Goal: Task Accomplishment & Management: Manage account settings

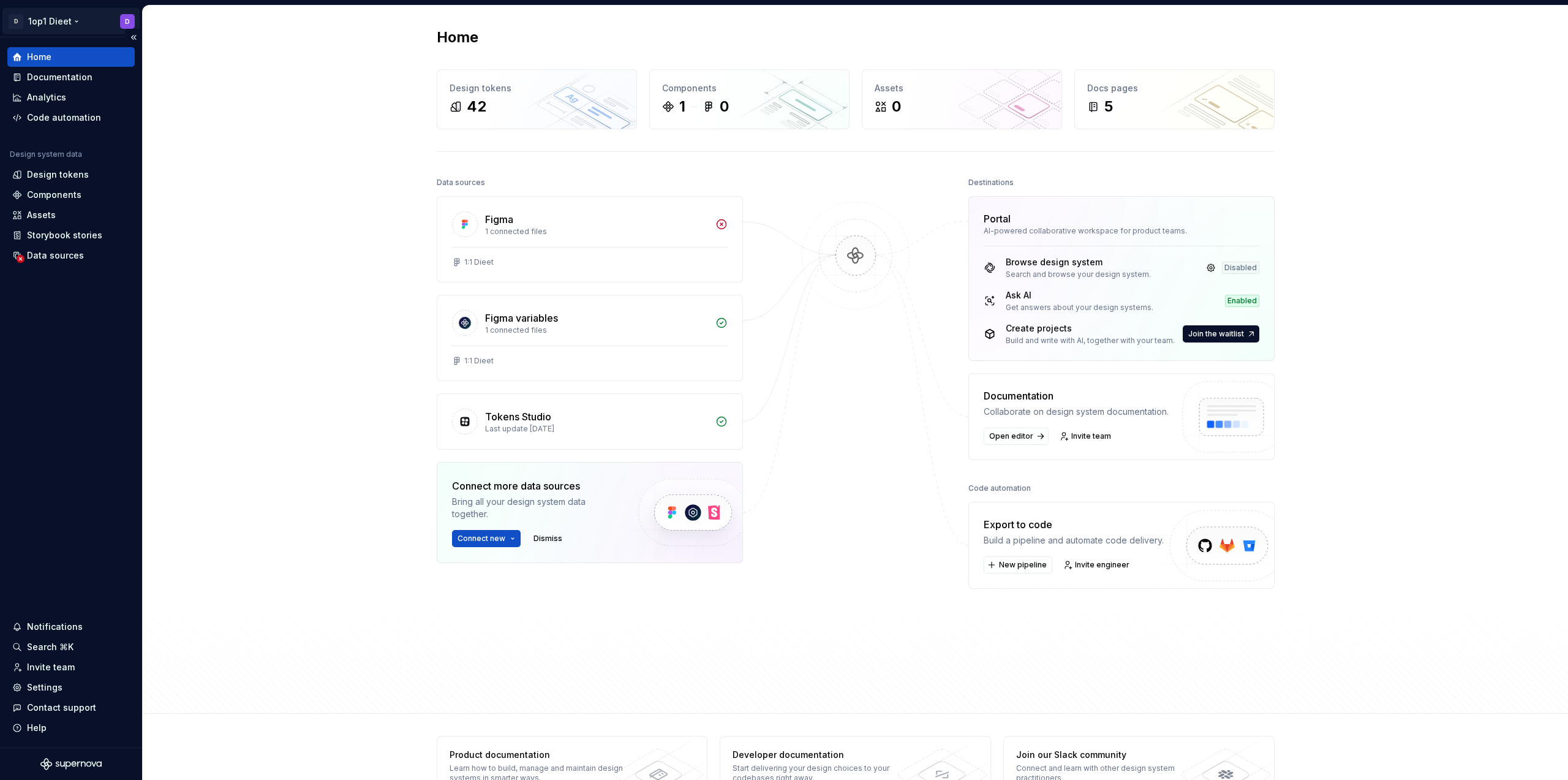
click at [76, 24] on html "D 1op1 Dieet D Home Documentation Analytics Code automation Design system data …" at bounding box center [784, 390] width 1568 height 780
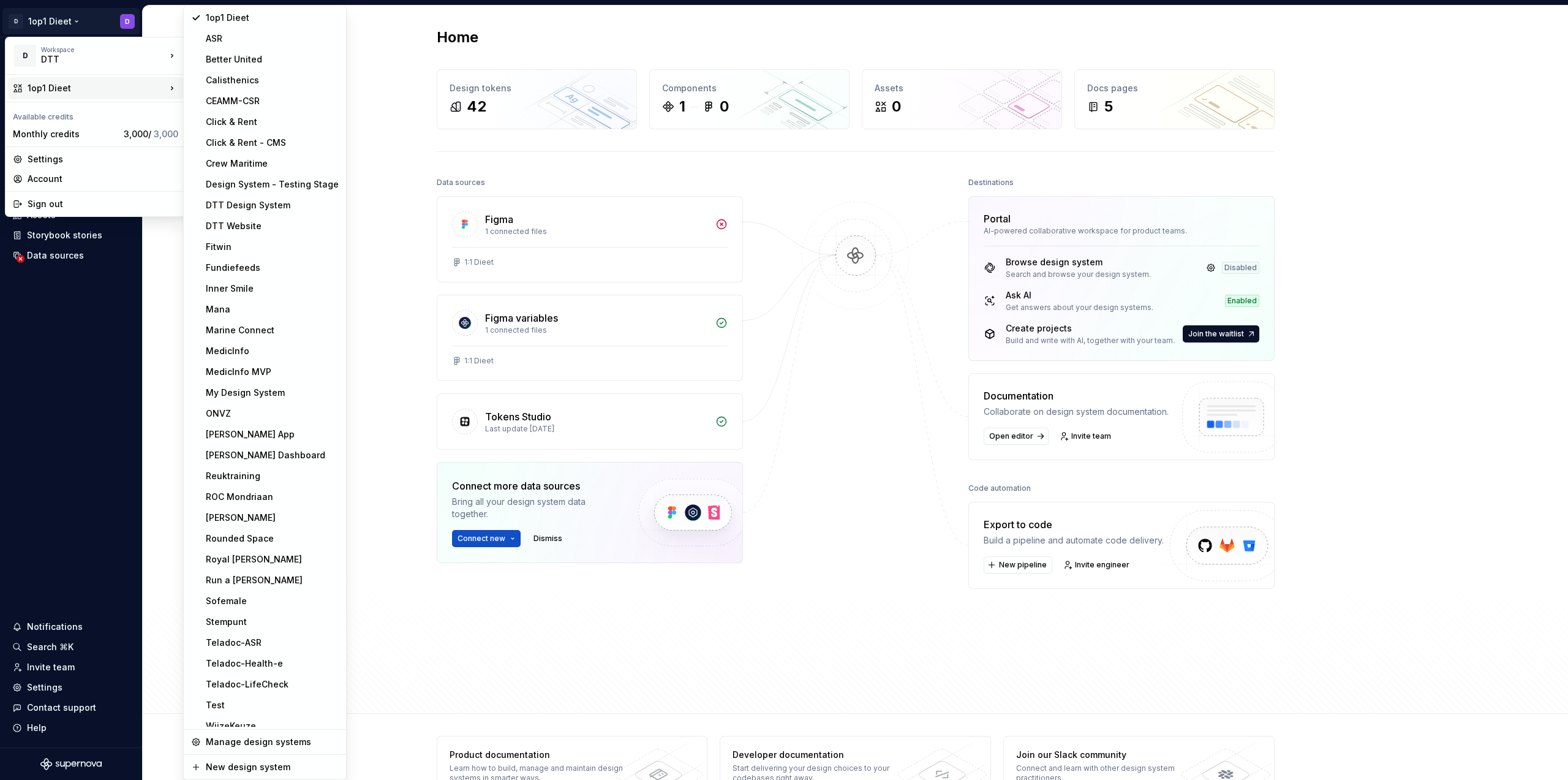
click at [78, 80] on div "1op1 Dieet" at bounding box center [96, 88] width 175 height 22
click at [249, 717] on div "WijzeKeuze" at bounding box center [273, 714] width 133 height 12
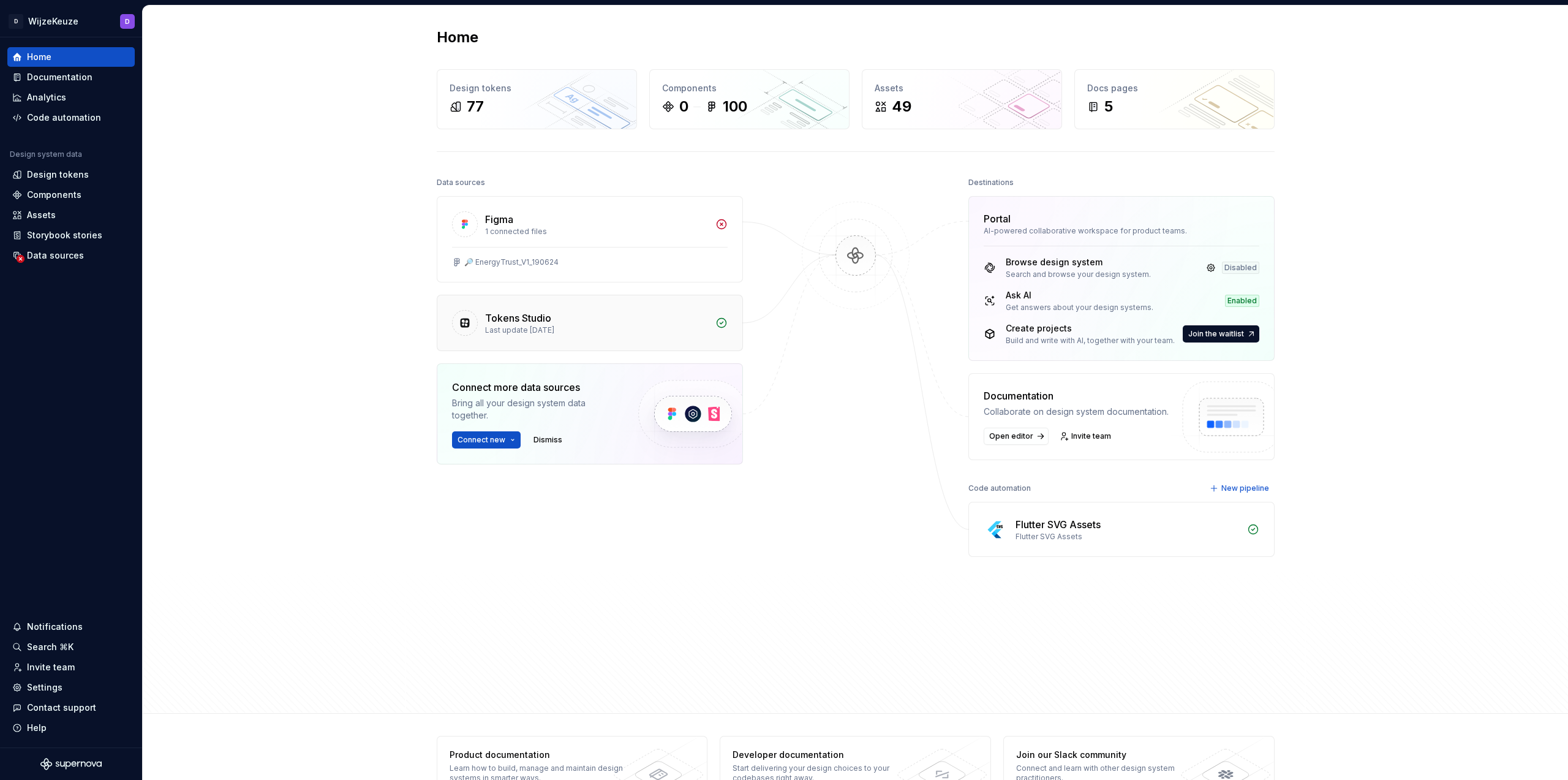
click at [639, 325] on div "Last update [DATE]" at bounding box center [597, 330] width 223 height 9
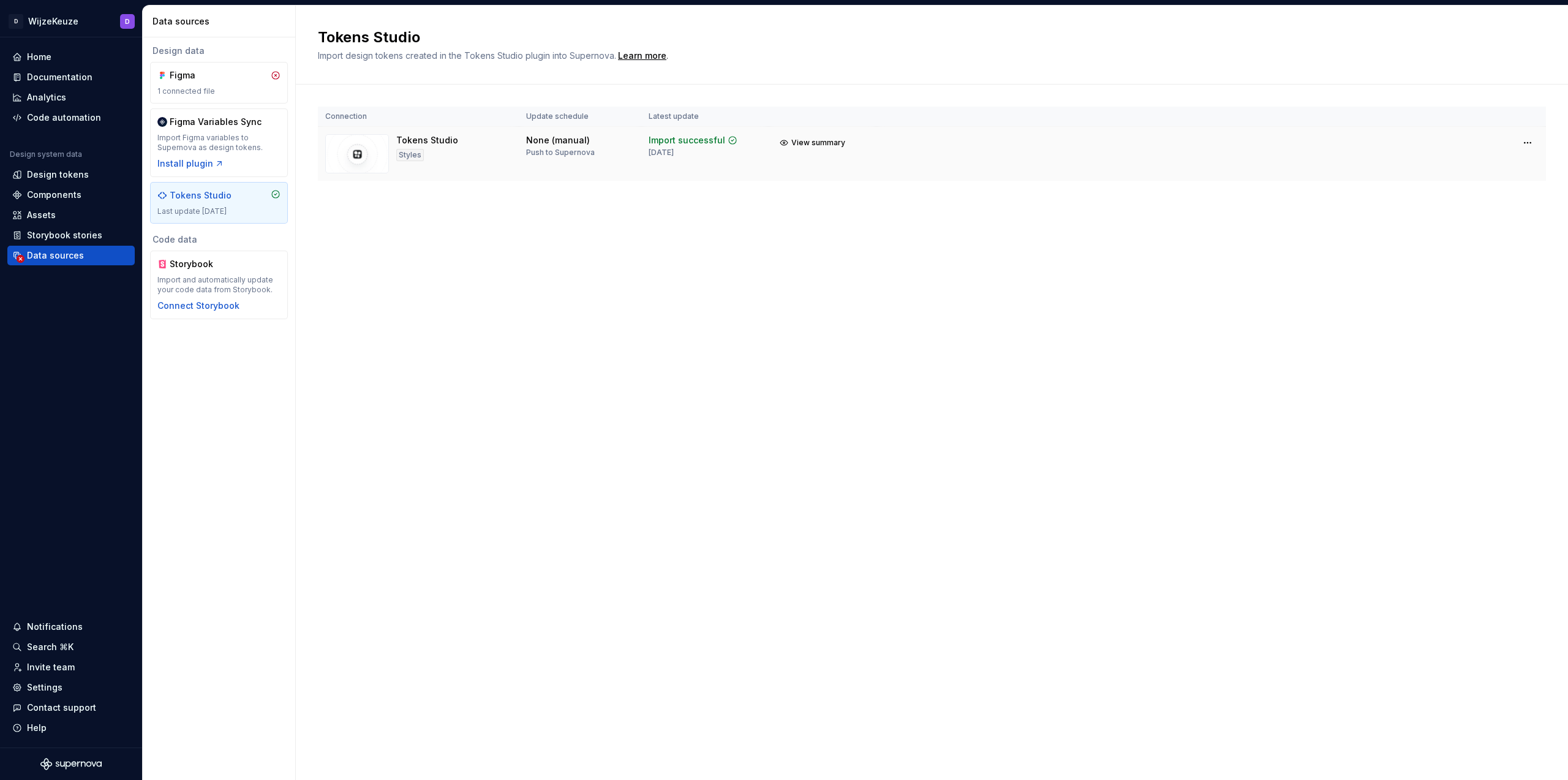
click at [711, 144] on div "Import successful" at bounding box center [688, 140] width 77 height 12
click at [809, 139] on span "View summary" at bounding box center [819, 142] width 54 height 9
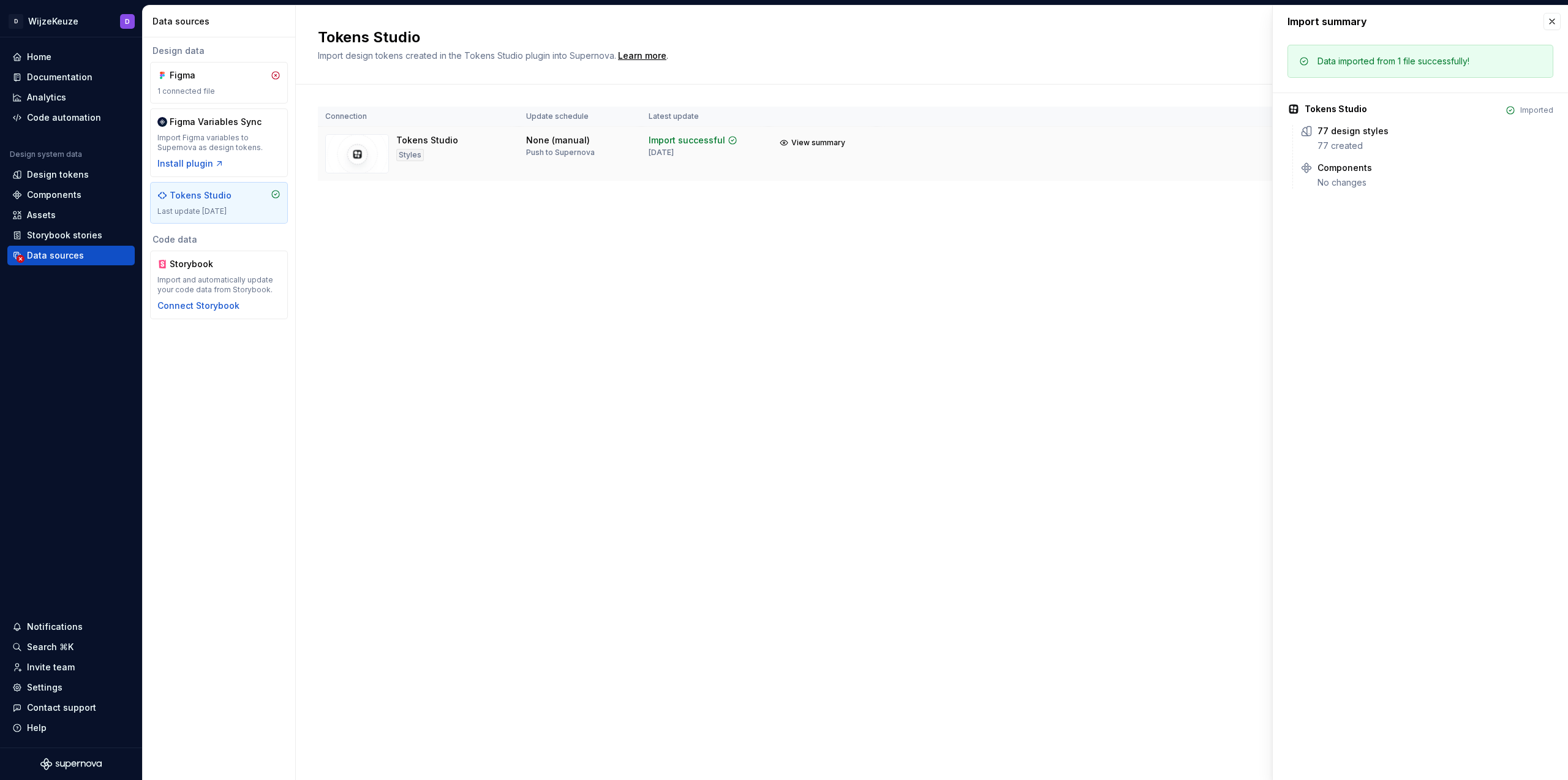
click at [357, 157] on img at bounding box center [357, 154] width 64 height 39
click at [450, 141] on div "Tokens Studio" at bounding box center [427, 140] width 62 height 12
click at [407, 154] on div "Styles" at bounding box center [409, 155] width 27 height 12
click at [442, 120] on th "Connection" at bounding box center [418, 117] width 201 height 21
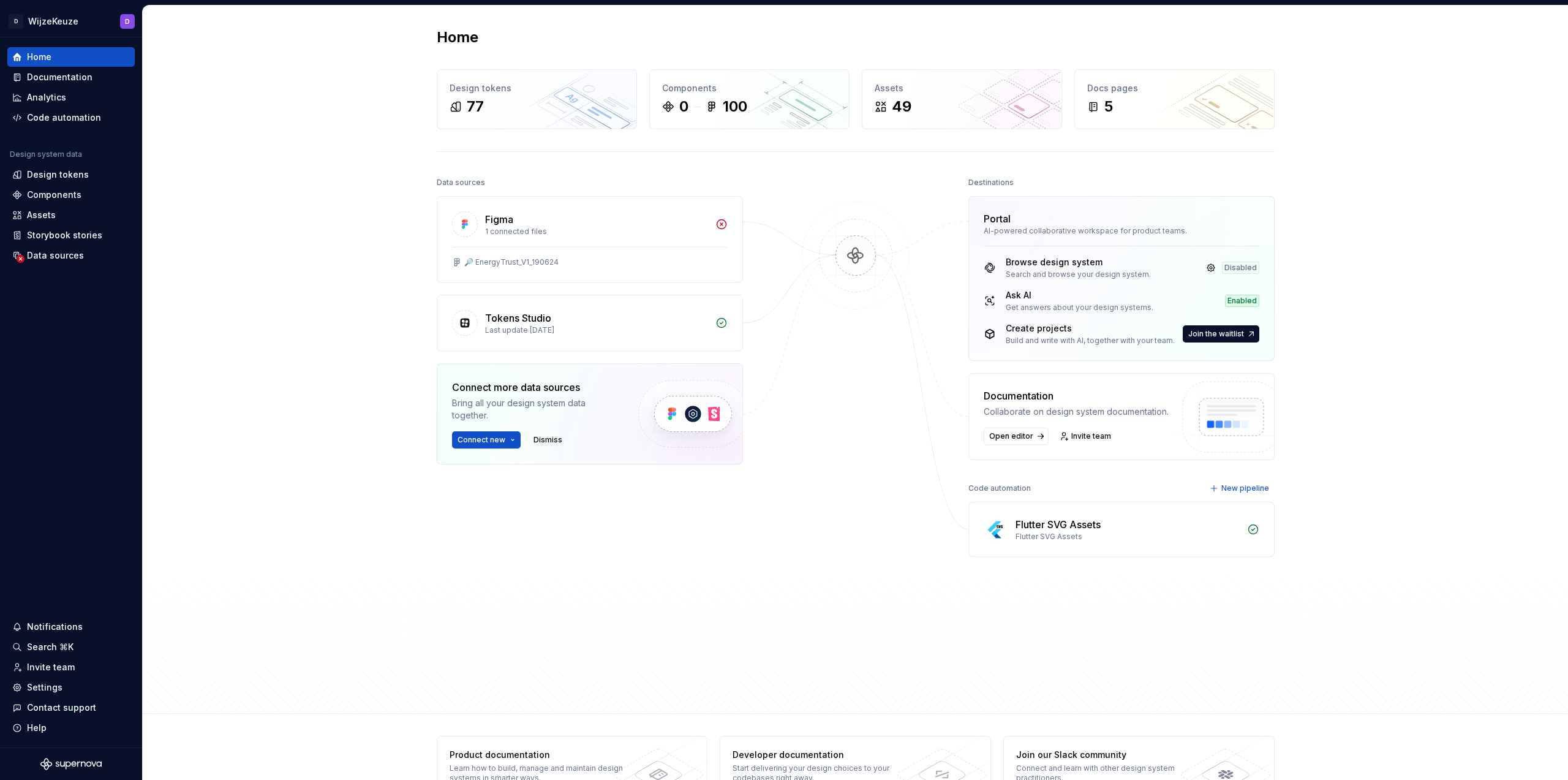
click at [1175, 529] on div "Flutter SVG Assets" at bounding box center [1127, 524] width 224 height 15
click at [1063, 522] on div "Flutter SVG Assets" at bounding box center [1058, 524] width 85 height 15
click at [1221, 530] on div "Flutter SVG Assets" at bounding box center [1127, 524] width 224 height 15
click at [1086, 523] on div "Flutter SVG Assets" at bounding box center [1058, 524] width 85 height 15
click at [1083, 523] on div "Flutter SVG Assets" at bounding box center [1058, 524] width 85 height 15
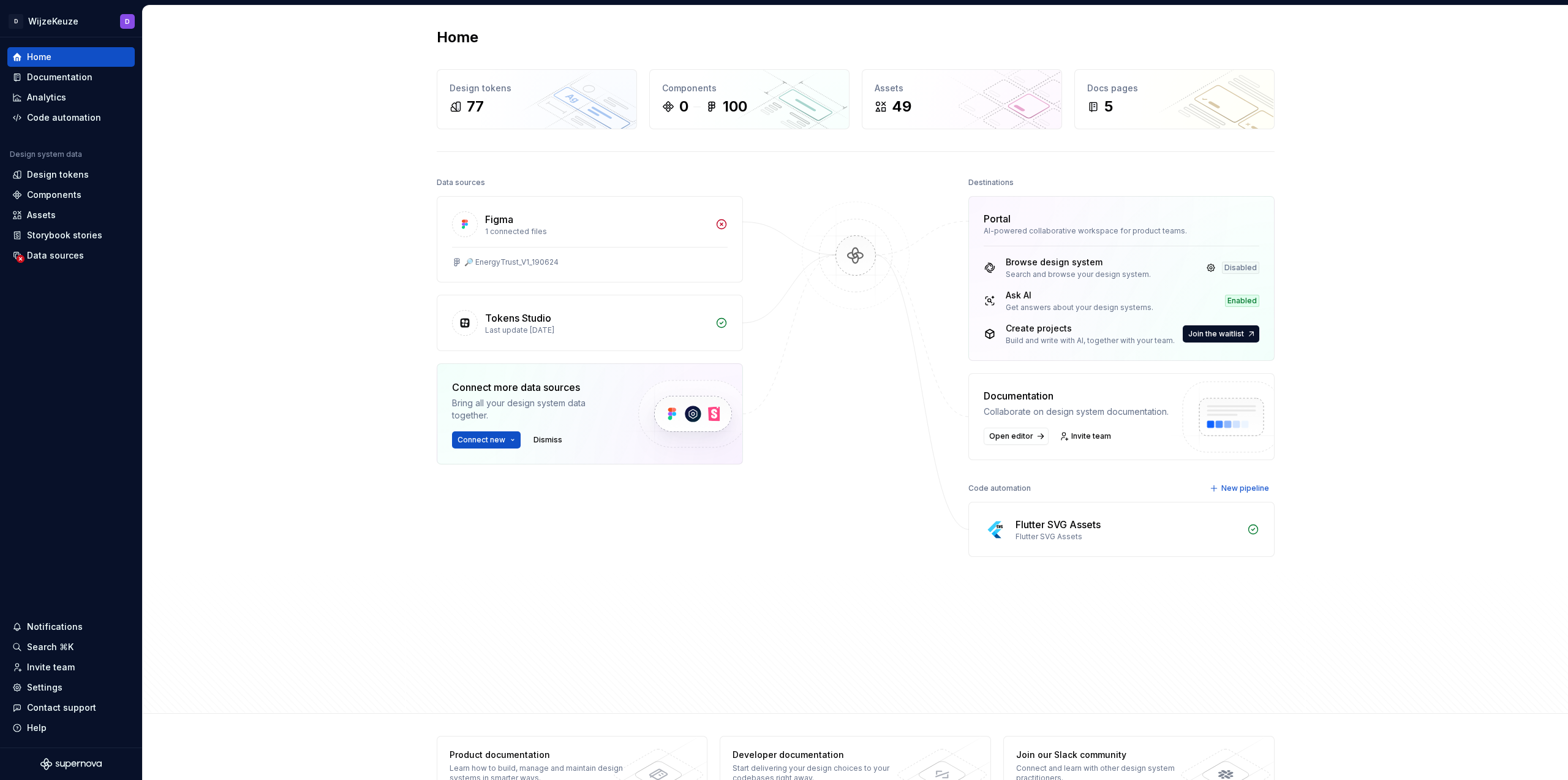
click at [1083, 523] on div "Flutter SVG Assets" at bounding box center [1058, 524] width 85 height 15
click at [559, 104] on div "77" at bounding box center [537, 106] width 174 height 20
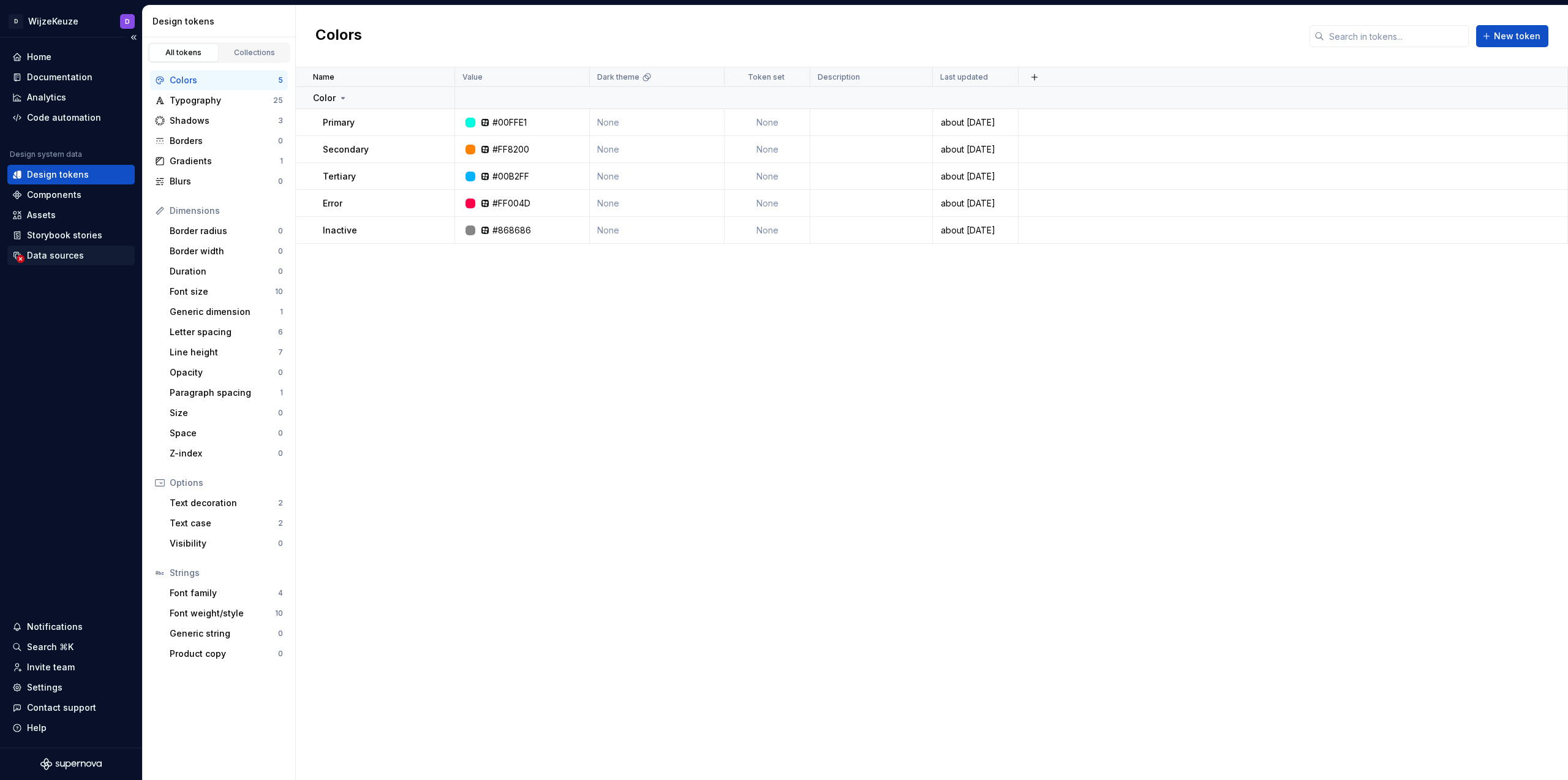
click at [52, 254] on div "Data sources" at bounding box center [55, 255] width 57 height 12
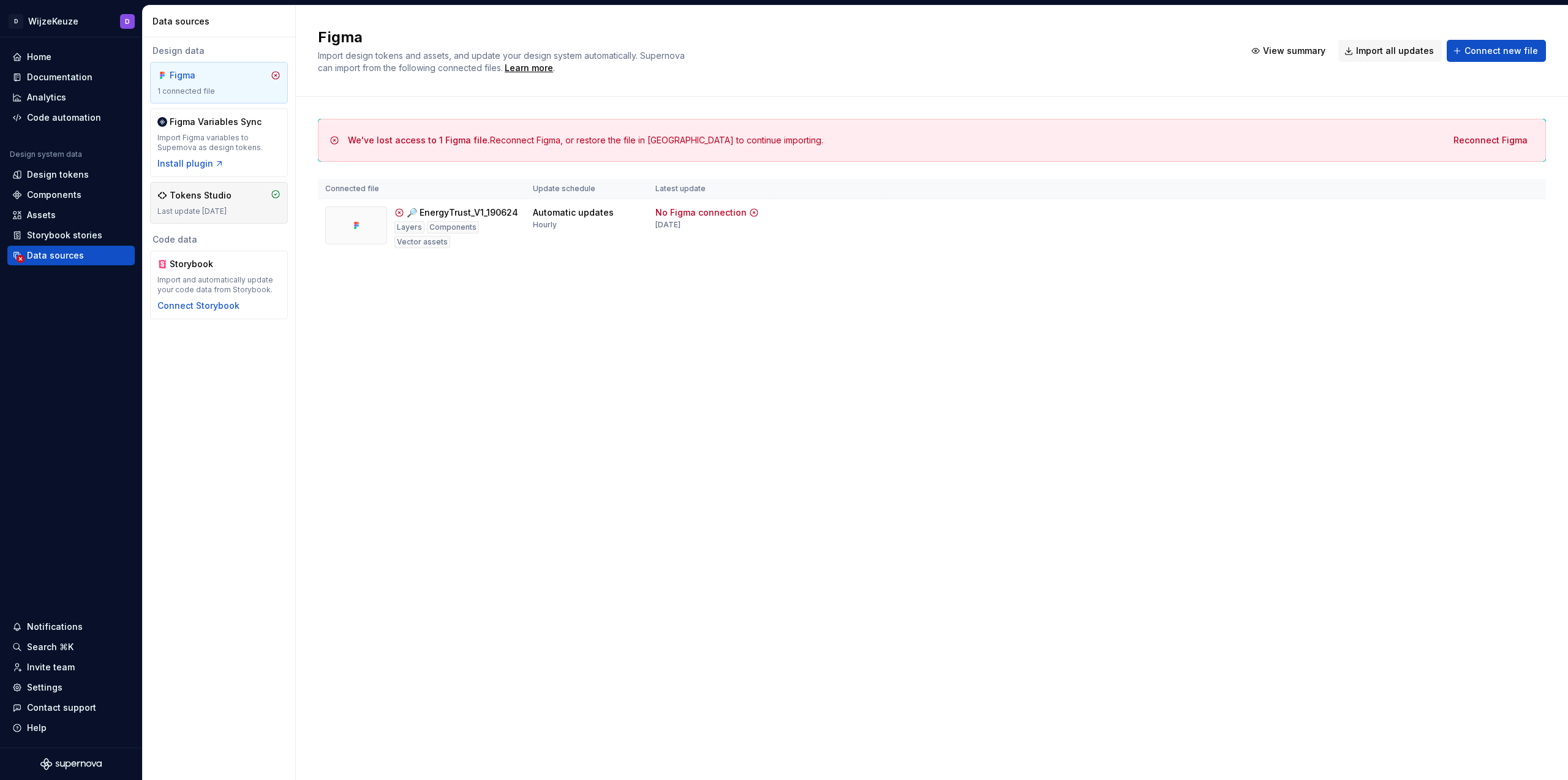
click at [200, 200] on div "Tokens Studio" at bounding box center [200, 195] width 62 height 12
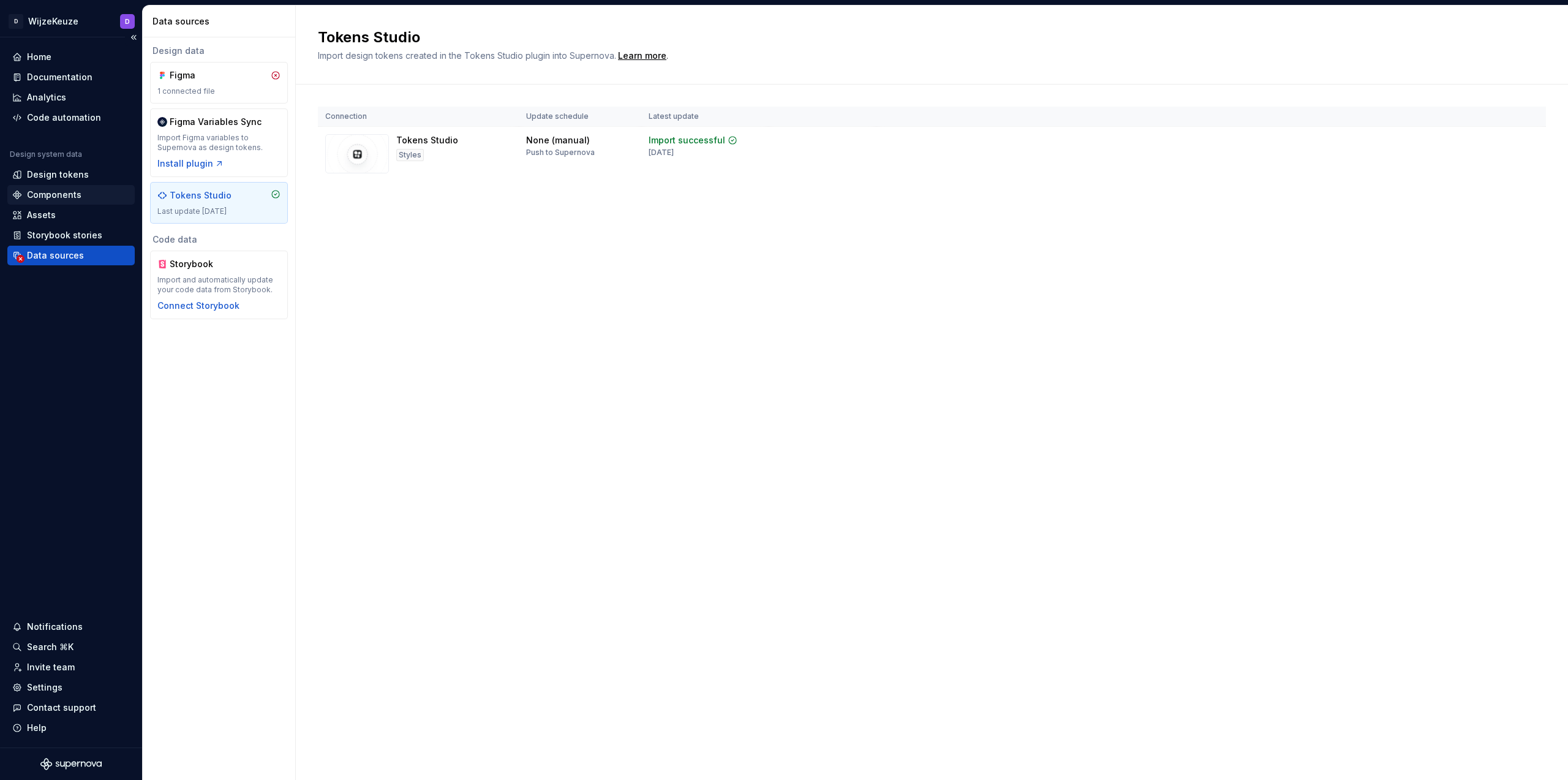
click at [63, 199] on div "Components" at bounding box center [54, 194] width 54 height 12
click at [63, 220] on div "Assets" at bounding box center [71, 214] width 118 height 12
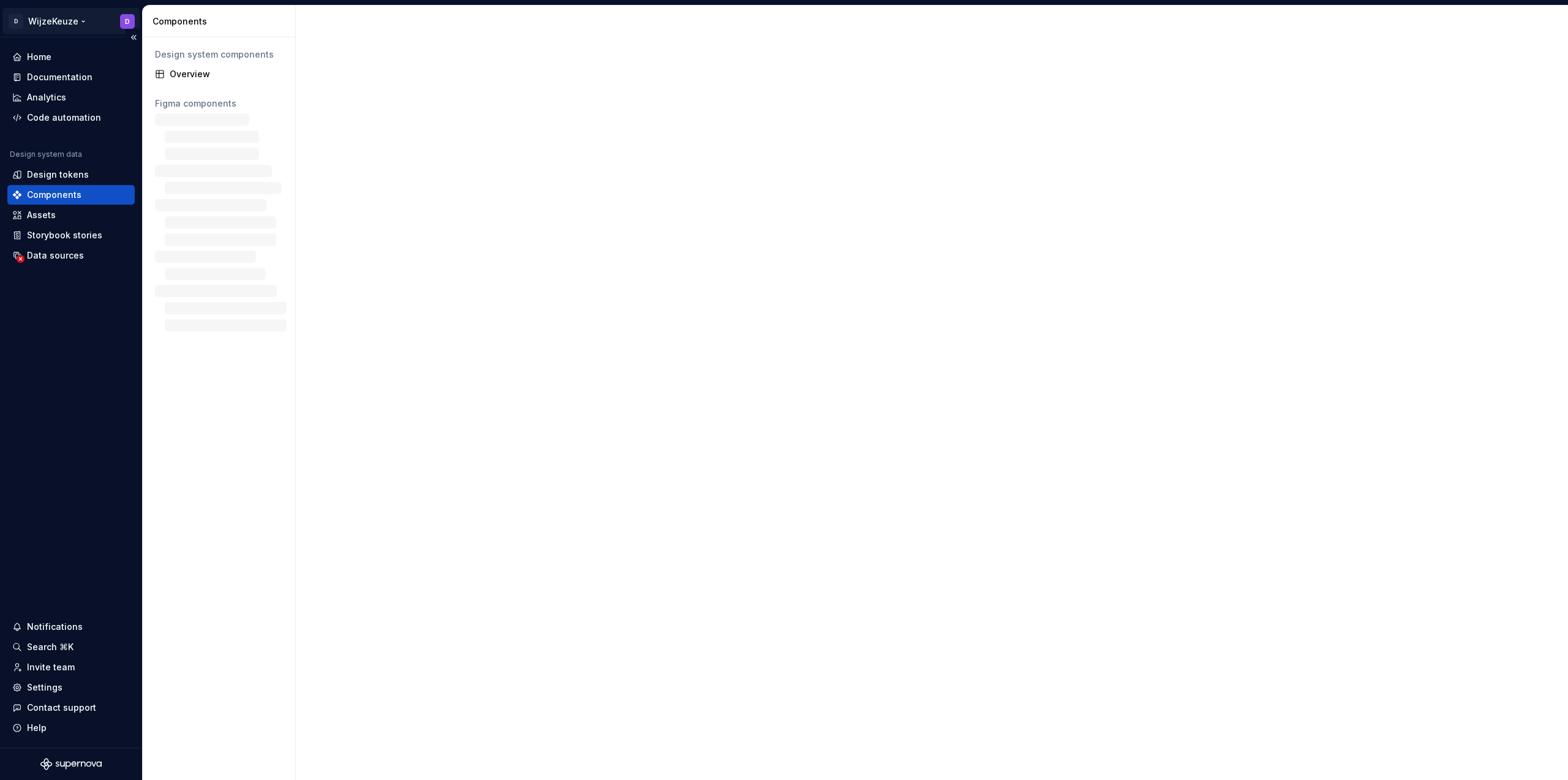
click at [74, 25] on html "D WijzeKeuze D Home Documentation Analytics Code automation Design system data …" at bounding box center [784, 390] width 1568 height 780
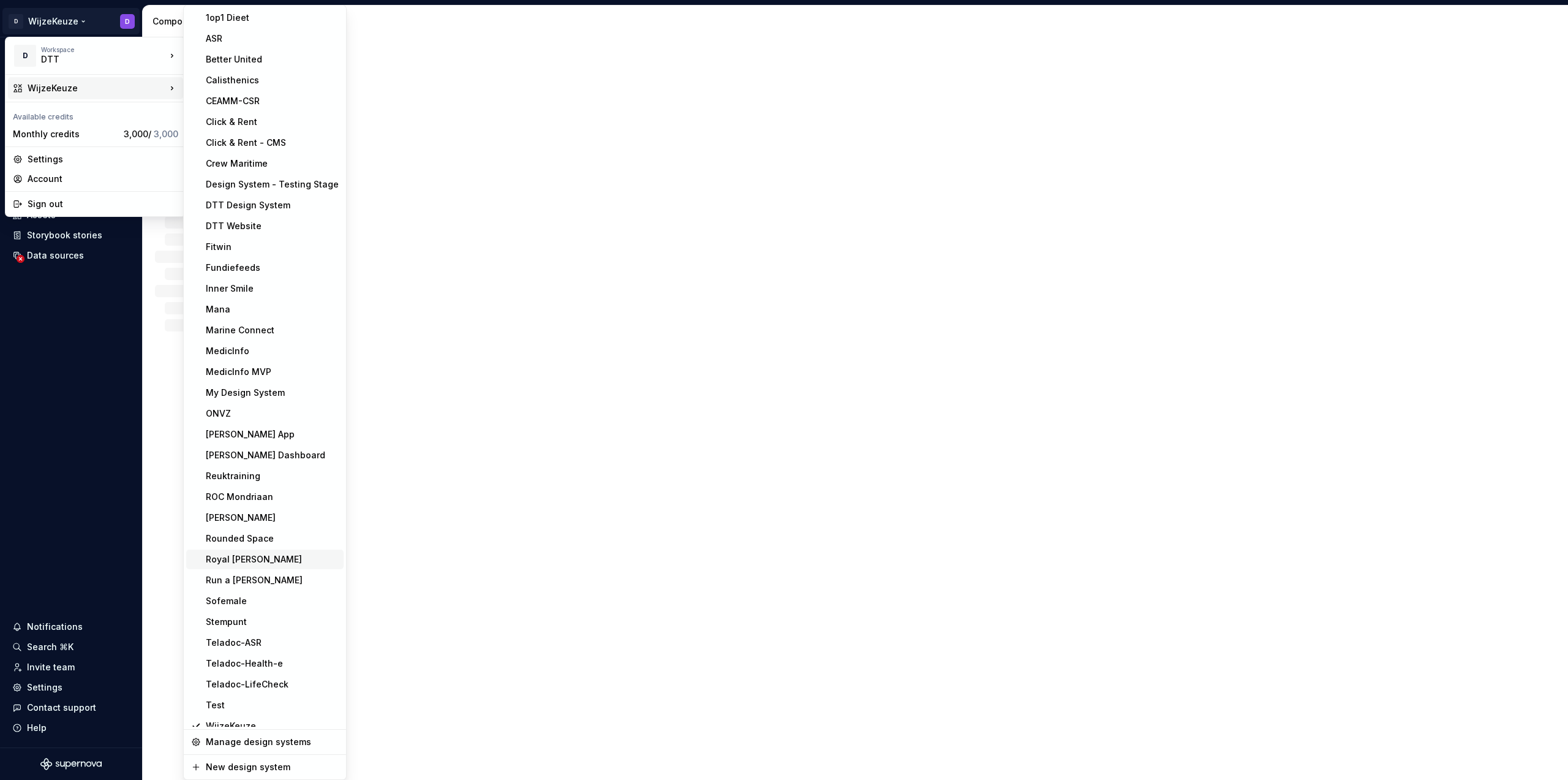
scroll to position [10, 0]
click at [253, 611] on div "Stempunt" at bounding box center [273, 611] width 133 height 12
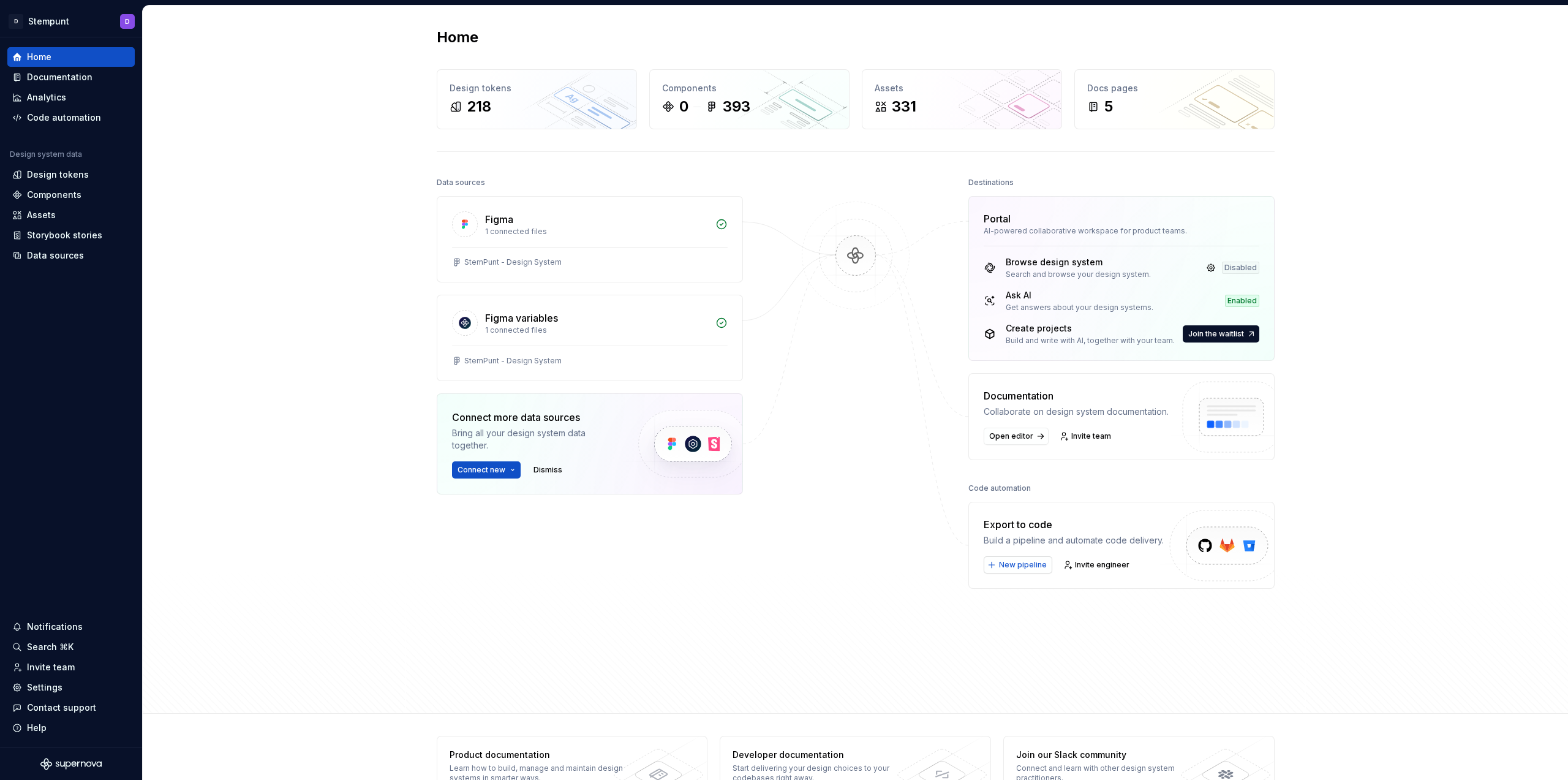
click at [1014, 565] on span "New pipeline" at bounding box center [1023, 565] width 48 height 9
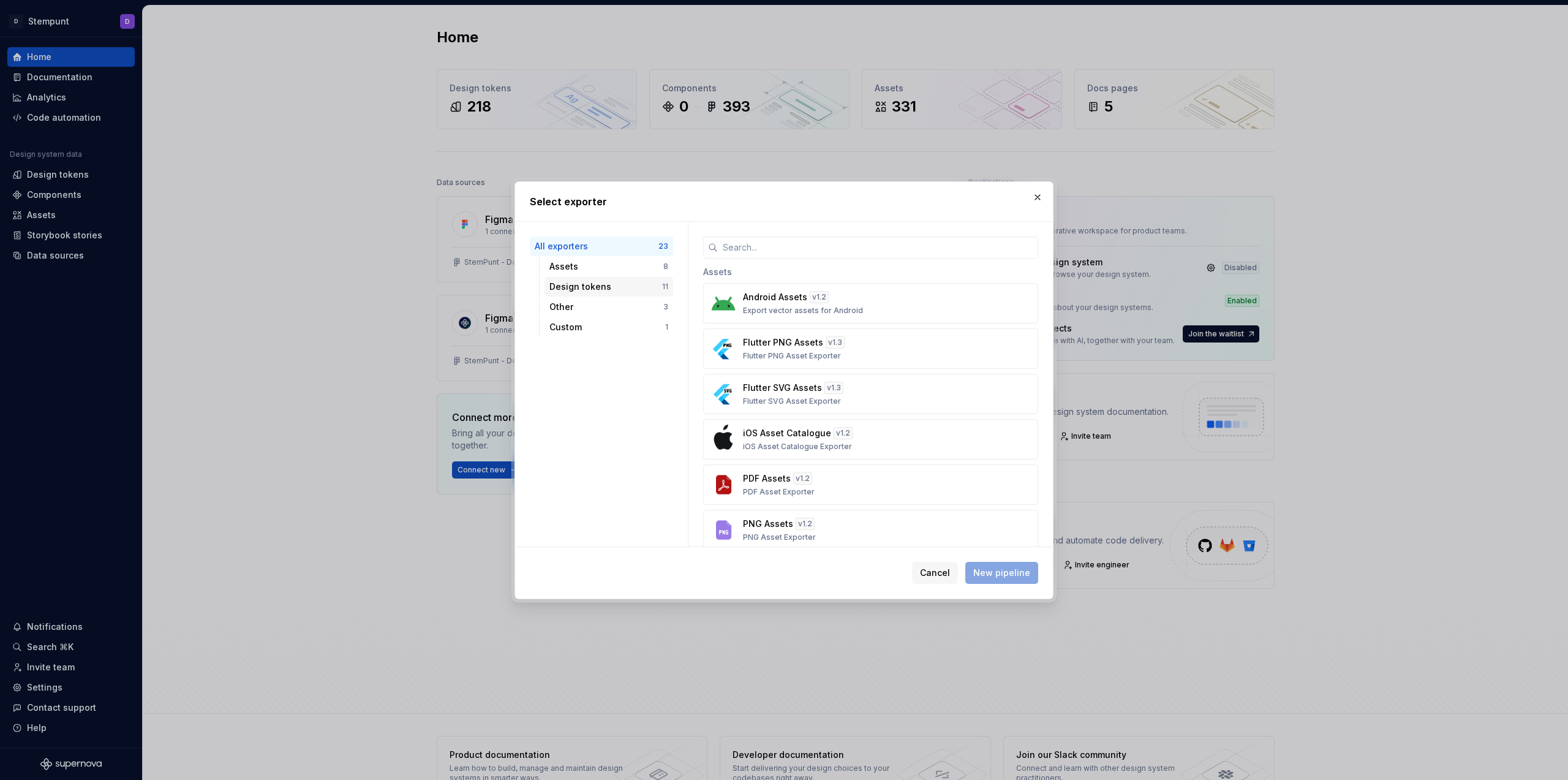
click at [641, 279] on div "Design tokens 11" at bounding box center [608, 287] width 128 height 20
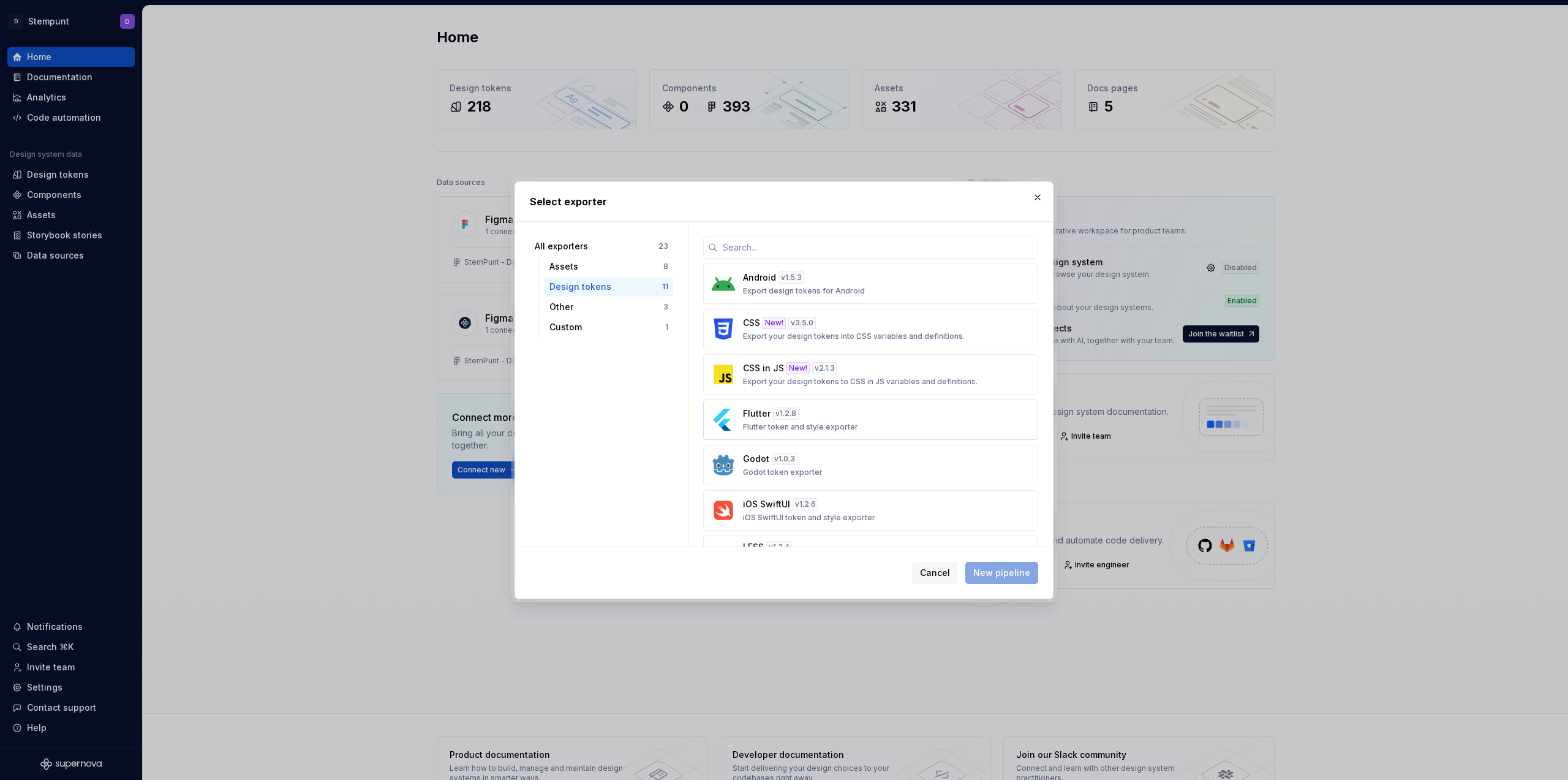
click at [931, 429] on div "Flutter v 1.2.8 Flutter token and style exporter" at bounding box center [866, 419] width 248 height 24
click at [1027, 566] on button "New pipeline" at bounding box center [1002, 573] width 73 height 22
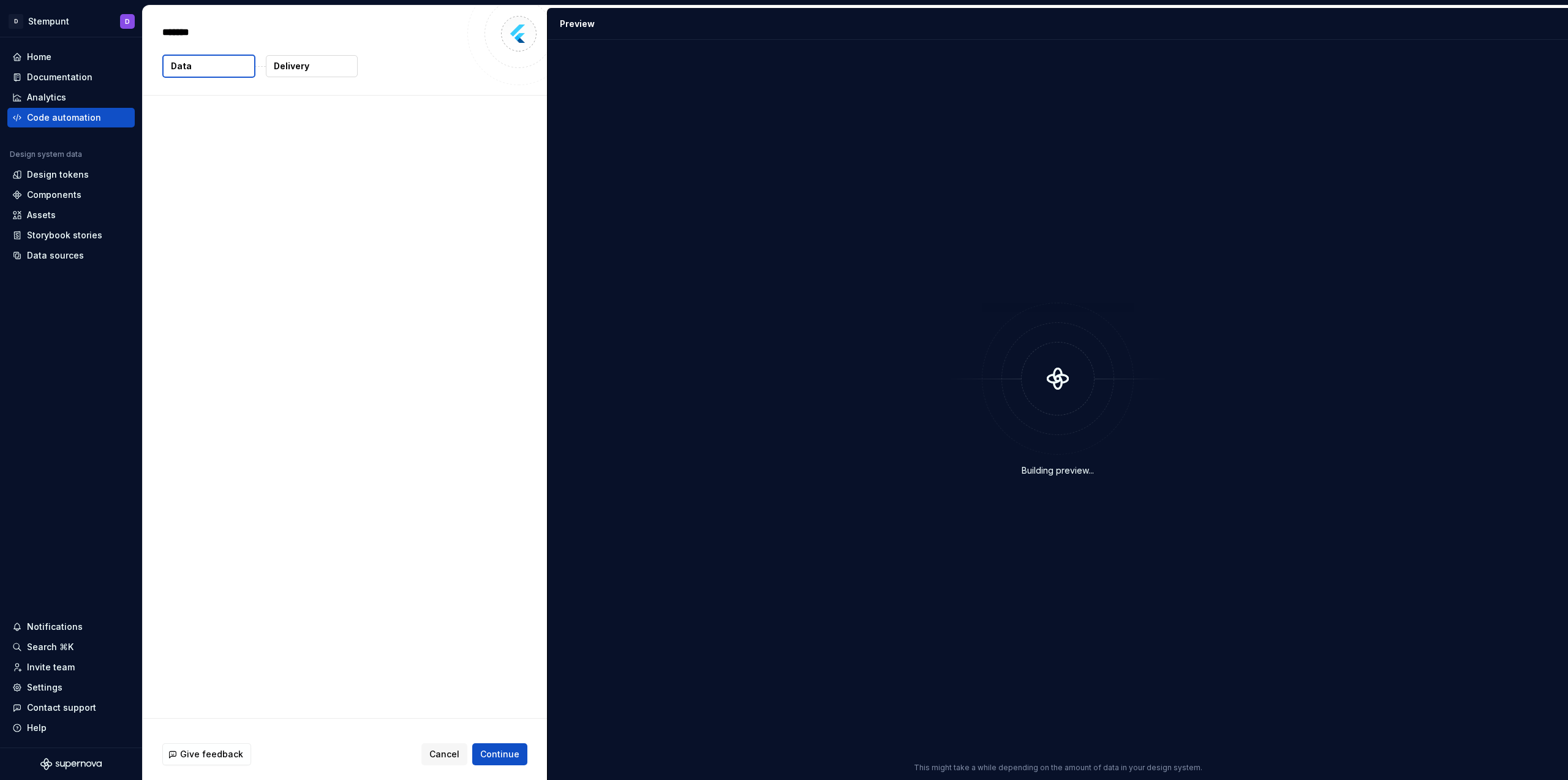
type textarea "*"
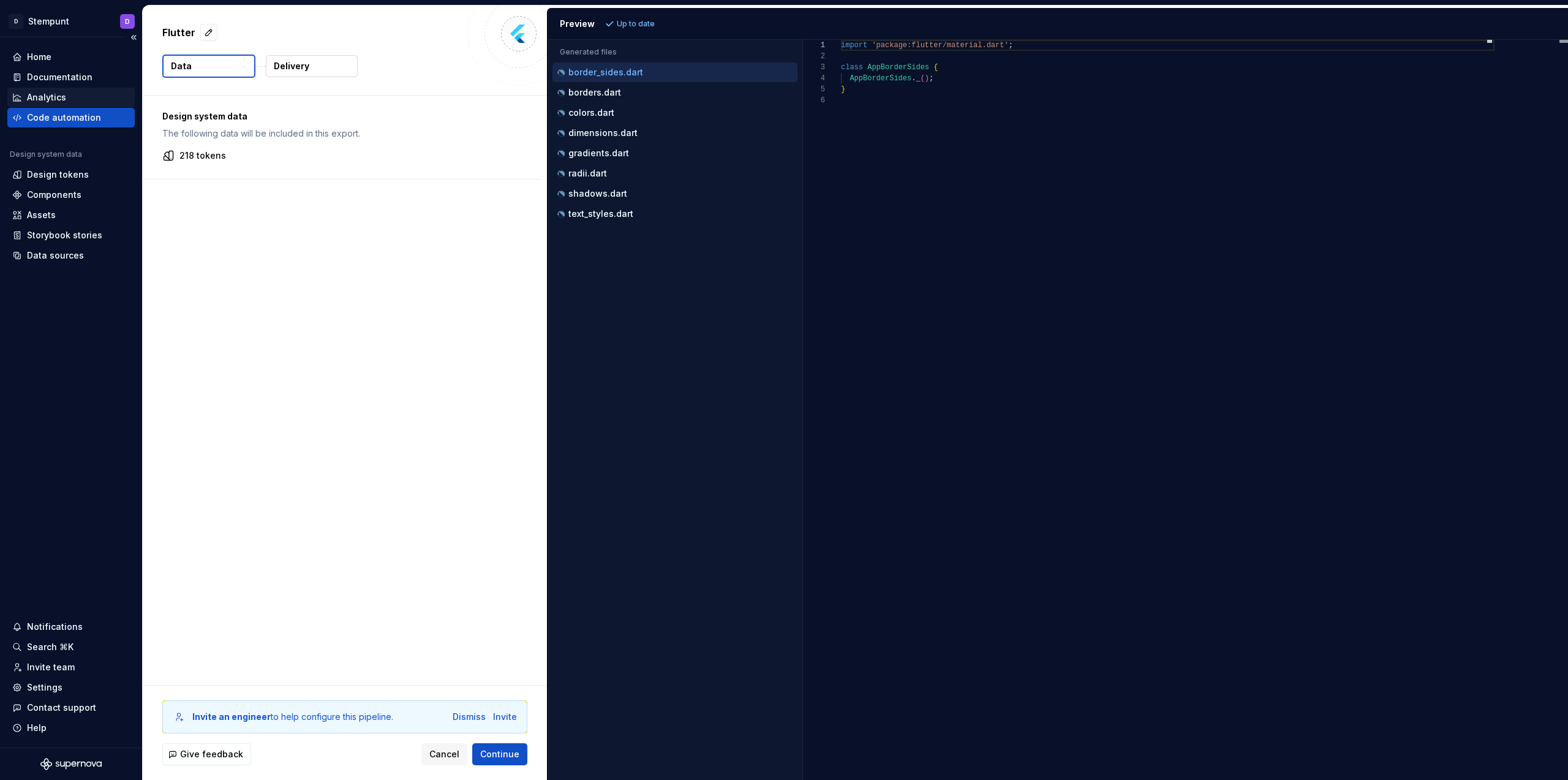
click at [42, 101] on div "Analytics" at bounding box center [47, 96] width 39 height 12
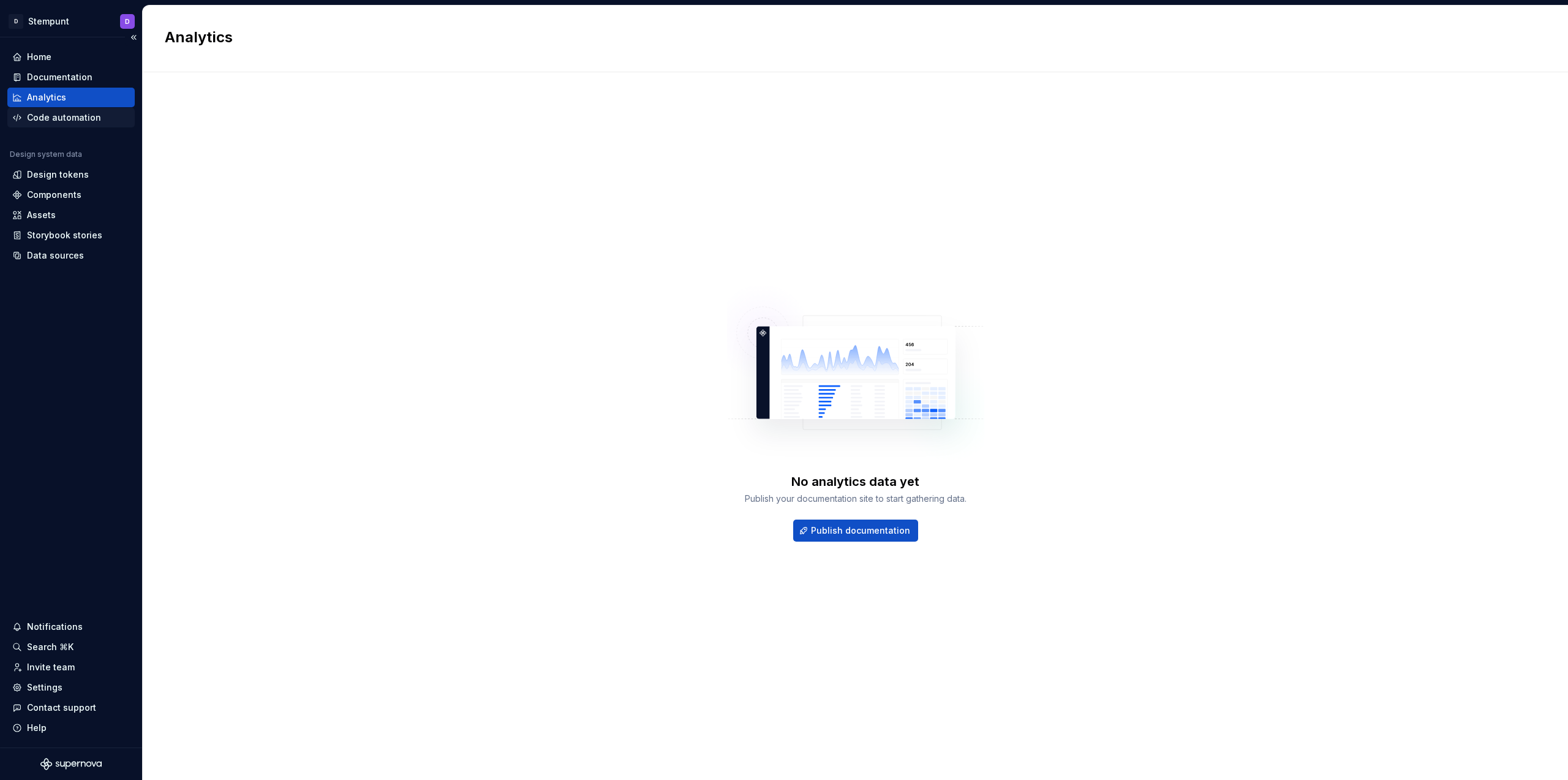
click at [65, 122] on div "Code automation" at bounding box center [64, 117] width 74 height 12
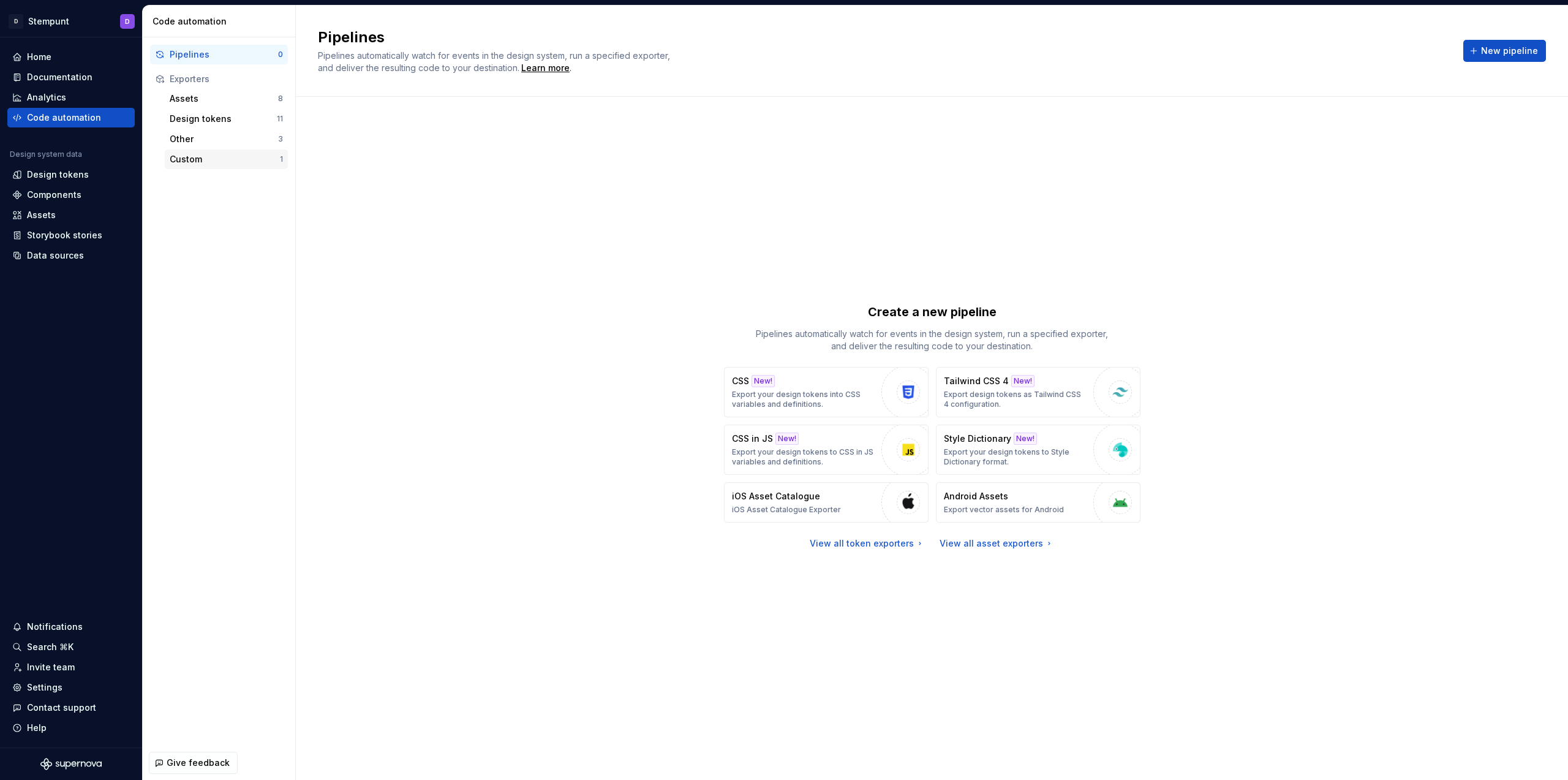
click at [248, 154] on div "Custom" at bounding box center [225, 159] width 111 height 12
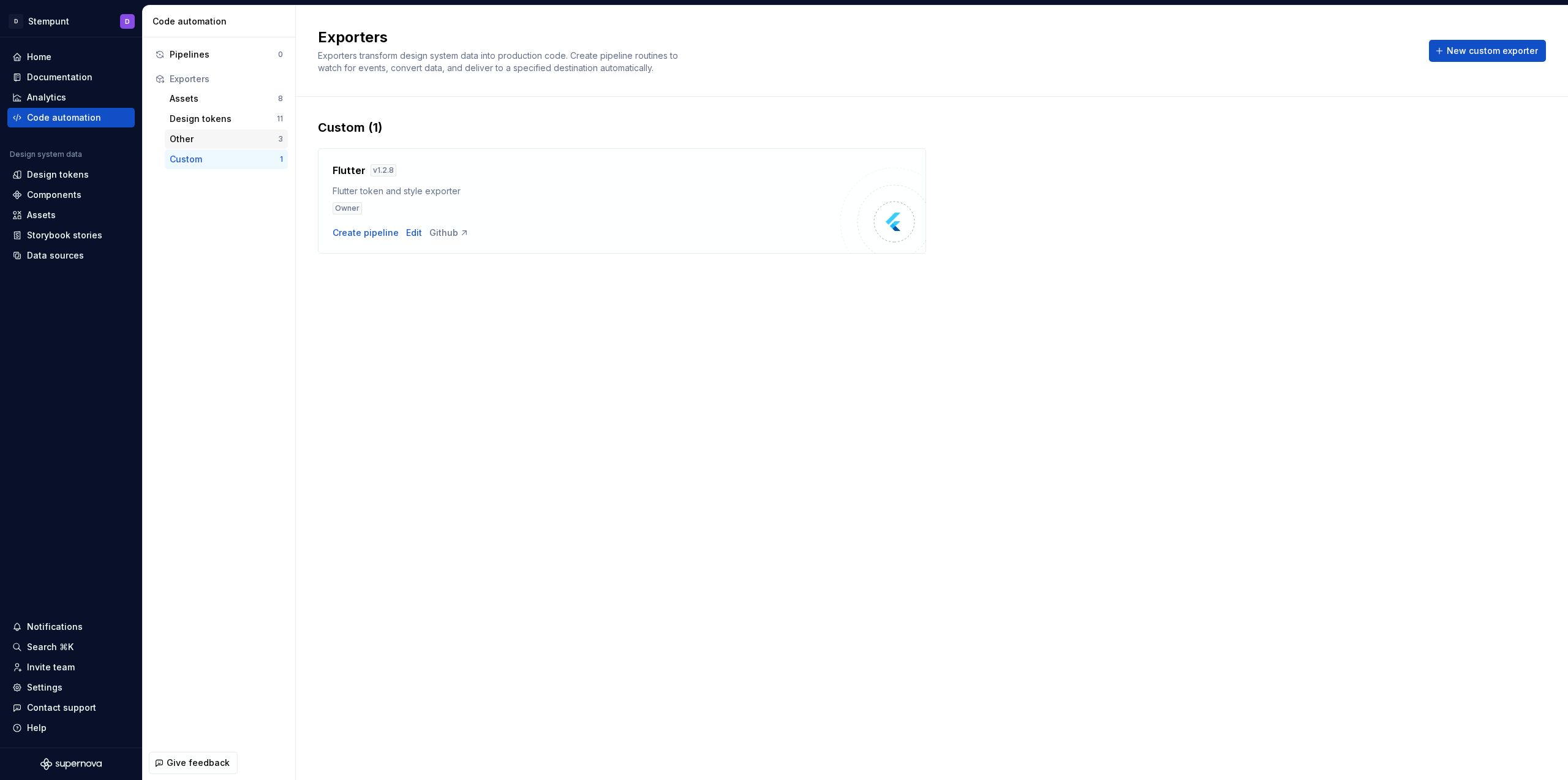
click at [242, 140] on div "Other" at bounding box center [224, 139] width 109 height 12
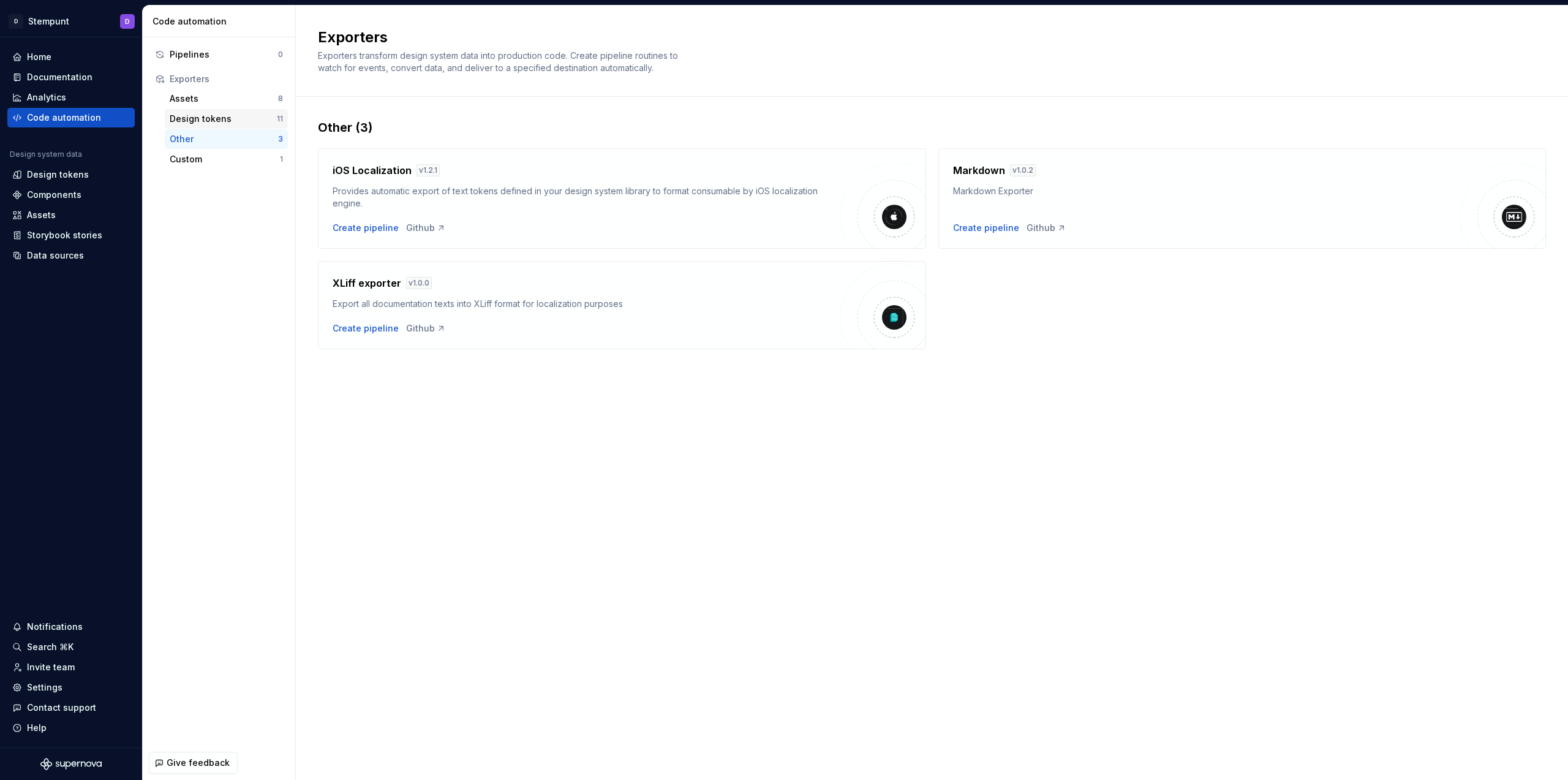
click at [256, 119] on div "Design tokens" at bounding box center [223, 118] width 107 height 12
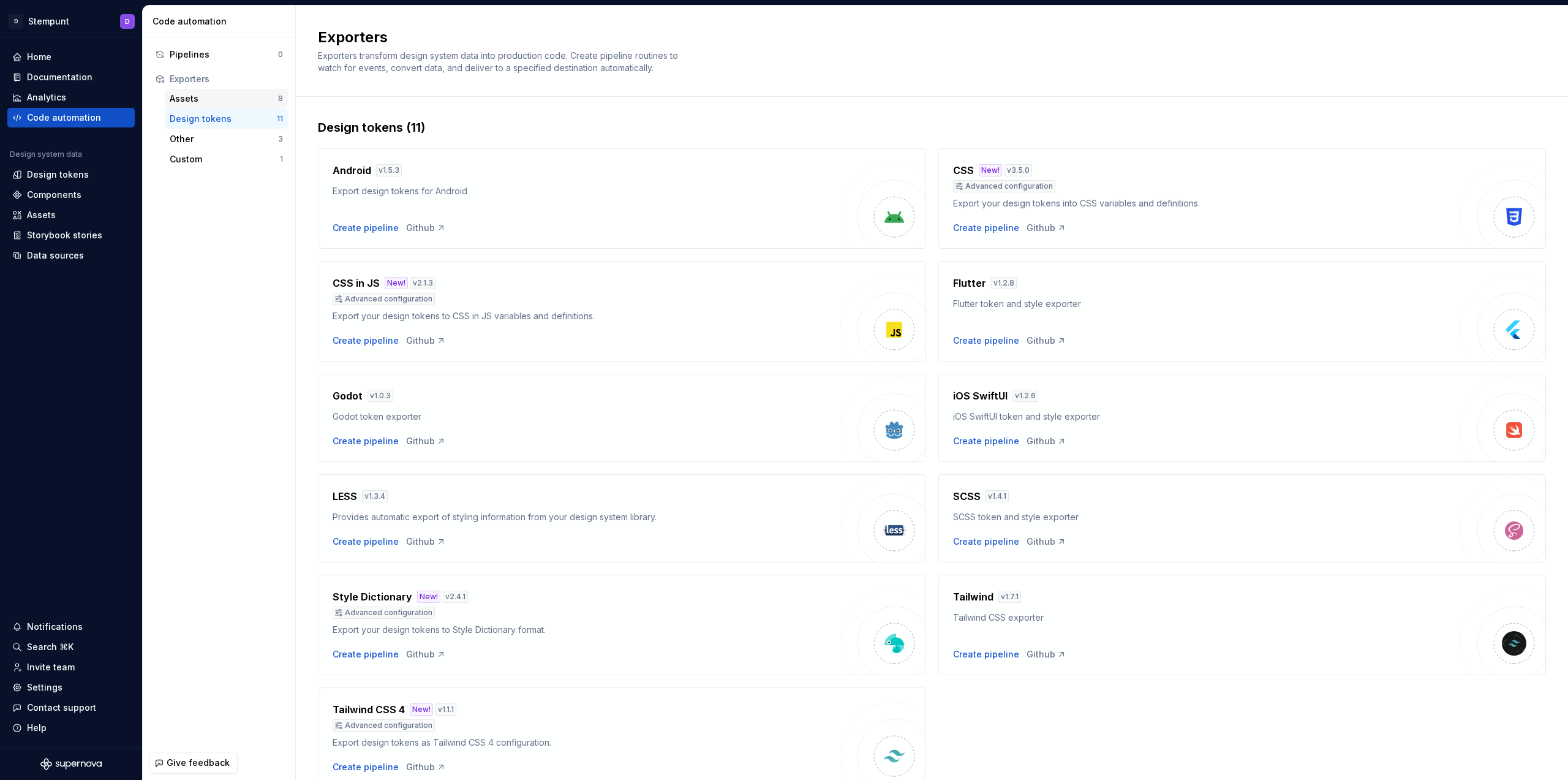
click at [268, 95] on div "Assets" at bounding box center [224, 98] width 109 height 12
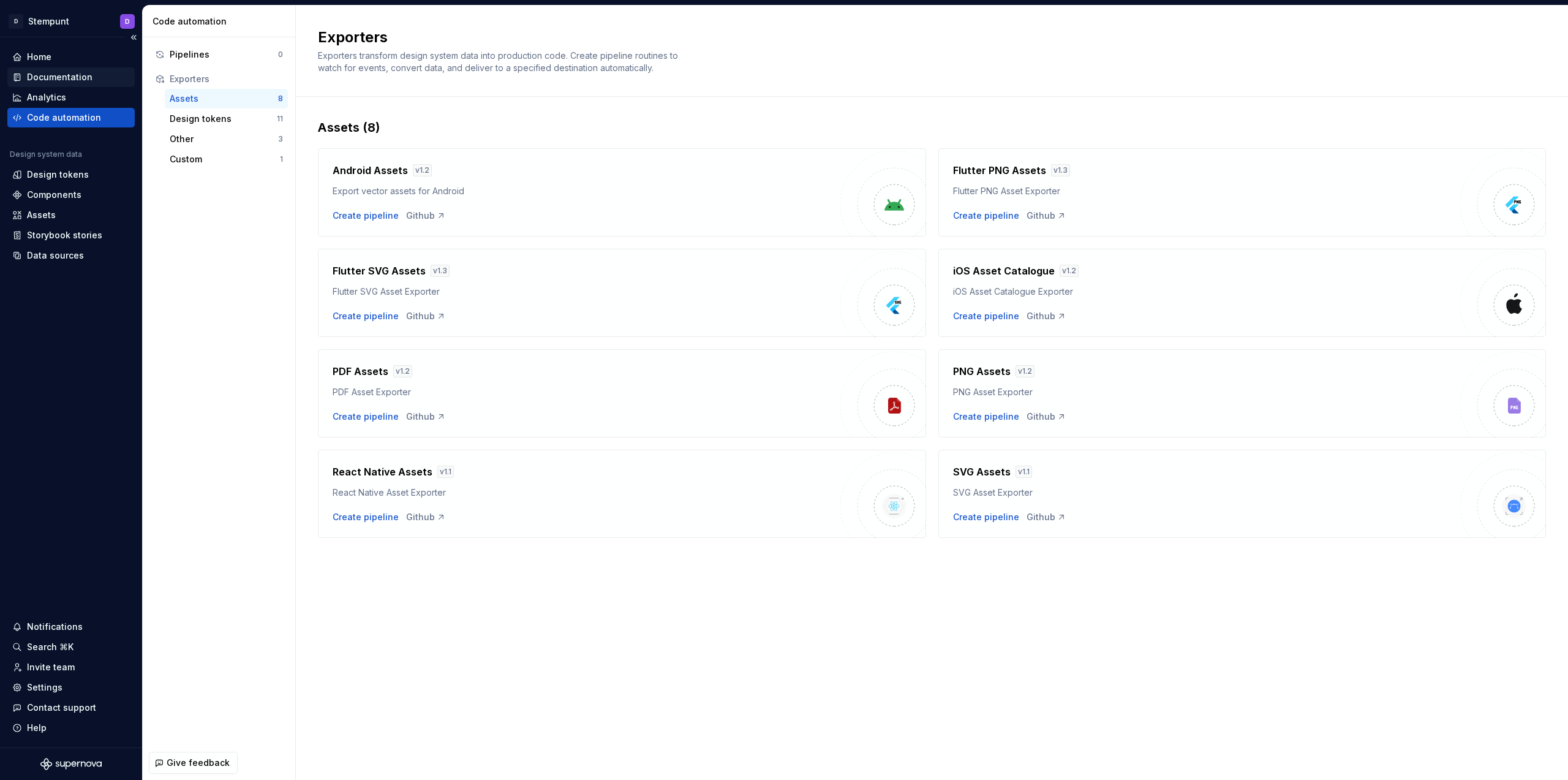
click at [65, 84] on div "Documentation" at bounding box center [71, 77] width 127 height 20
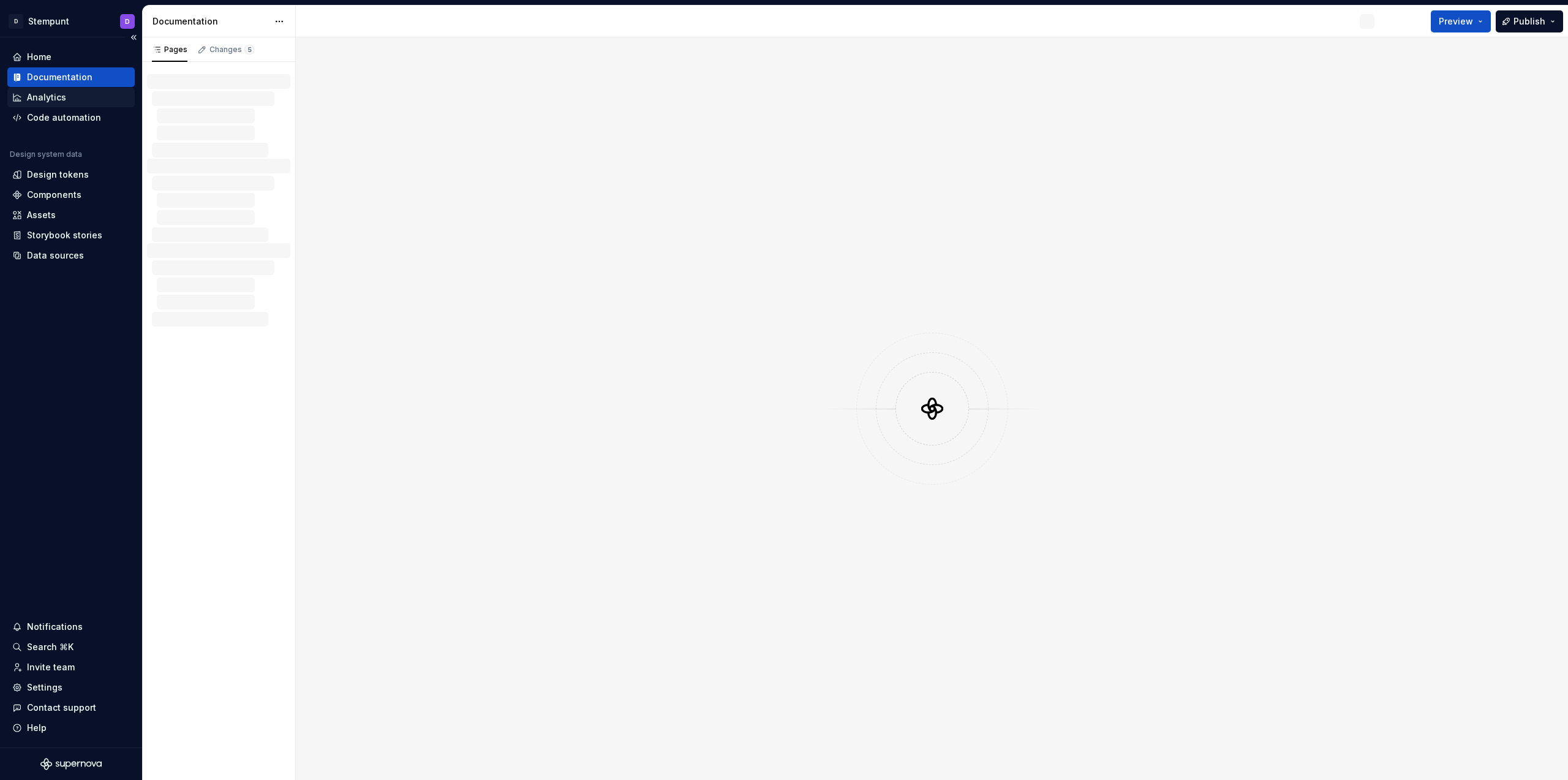
click at [63, 95] on div "Analytics" at bounding box center [47, 96] width 39 height 12
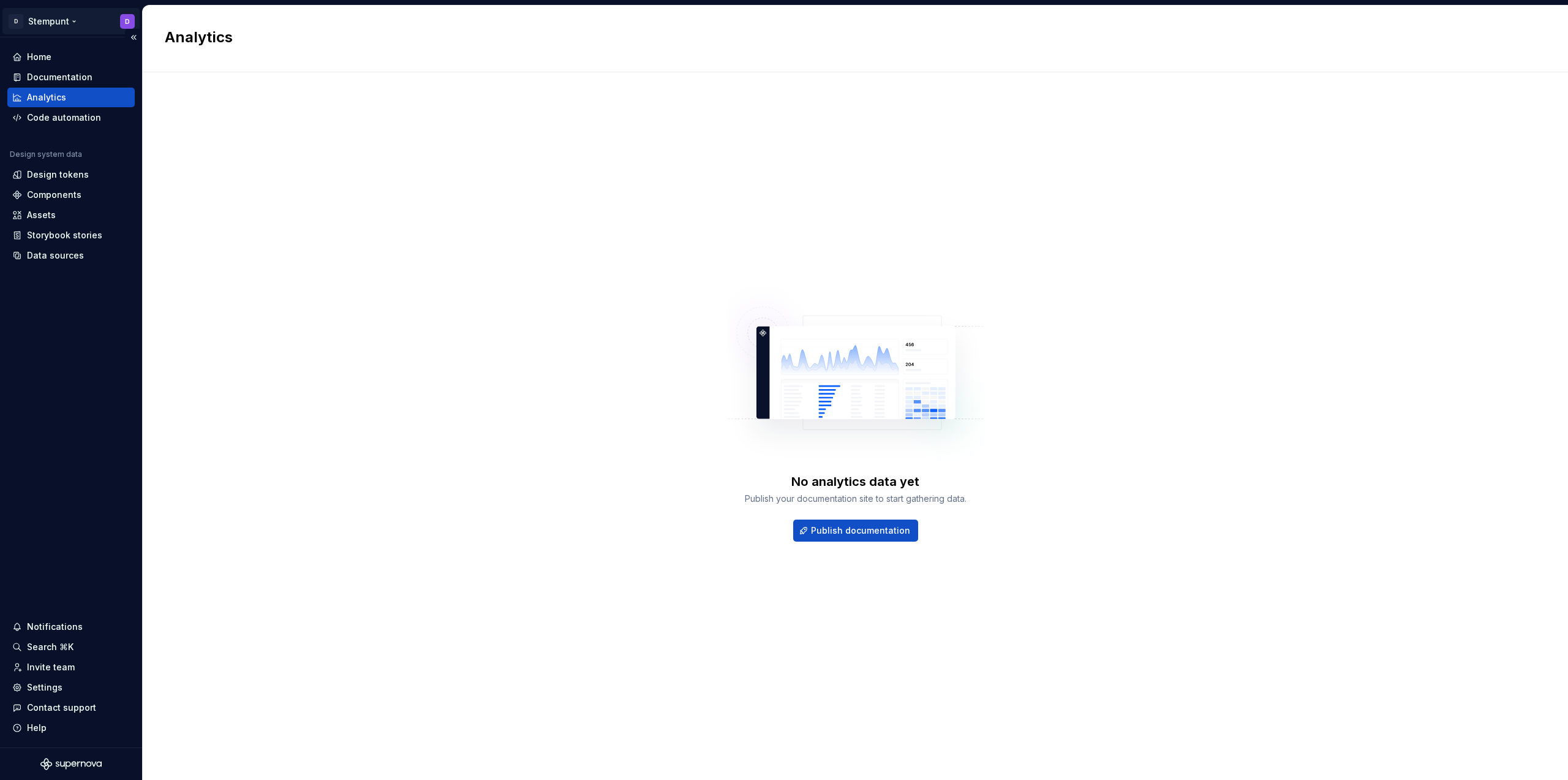
click at [82, 23] on html "D Stempunt D Home Documentation Analytics Code automation Design system data De…" at bounding box center [784, 390] width 1568 height 780
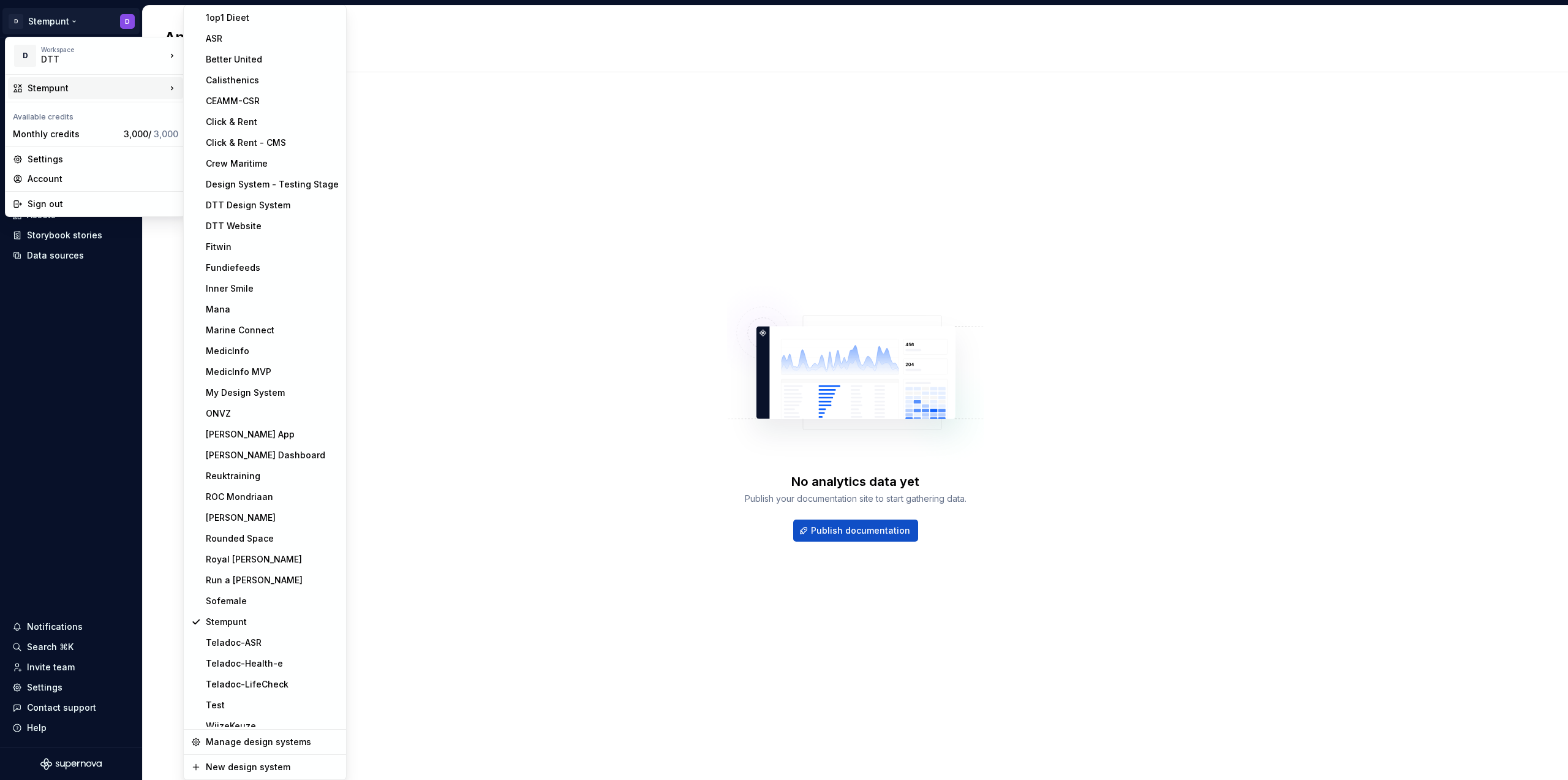
scroll to position [10, 0]
click at [275, 726] on div "1op1 Dieet ASR Better United Calisthenics CEAMM-CSR Click & Rent Click & Rent -…" at bounding box center [265, 391] width 164 height 774
click at [275, 722] on div "WijzeKeuze" at bounding box center [265, 714] width 157 height 20
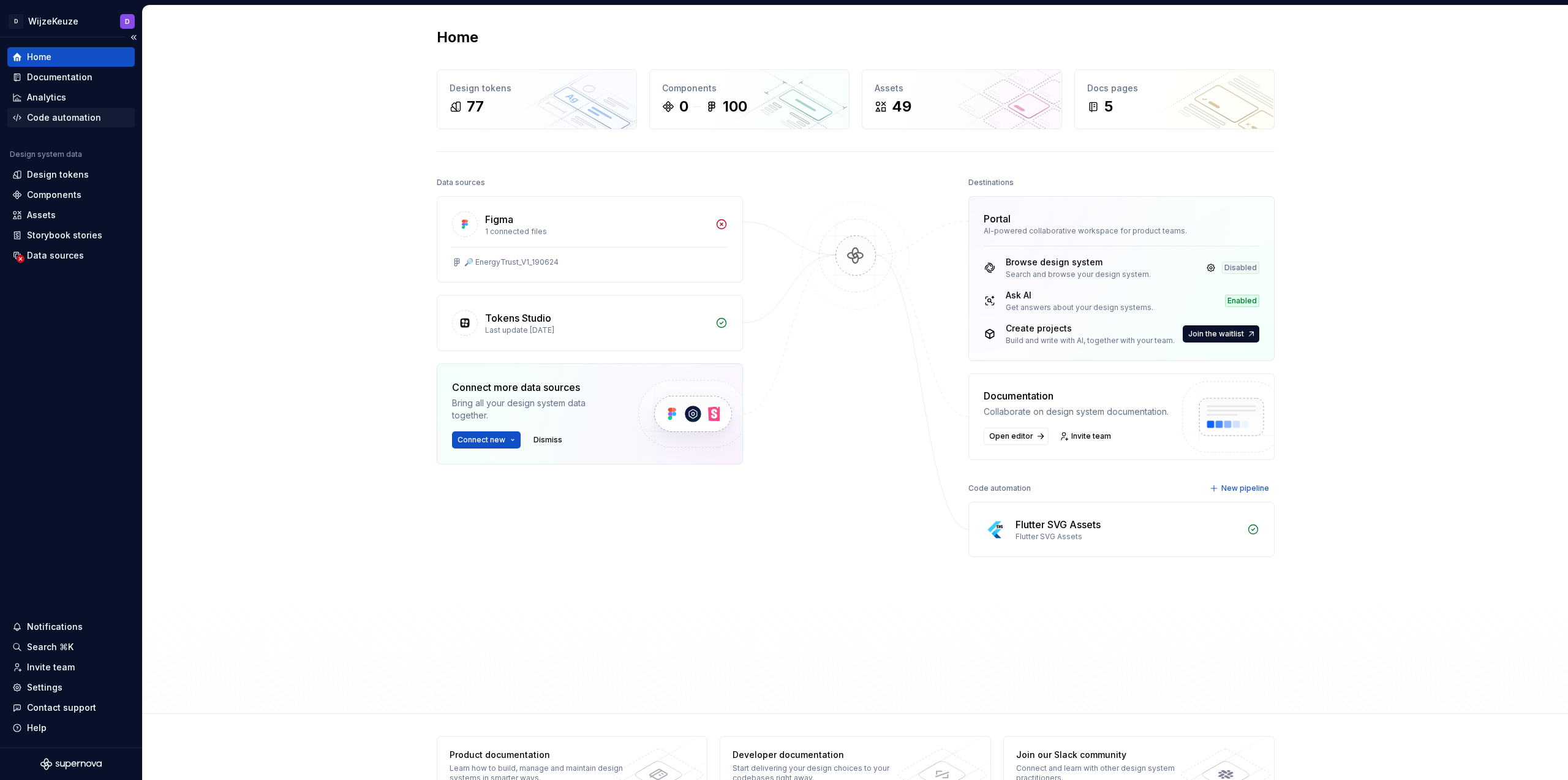
click at [62, 124] on div "Code automation" at bounding box center [71, 117] width 127 height 20
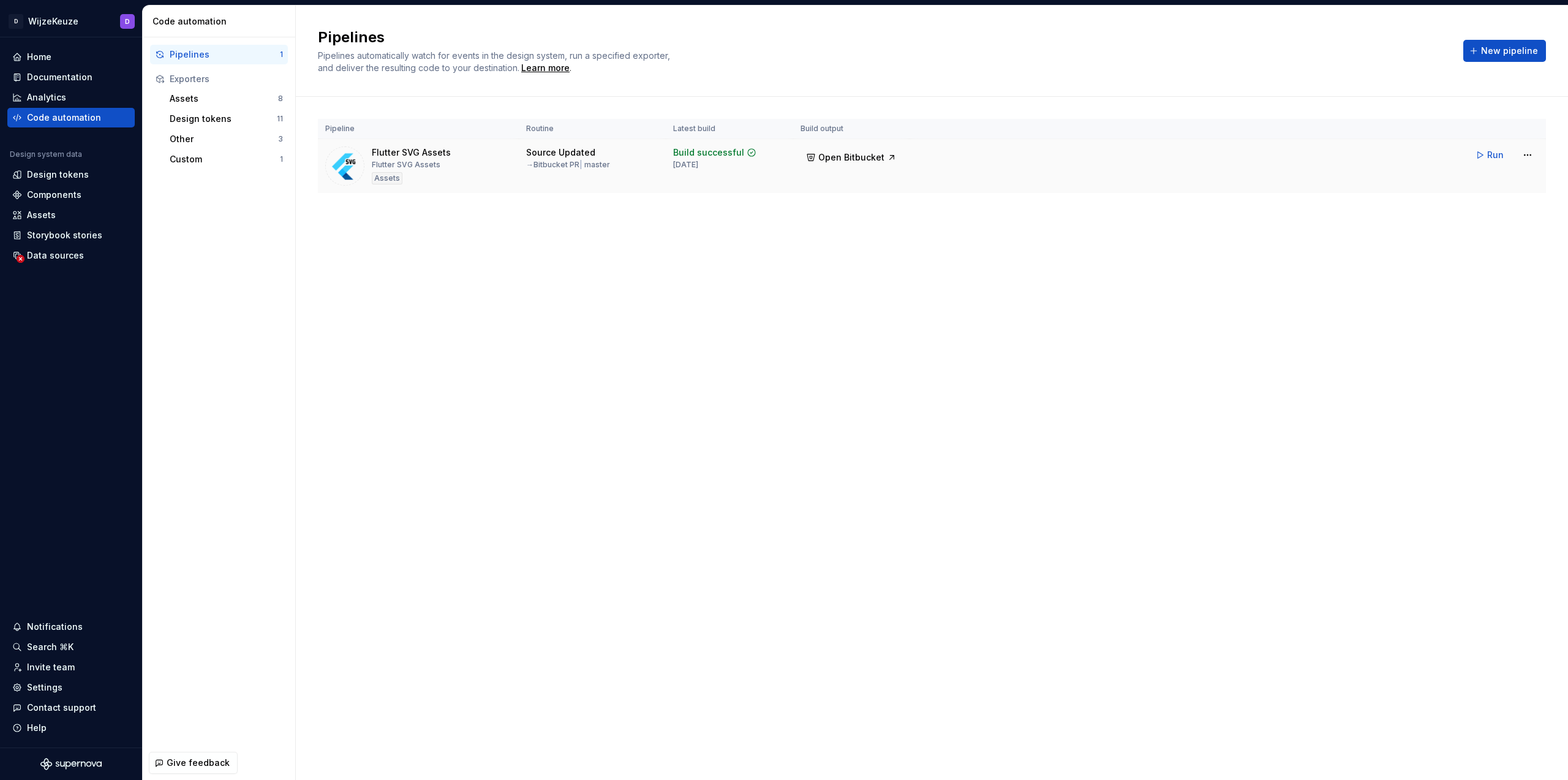
click at [477, 168] on div "Flutter SVG Assets Flutter SVG Assets Assets" at bounding box center [418, 166] width 186 height 39
click at [1533, 155] on html "D WijzeKeuze D Home Documentation Analytics Code automation Design system data …" at bounding box center [784, 390] width 1568 height 780
click at [1512, 186] on div "Edit pipeline" at bounding box center [1513, 181] width 105 height 12
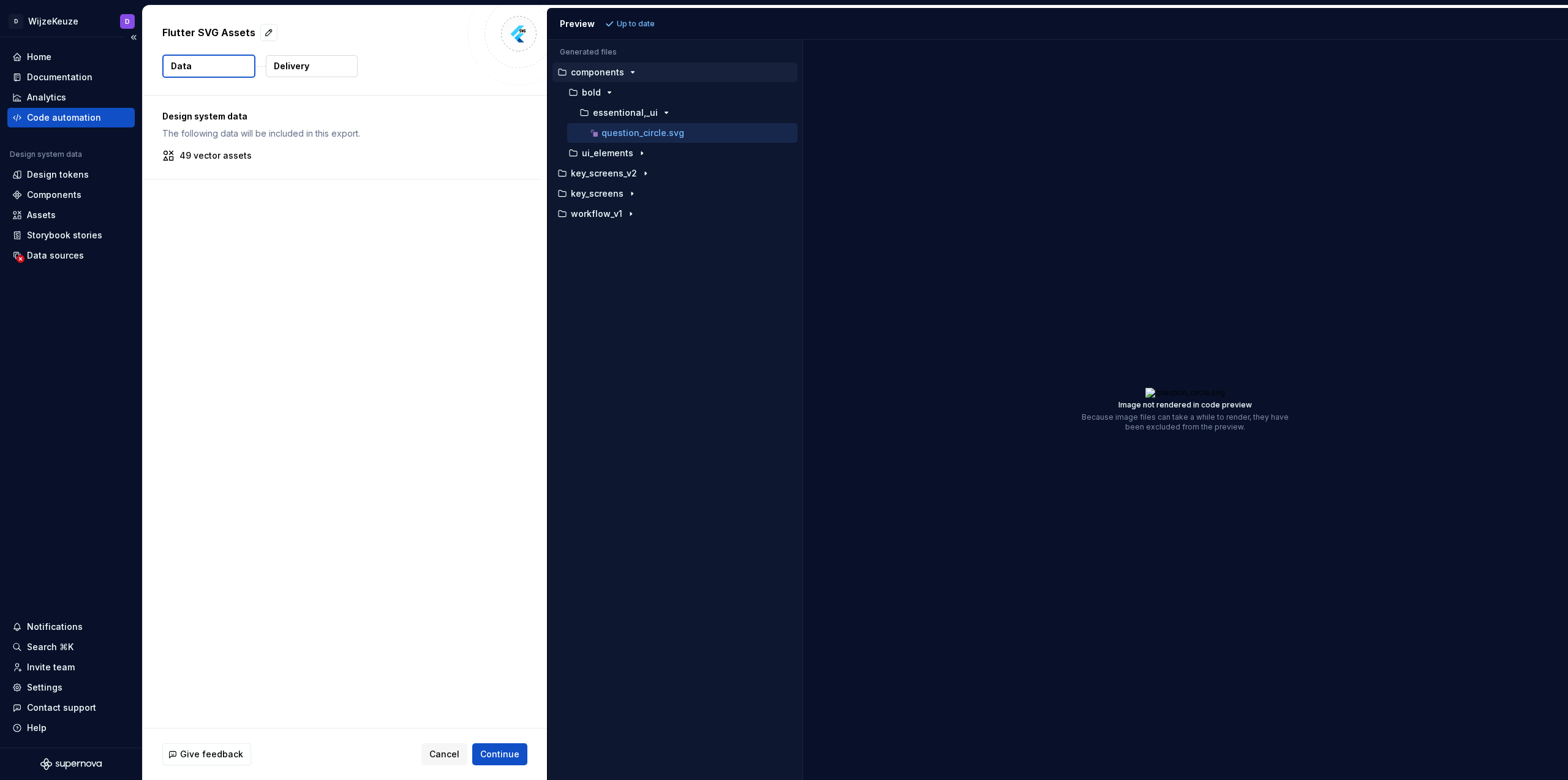
click at [79, 121] on div "Code automation" at bounding box center [64, 117] width 74 height 12
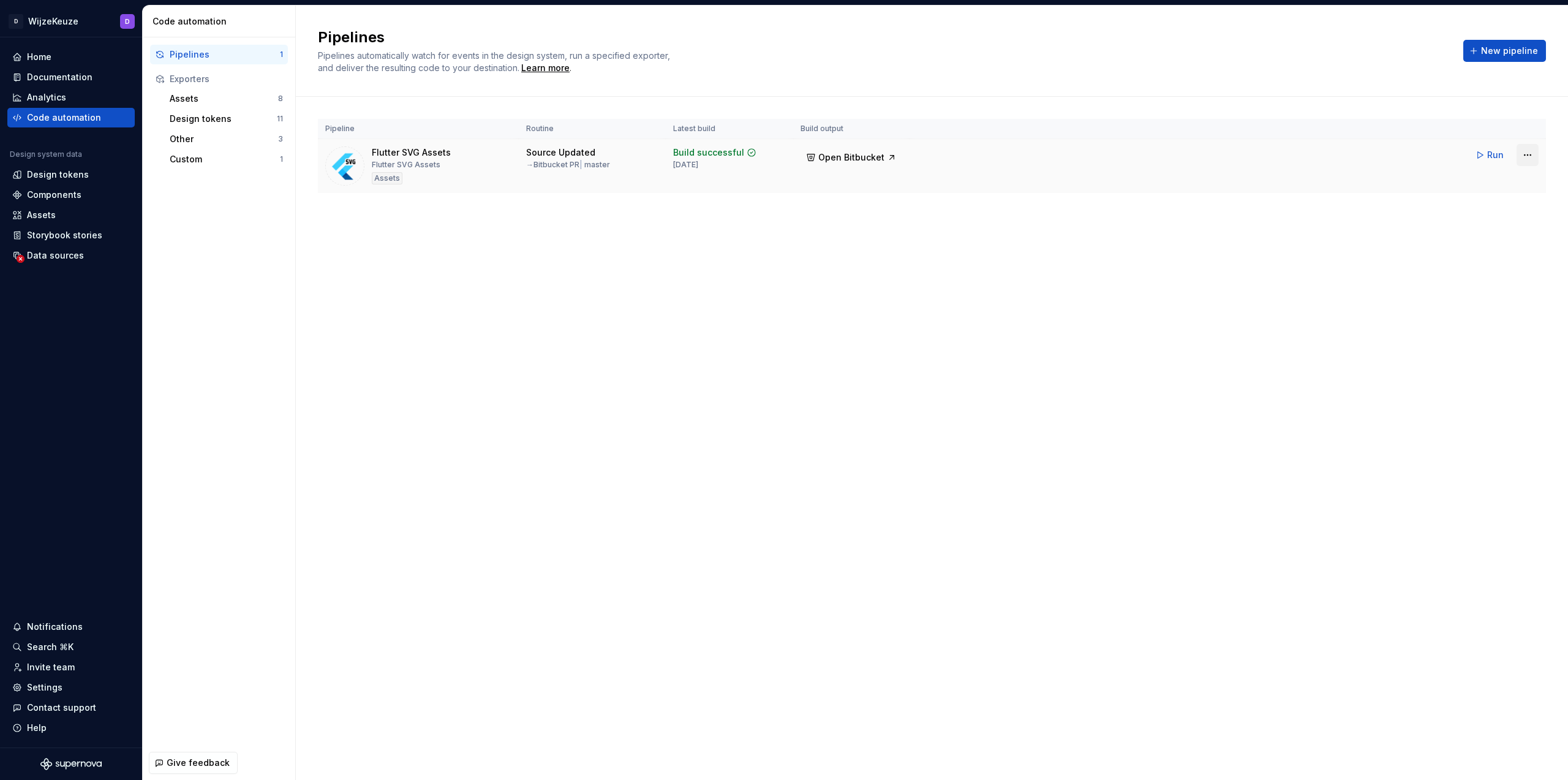
click at [1525, 155] on html "D WijzeKeuze D Home Documentation Analytics Code automation Design system data …" at bounding box center [784, 390] width 1568 height 780
click at [1218, 241] on html "D WijzeKeuze D Home Documentation Analytics Code automation Design system data …" at bounding box center [784, 390] width 1568 height 780
click at [890, 154] on button "Open Bitbucket" at bounding box center [851, 157] width 102 height 22
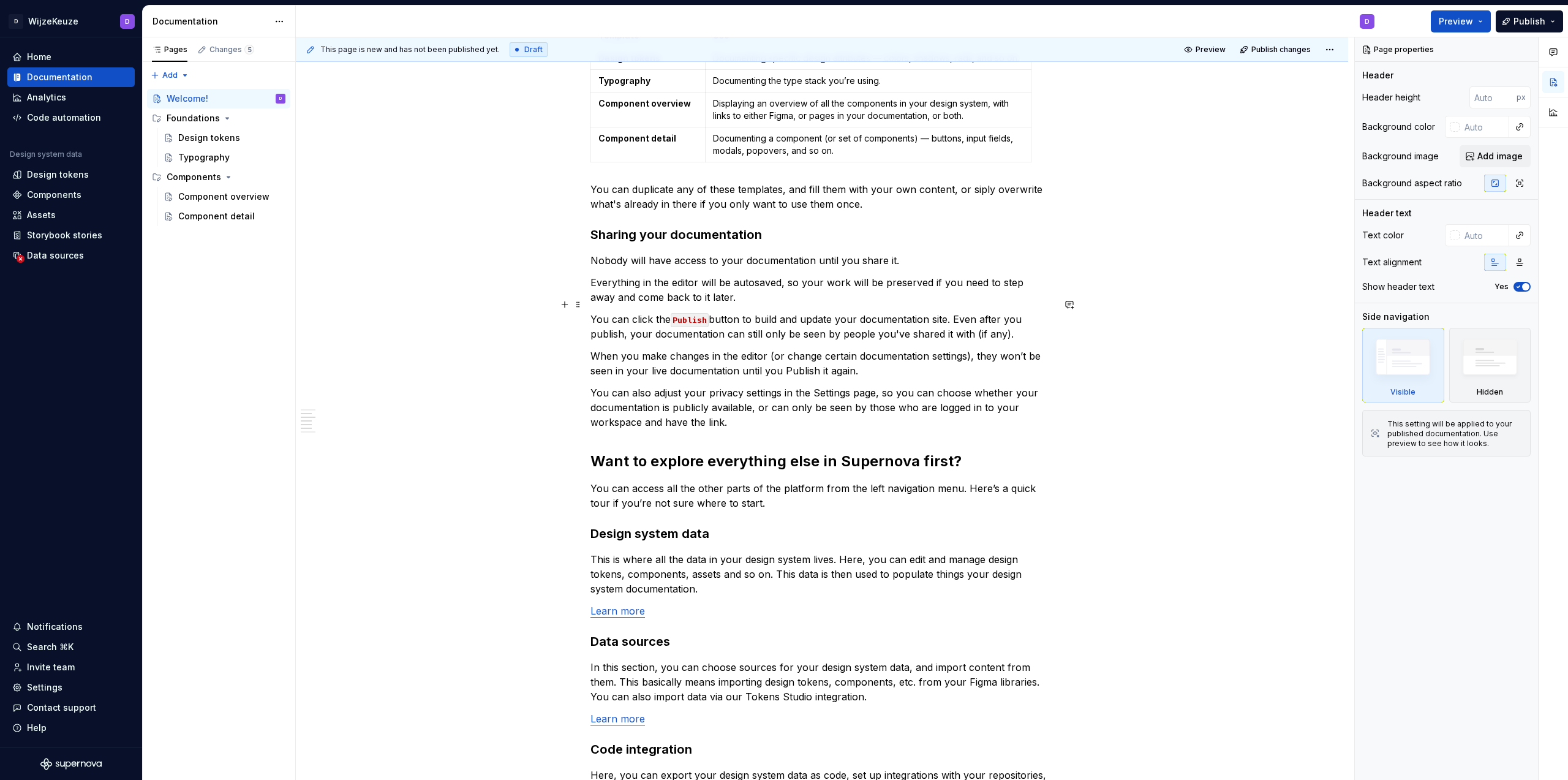
scroll to position [320, 0]
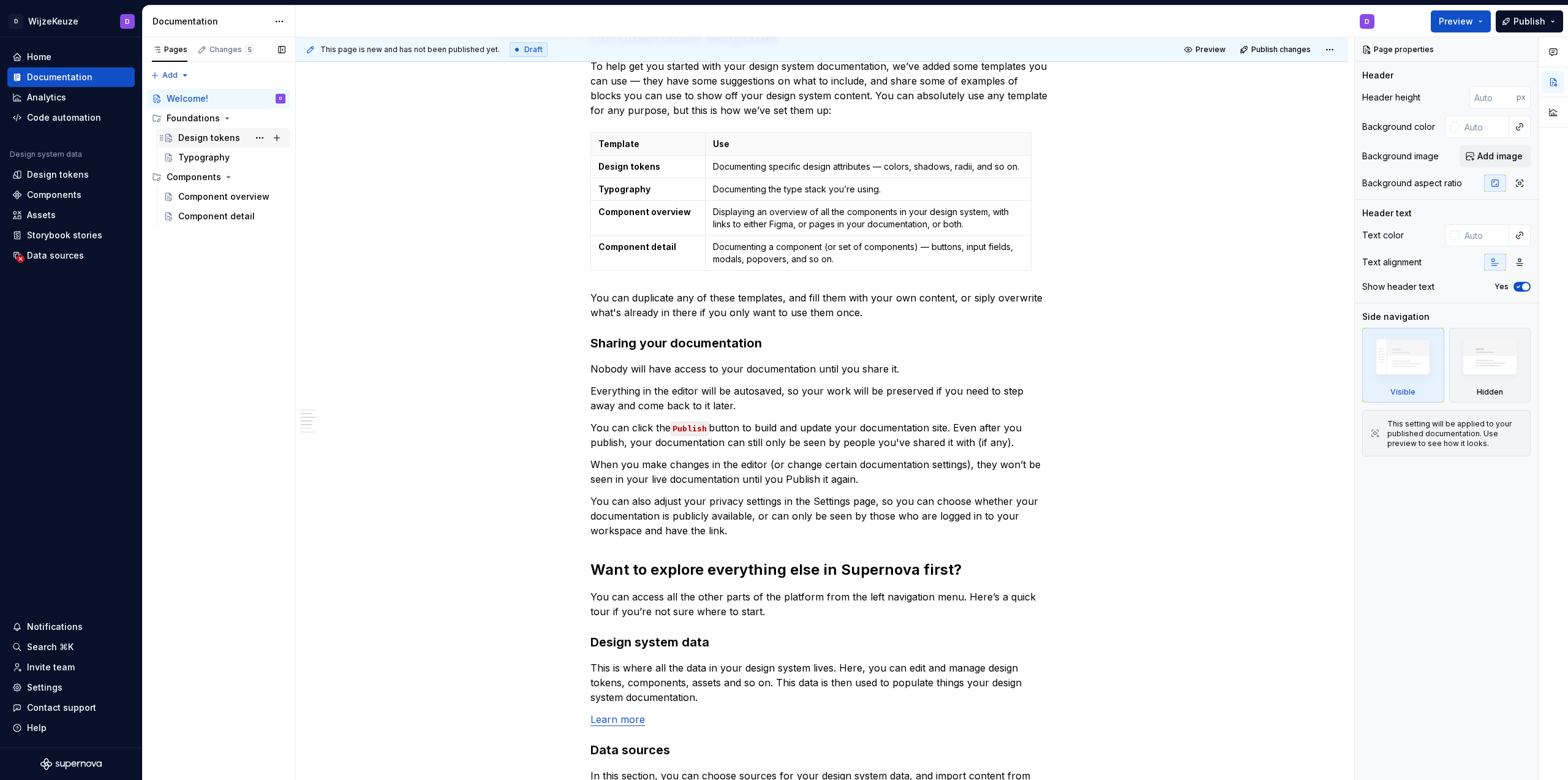
click at [219, 135] on div "Design tokens" at bounding box center [209, 138] width 62 height 12
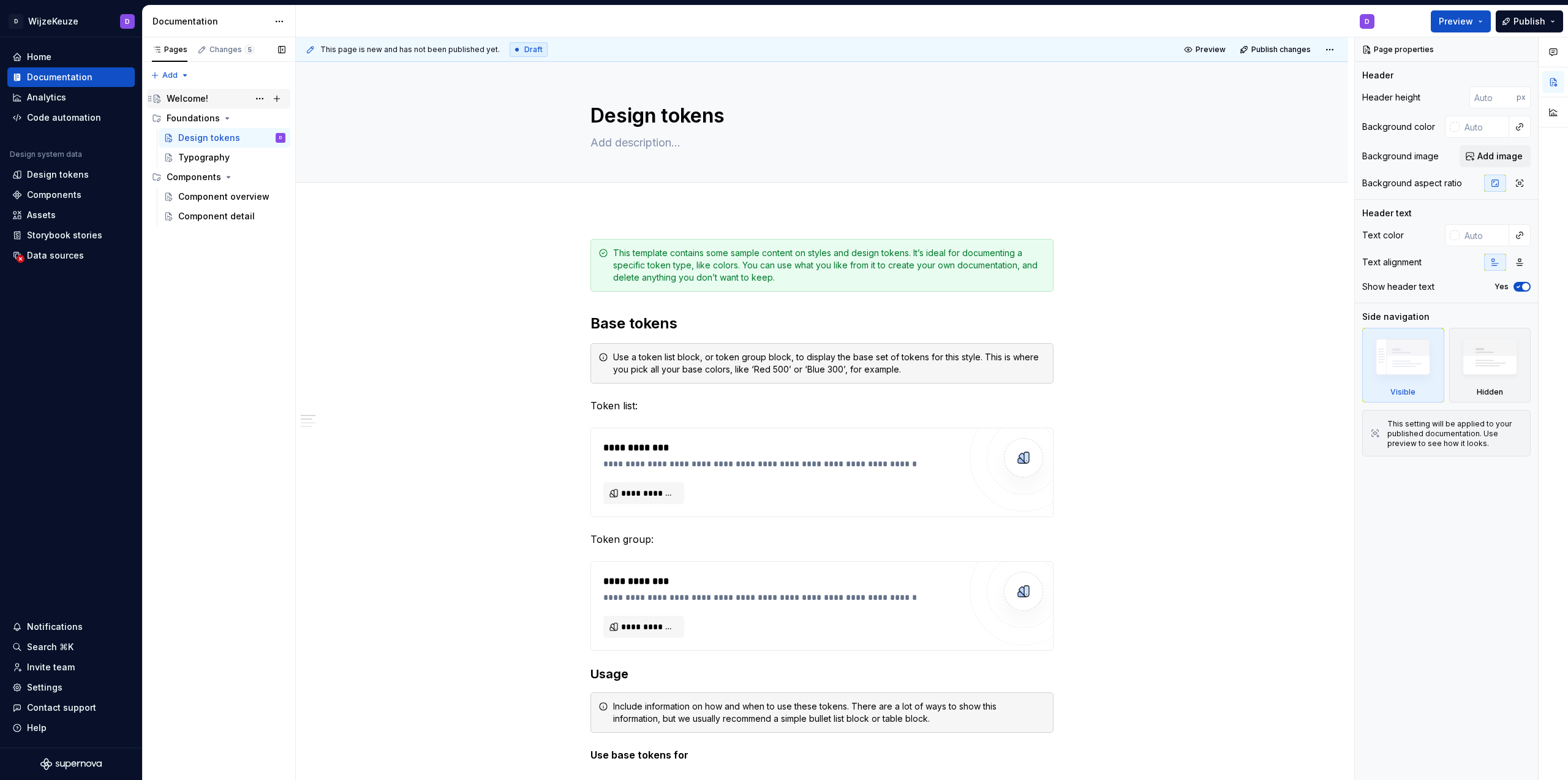
click at [222, 104] on div "Welcome!" at bounding box center [226, 98] width 119 height 17
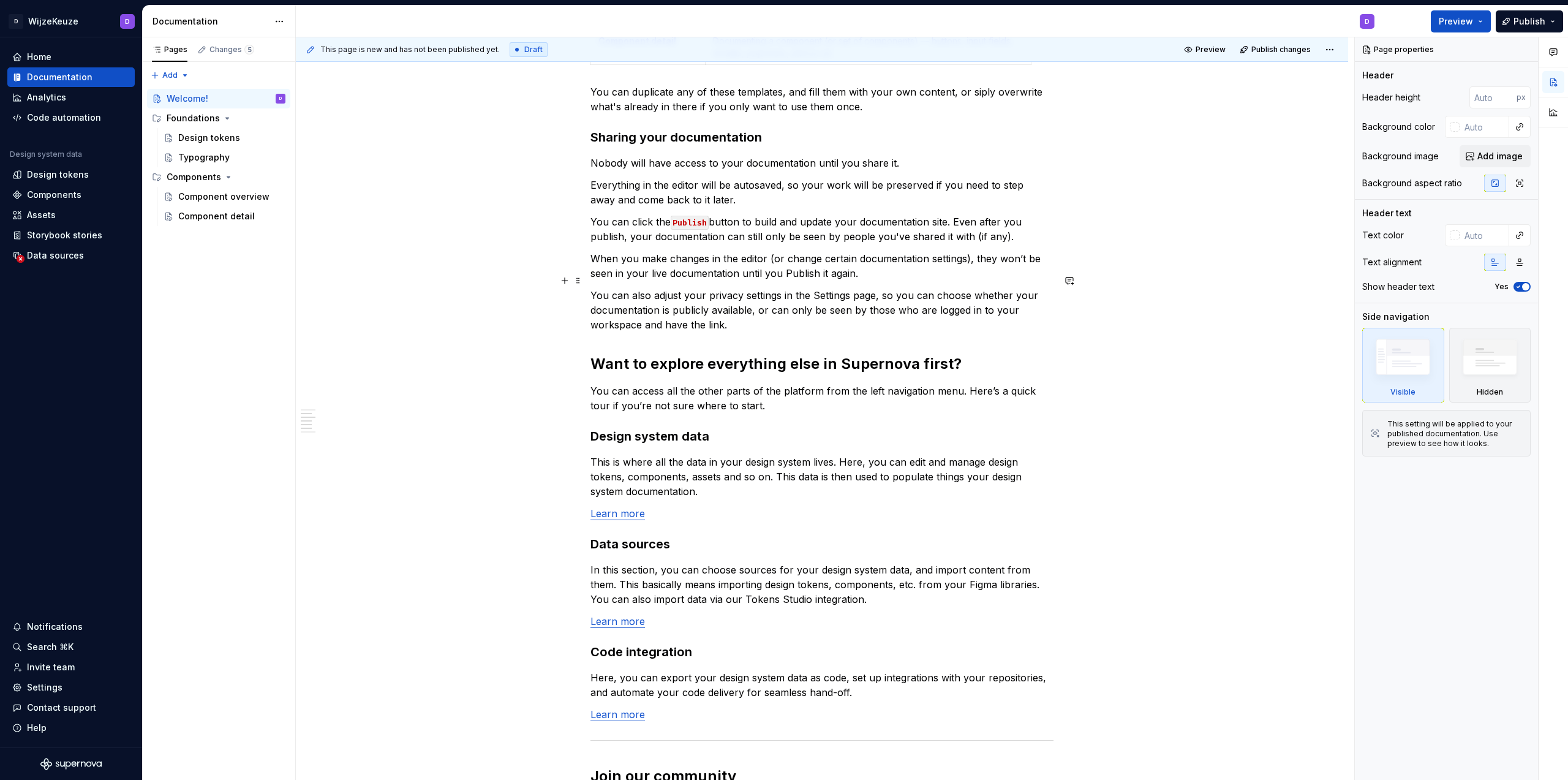
scroll to position [715, 0]
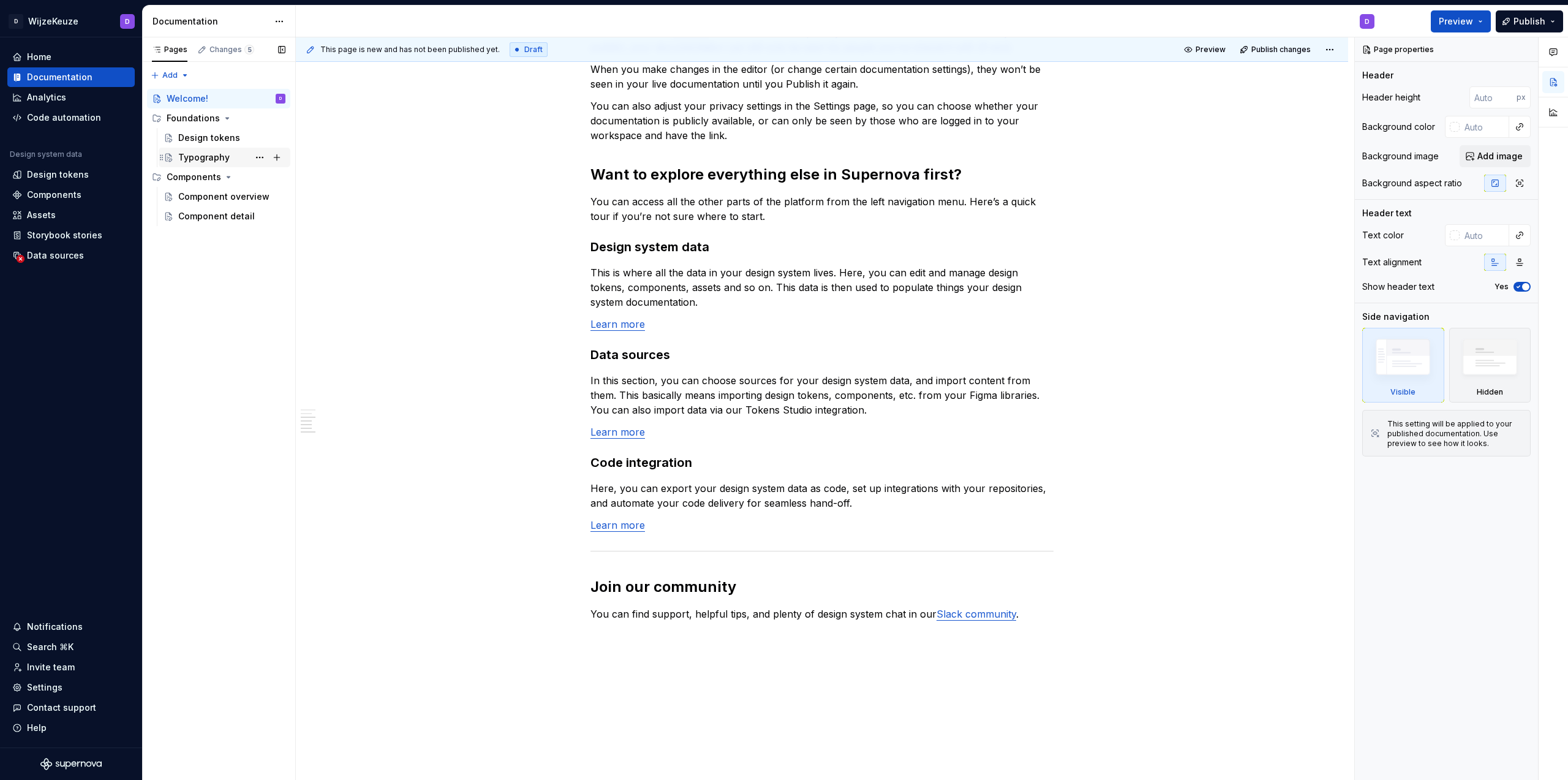
drag, startPoint x: 184, startPoint y: 143, endPoint x: 199, endPoint y: 158, distance: 21.2
click at [184, 143] on div "Design tokens" at bounding box center [209, 138] width 62 height 12
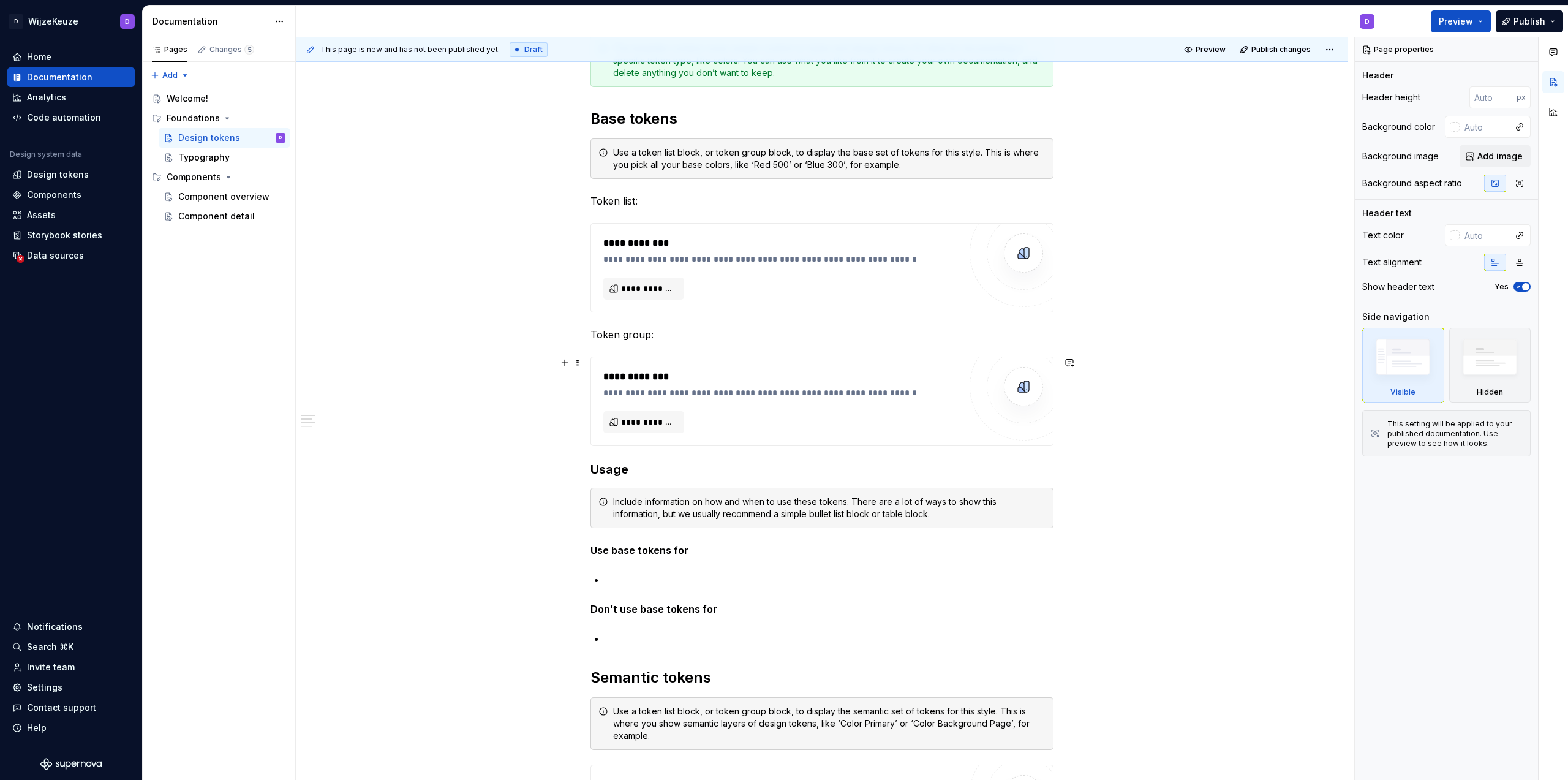
scroll to position [393, 0]
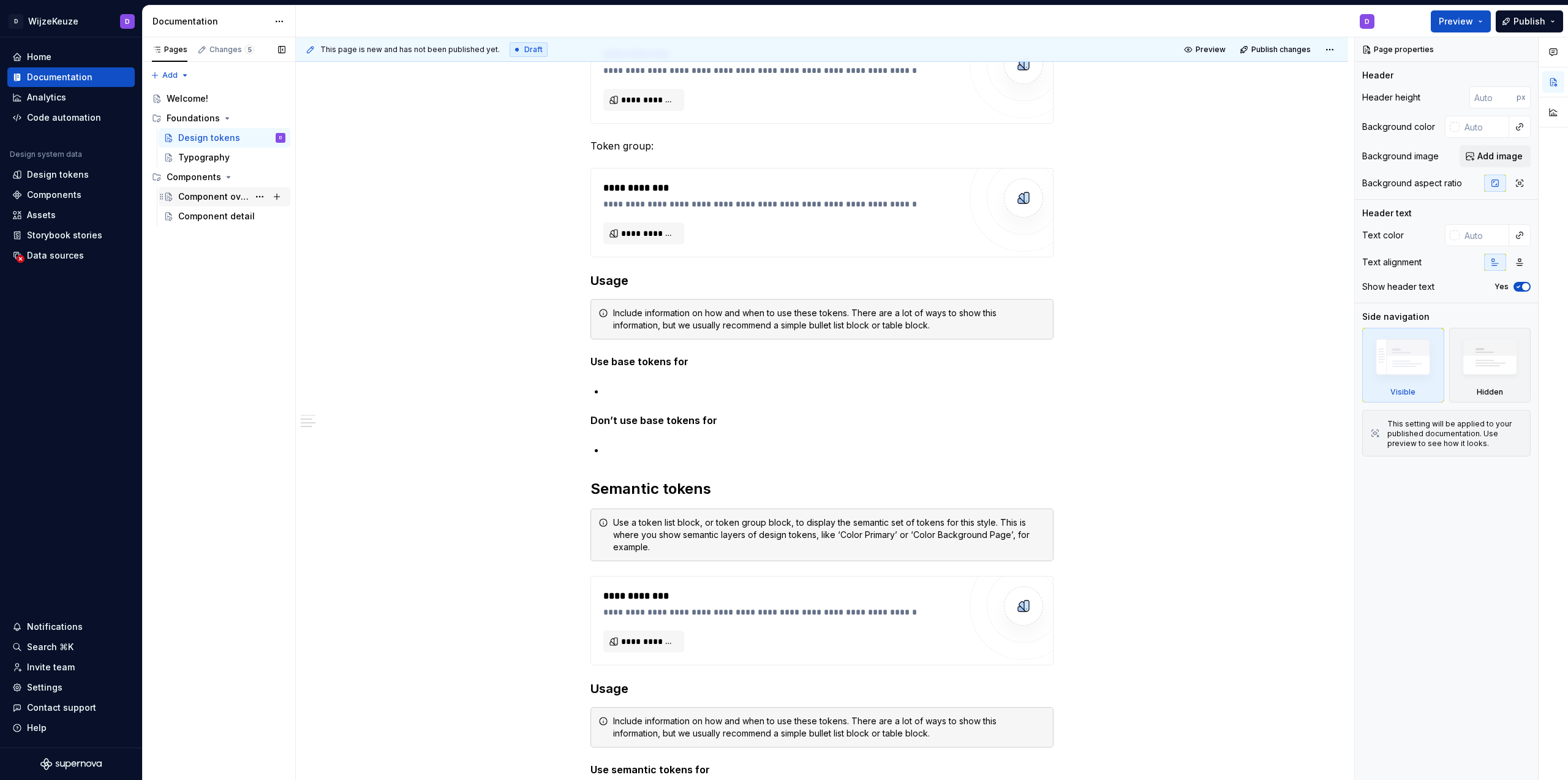
click at [210, 194] on div "Component overview" at bounding box center [213, 196] width 70 height 12
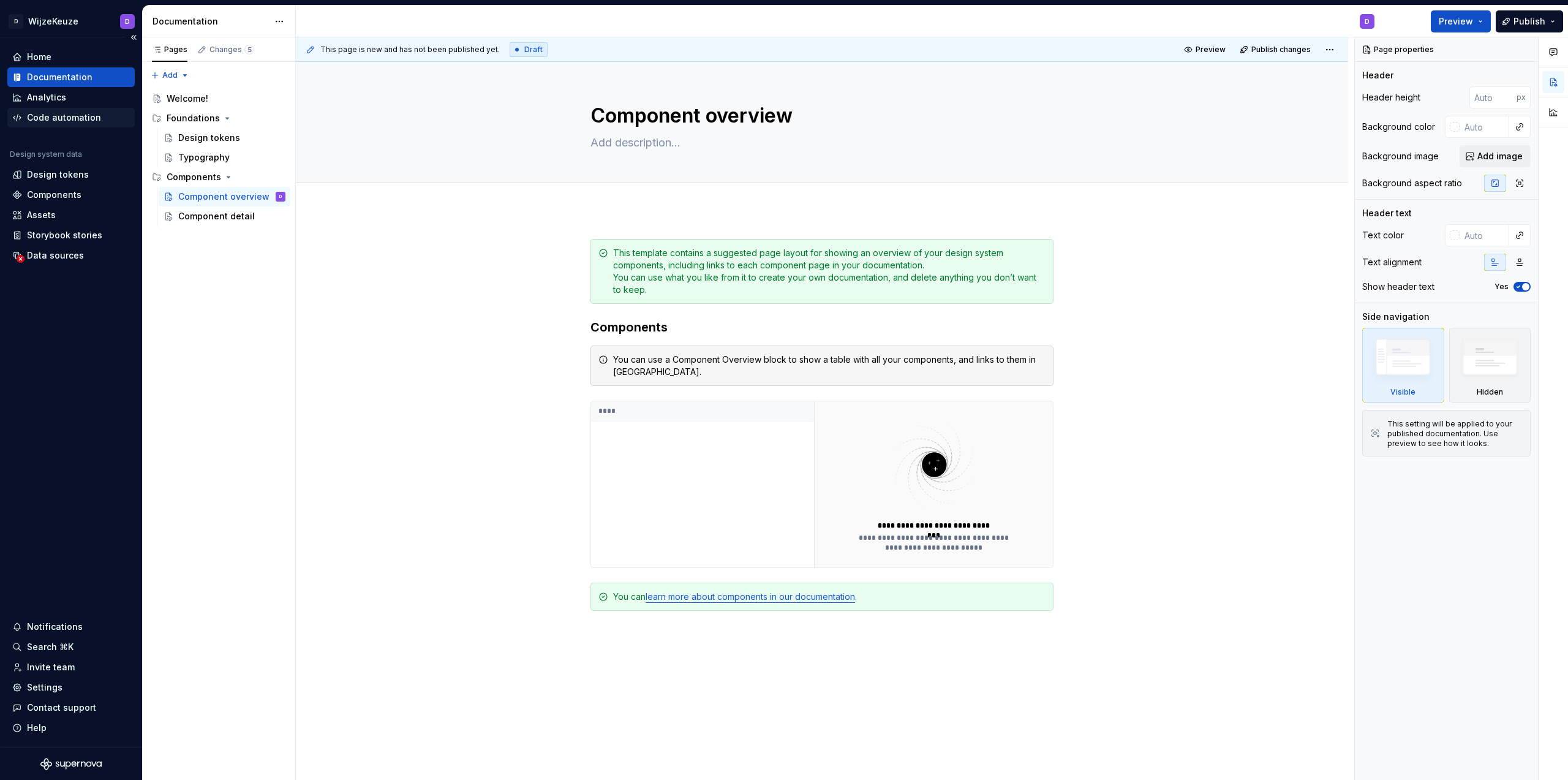
type textarea "*"
click at [73, 115] on div "Code automation" at bounding box center [64, 117] width 74 height 12
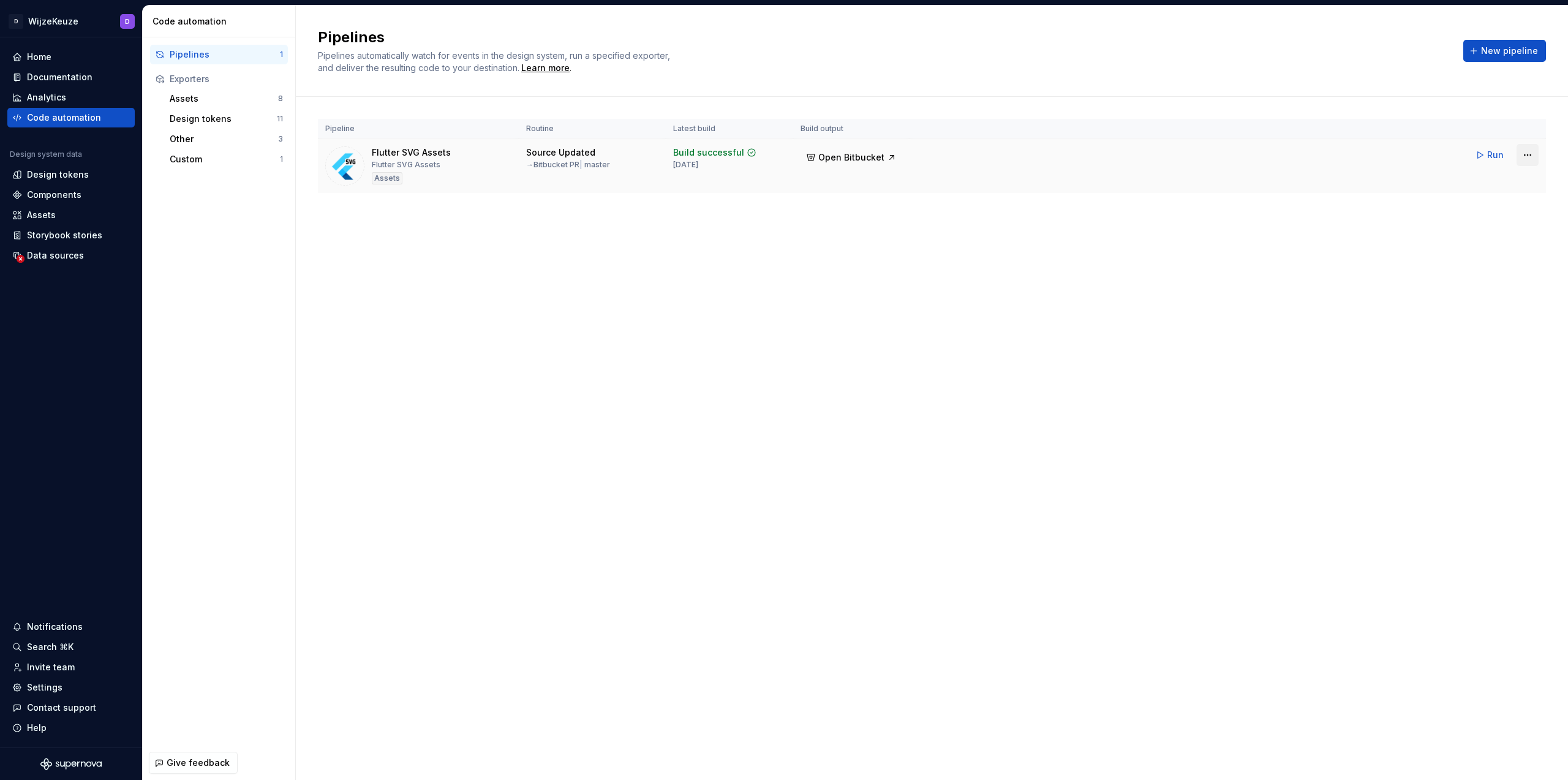
click at [1520, 154] on html "D WijzeKeuze D Home Documentation Analytics Code automation Design system data …" at bounding box center [784, 390] width 1568 height 780
click at [1515, 237] on link "View exporter on GitHub" at bounding box center [1513, 240] width 105 height 12
click at [403, 167] on div "Flutter SVG Assets" at bounding box center [406, 165] width 68 height 9
click at [831, 157] on span "Open Bitbucket" at bounding box center [851, 157] width 67 height 12
click at [449, 161] on div "Flutter SVG Assets Flutter SVG Assets Assets" at bounding box center [418, 166] width 186 height 39
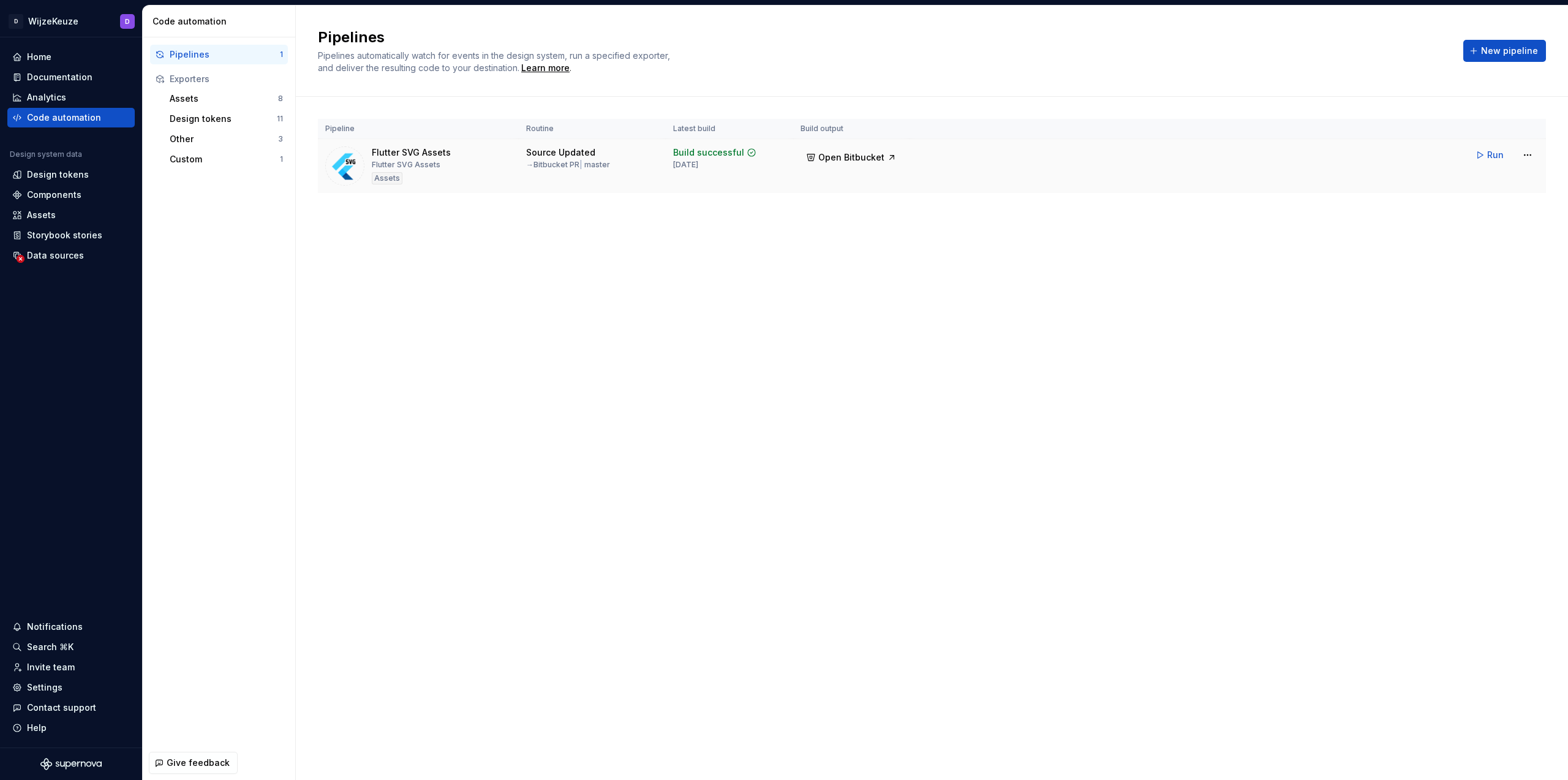
click at [394, 146] on td "Flutter SVG Assets Flutter SVG Assets Assets" at bounding box center [418, 166] width 201 height 54
click at [186, 110] on div "Design tokens 11" at bounding box center [226, 118] width 123 height 20
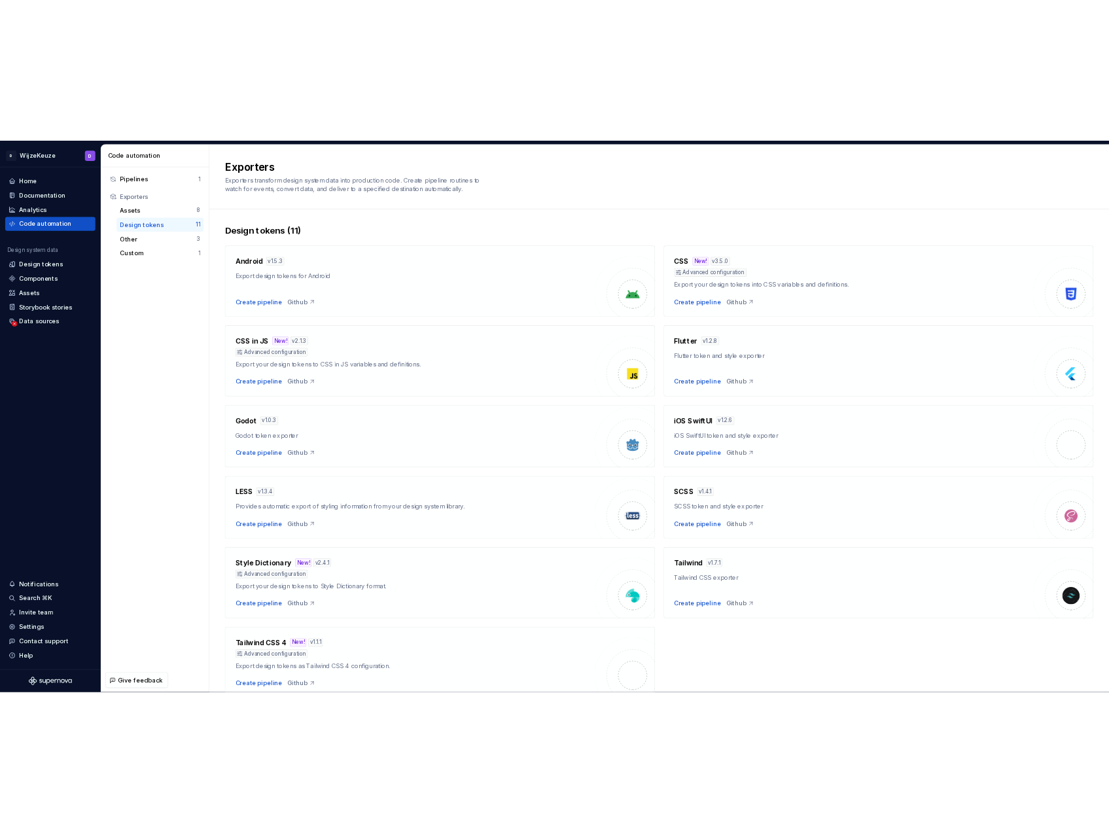
scroll to position [58, 0]
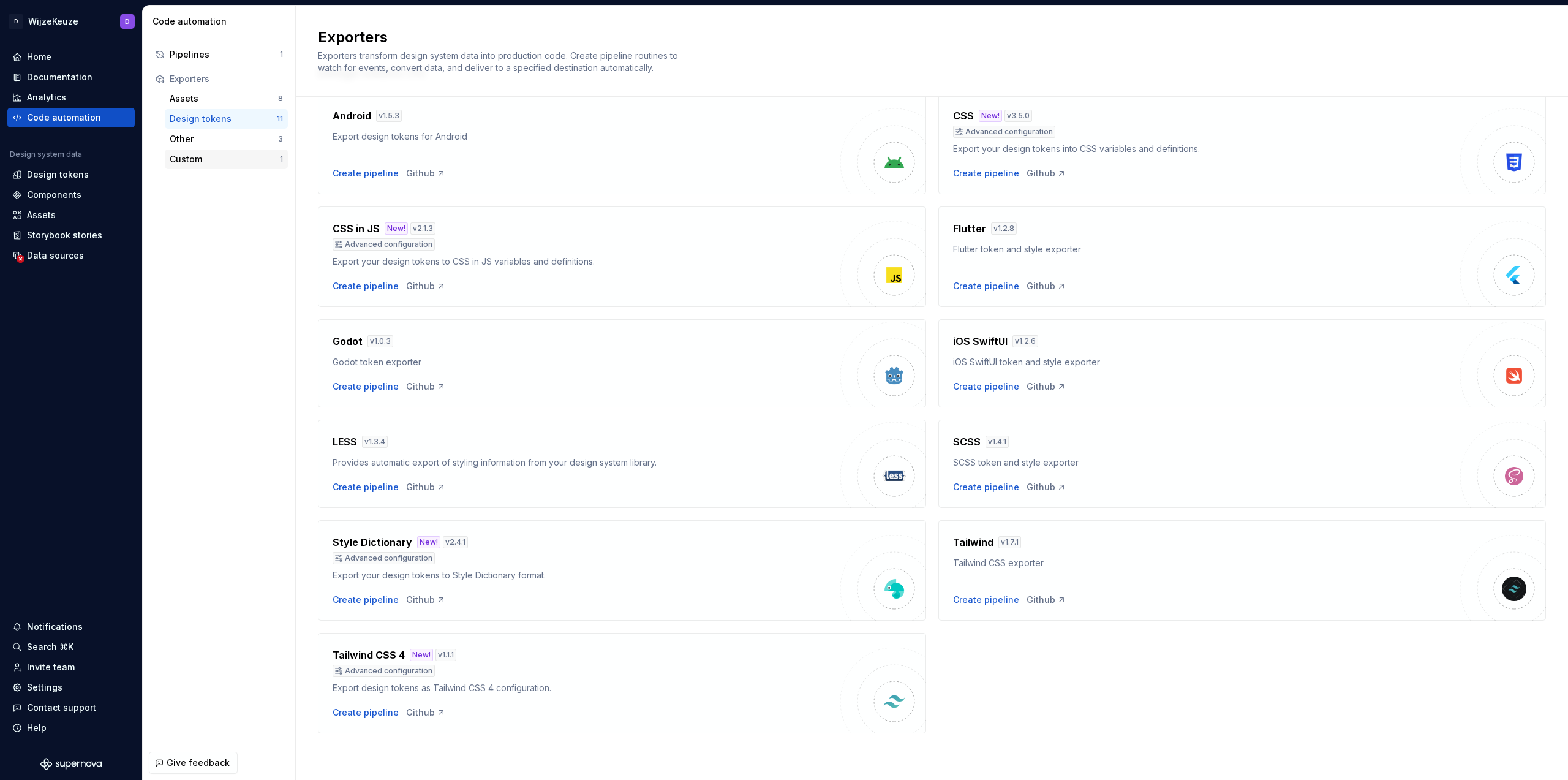
click at [219, 161] on div "Custom" at bounding box center [225, 159] width 111 height 12
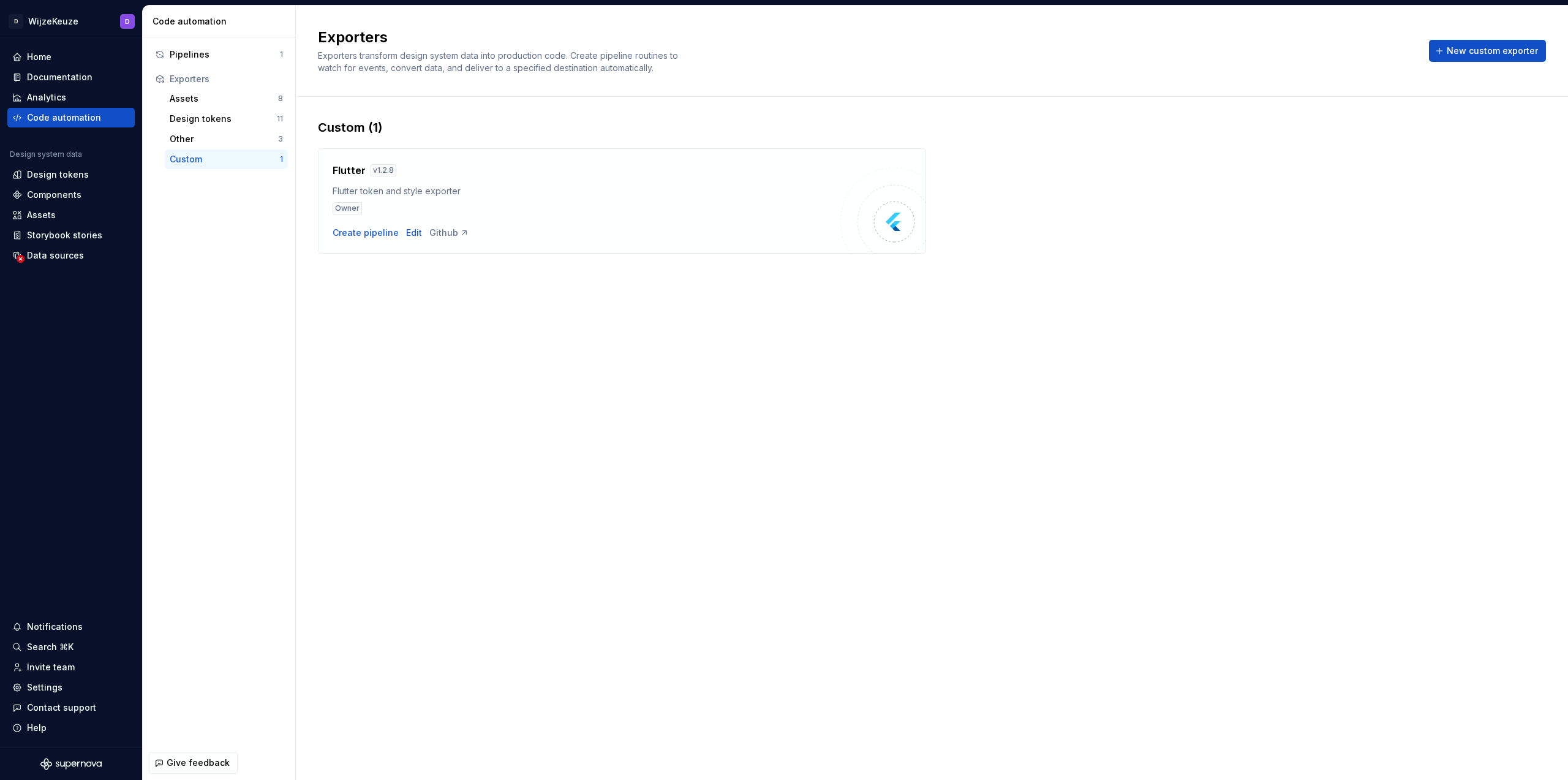
click at [777, 231] on div "Create pipeline Edit Github" at bounding box center [586, 232] width 508 height 12
click at [517, 185] on div "Flutter token and style exporter" at bounding box center [586, 191] width 508 height 12
click at [476, 184] on div "Flutter v 1.2.8 Flutter token and style exporter Owner" at bounding box center [586, 188] width 508 height 52
click at [243, 117] on div "Design tokens" at bounding box center [223, 118] width 107 height 12
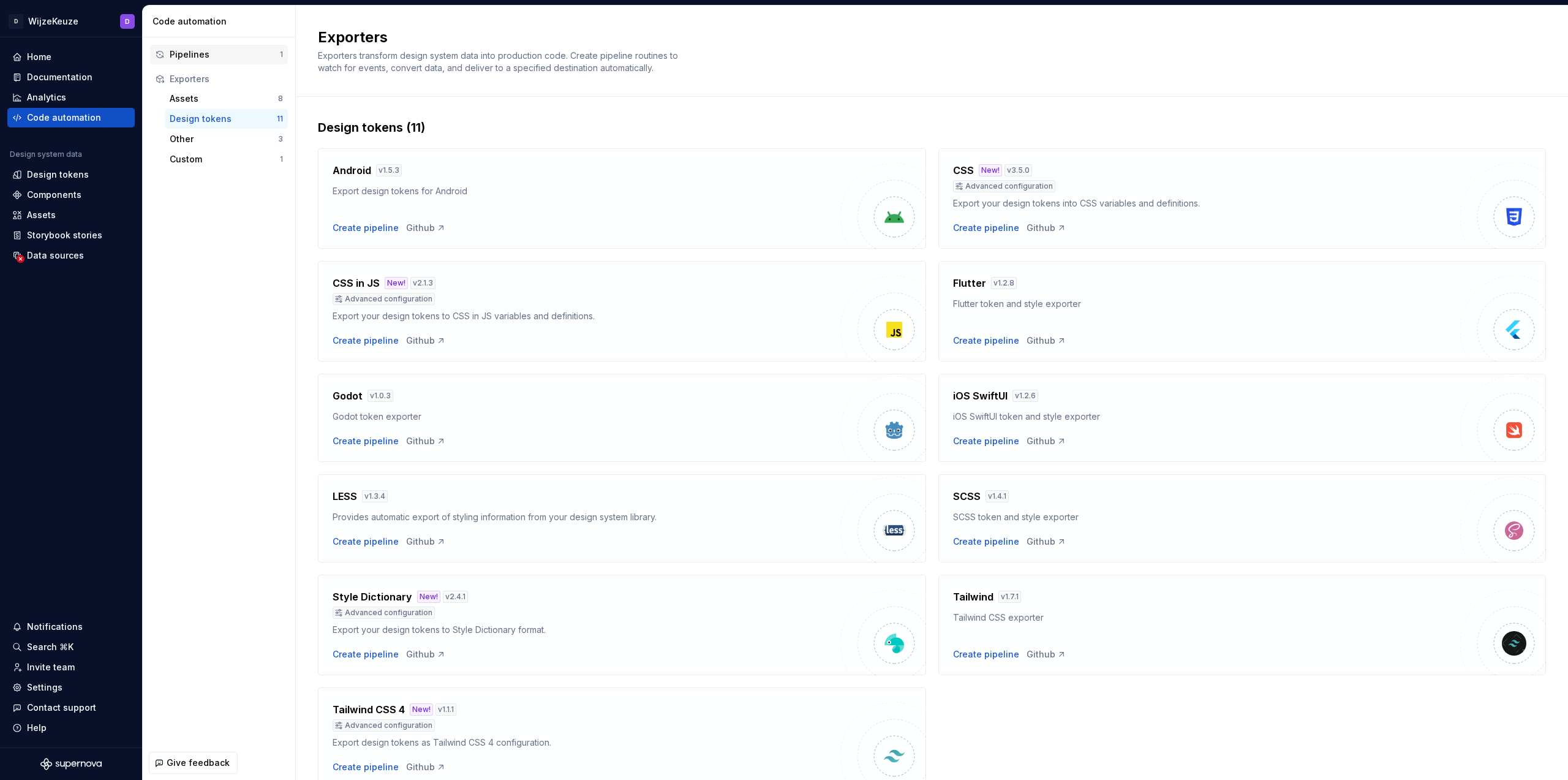
click at [245, 52] on div "Pipelines" at bounding box center [225, 54] width 111 height 12
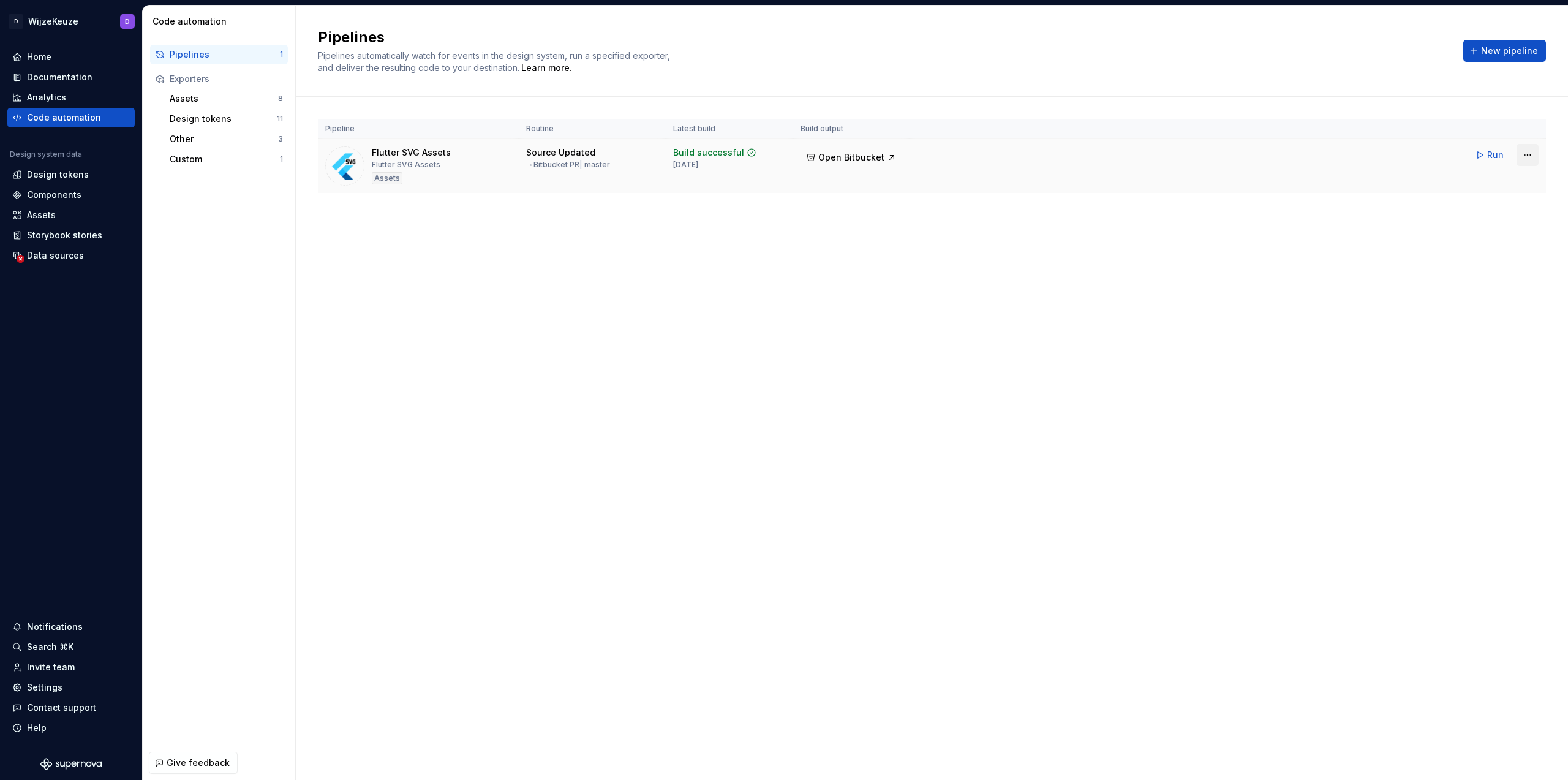
click at [1521, 152] on html "D WijzeKeuze D Home Documentation Analytics Code automation Design system data …" at bounding box center [784, 390] width 1568 height 780
click at [1503, 180] on div "Edit pipeline" at bounding box center [1513, 181] width 105 height 12
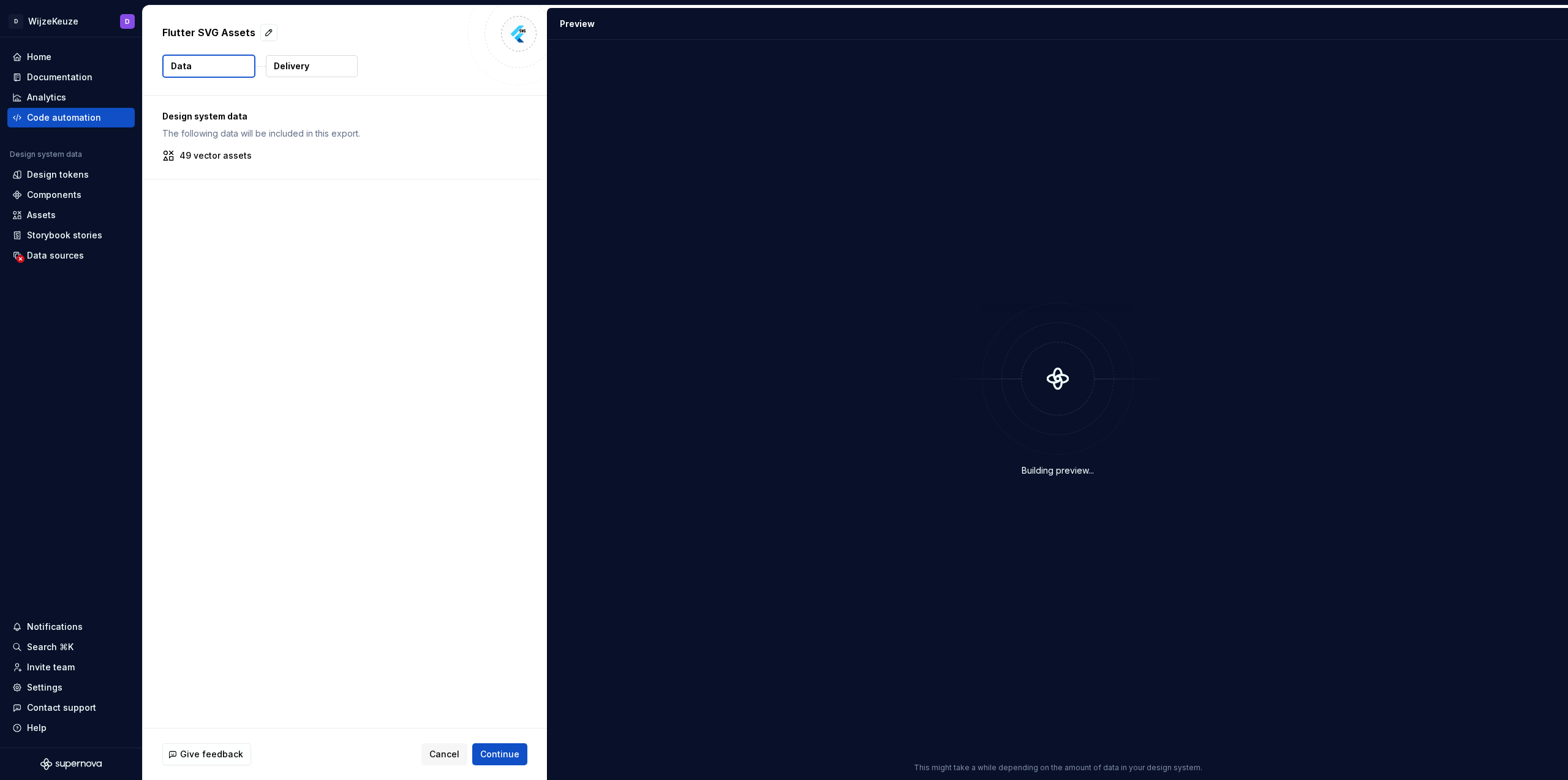
click at [324, 66] on button "Delivery" at bounding box center [312, 66] width 92 height 22
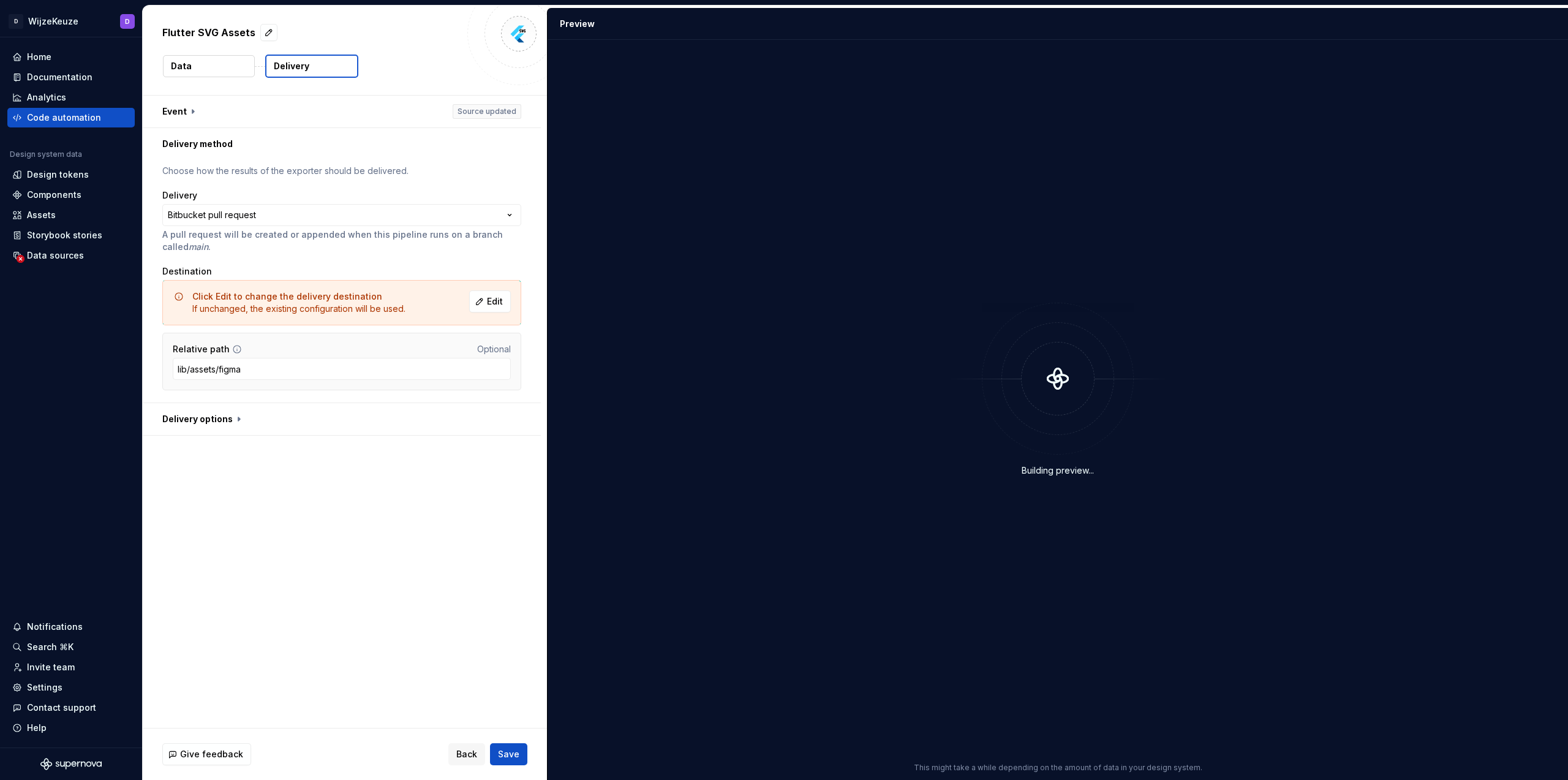
click at [210, 66] on button "Data" at bounding box center [209, 66] width 92 height 22
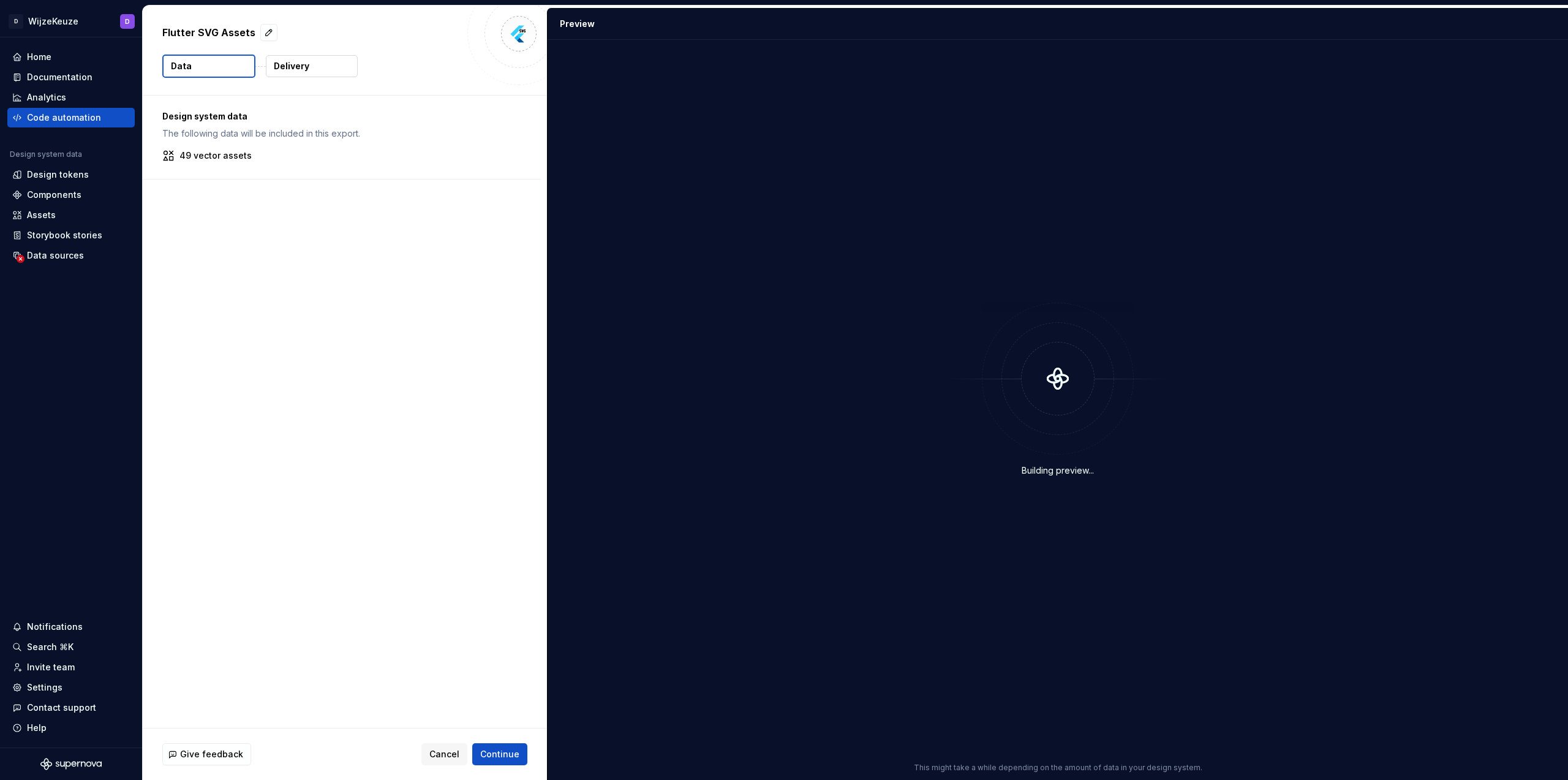
click at [297, 65] on p "Delivery" at bounding box center [291, 66] width 36 height 12
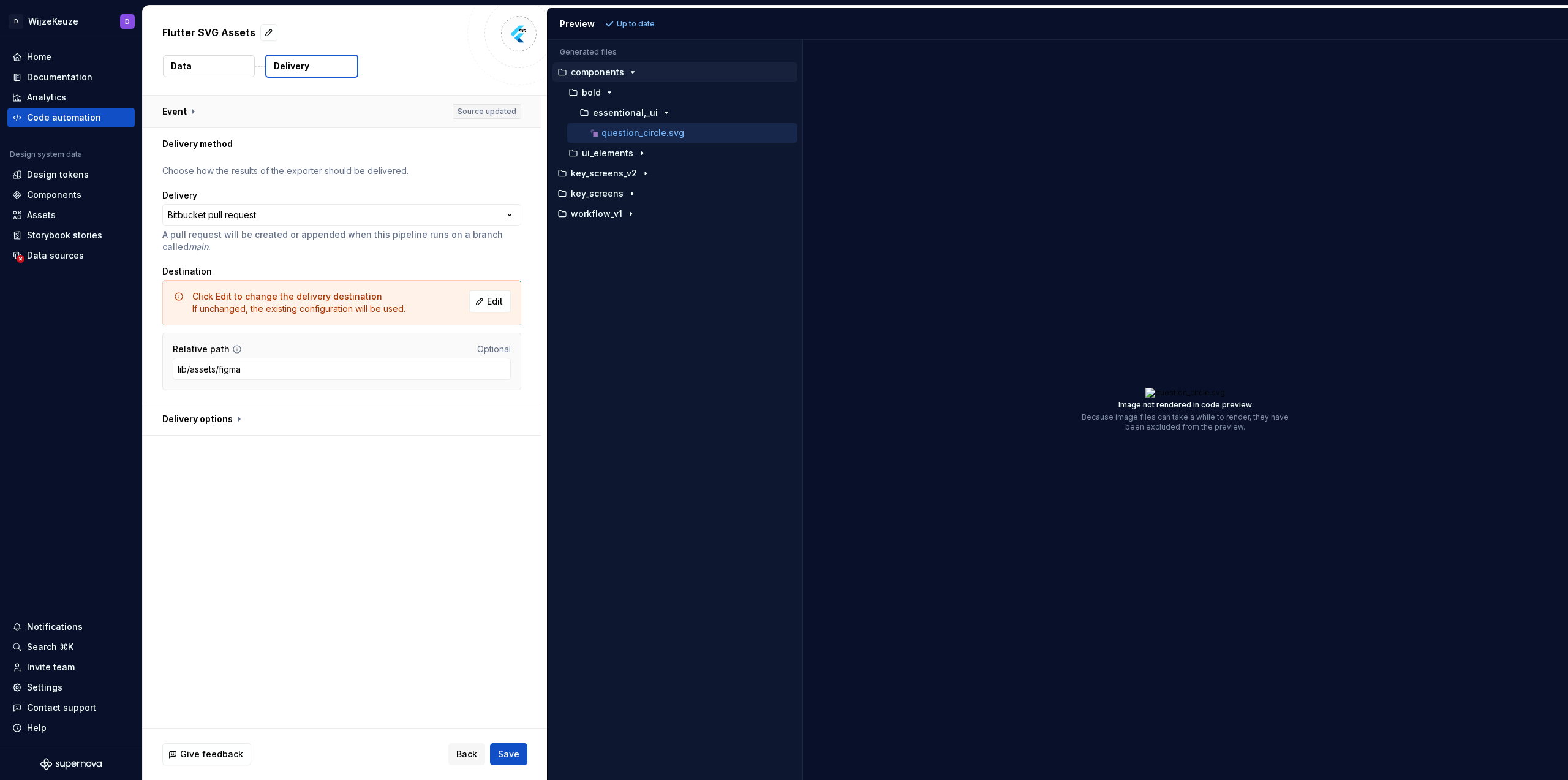
click at [172, 112] on button "button" at bounding box center [341, 111] width 398 height 32
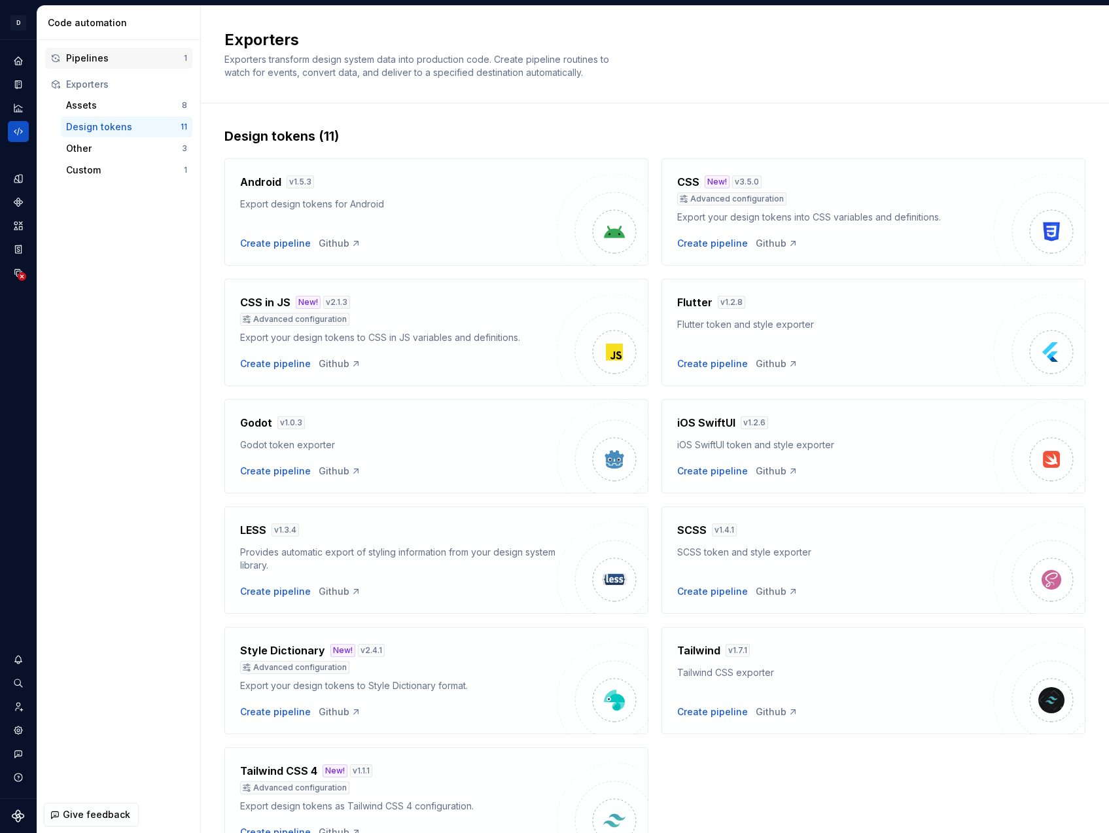
click at [89, 63] on div "Pipelines" at bounding box center [125, 58] width 118 height 13
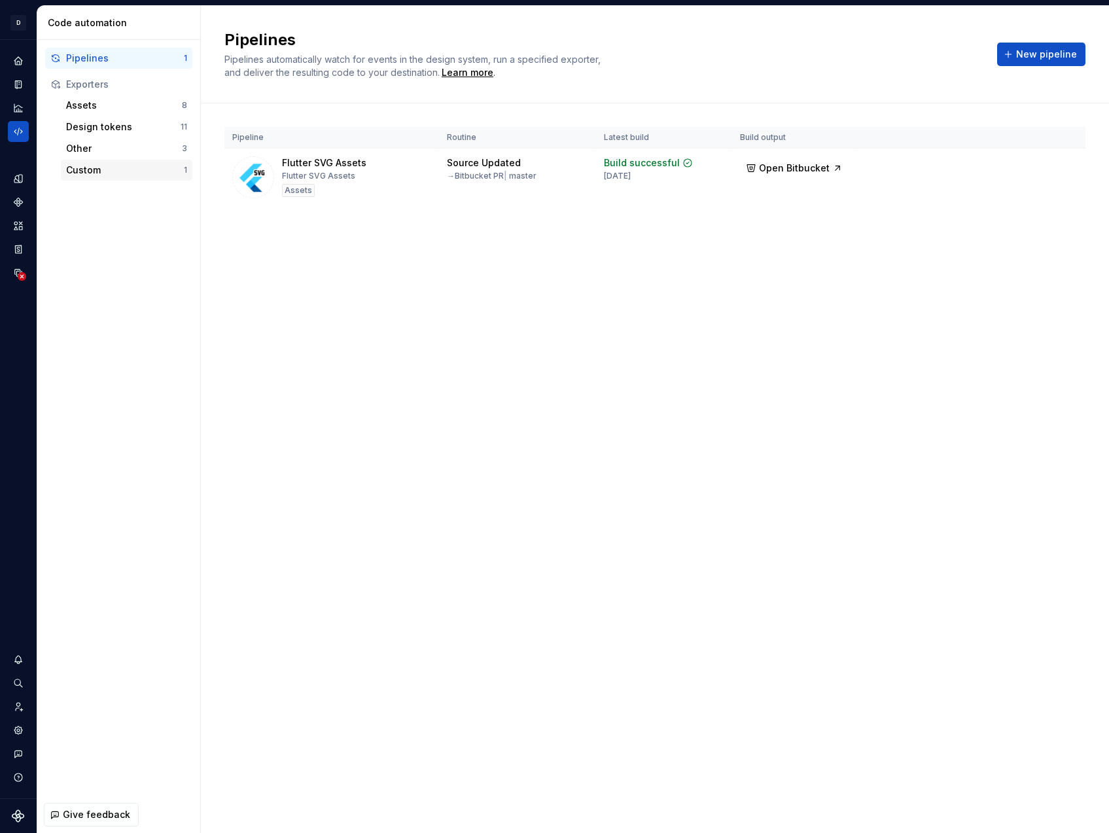
click at [134, 171] on div "Custom" at bounding box center [125, 170] width 118 height 13
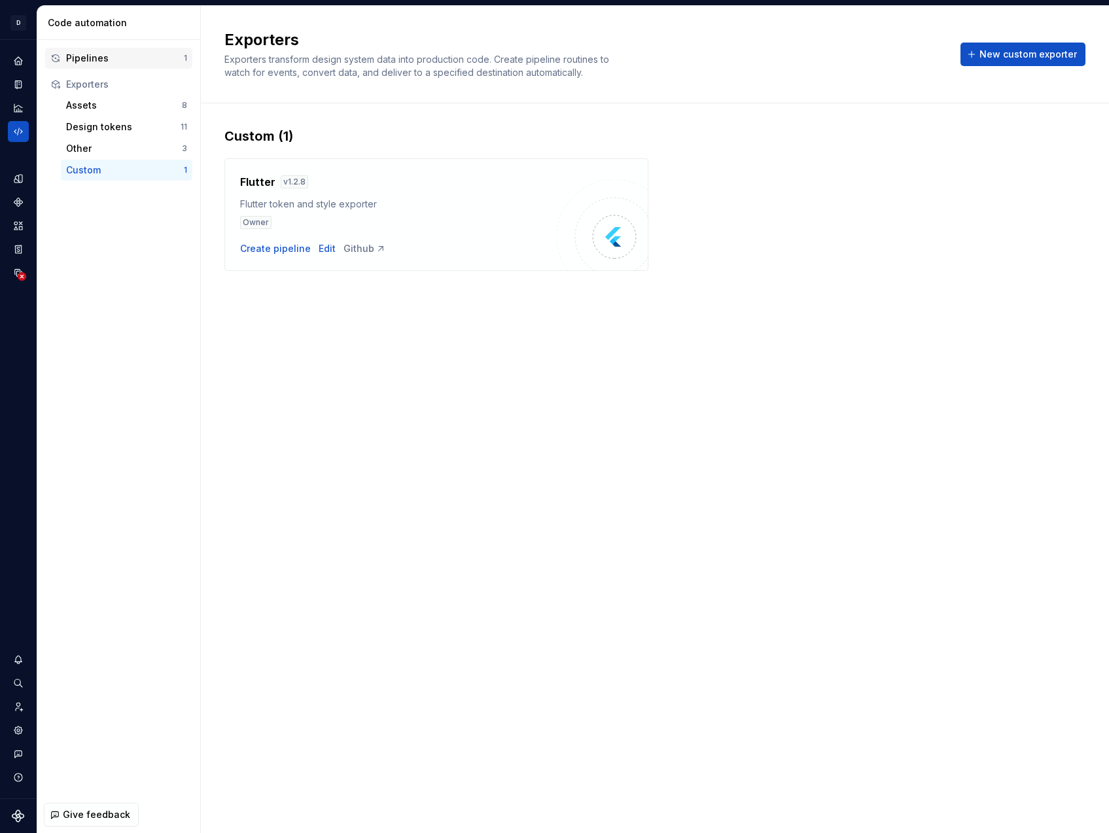
click at [145, 57] on div "Pipelines" at bounding box center [125, 58] width 118 height 13
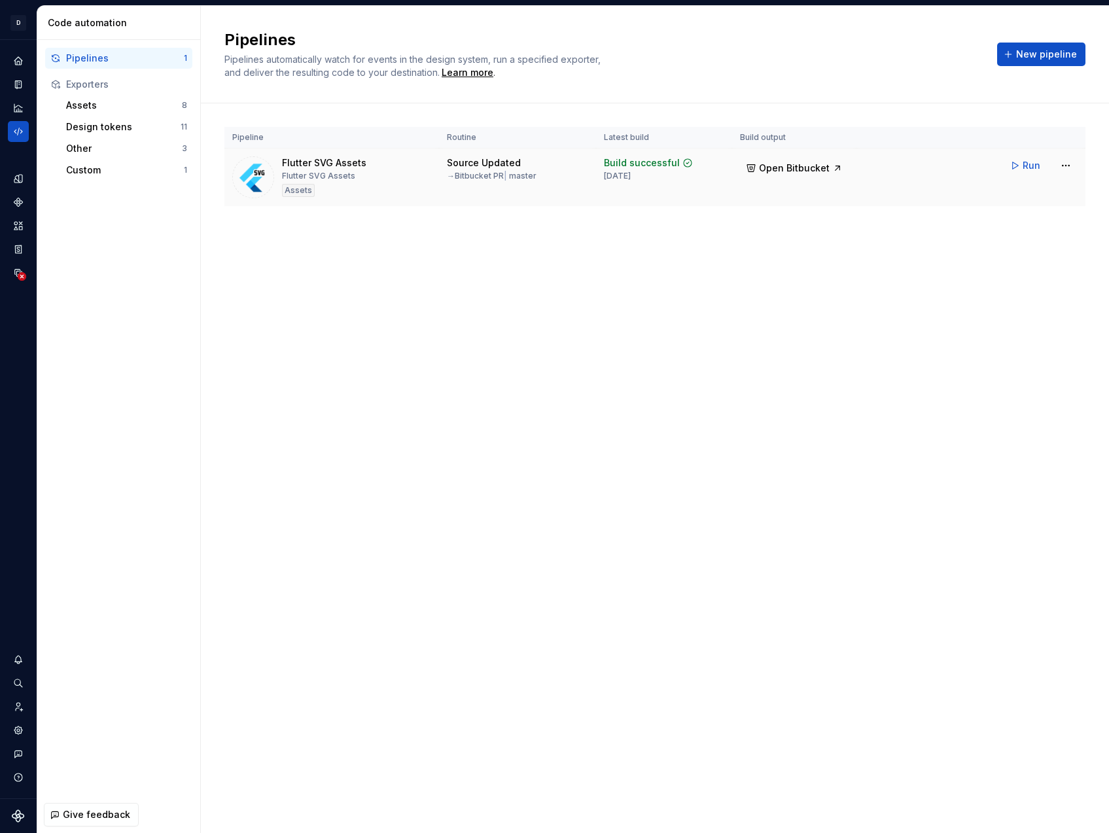
click at [353, 166] on div "Flutter SVG Assets" at bounding box center [324, 162] width 84 height 13
click at [101, 56] on div "Pipelines" at bounding box center [125, 58] width 118 height 13
click at [1064, 167] on html "D WijzeKeuze D Design system data Code automation Pipelines 1 Exporters Assets …" at bounding box center [554, 416] width 1109 height 833
click at [1057, 190] on div "Edit pipeline" at bounding box center [1049, 193] width 112 height 13
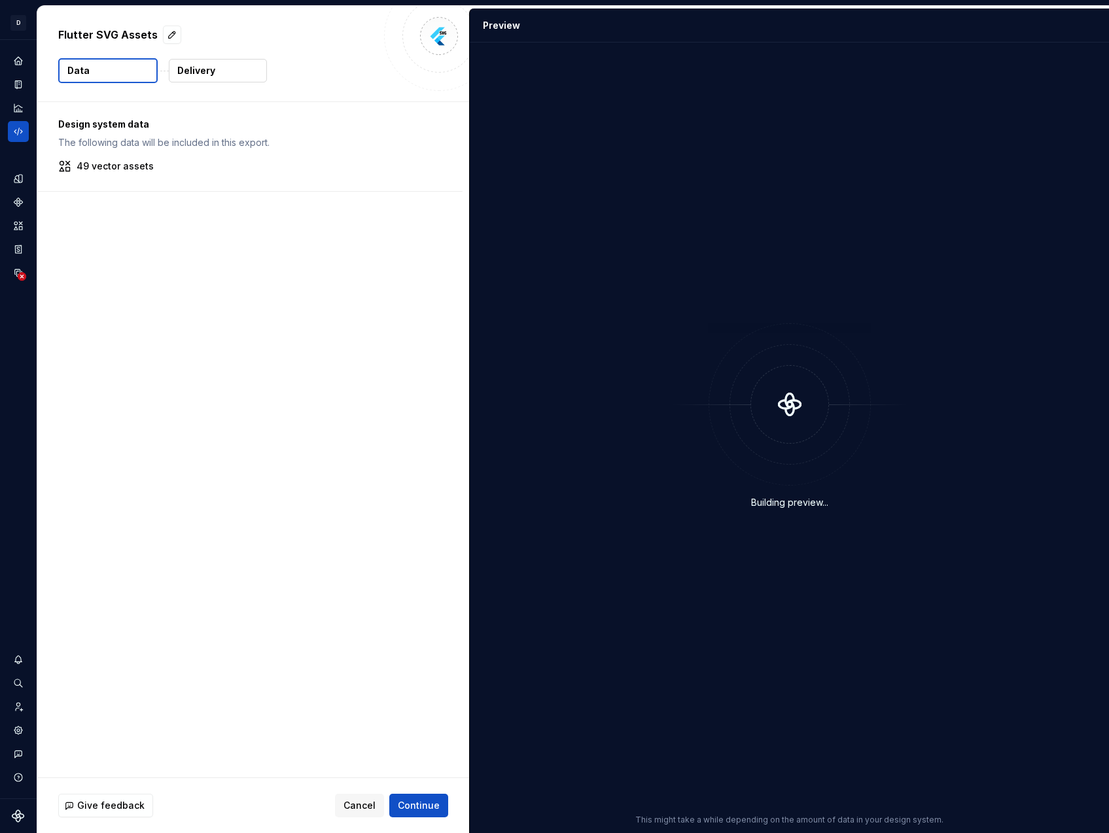
click at [208, 75] on p "Delivery" at bounding box center [196, 70] width 38 height 13
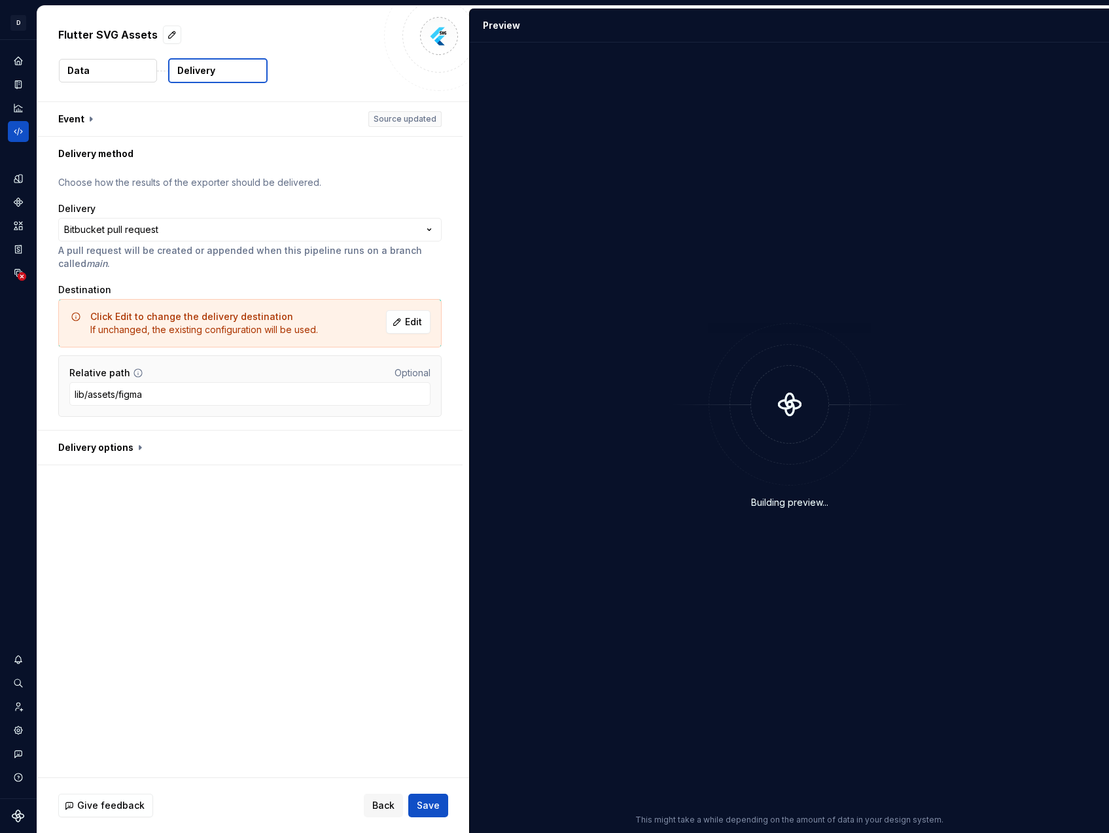
click at [1085, 120] on div "Building preview..." at bounding box center [788, 415] width 623 height 731
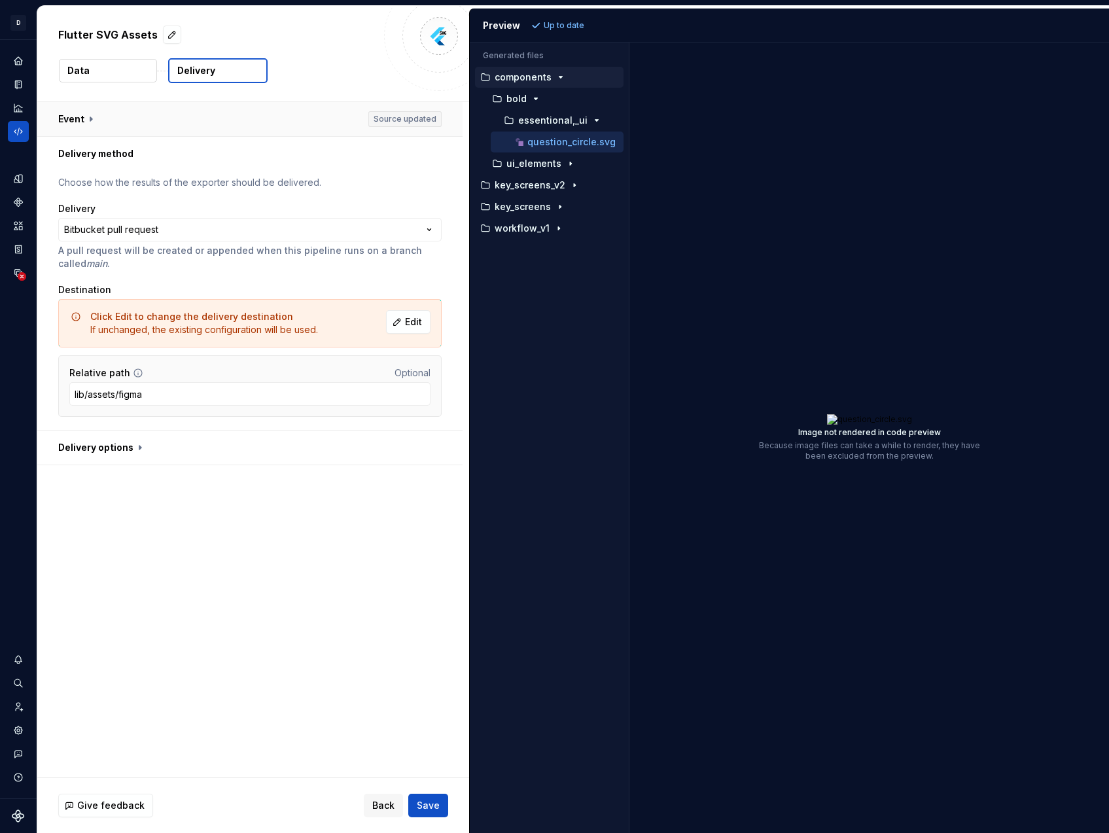
click at [90, 121] on button "button" at bounding box center [249, 119] width 425 height 34
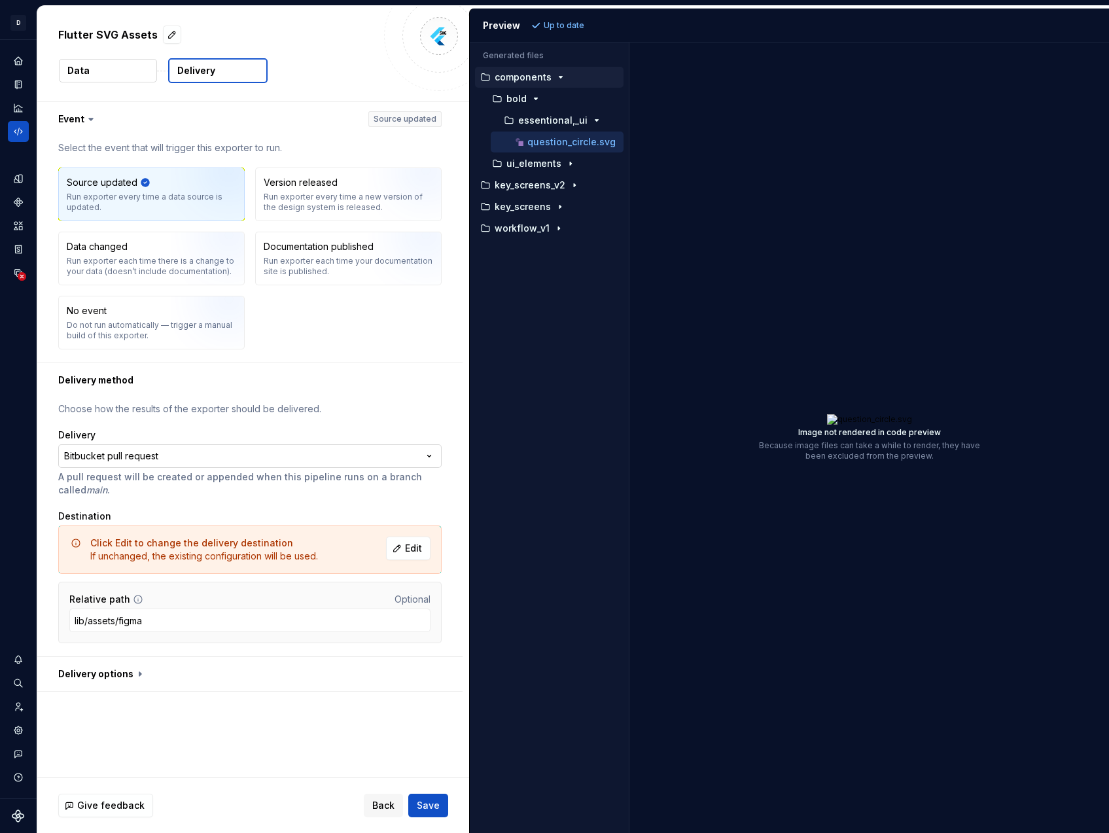
click at [292, 457] on html "**********" at bounding box center [554, 416] width 1109 height 833
click at [414, 543] on span "Edit" at bounding box center [413, 548] width 17 height 13
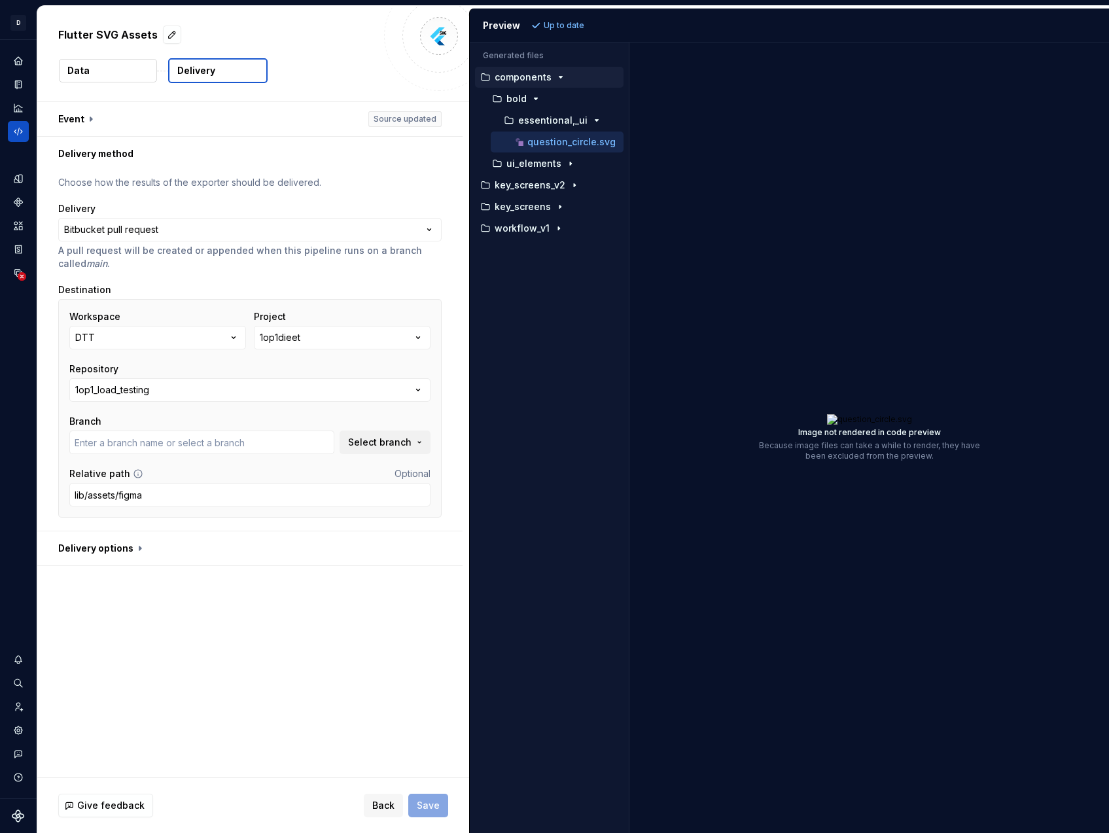
type input "bugfix/ISD-868-api-herrinering-basislijn-action"
click at [178, 557] on button "button" at bounding box center [249, 548] width 425 height 34
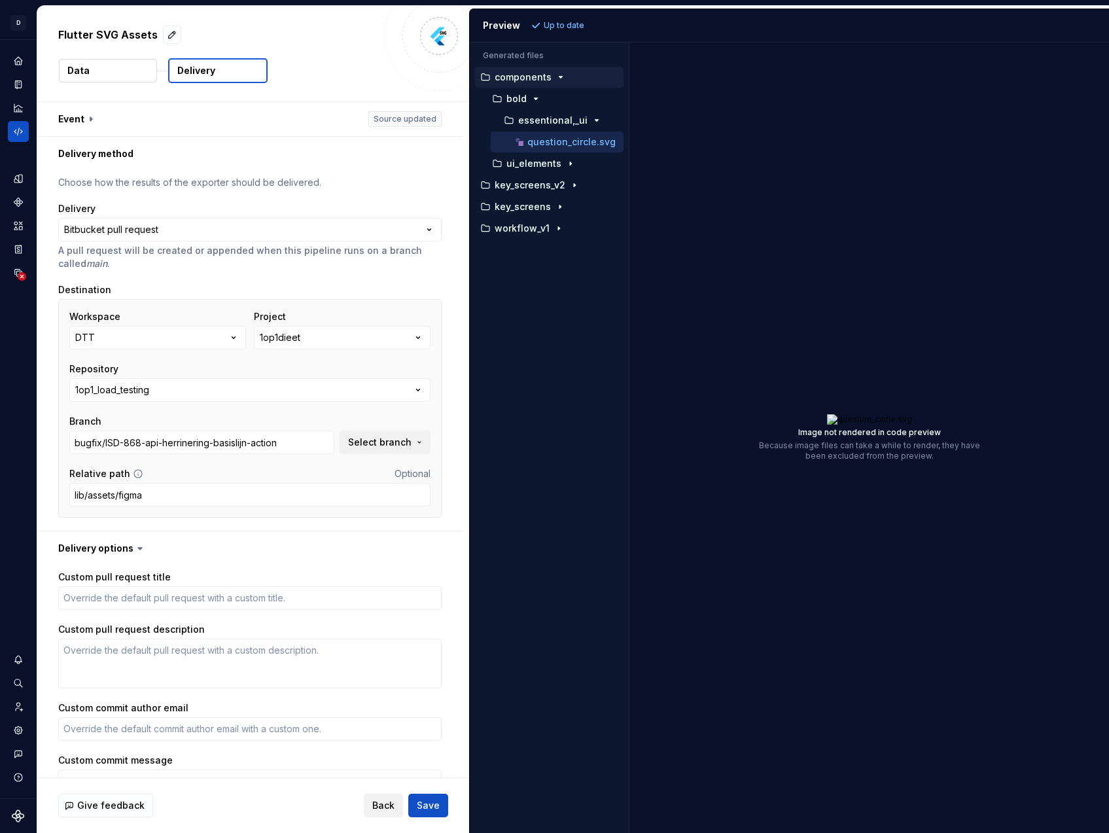
click at [388, 808] on span "Back" at bounding box center [383, 805] width 22 height 13
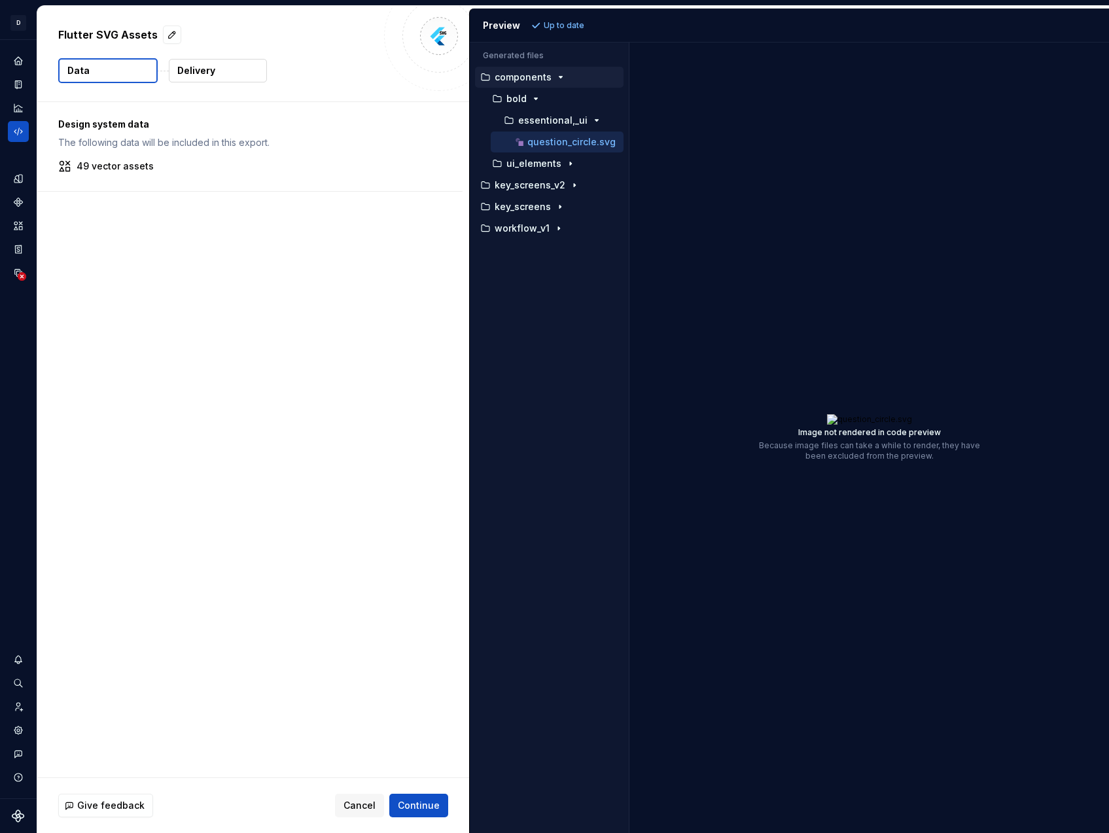
click at [241, 73] on button "Delivery" at bounding box center [218, 71] width 98 height 24
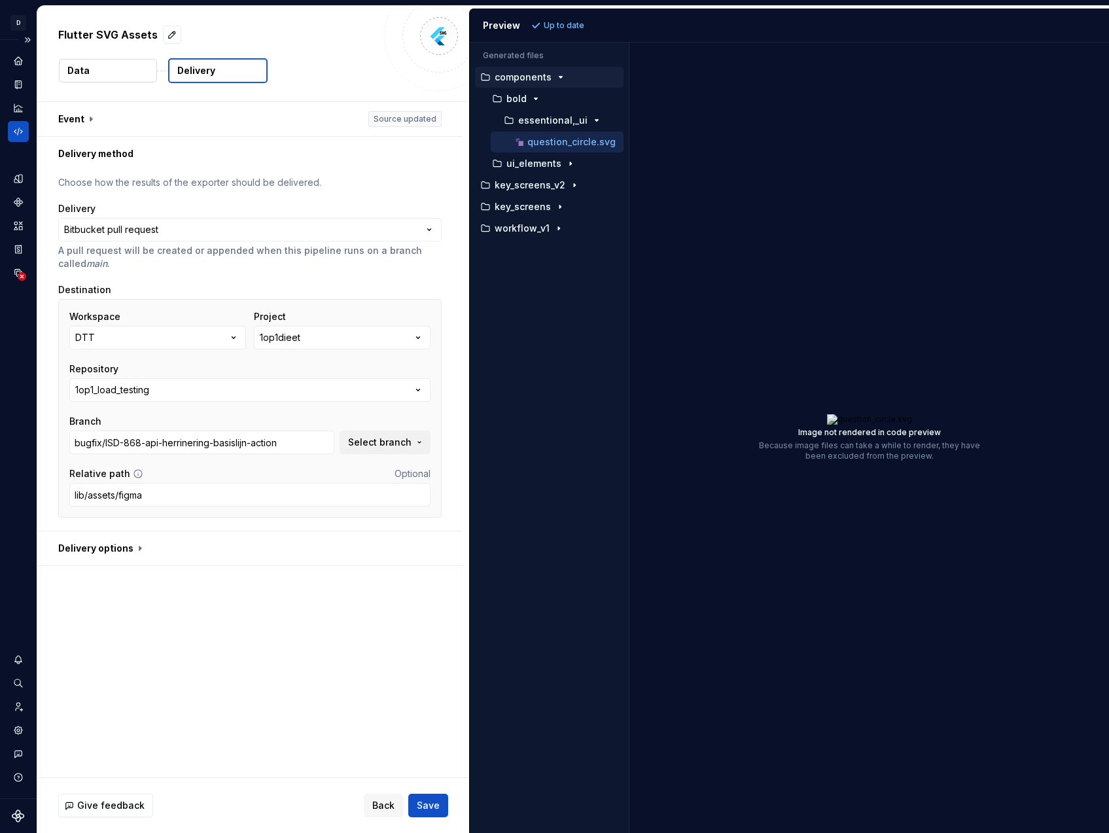
click at [7, 126] on div "Design system data" at bounding box center [18, 419] width 37 height 758
click at [14, 128] on icon "Code automation" at bounding box center [18, 132] width 12 height 12
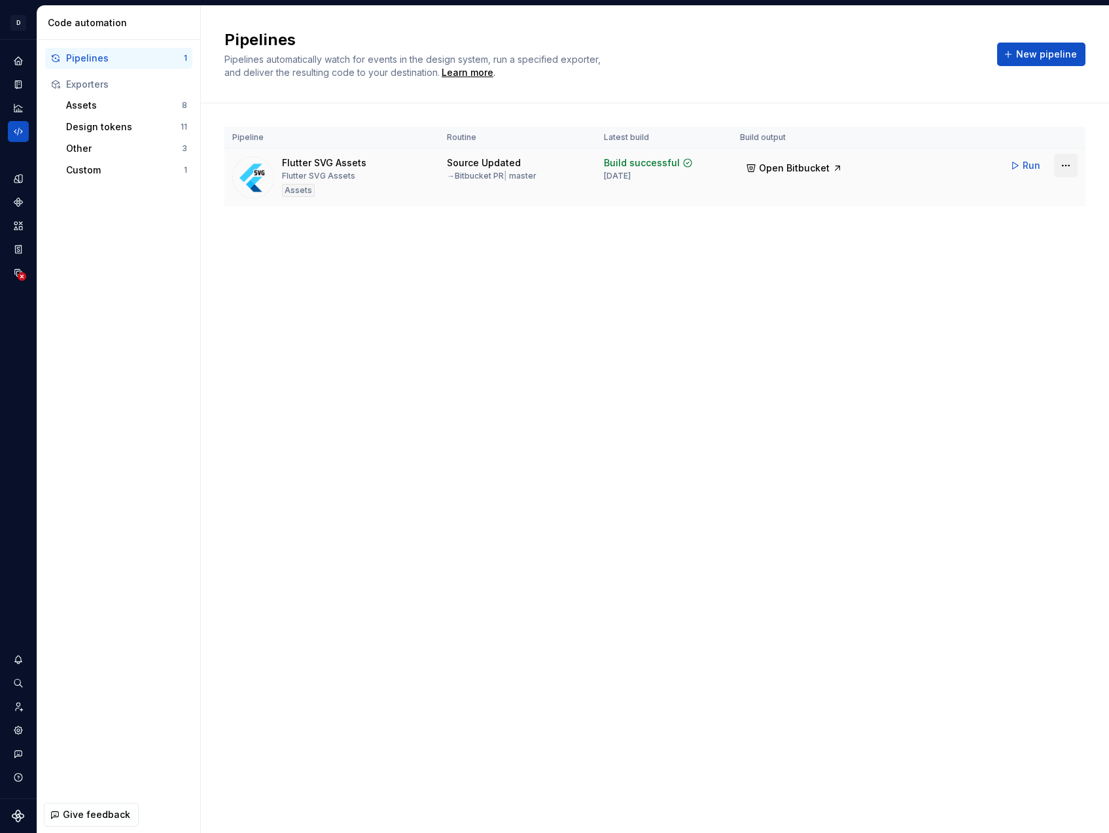
click at [1067, 168] on html "D WijzeKeuze D Design system data Code automation Pipelines 1 Exporters Assets …" at bounding box center [554, 416] width 1109 height 833
click at [1047, 190] on div "Edit pipeline" at bounding box center [1049, 193] width 112 height 13
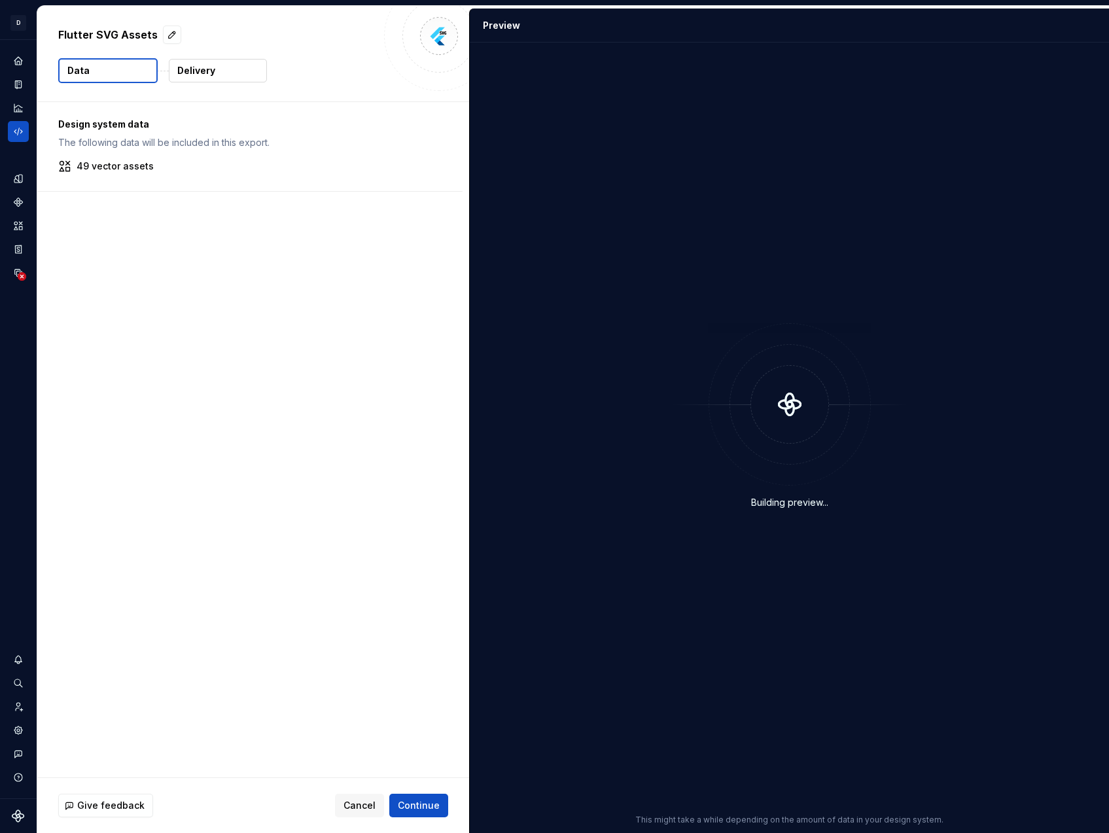
click at [214, 59] on button "Delivery" at bounding box center [218, 71] width 98 height 24
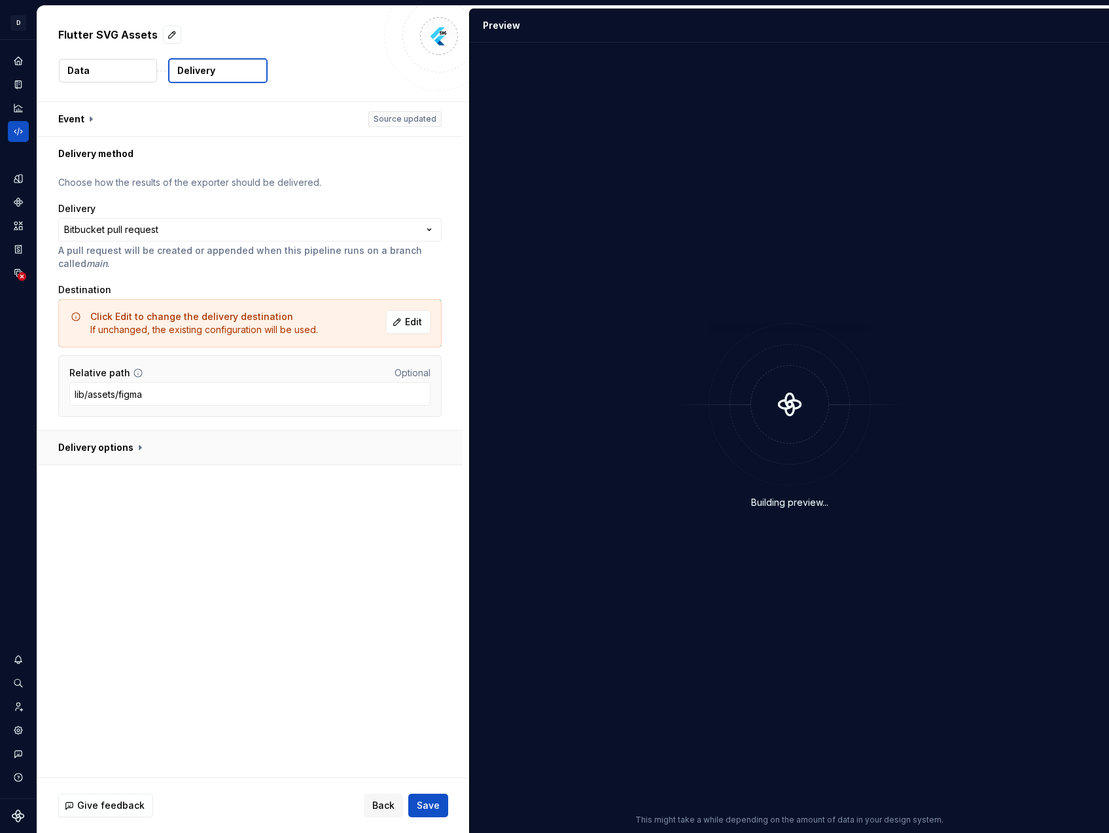
click at [161, 457] on button "button" at bounding box center [249, 447] width 425 height 34
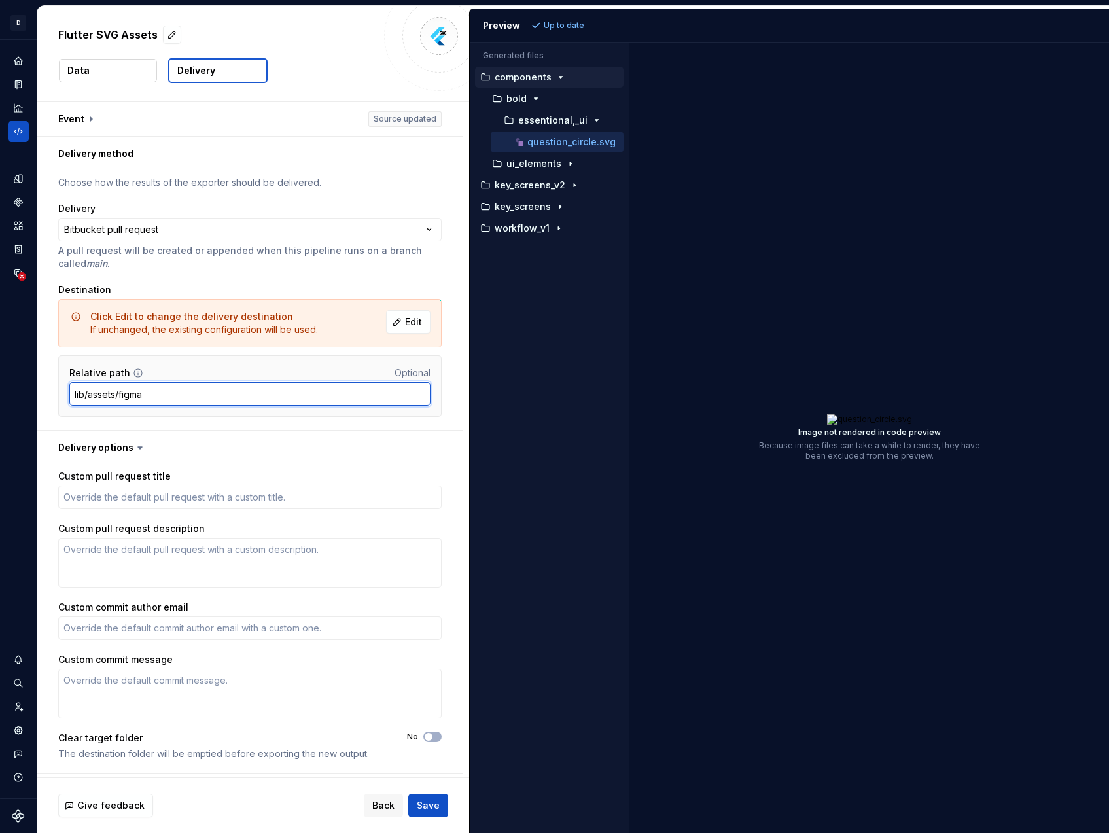
click at [196, 390] on input "lib/assets/figma" at bounding box center [249, 394] width 361 height 24
click at [284, 392] on input "lib/assets/figma" at bounding box center [249, 394] width 361 height 24
click at [20, 135] on icon "Code automation" at bounding box center [18, 132] width 12 height 12
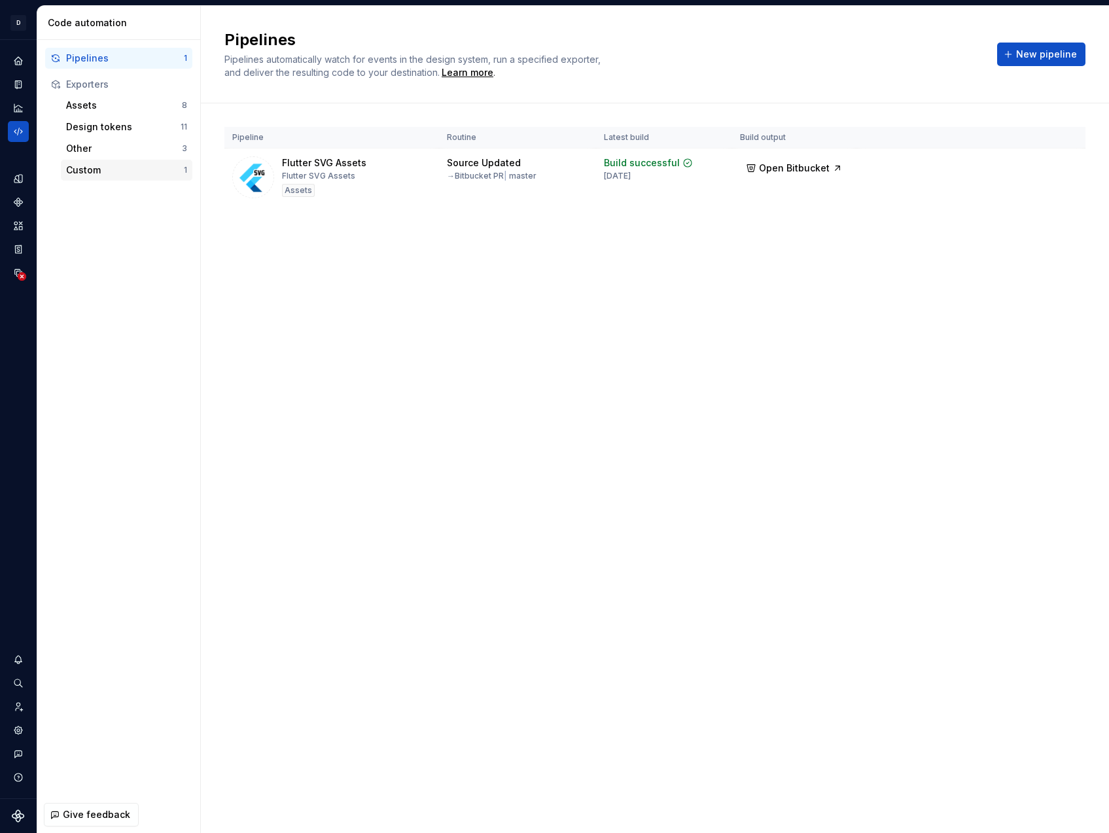
click at [94, 174] on div "Custom" at bounding box center [125, 170] width 118 height 13
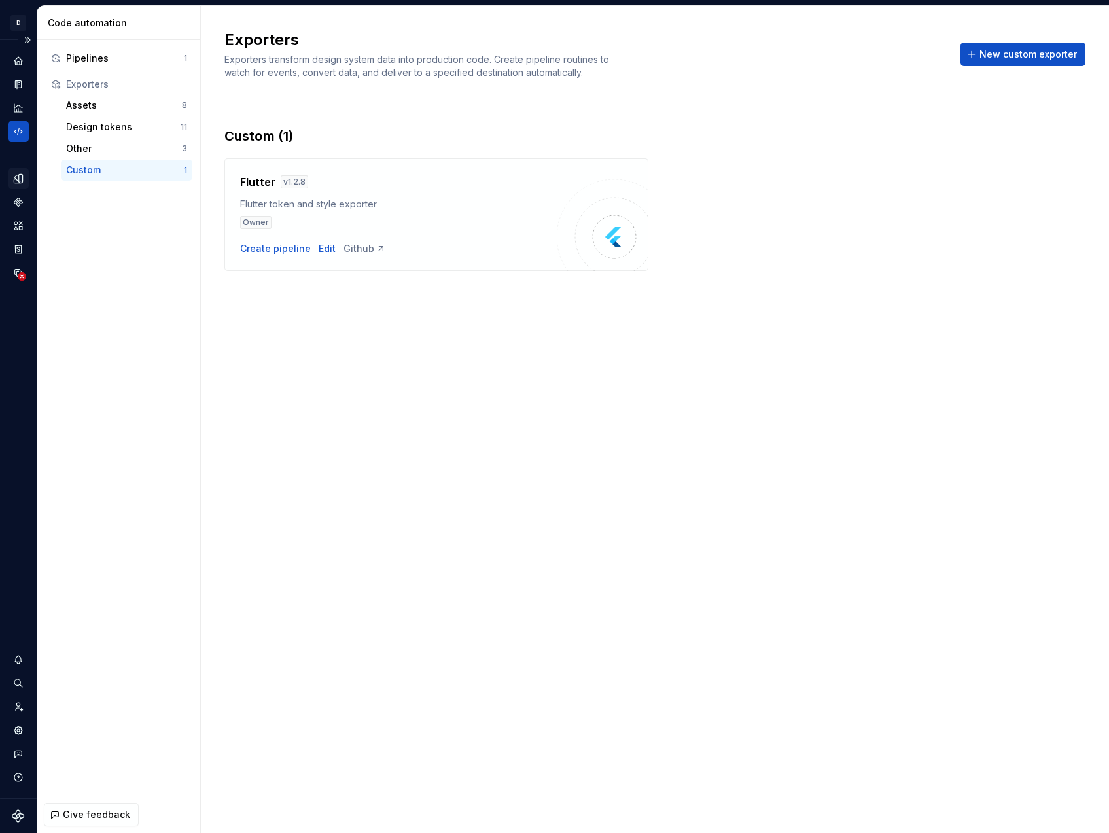
click at [24, 177] on icon "Design tokens" at bounding box center [18, 179] width 12 height 12
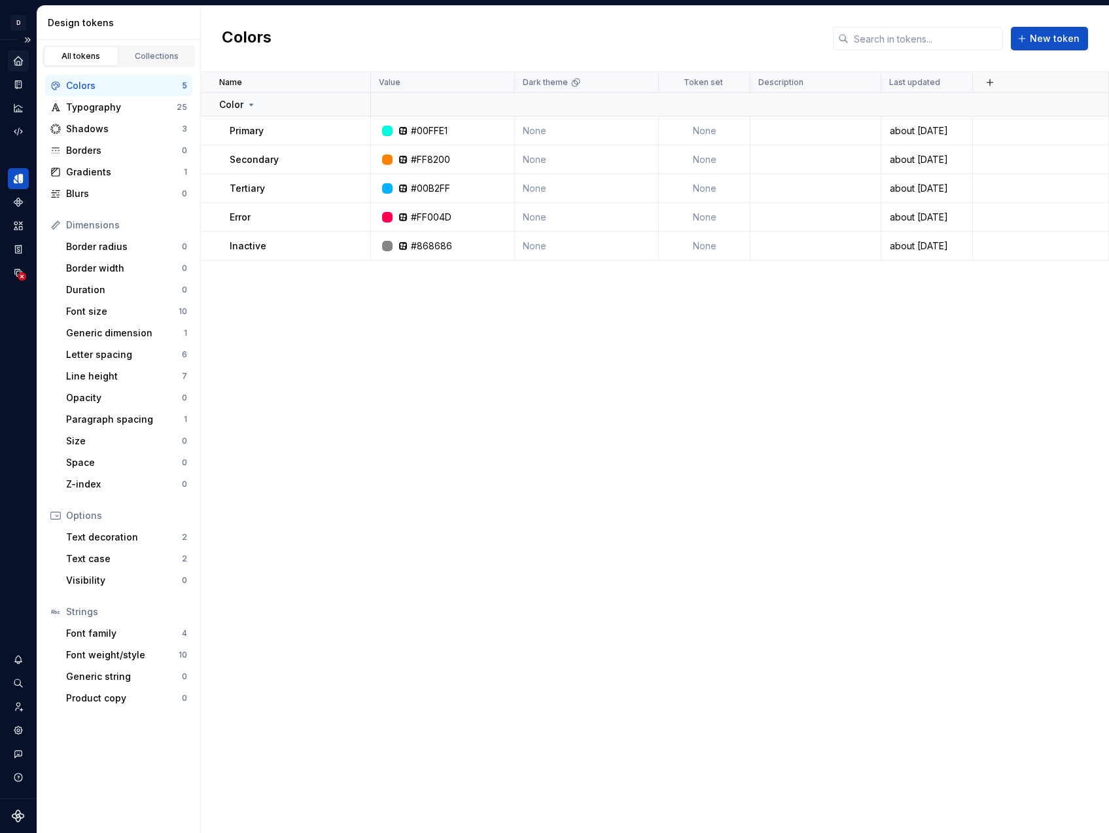
click at [24, 61] on icon "Home" at bounding box center [18, 61] width 12 height 12
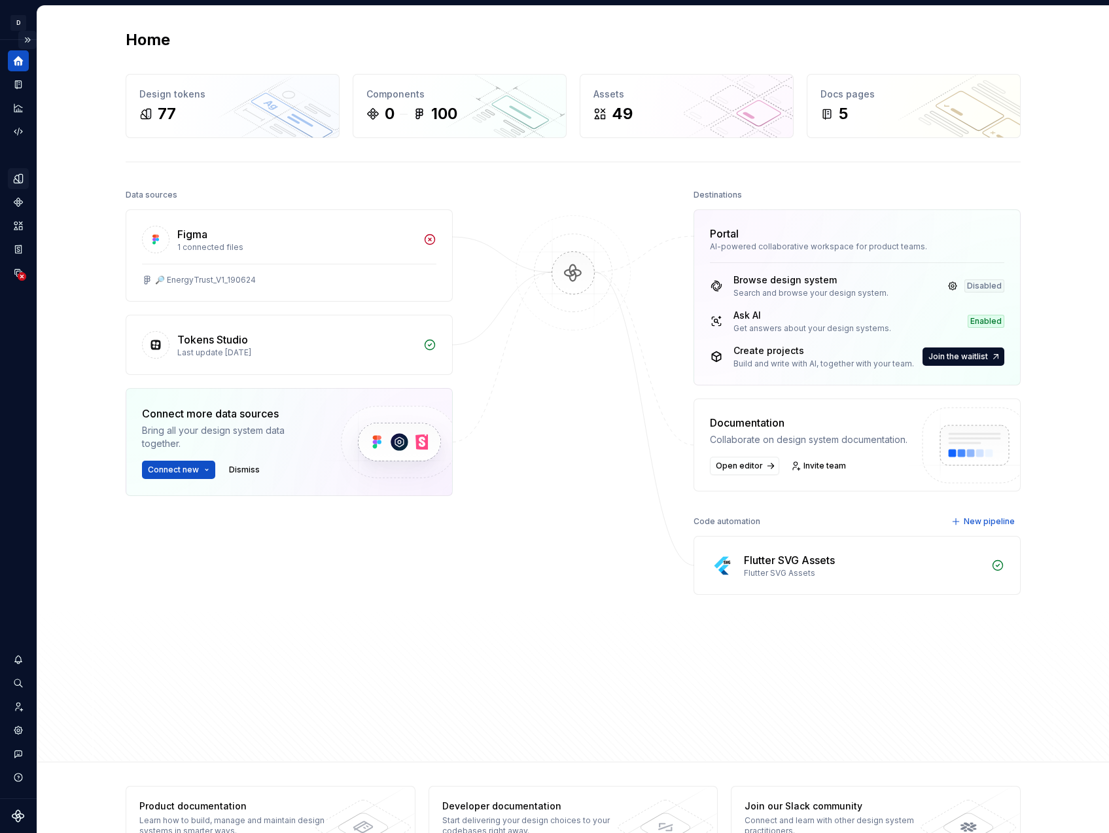
click at [33, 39] on button "Expand sidebar" at bounding box center [27, 40] width 18 height 18
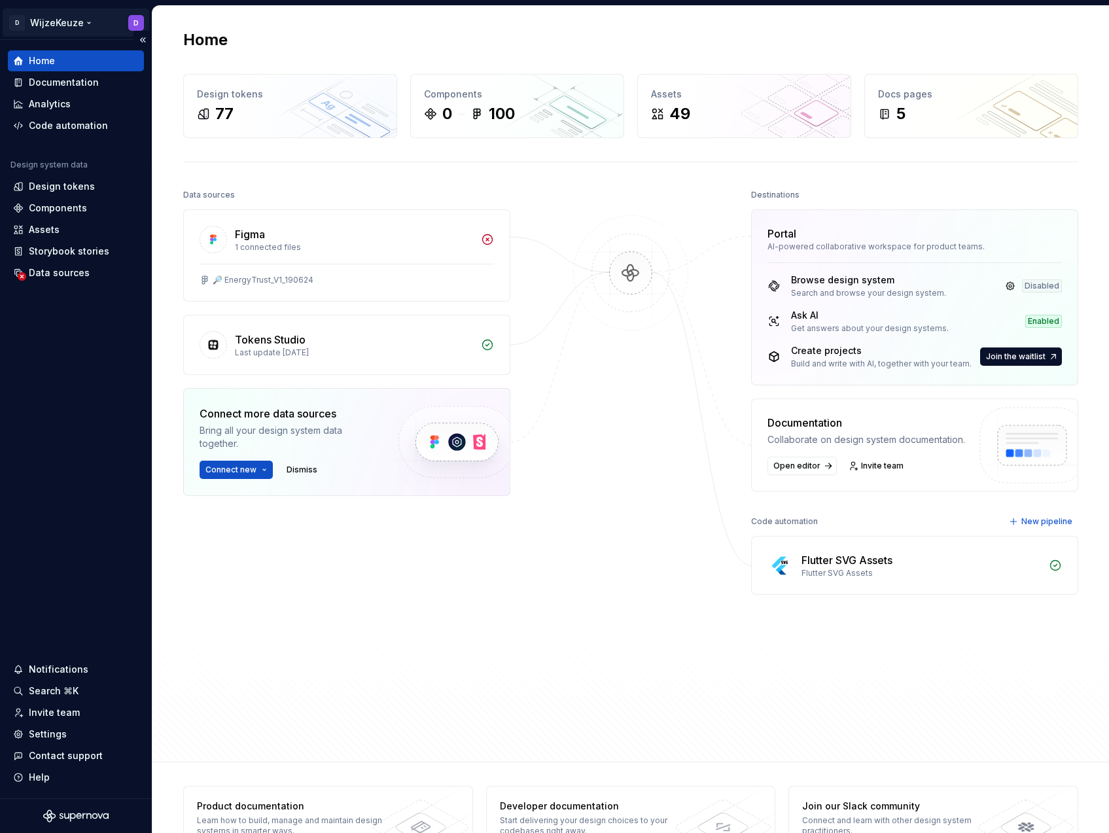
click at [92, 27] on html "D WijzeKeuze D Home Documentation Analytics Code automation Design system data …" at bounding box center [554, 416] width 1109 height 833
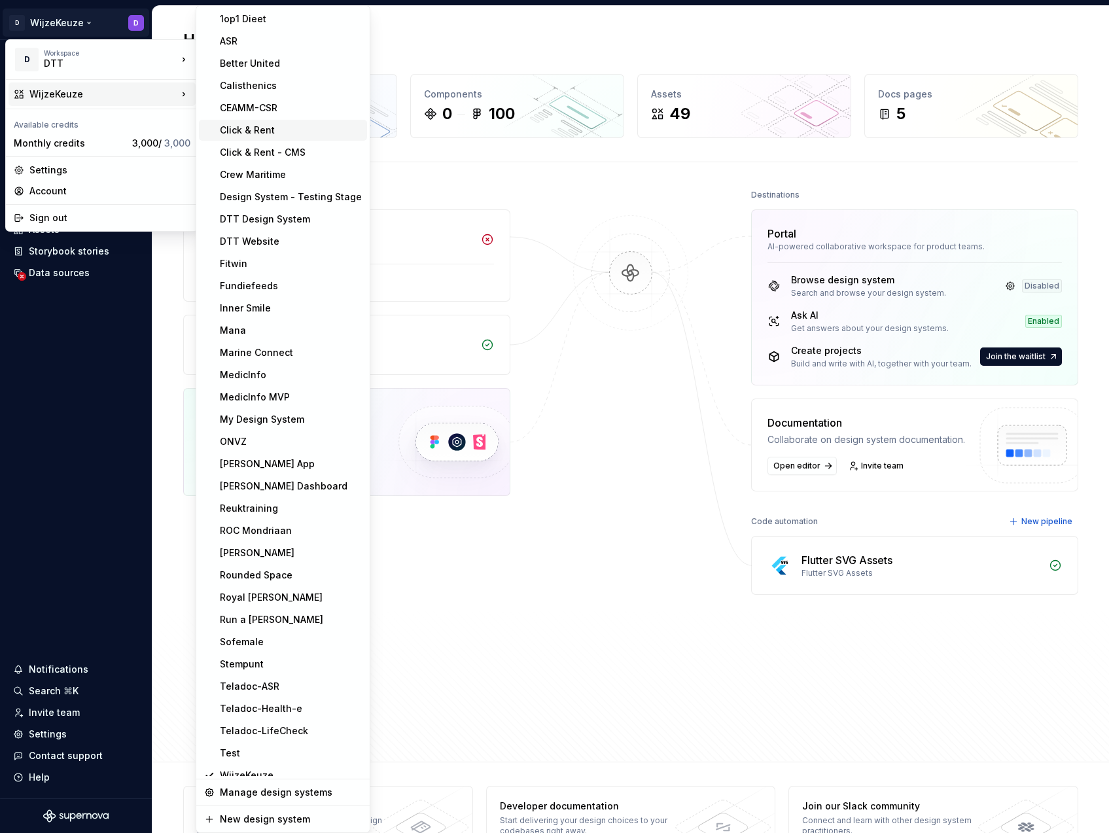
click at [283, 128] on div "Click & Rent" at bounding box center [291, 130] width 142 height 13
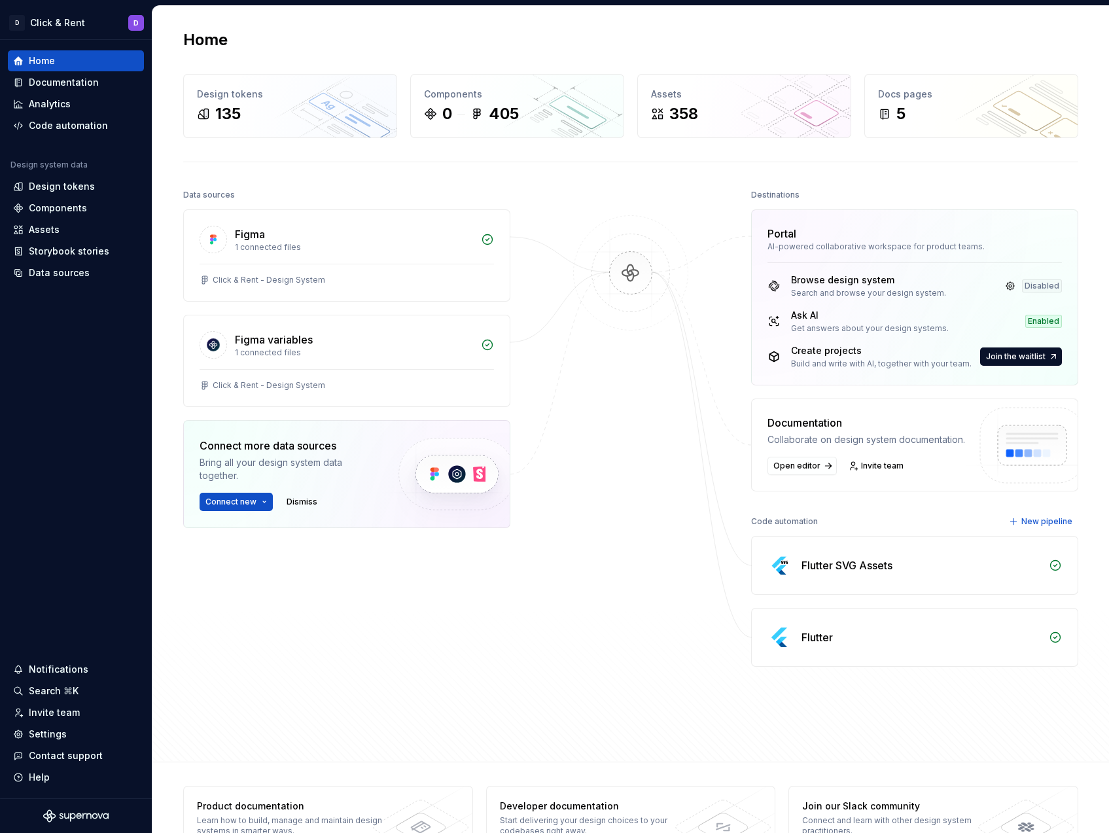
click at [869, 618] on div "Flutter" at bounding box center [915, 637] width 326 height 58
click at [783, 632] on img at bounding box center [780, 637] width 26 height 26
click at [50, 128] on div "Code automation" at bounding box center [68, 125] width 79 height 13
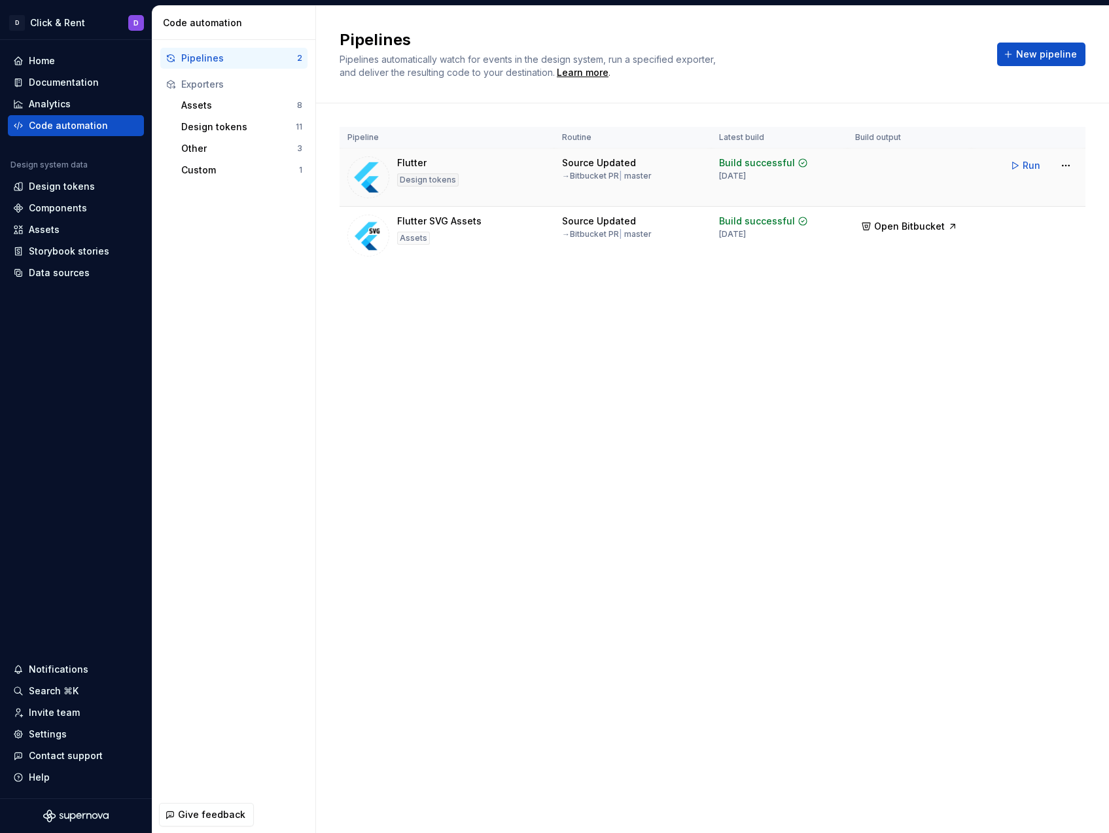
click at [513, 167] on div "Flutter Design tokens" at bounding box center [446, 177] width 199 height 42
click at [1071, 161] on html "D Click & Rent D Home Documentation Analytics Code automation Design system dat…" at bounding box center [554, 416] width 1109 height 833
click at [1040, 198] on div "Edit pipeline" at bounding box center [1049, 193] width 112 height 13
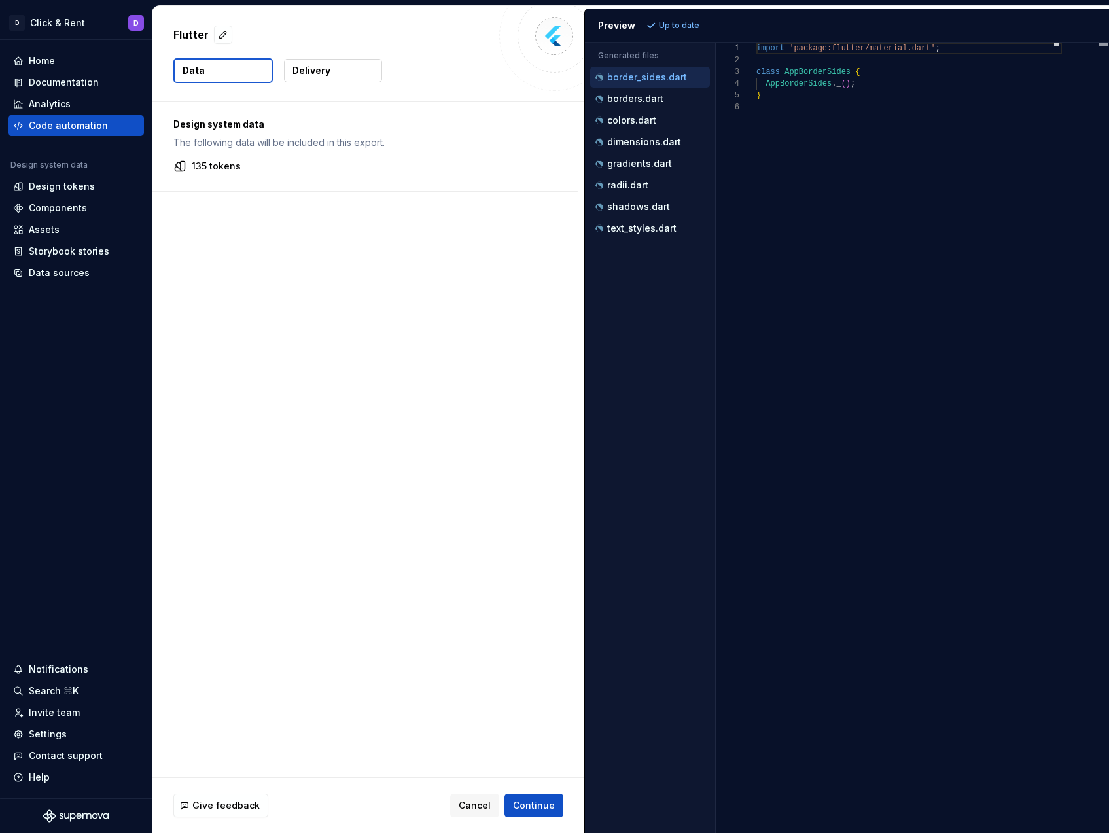
click at [340, 70] on button "Delivery" at bounding box center [333, 71] width 98 height 24
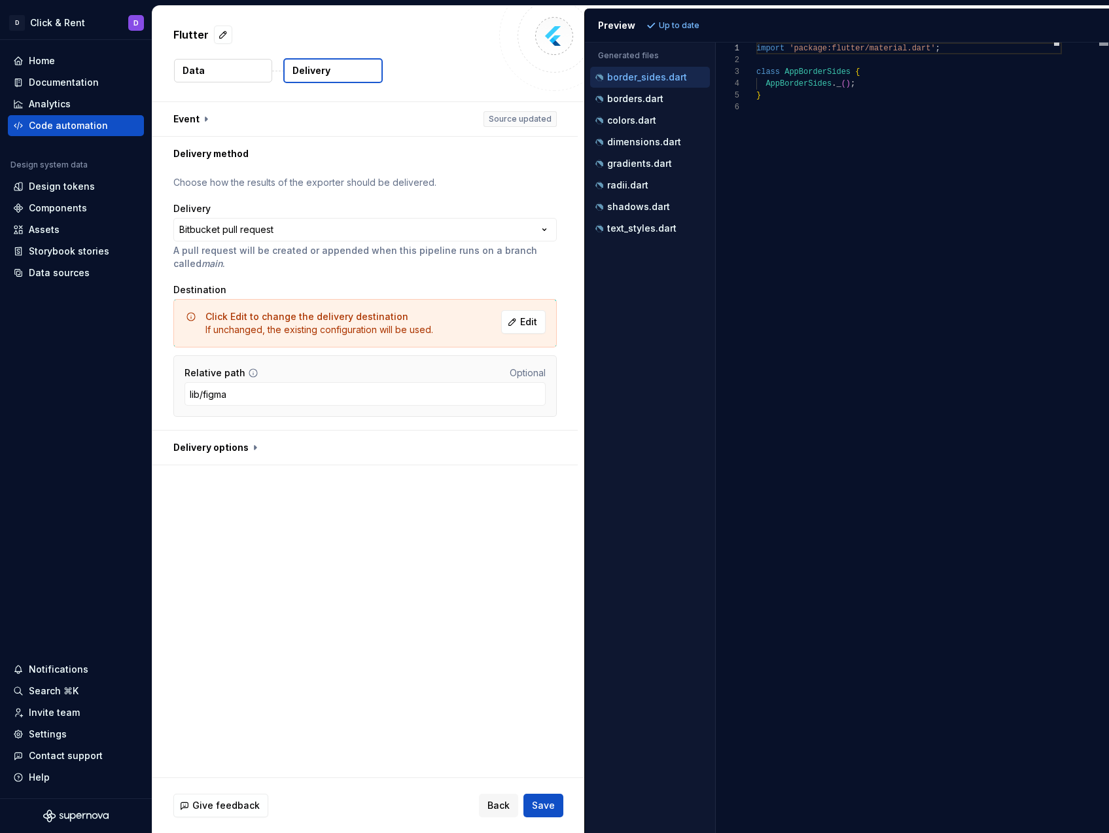
click at [355, 398] on input "lib/figma" at bounding box center [364, 394] width 361 height 24
click at [206, 453] on button "button" at bounding box center [364, 447] width 425 height 34
type textarea "*"
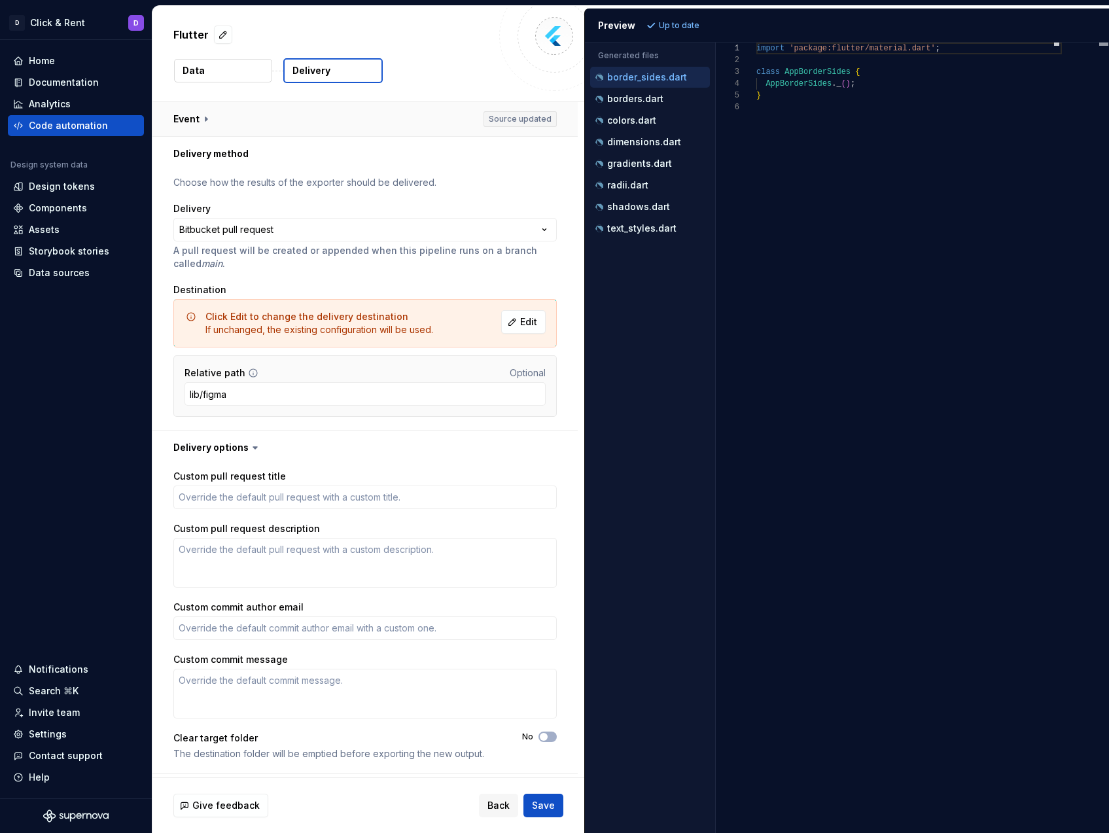
click at [190, 116] on button "button" at bounding box center [364, 119] width 425 height 34
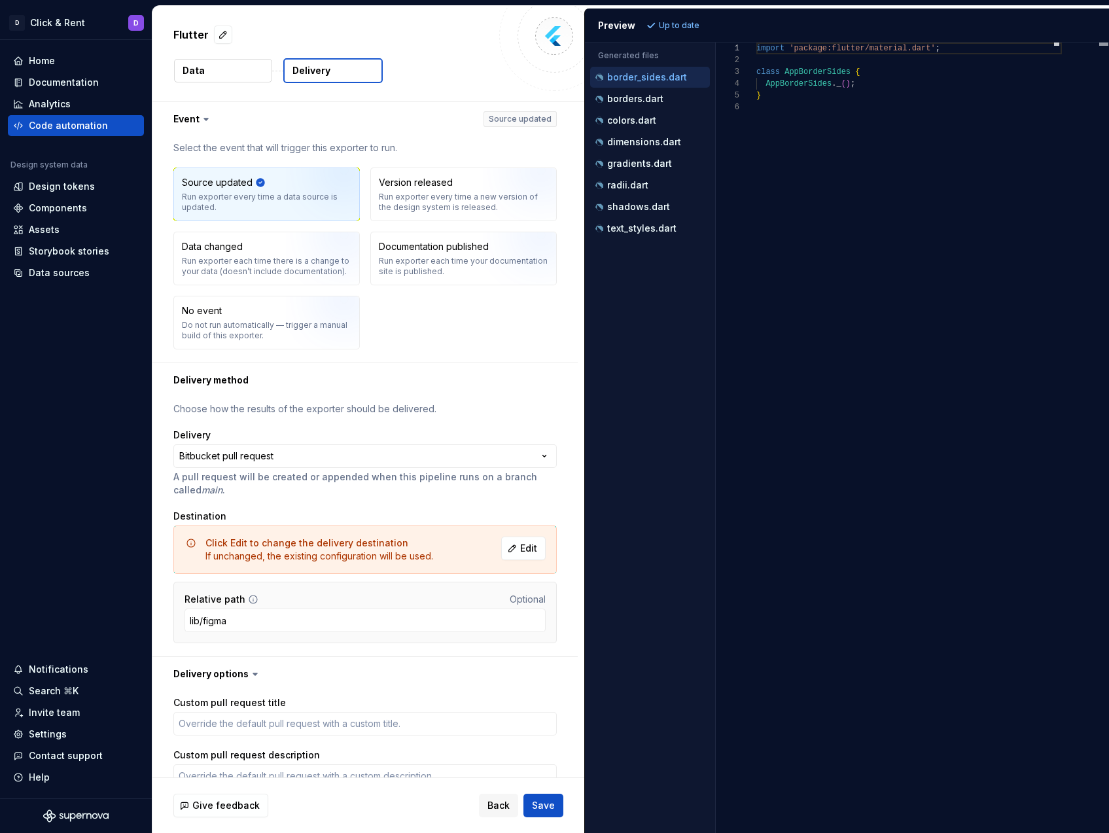
type textarea "**********"
click at [995, 340] on div "import 'package:flutter/material.dart' ; class AppBorderSides { AppBorderSides …" at bounding box center [908, 438] width 305 height 790
type textarea "*"
click at [90, 126] on div "Code automation" at bounding box center [68, 125] width 79 height 13
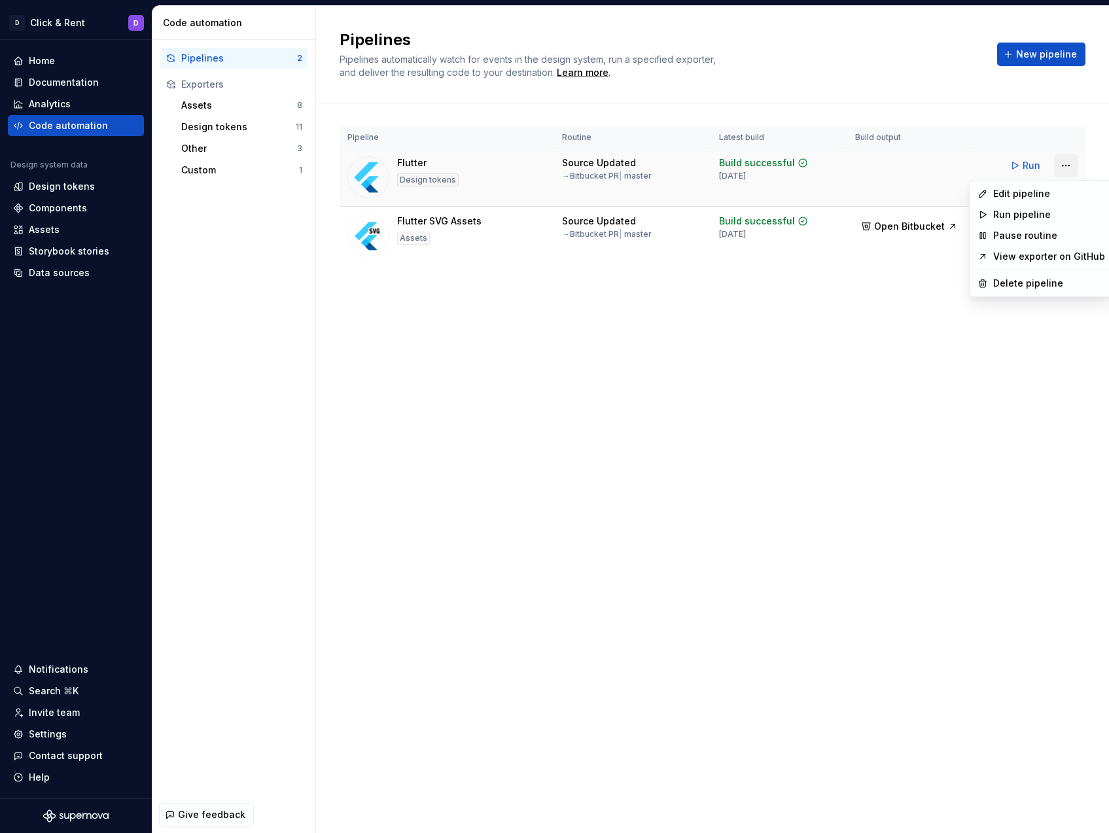
click at [1064, 160] on html "D Click & Rent D Home Documentation Analytics Code automation Design system dat…" at bounding box center [554, 416] width 1109 height 833
click at [1045, 193] on div "Edit pipeline" at bounding box center [1049, 193] width 112 height 13
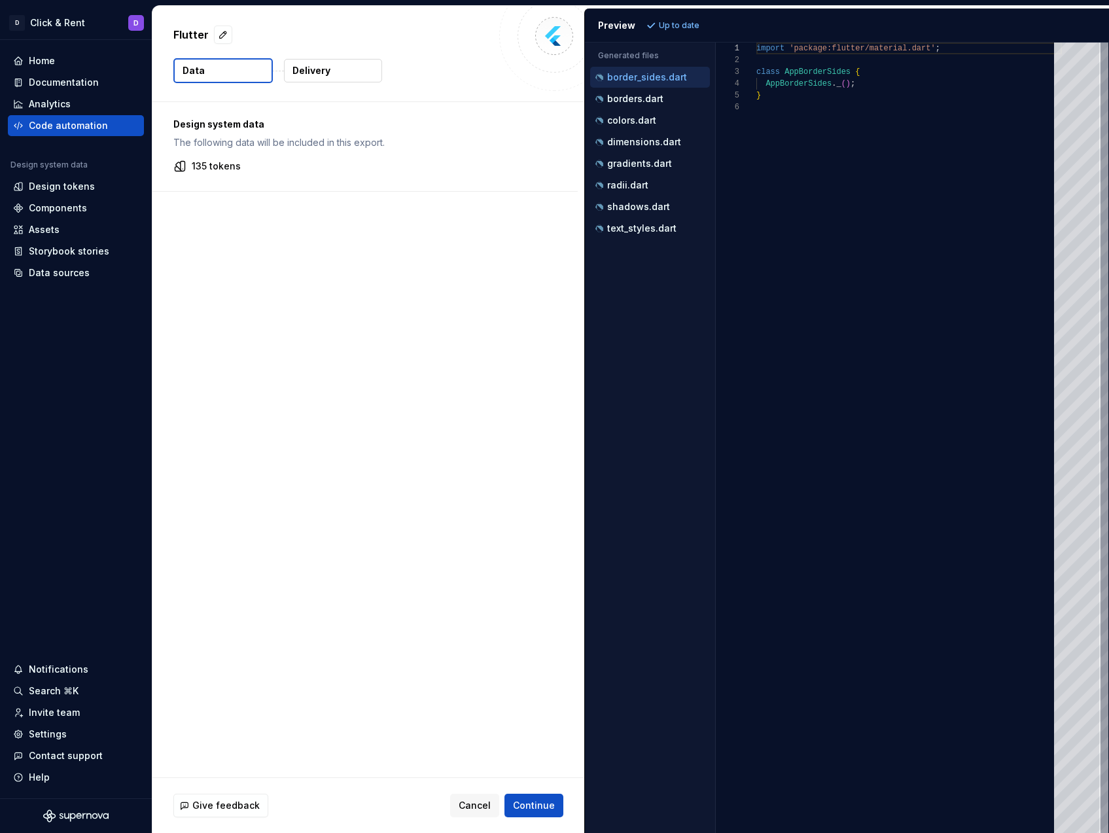
click at [303, 75] on p "Delivery" at bounding box center [311, 70] width 38 height 13
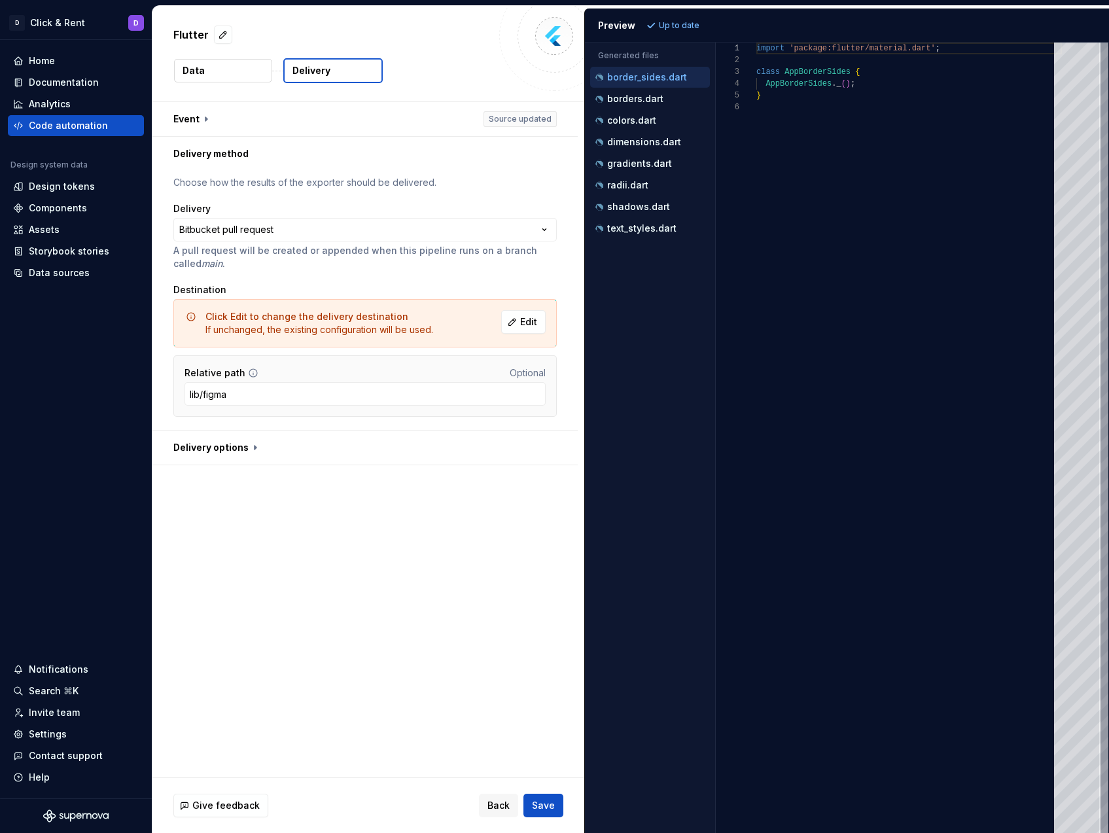
click at [545, 324] on div "Click Edit to change the delivery destination If unchanged, the existing config…" at bounding box center [364, 323] width 383 height 48
click at [536, 324] on span "Edit" at bounding box center [528, 321] width 17 height 13
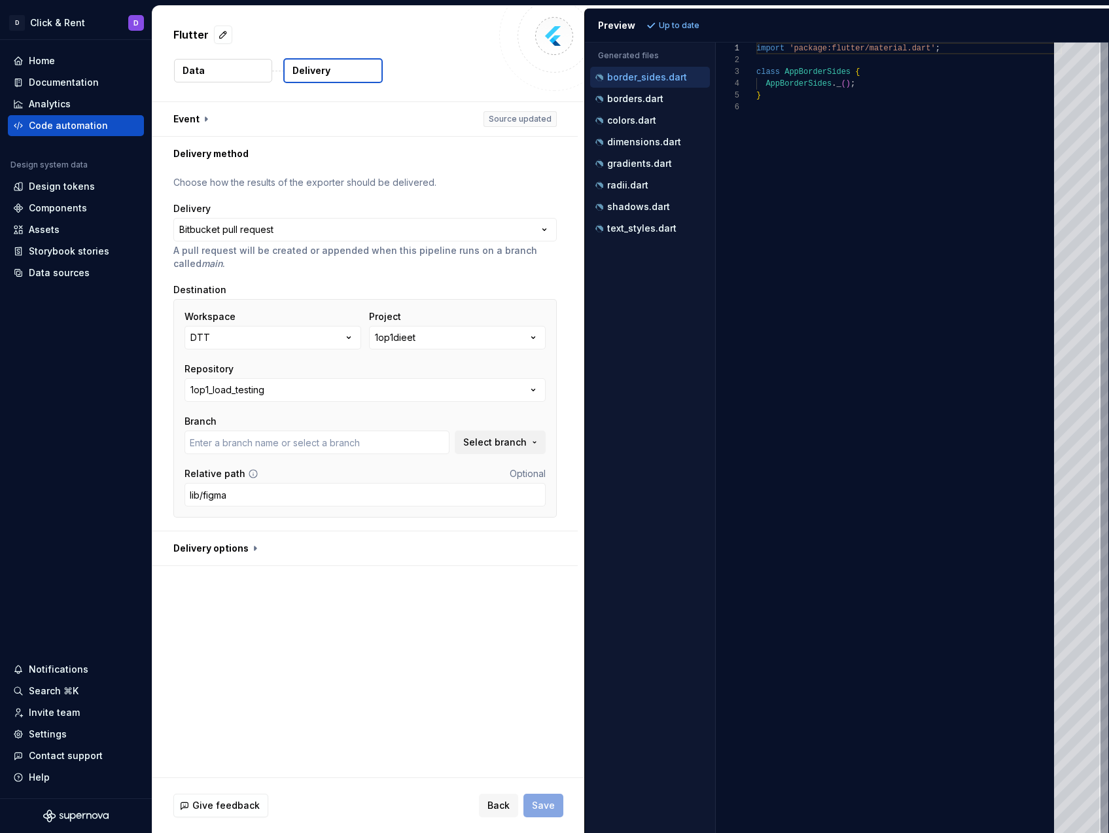
type input "bugfix/ISD-868-api-herrinering-basislijn-action"
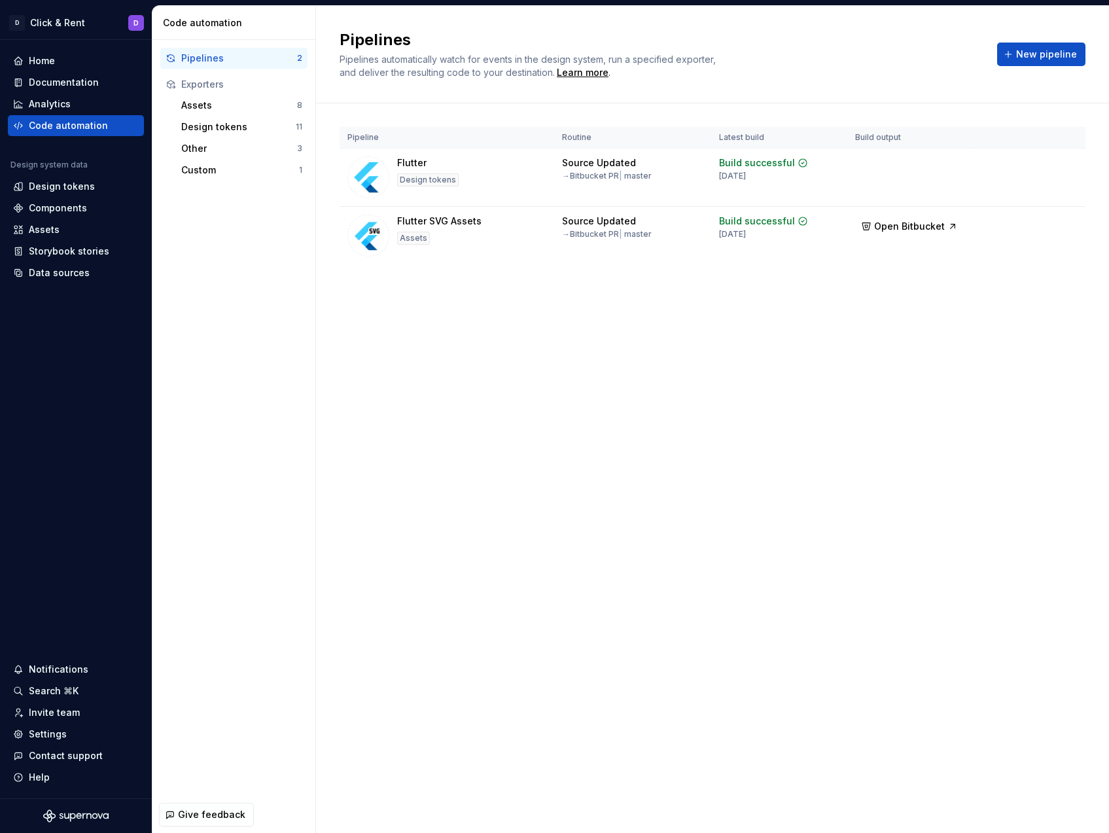
click at [1103, 337] on div "Pipelines Pipelines automatically watch for events in the design system, run a …" at bounding box center [712, 419] width 793 height 827
click at [67, 273] on div "Data sources" at bounding box center [59, 272] width 61 height 13
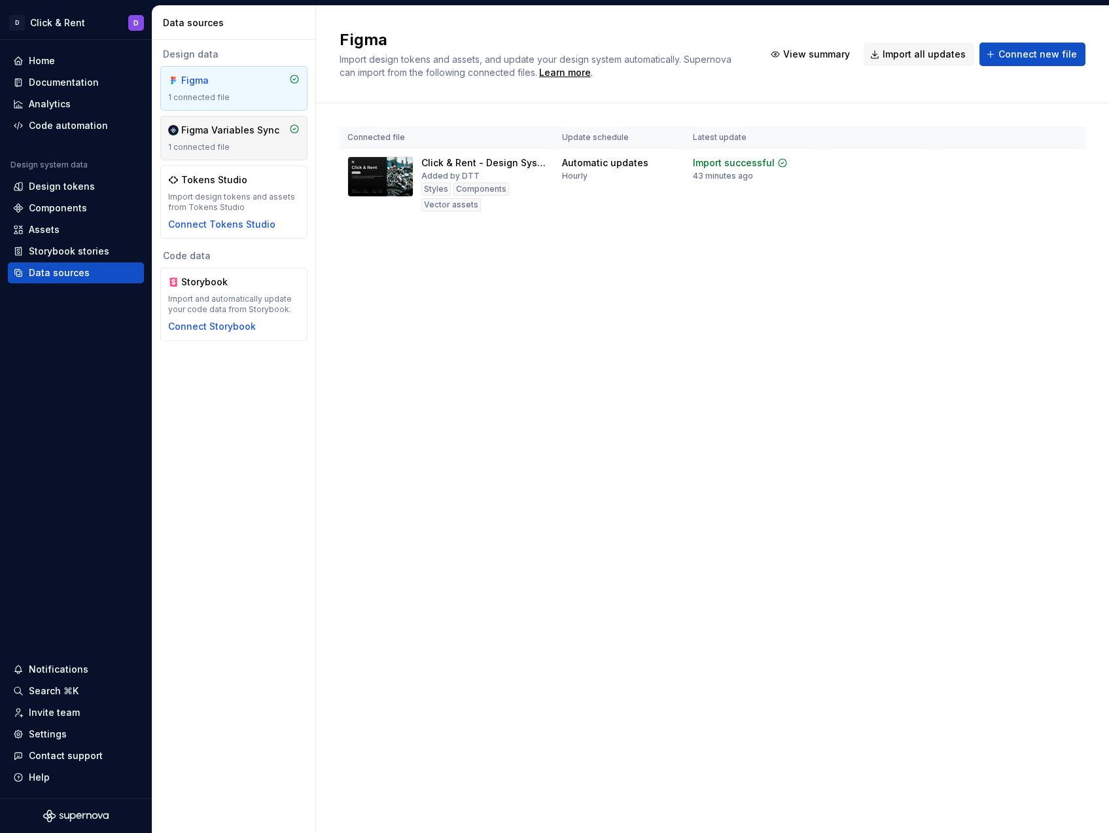
click at [245, 142] on div "1 connected file" at bounding box center [233, 147] width 131 height 10
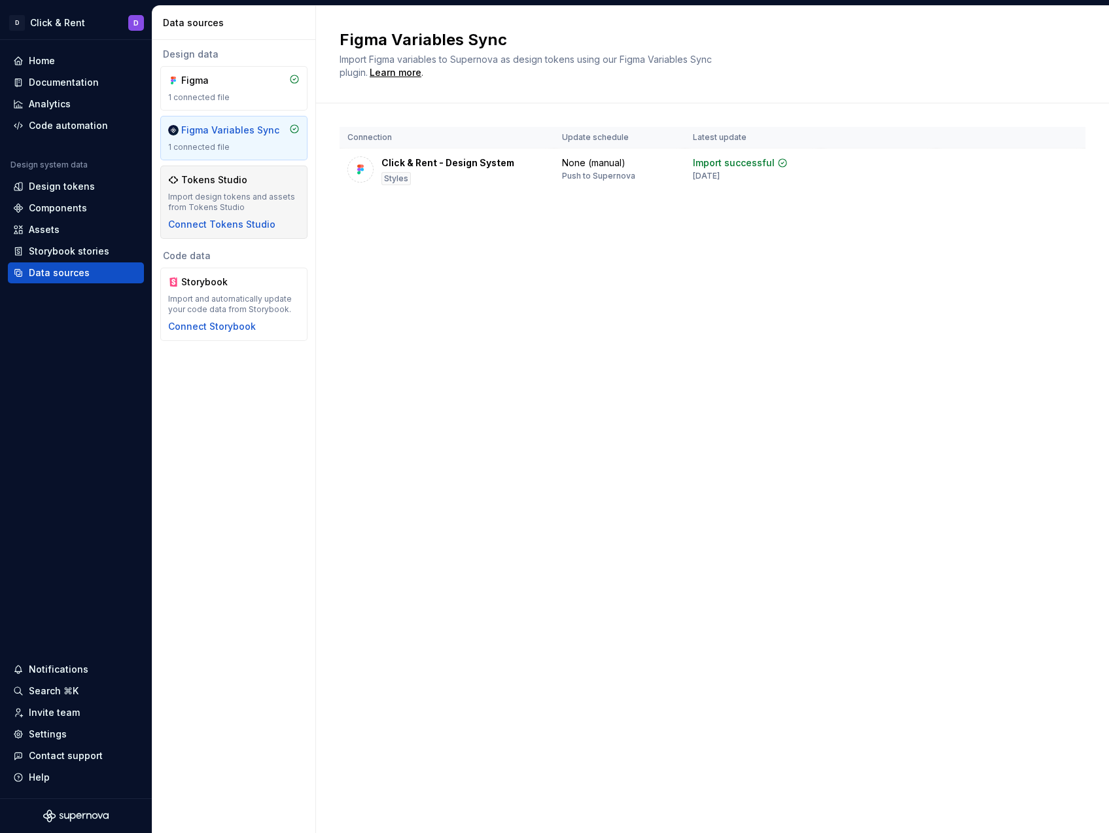
click at [262, 181] on div "Tokens Studio" at bounding box center [233, 179] width 131 height 13
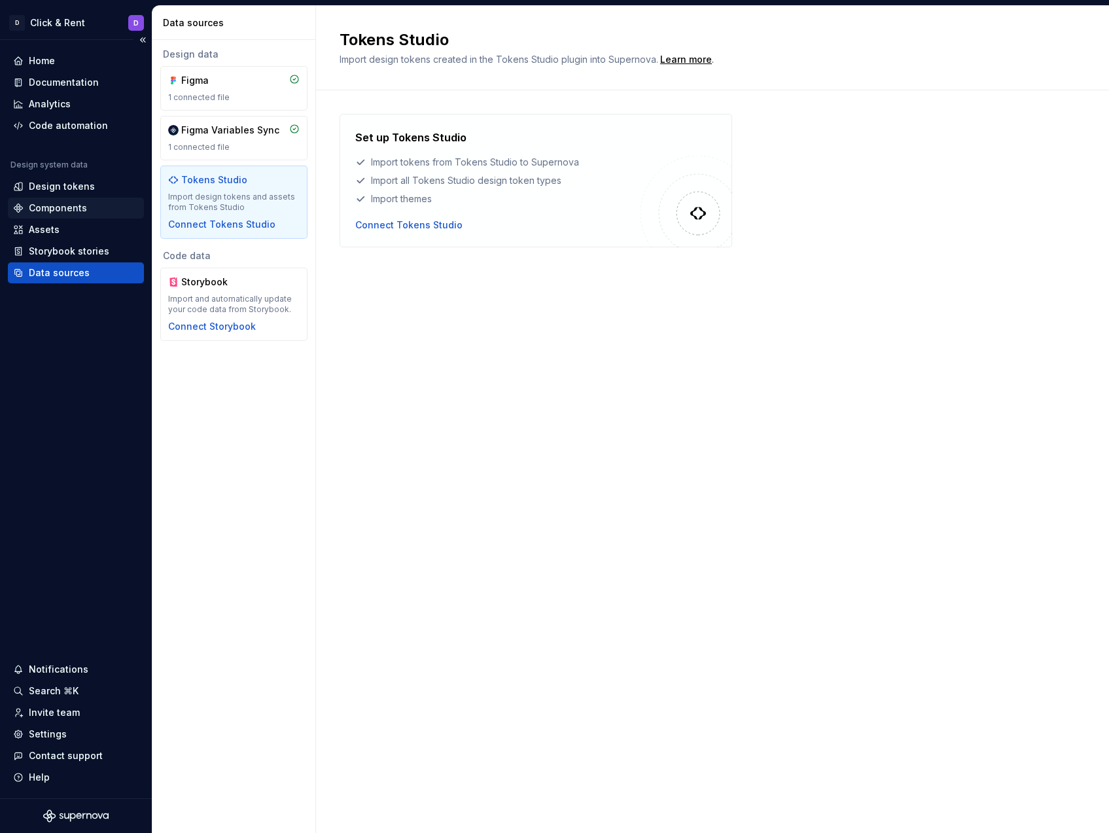
click at [66, 215] on div "Components" at bounding box center [76, 208] width 136 height 21
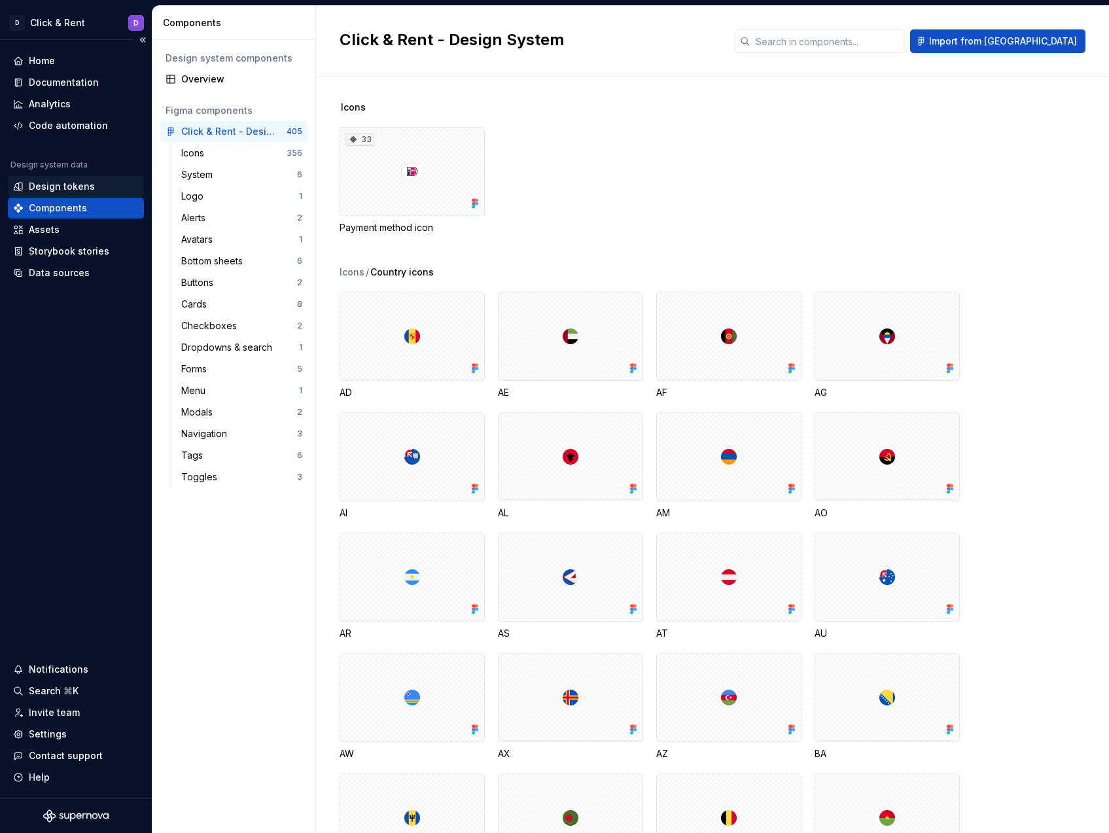
click at [74, 186] on div "Design tokens" at bounding box center [62, 186] width 66 height 13
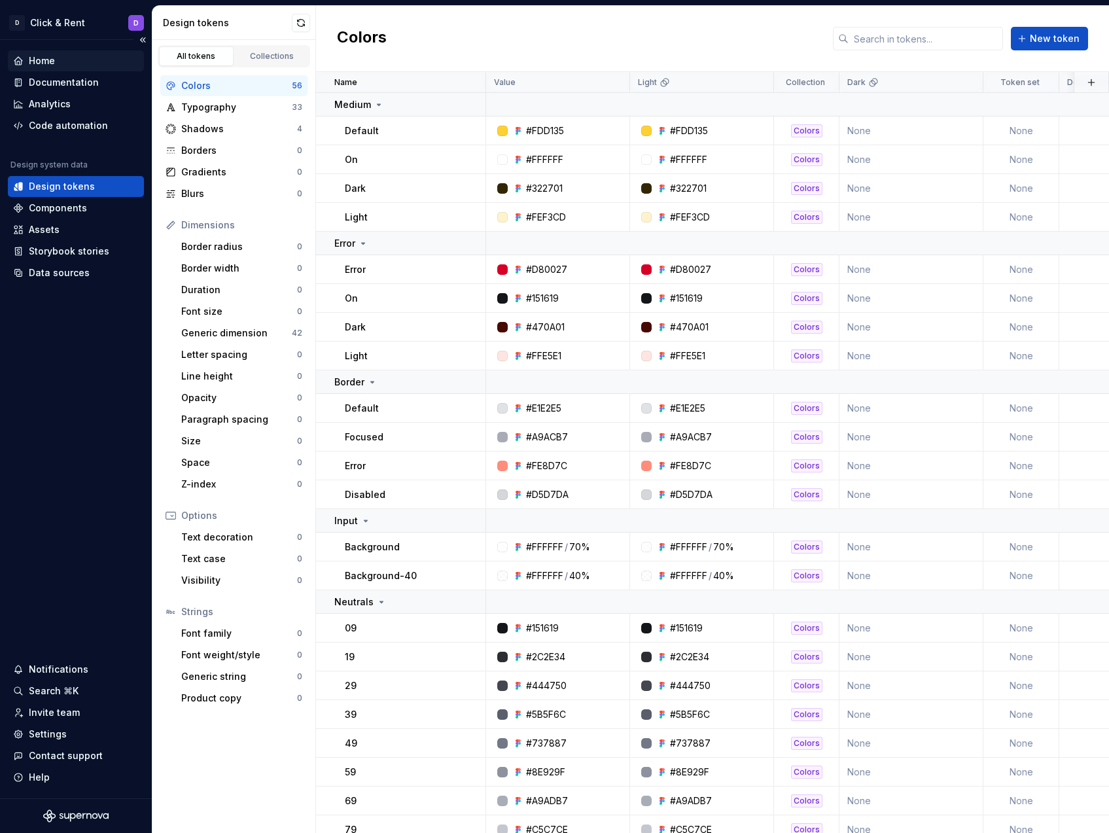
click at [61, 69] on div "Home" at bounding box center [76, 60] width 136 height 21
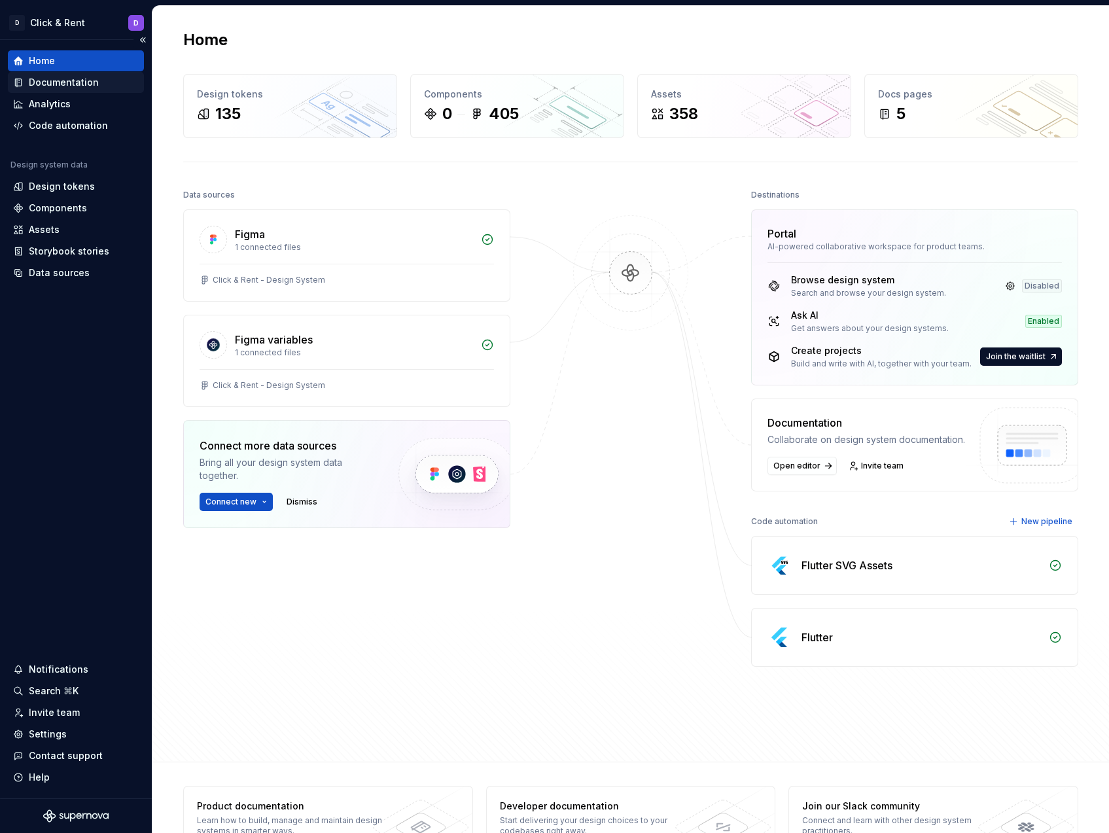
click at [71, 86] on div "Documentation" at bounding box center [64, 82] width 70 height 13
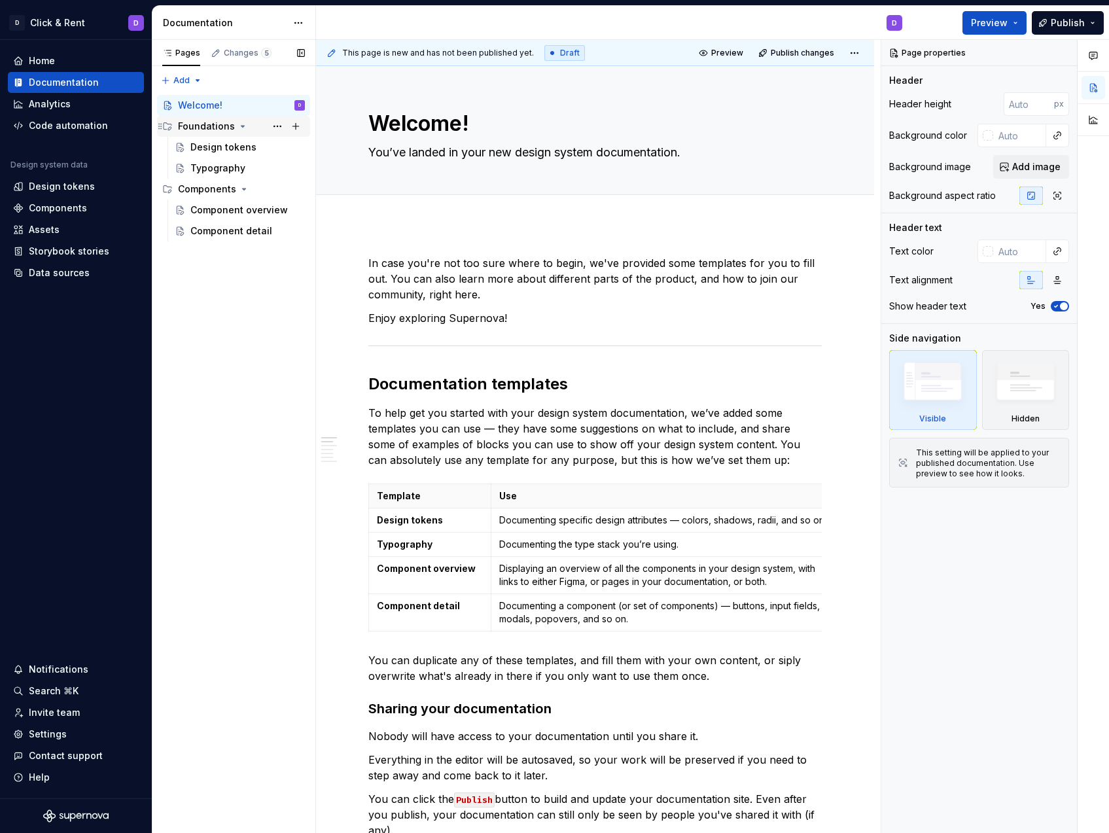
click at [220, 131] on div "Foundations" at bounding box center [206, 126] width 57 height 13
click at [228, 148] on div "Components" at bounding box center [207, 147] width 58 height 13
click at [220, 143] on div "Components" at bounding box center [207, 147] width 58 height 13
click at [222, 181] on div "Component detail" at bounding box center [247, 189] width 114 height 18
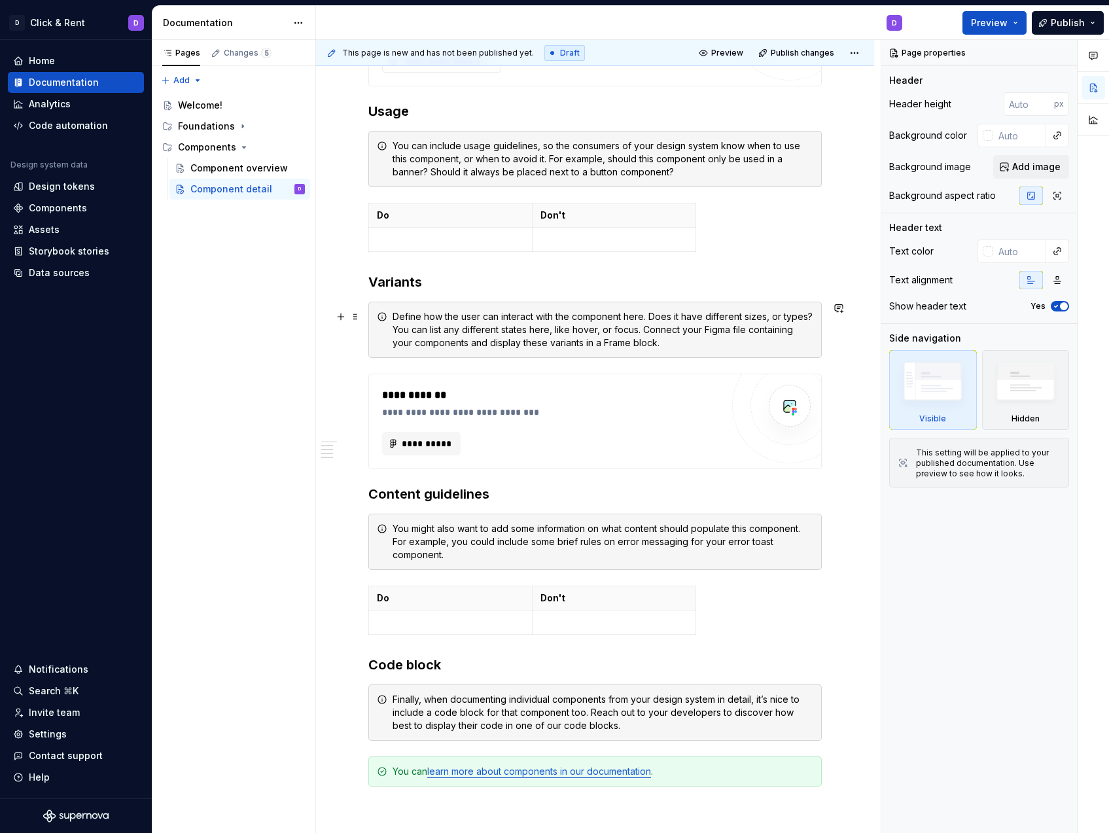
scroll to position [772, 0]
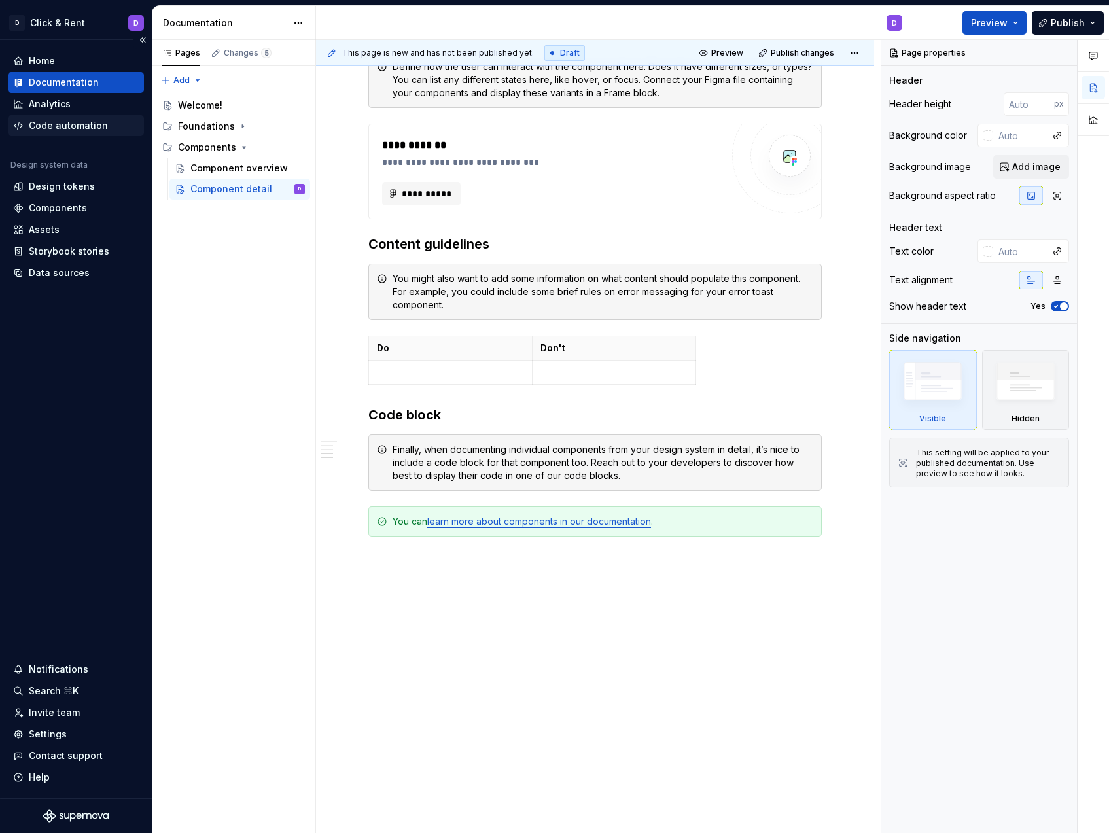
type textarea "*"
click at [90, 133] on div "Code automation" at bounding box center [76, 125] width 136 height 21
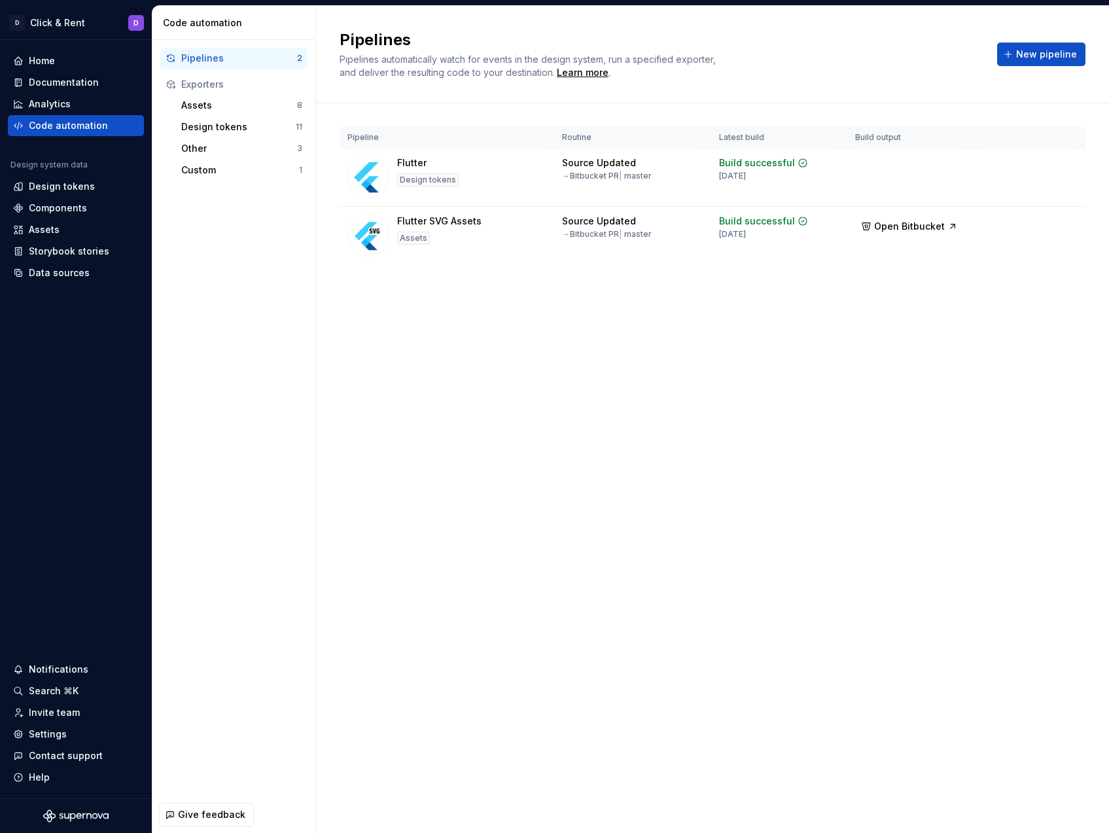
click at [374, 356] on div "Pipelines Pipelines automatically watch for events in the design system, run a …" at bounding box center [712, 419] width 793 height 827
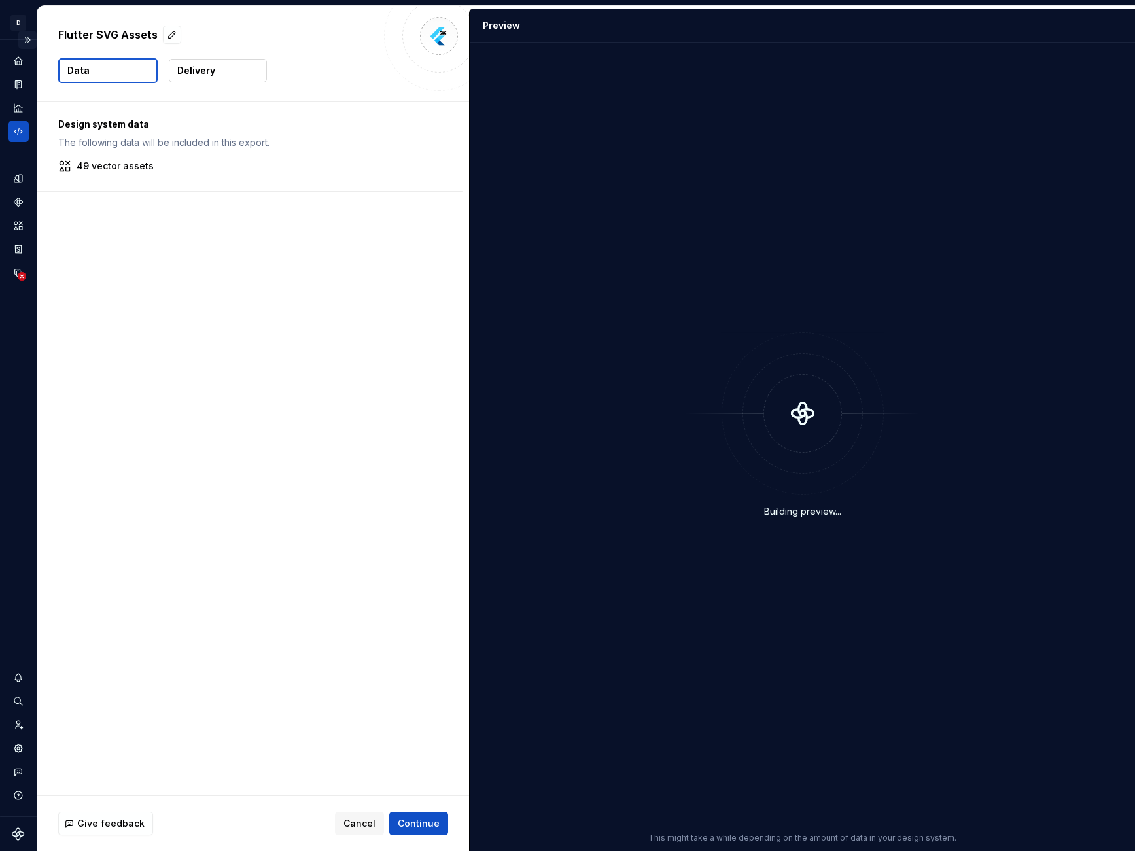
click at [24, 42] on button "Expand sidebar" at bounding box center [27, 40] width 18 height 18
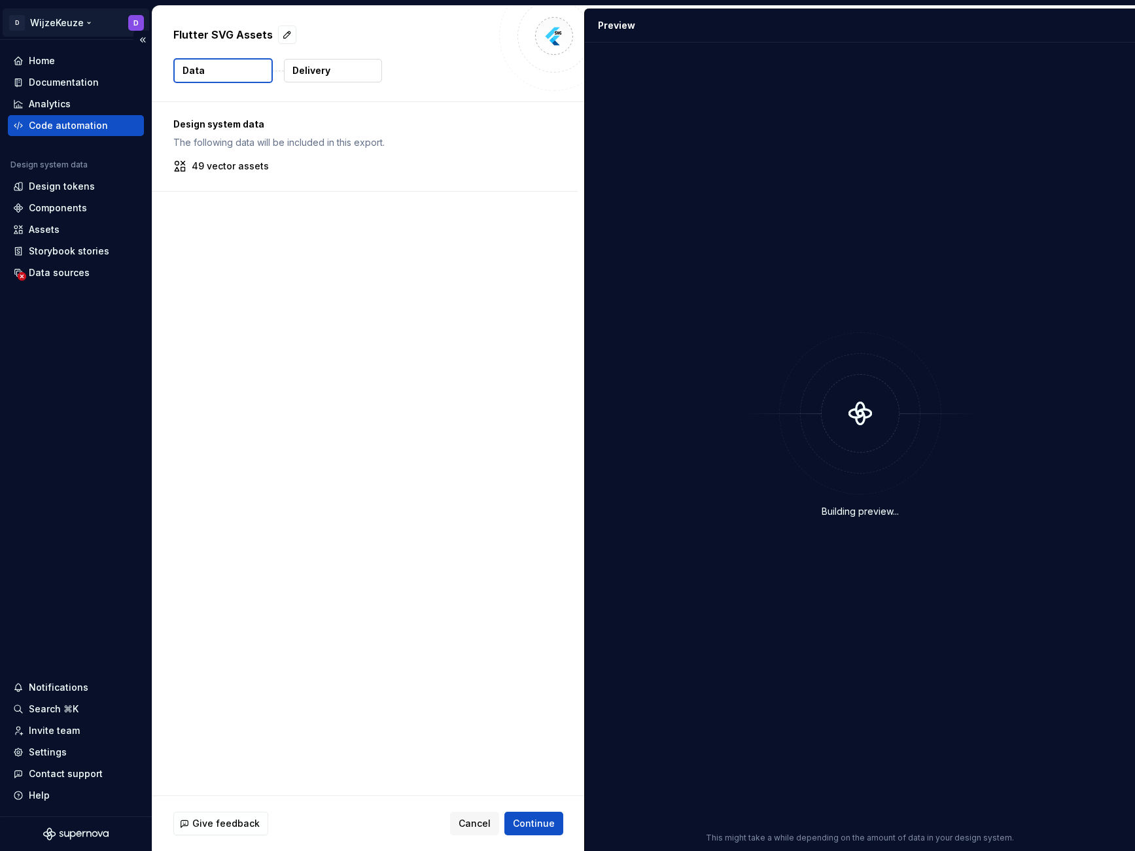
click at [88, 26] on html "D WijzeKeuze D Home Documentation Analytics Code automation Design system data …" at bounding box center [567, 425] width 1135 height 851
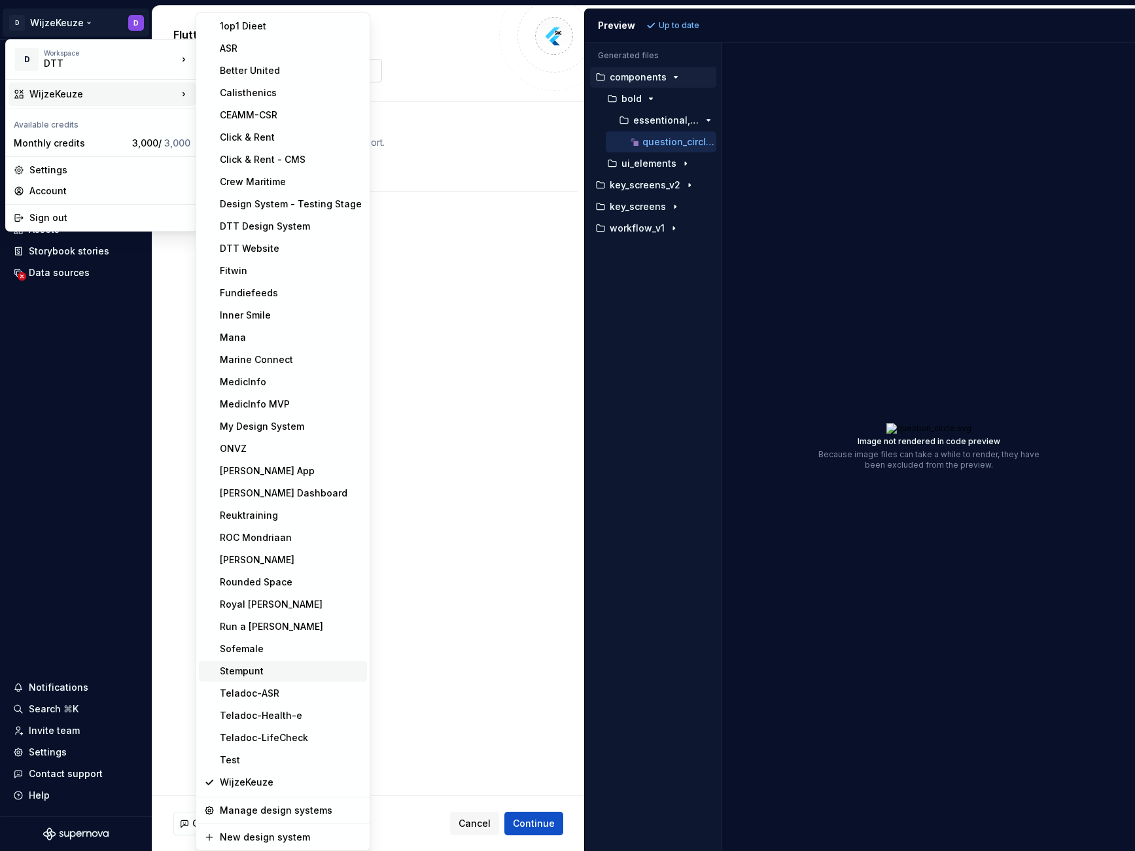
click at [292, 674] on div "Stempunt" at bounding box center [291, 671] width 142 height 13
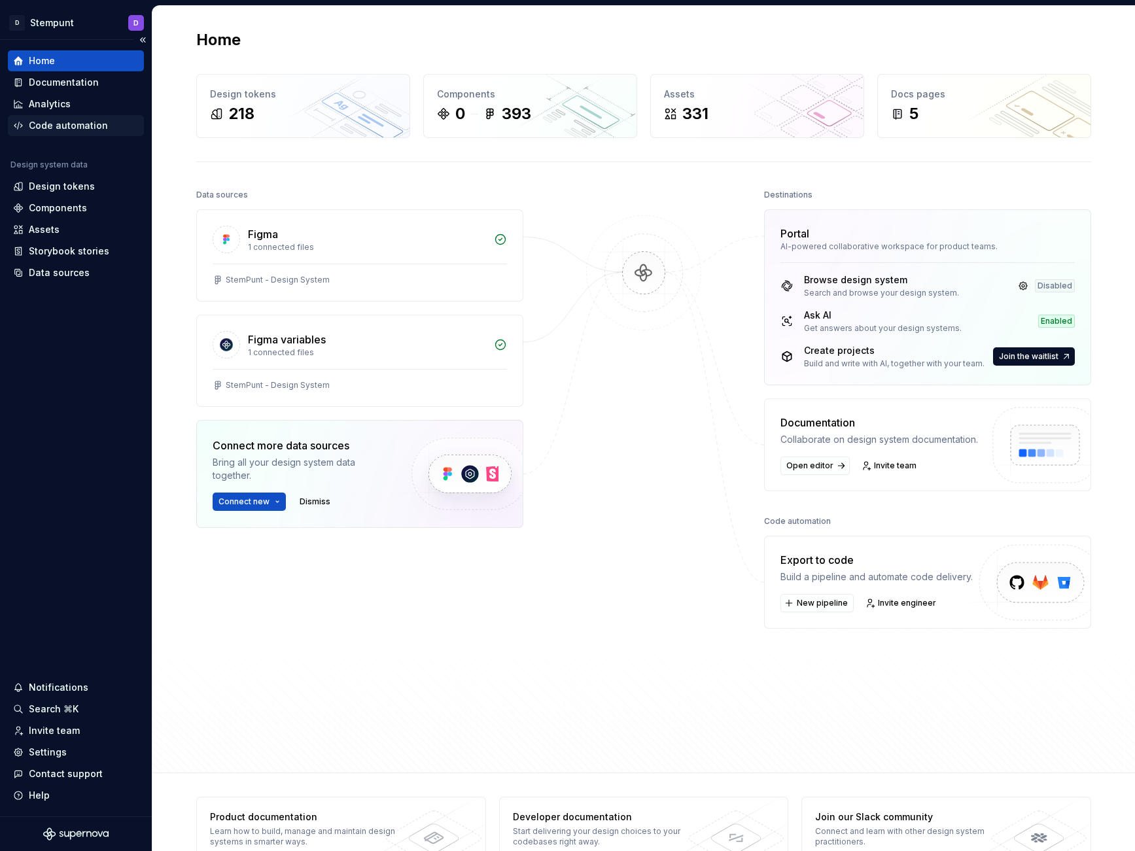
click at [59, 128] on div "Code automation" at bounding box center [68, 125] width 79 height 13
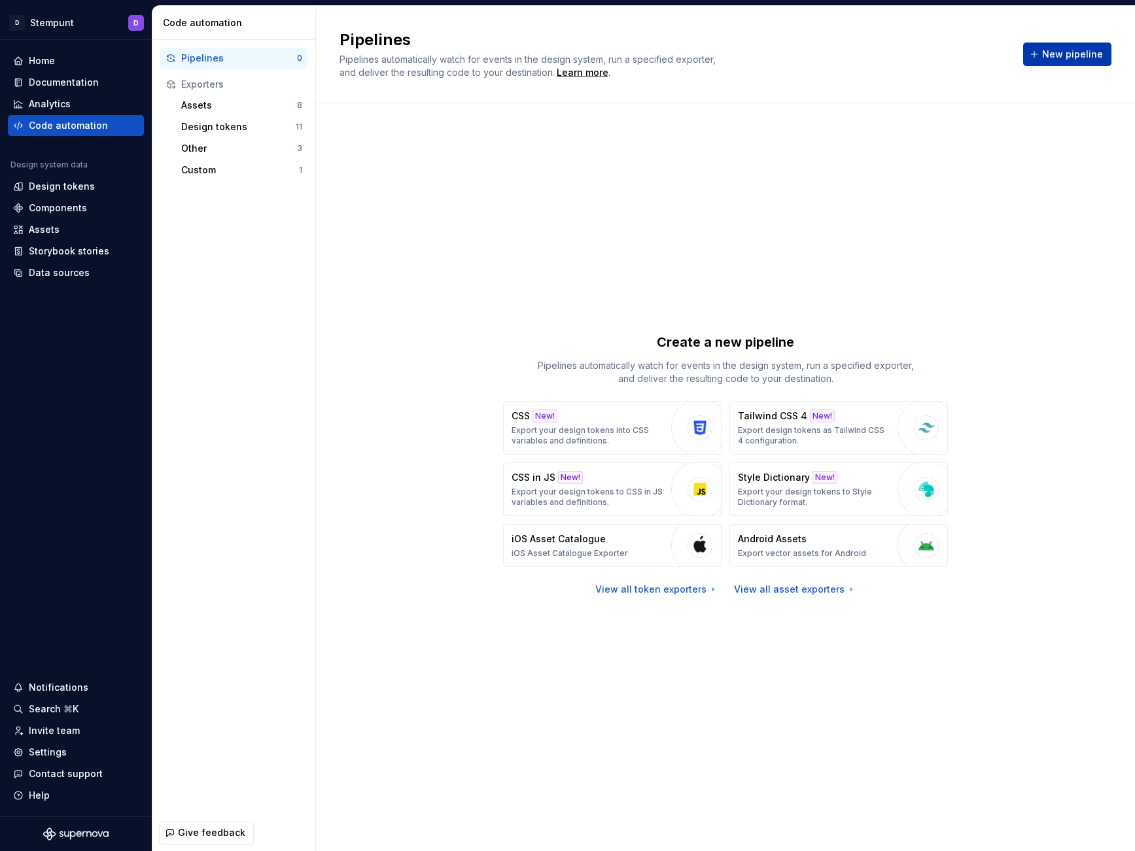
click at [1068, 54] on span "New pipeline" at bounding box center [1072, 54] width 61 height 13
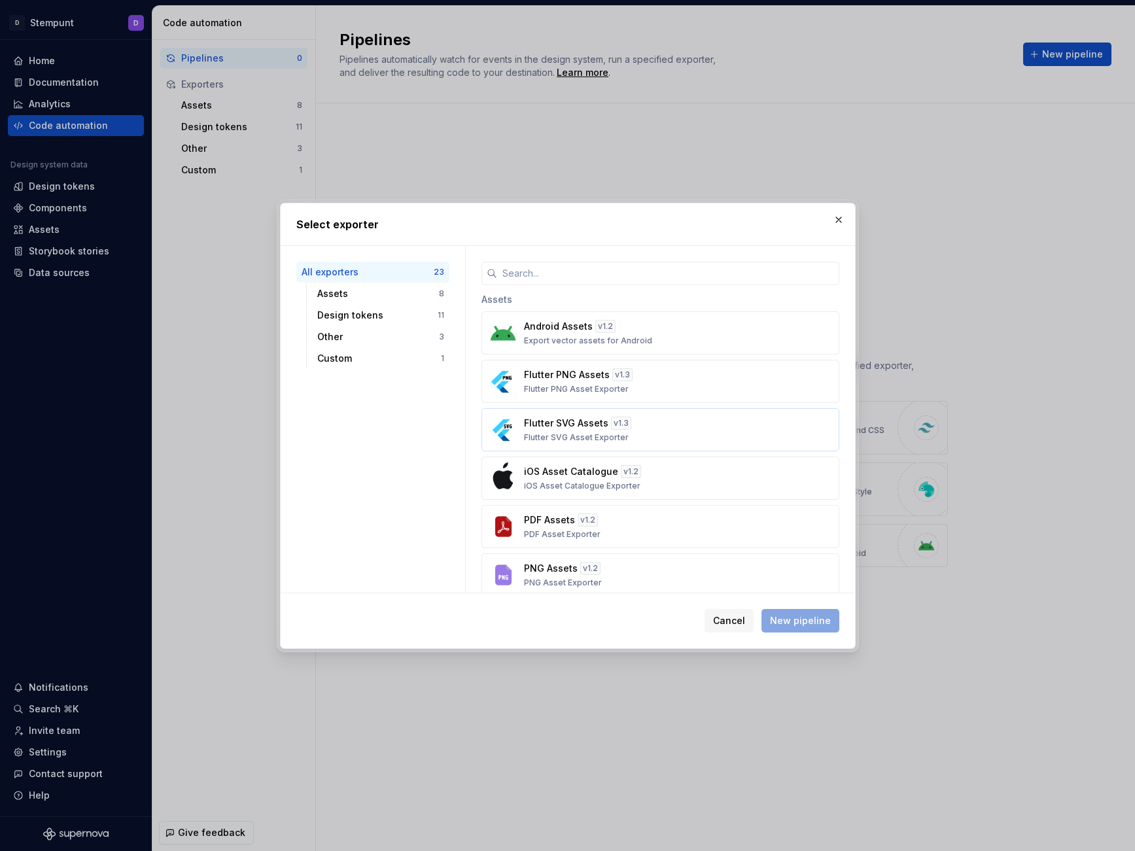
click at [691, 428] on div "Flutter SVG Assets v 1.3 Flutter SVG Asset Exporter" at bounding box center [656, 430] width 265 height 26
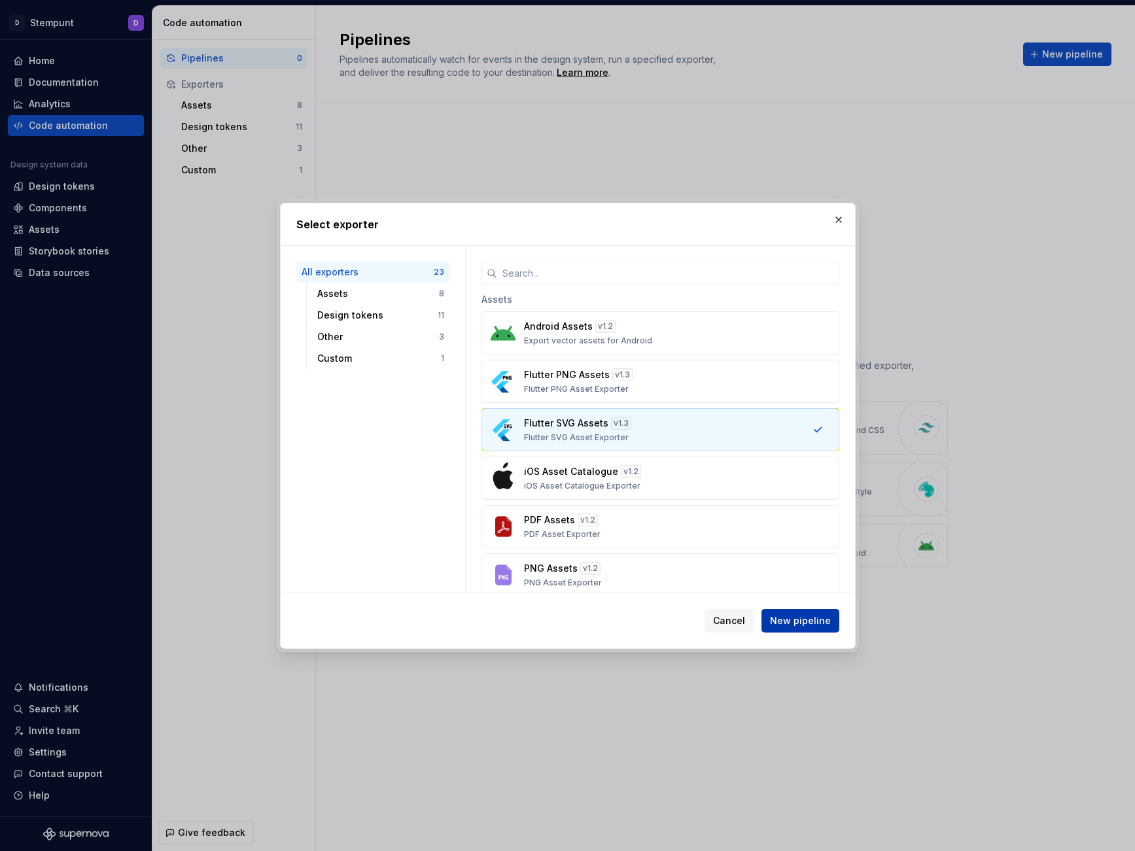
click at [815, 622] on span "New pipeline" at bounding box center [800, 620] width 61 height 13
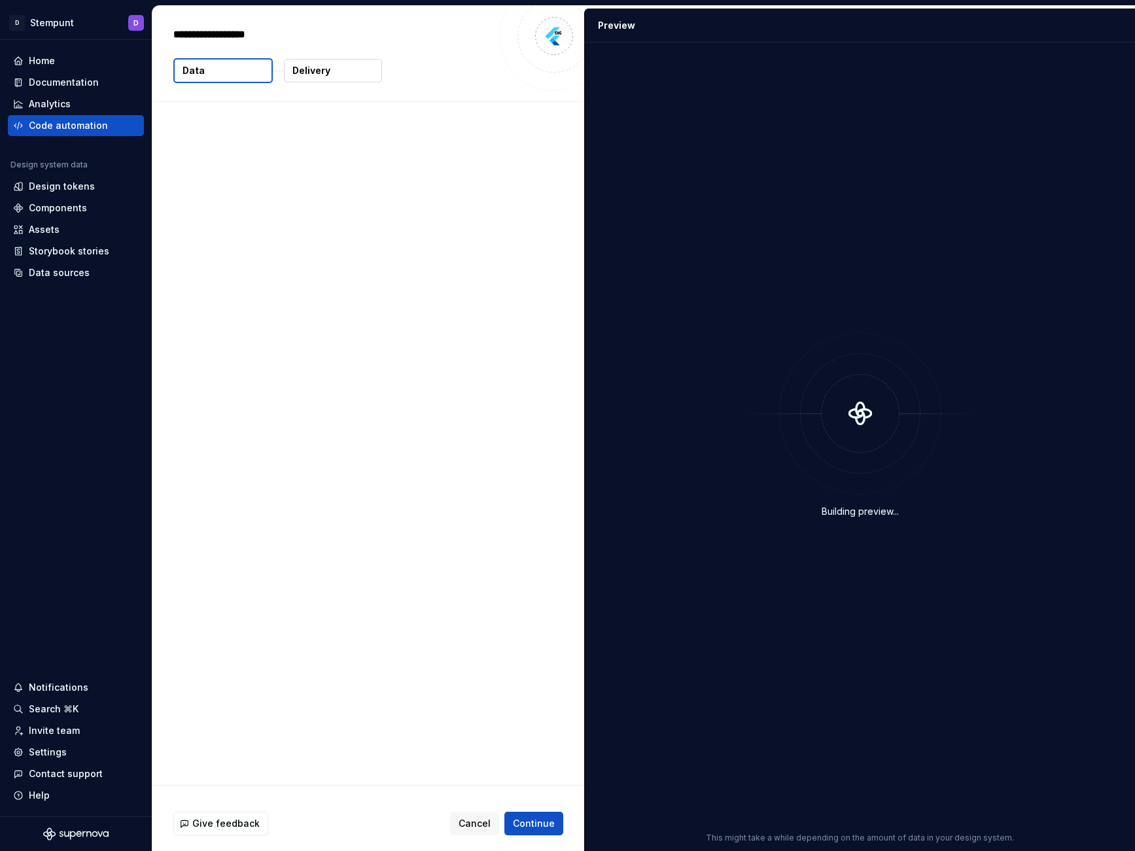
type textarea "*"
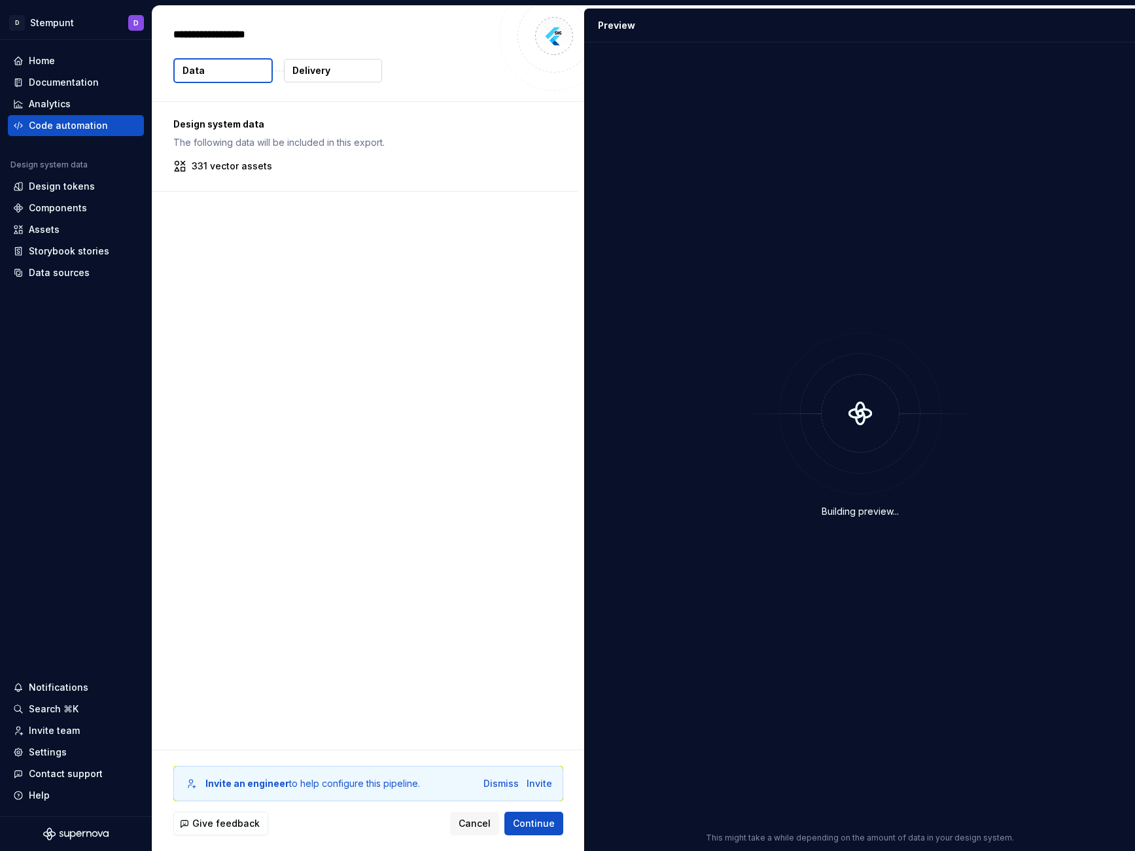
click at [307, 70] on p "Delivery" at bounding box center [311, 70] width 38 height 13
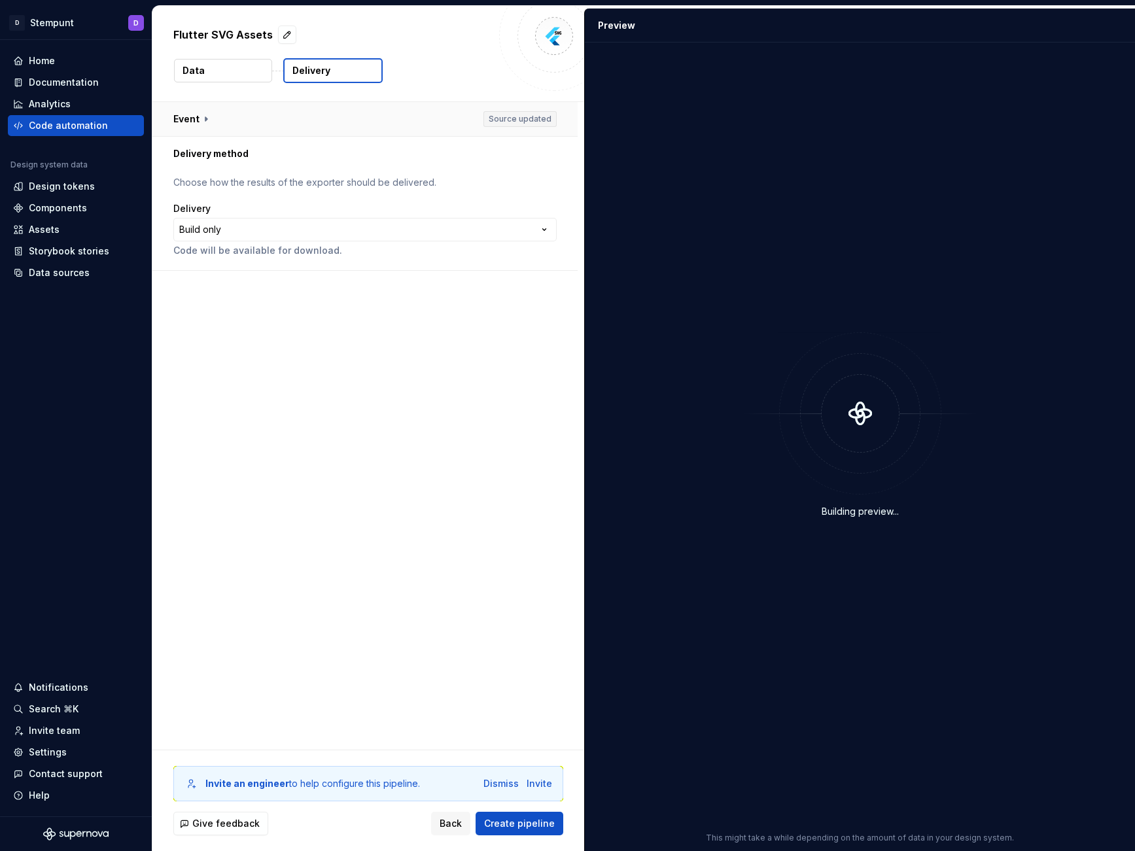
click at [188, 119] on button "button" at bounding box center [364, 119] width 425 height 34
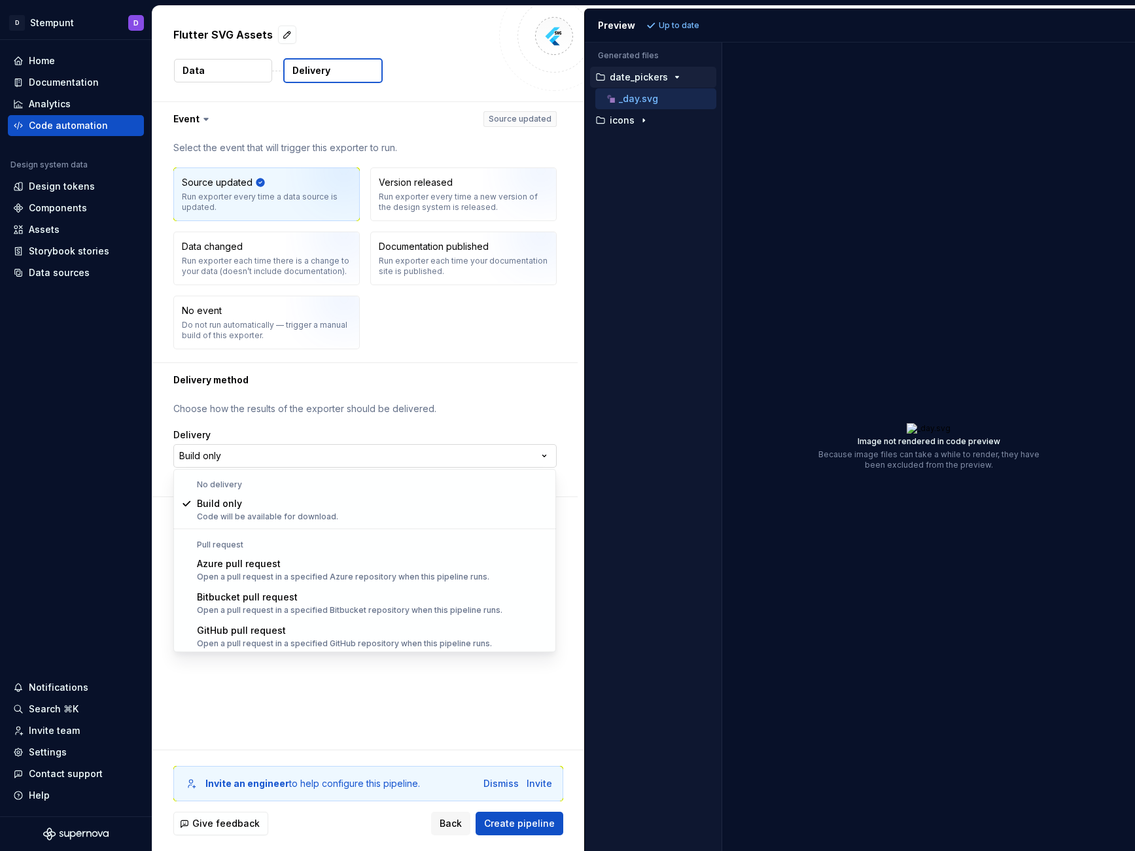
click at [290, 456] on html "**********" at bounding box center [567, 425] width 1135 height 851
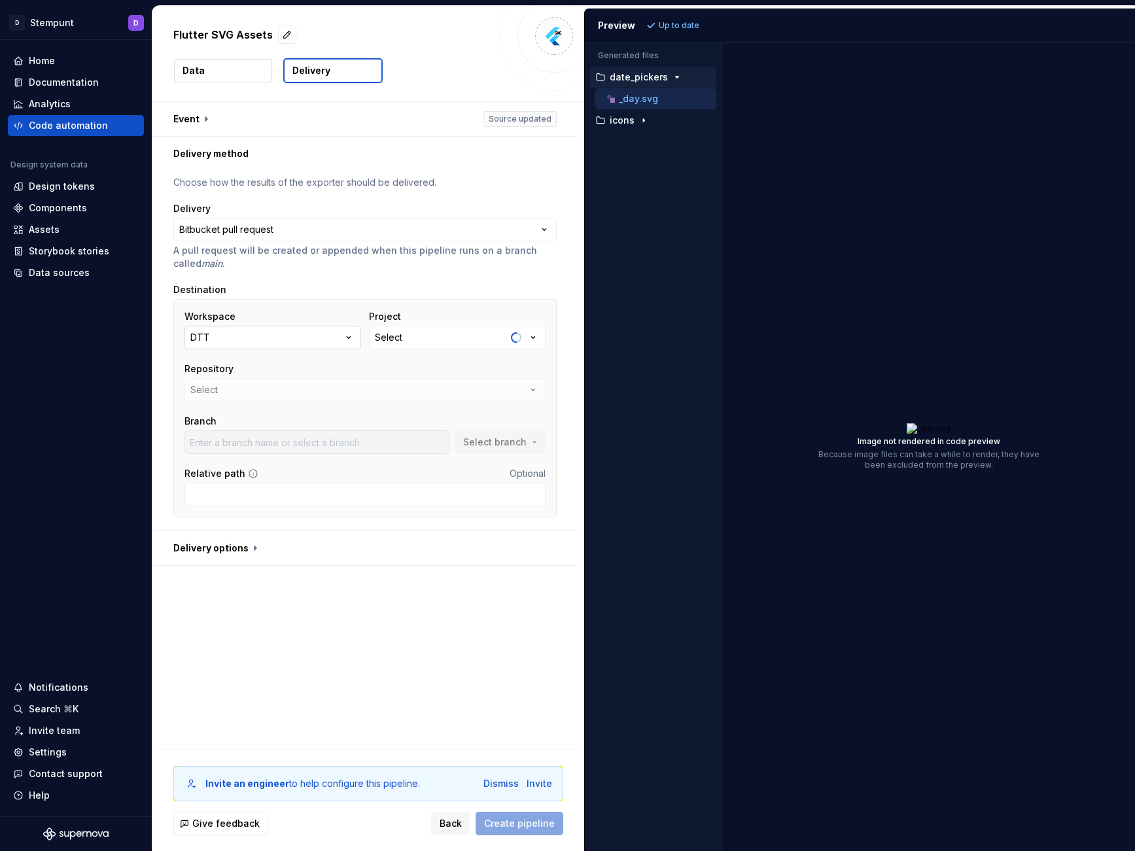
click at [230, 342] on button "DTT" at bounding box center [272, 338] width 177 height 24
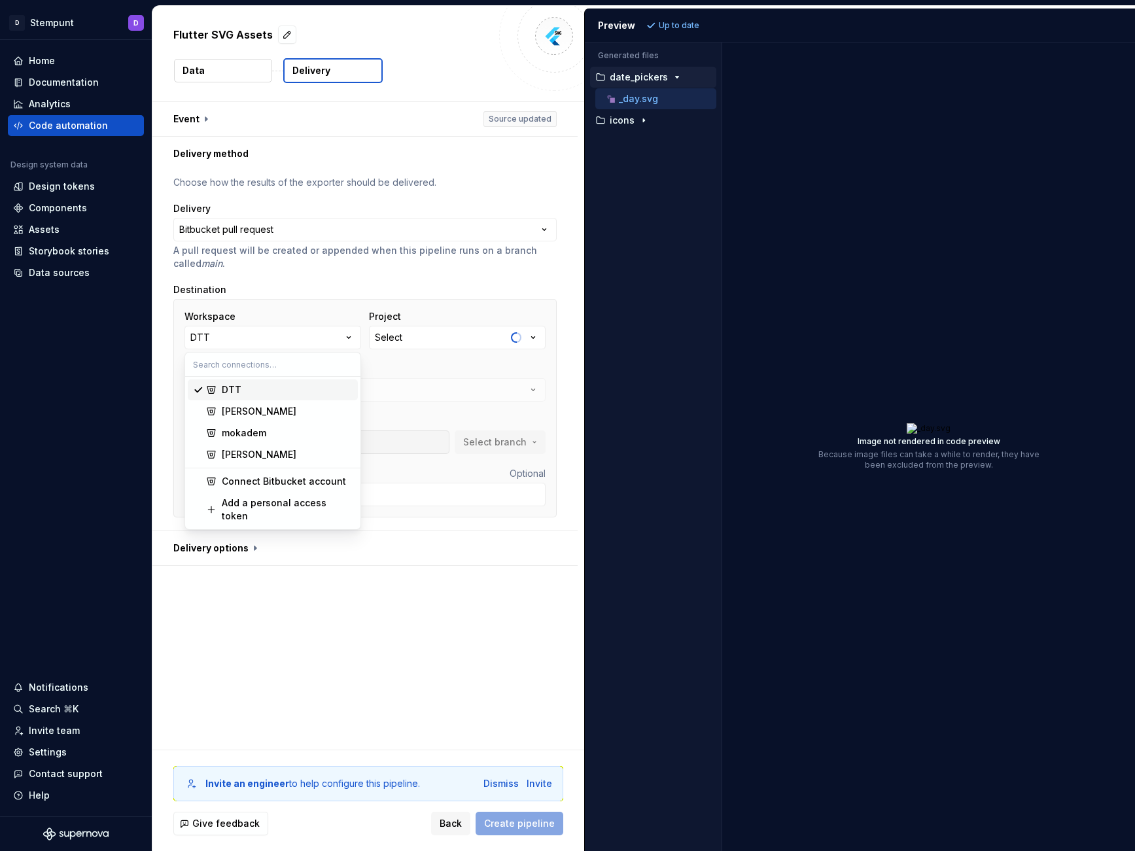
click at [451, 320] on div "Project" at bounding box center [457, 316] width 177 height 13
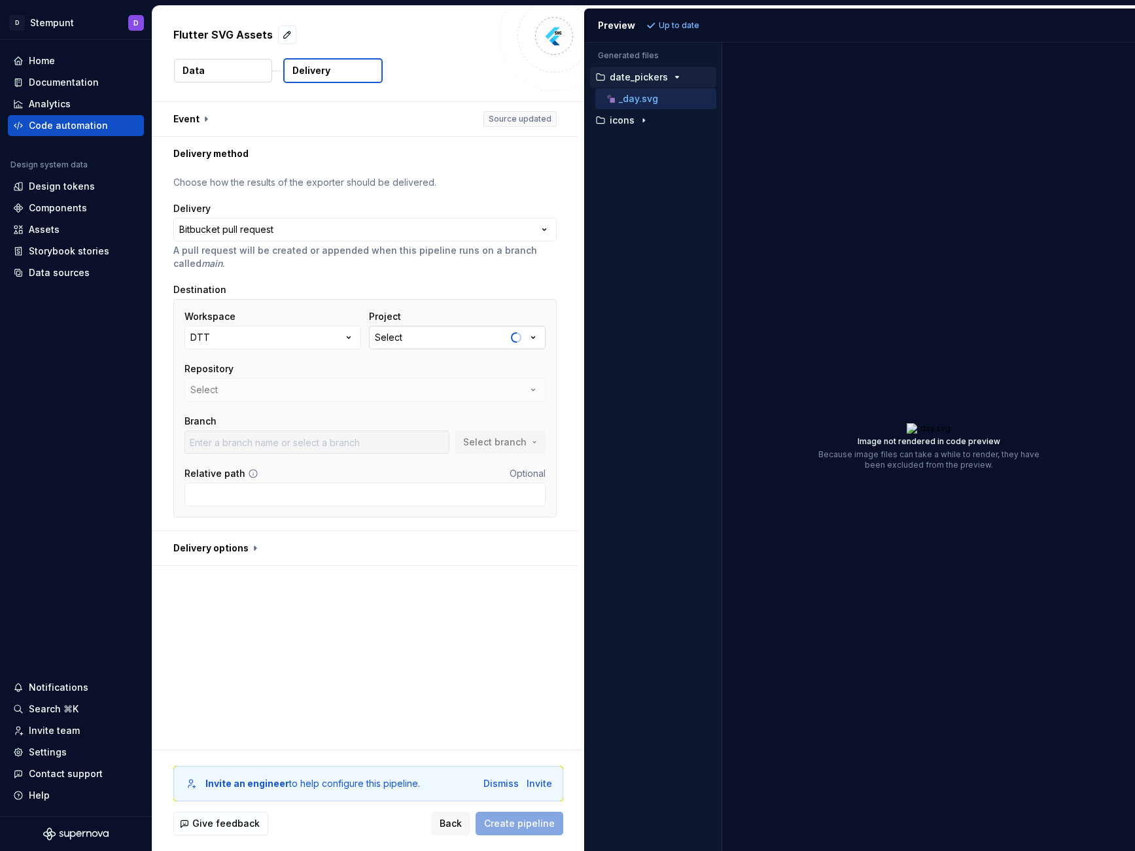
click at [453, 345] on button "Select" at bounding box center [457, 338] width 177 height 24
click at [449, 319] on div "Project" at bounding box center [457, 316] width 177 height 13
type input "bugfix/ISD-868-api-herrinering-basislijn-action"
click at [441, 346] on button "1op1dieet" at bounding box center [457, 338] width 177 height 24
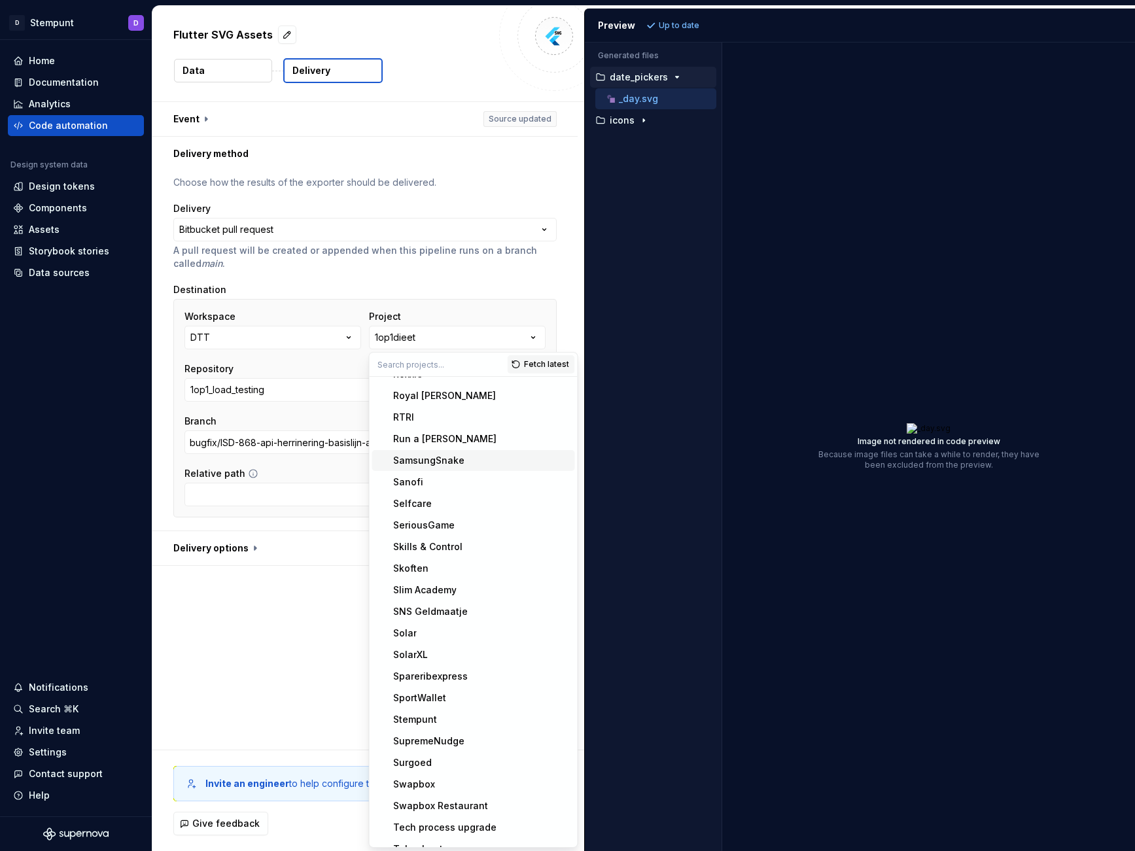
scroll to position [3586, 0]
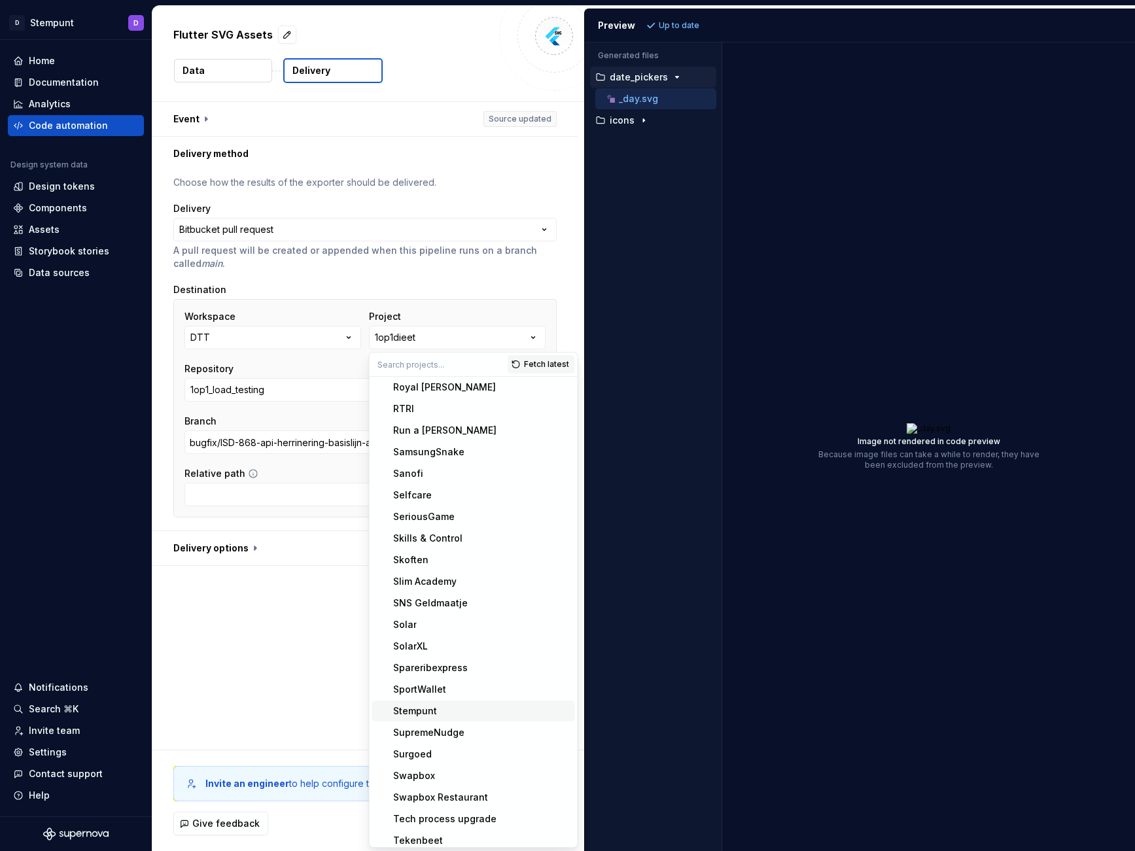
click at [426, 701] on span "Stempunt" at bounding box center [473, 711] width 203 height 21
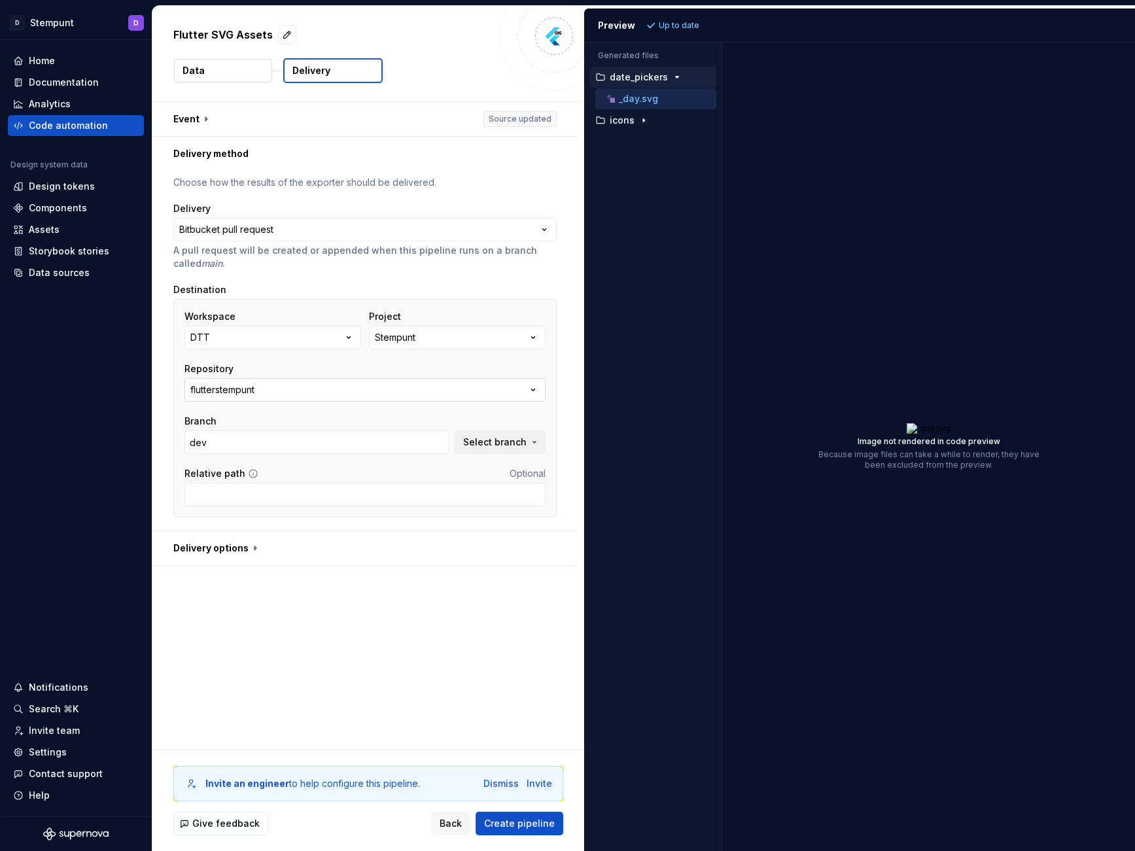
click at [299, 395] on button "flutterstempunt" at bounding box center [364, 390] width 361 height 24
click at [244, 446] on input "dev" at bounding box center [316, 442] width 265 height 24
click at [489, 451] on button "Select branch" at bounding box center [500, 442] width 91 height 24
click at [336, 516] on div "main" at bounding box center [415, 516] width 242 height 13
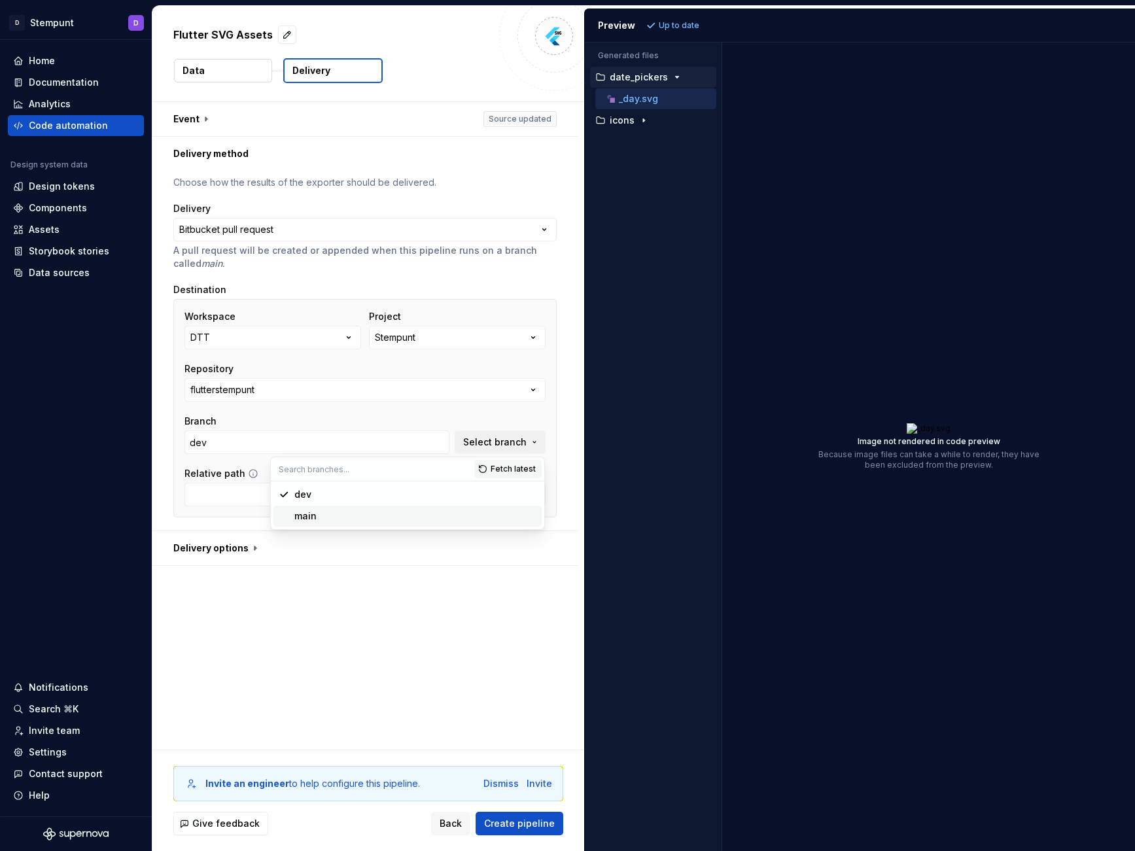
type input "main"
click at [252, 496] on input "Relative path" at bounding box center [364, 495] width 361 height 24
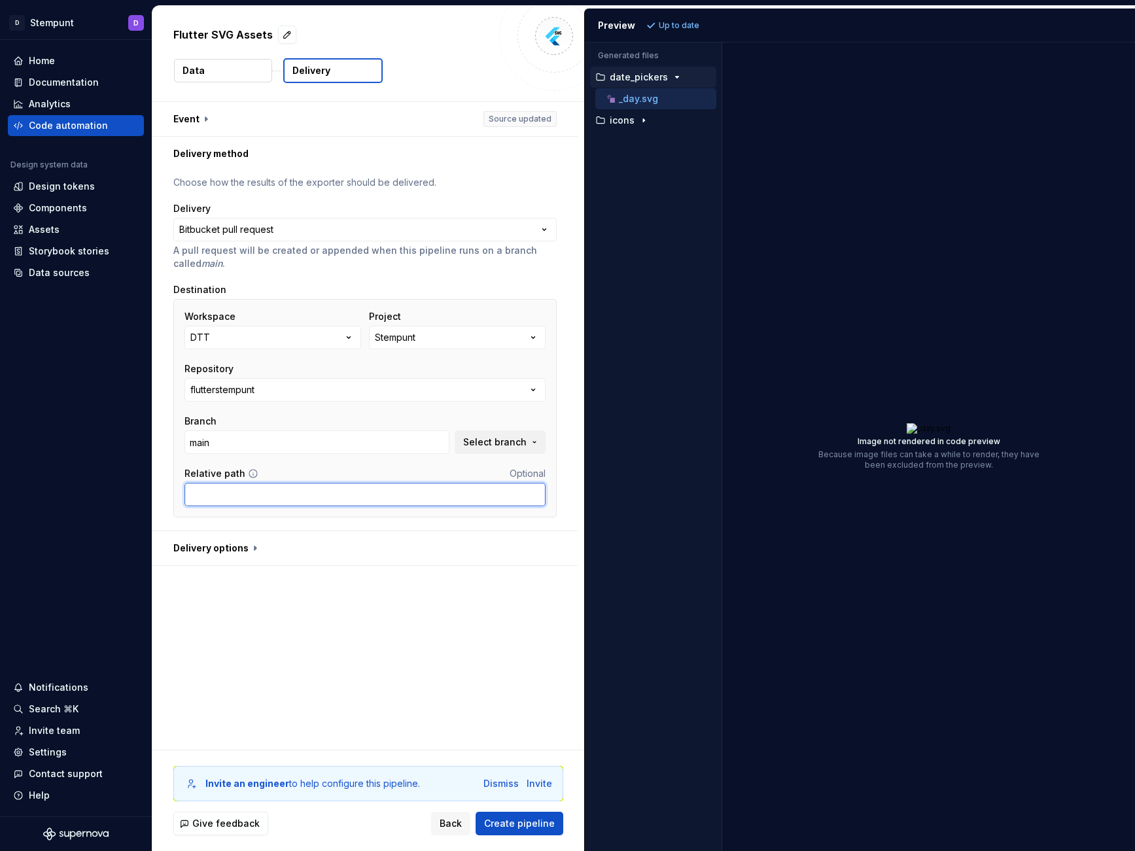
paste input "lib/assets/figma"
type input "lib/assets/figma"
click at [233, 442] on input "main" at bounding box center [316, 442] width 265 height 24
click at [497, 438] on span "Select branch" at bounding box center [494, 442] width 63 height 13
click at [521, 466] on span "Fetch latest" at bounding box center [513, 469] width 45 height 10
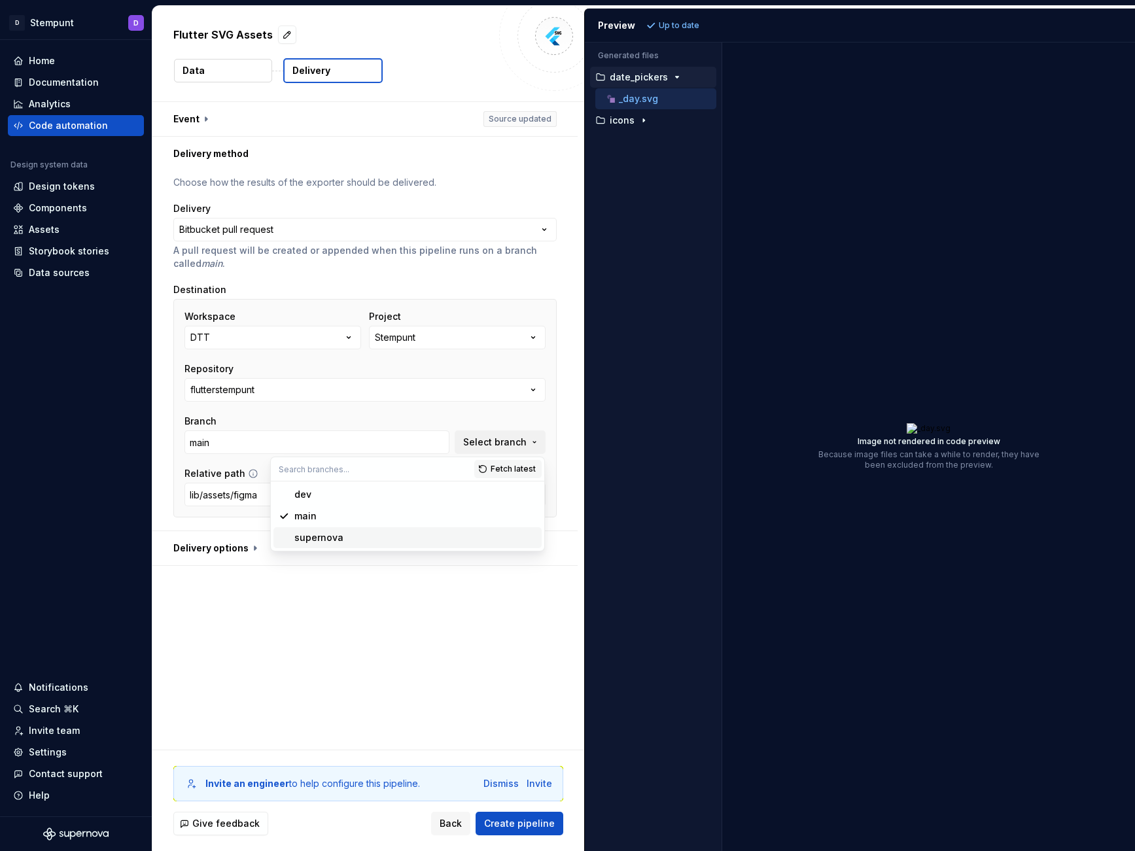
click at [349, 540] on div "supernova" at bounding box center [415, 537] width 242 height 13
type input "supernova"
click at [366, 548] on button "button" at bounding box center [364, 548] width 425 height 34
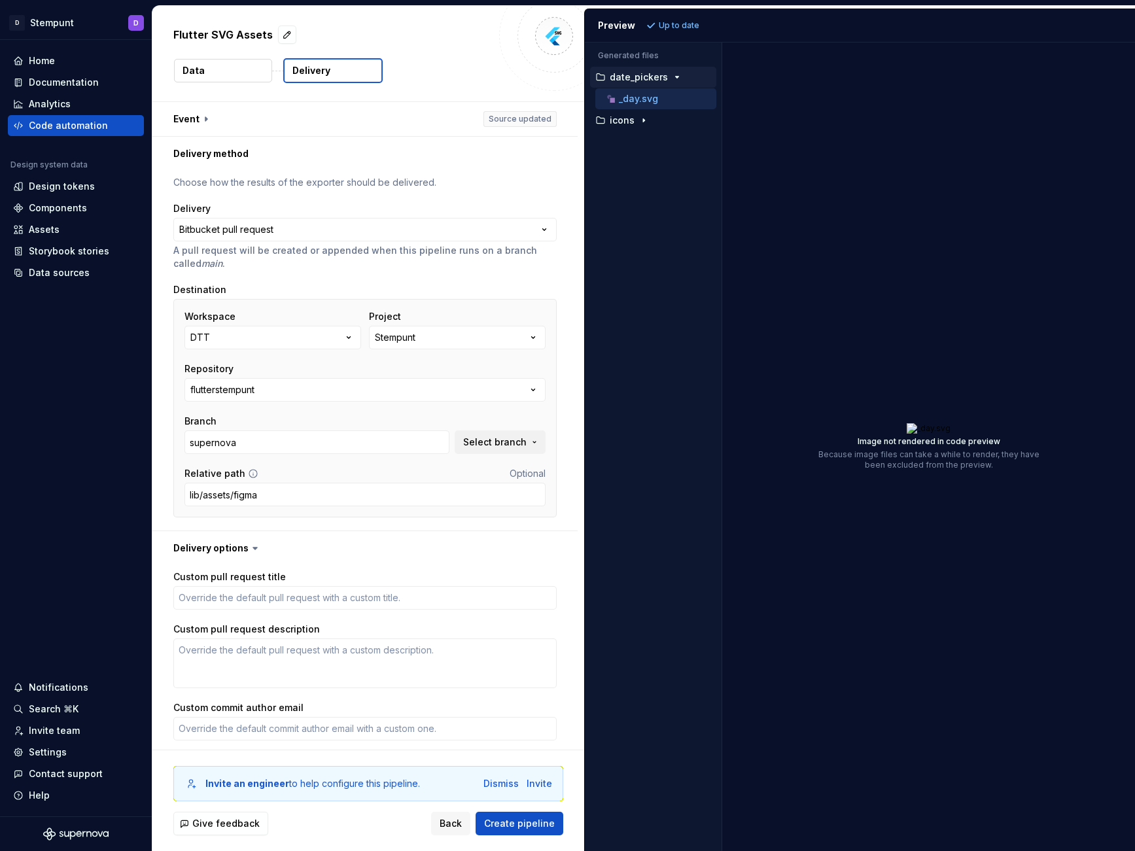
scroll to position [125, 0]
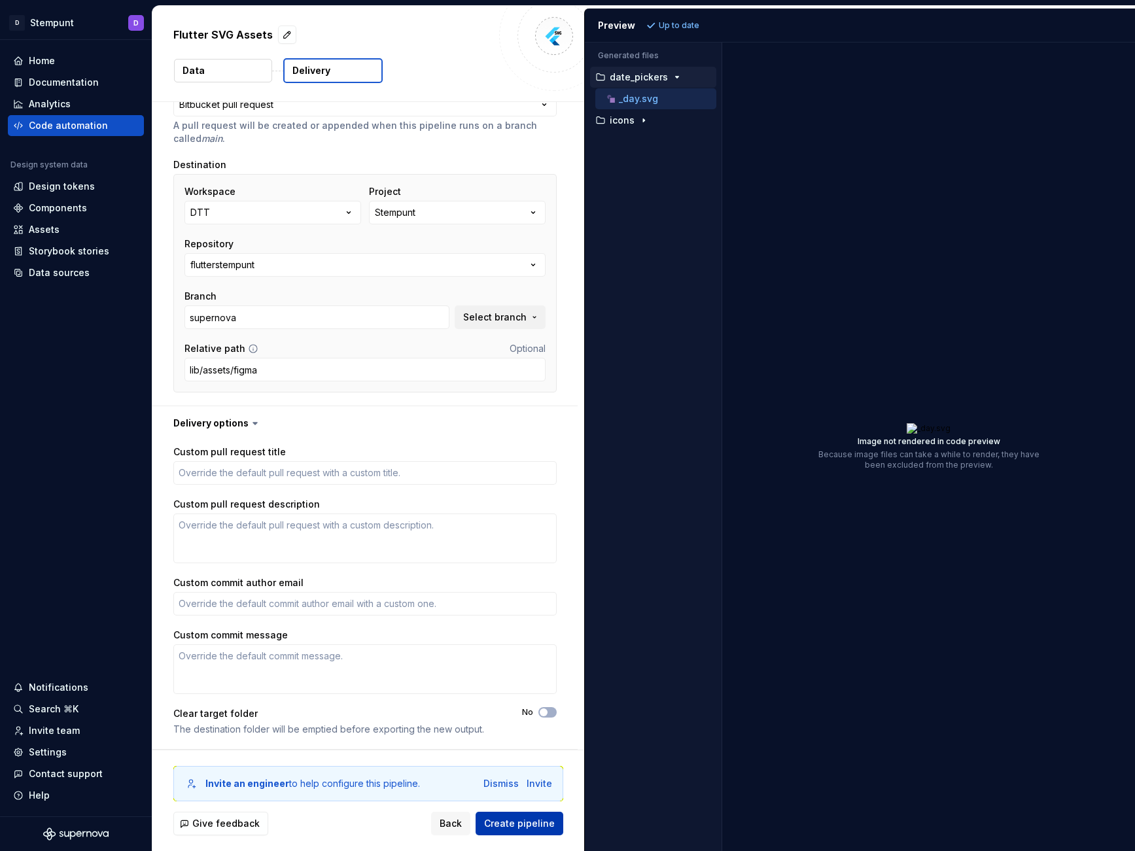
click at [513, 824] on span "Create pipeline" at bounding box center [519, 823] width 71 height 13
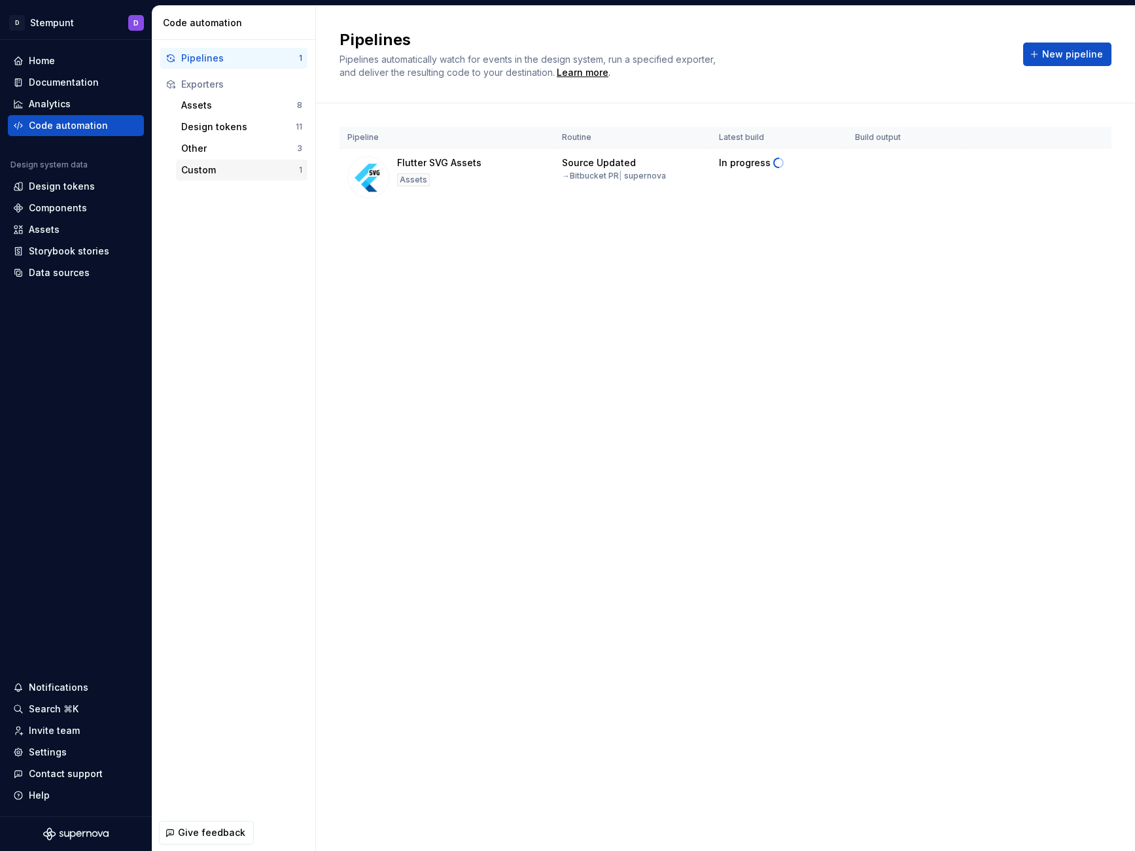
click at [237, 173] on div "Custom" at bounding box center [240, 170] width 118 height 13
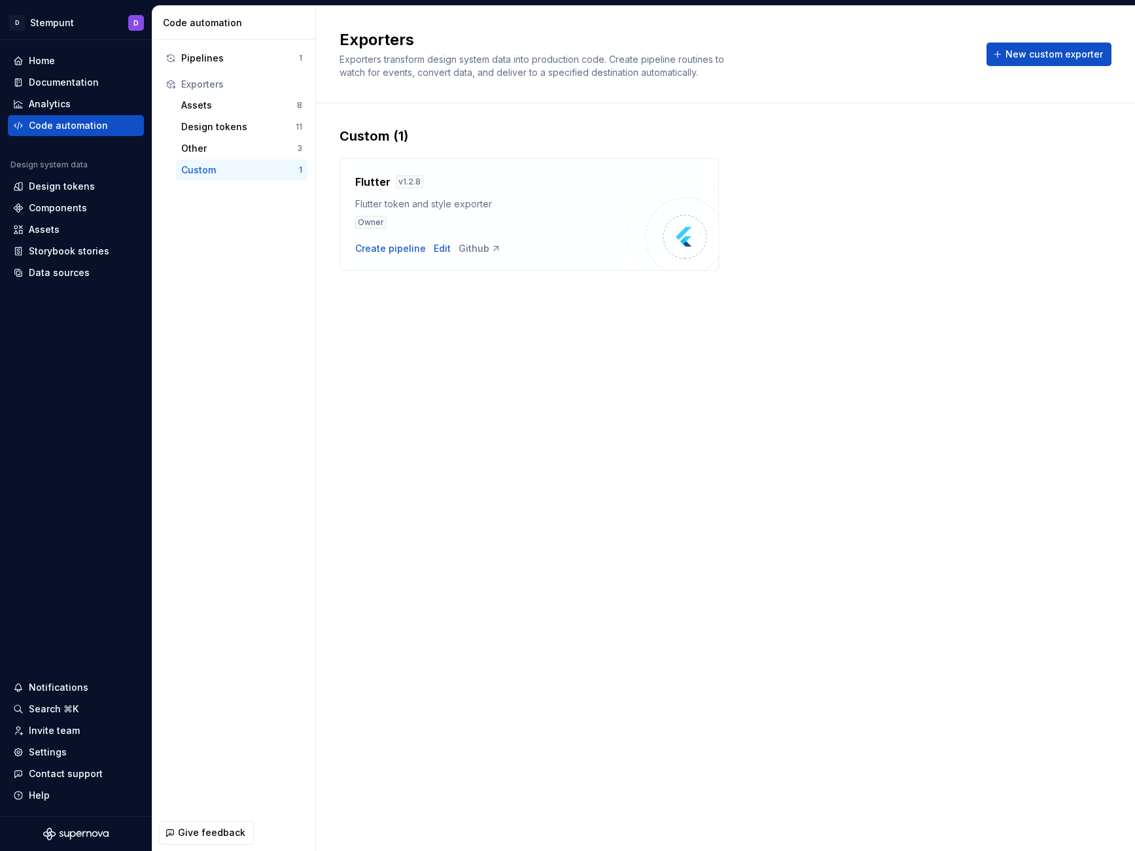
click at [451, 213] on div "Flutter v 1.2.8 Flutter token and style exporter Owner" at bounding box center [491, 201] width 272 height 55
click at [245, 120] on div "Design tokens" at bounding box center [238, 126] width 114 height 13
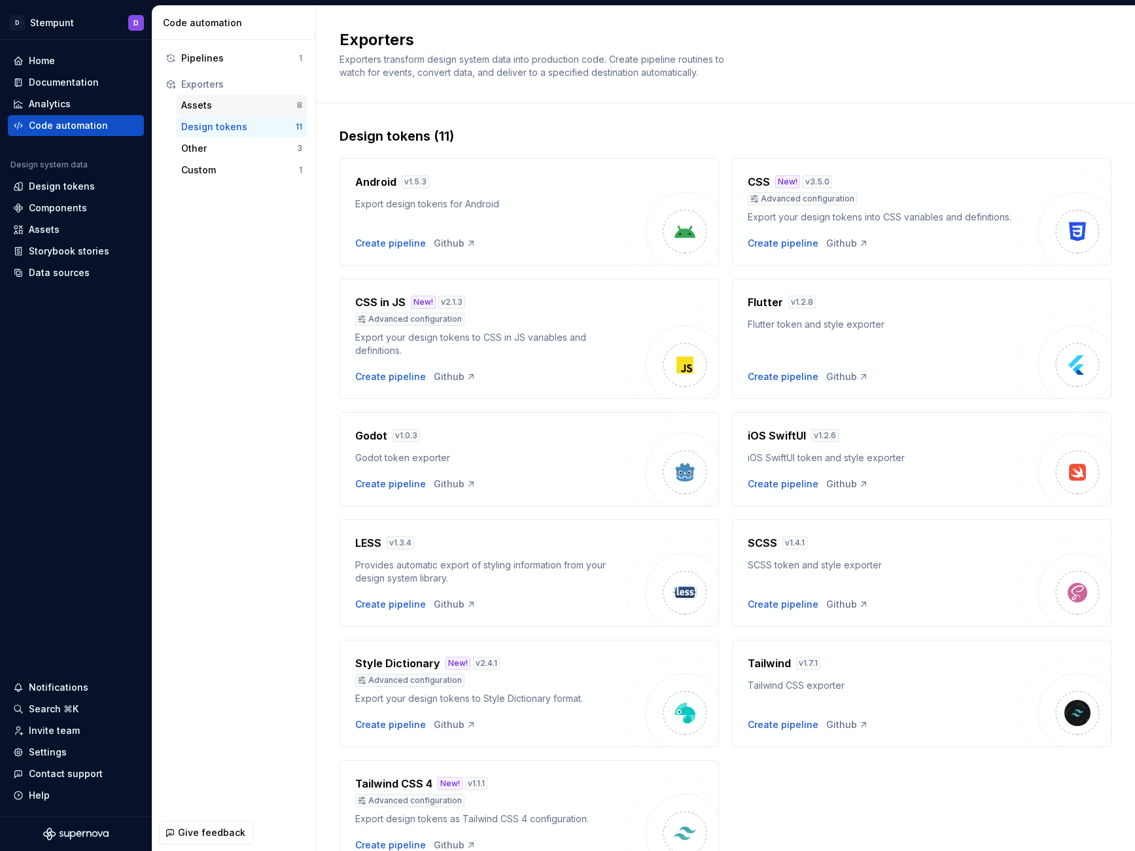
click at [225, 114] on div "Assets 8" at bounding box center [241, 105] width 131 height 21
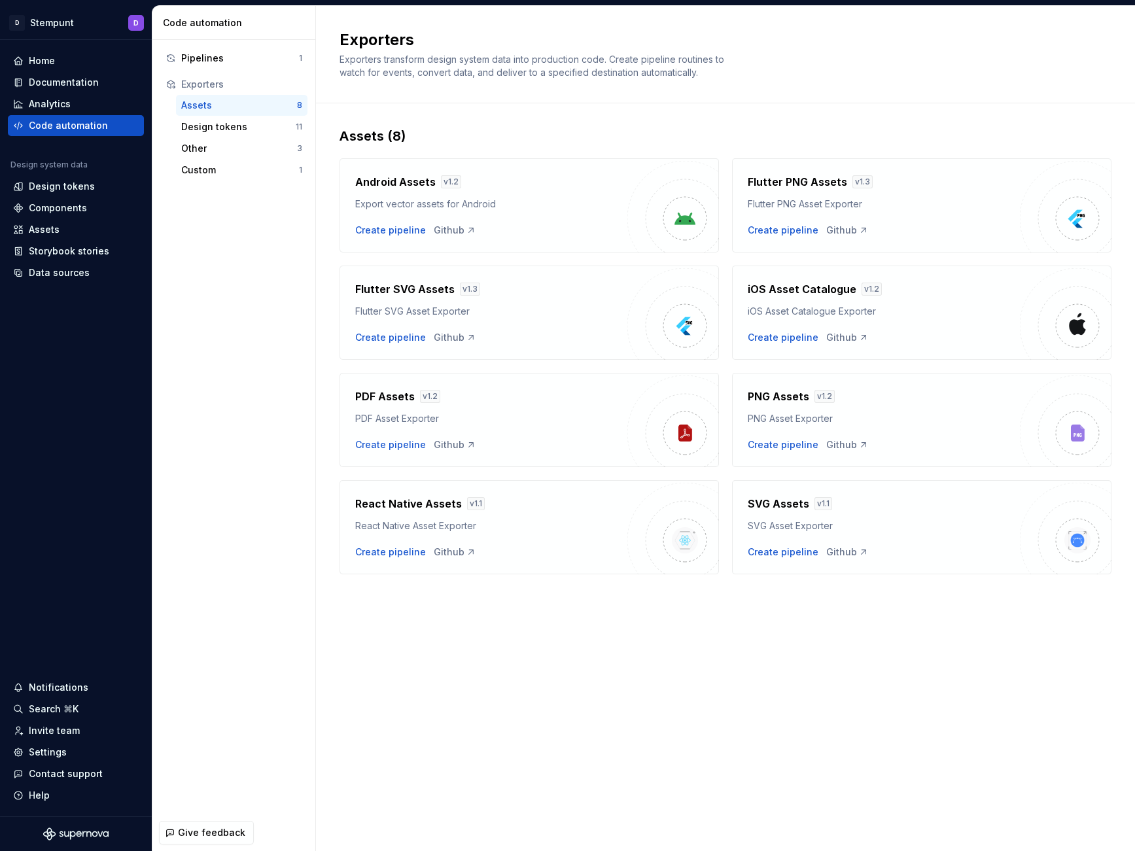
click at [578, 328] on div "Flutter SVG Assets v 1.3 Flutter SVG Asset Exporter Create pipeline Github" at bounding box center [491, 312] width 272 height 63
click at [236, 60] on div "Pipelines" at bounding box center [240, 58] width 118 height 13
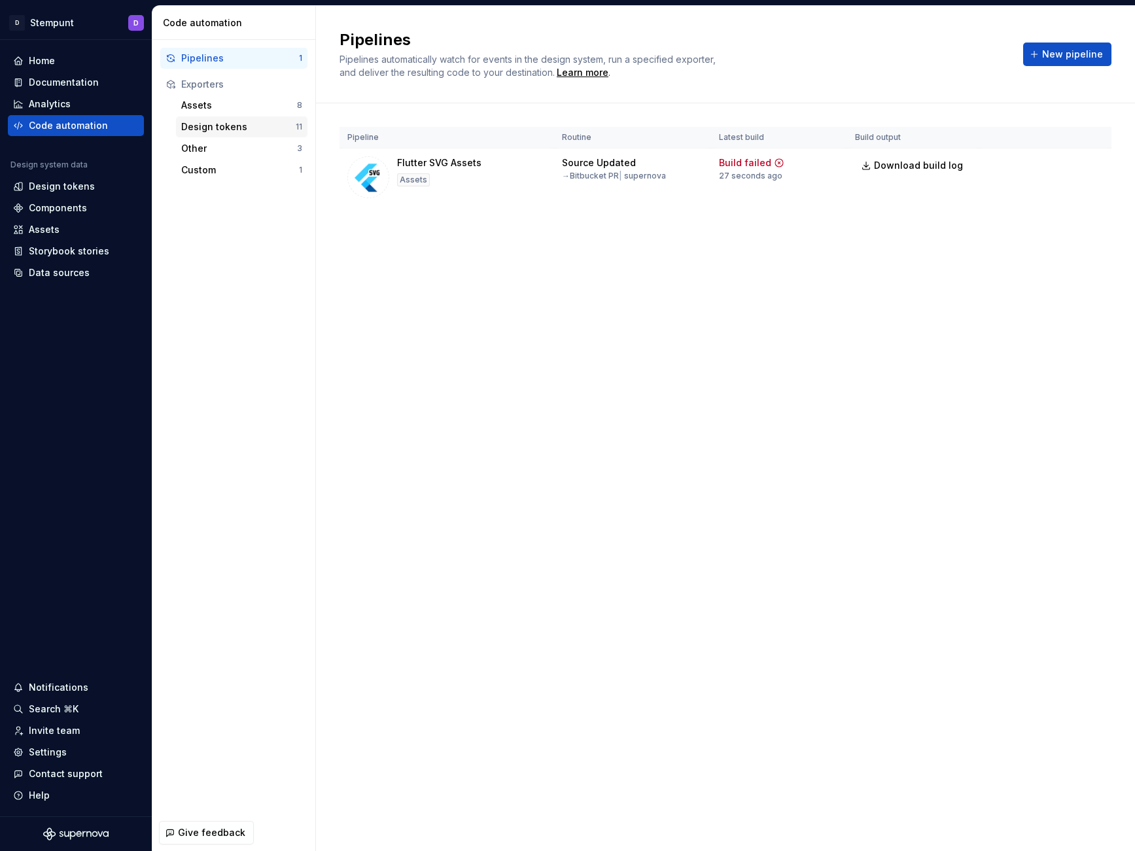
click at [248, 129] on div "Design tokens" at bounding box center [238, 126] width 114 height 13
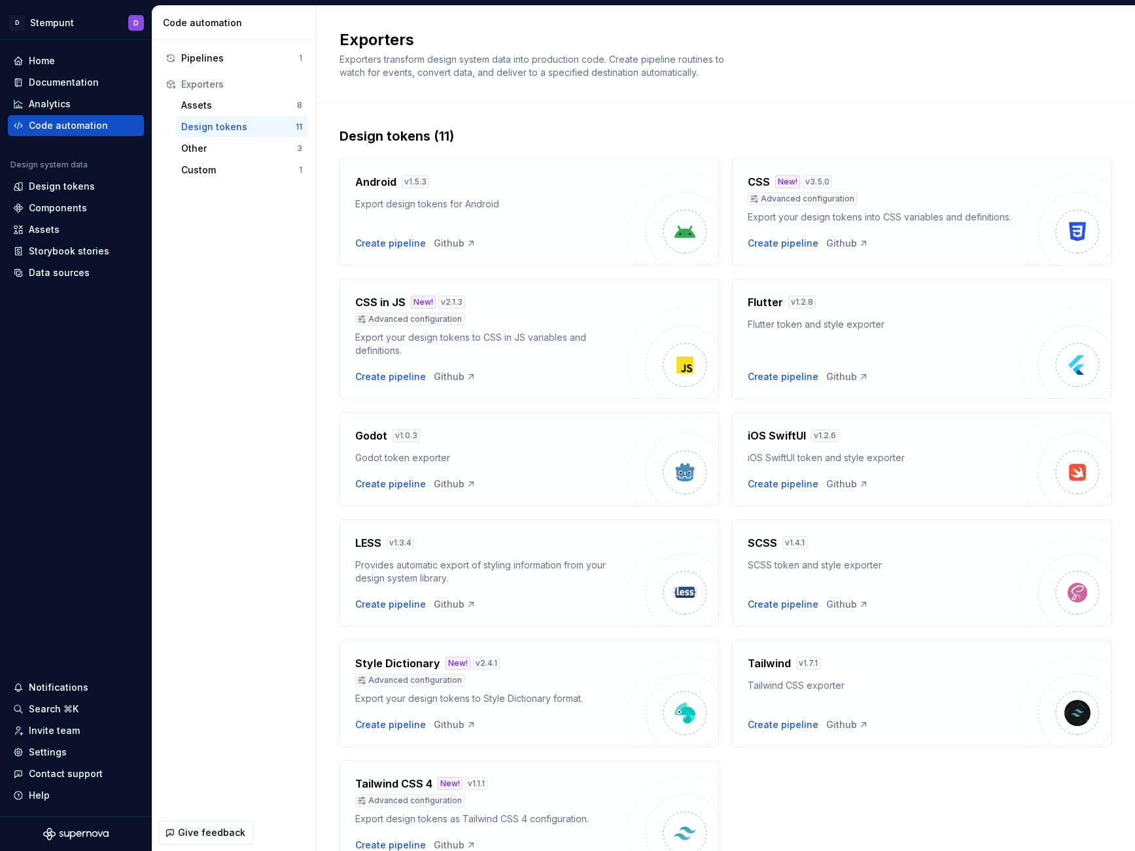
click at [880, 307] on div "Flutter v 1.2.8" at bounding box center [884, 302] width 272 height 16
click at [784, 375] on div "Create pipeline" at bounding box center [783, 376] width 71 height 13
type textarea "*"
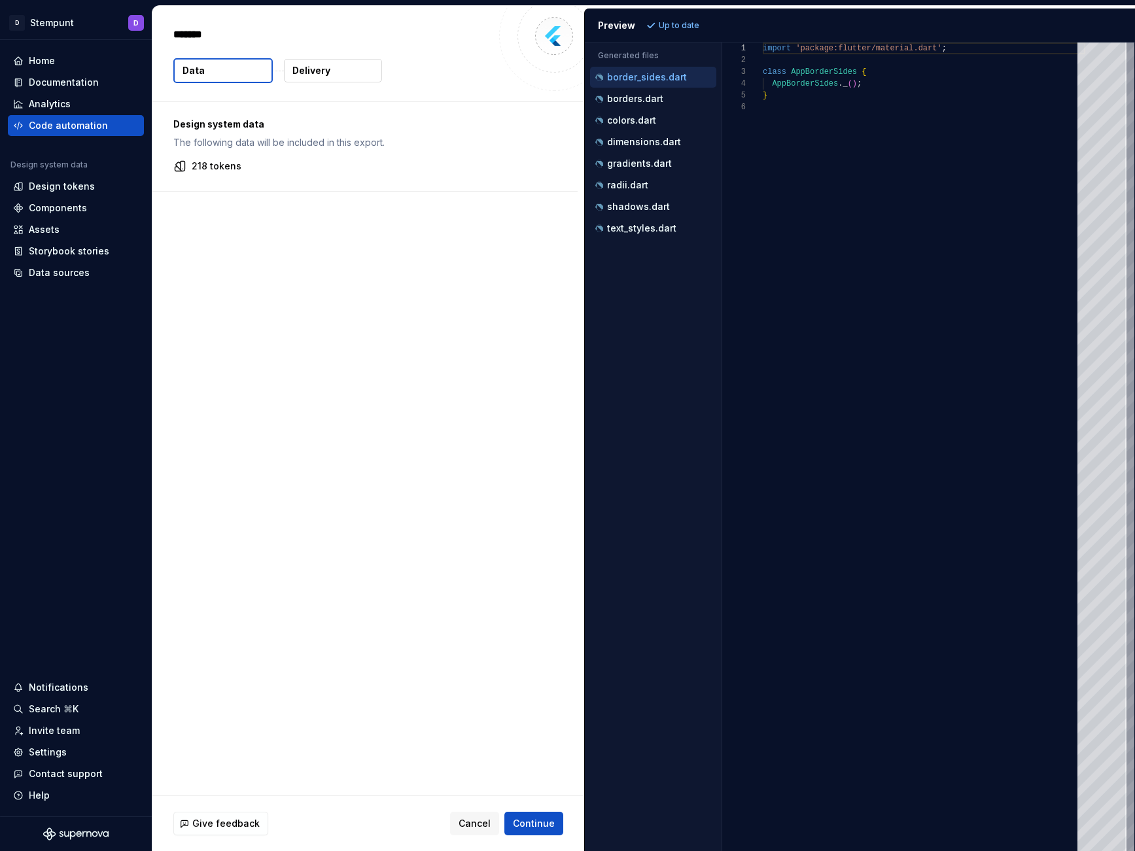
click at [359, 66] on button "Delivery" at bounding box center [333, 71] width 98 height 24
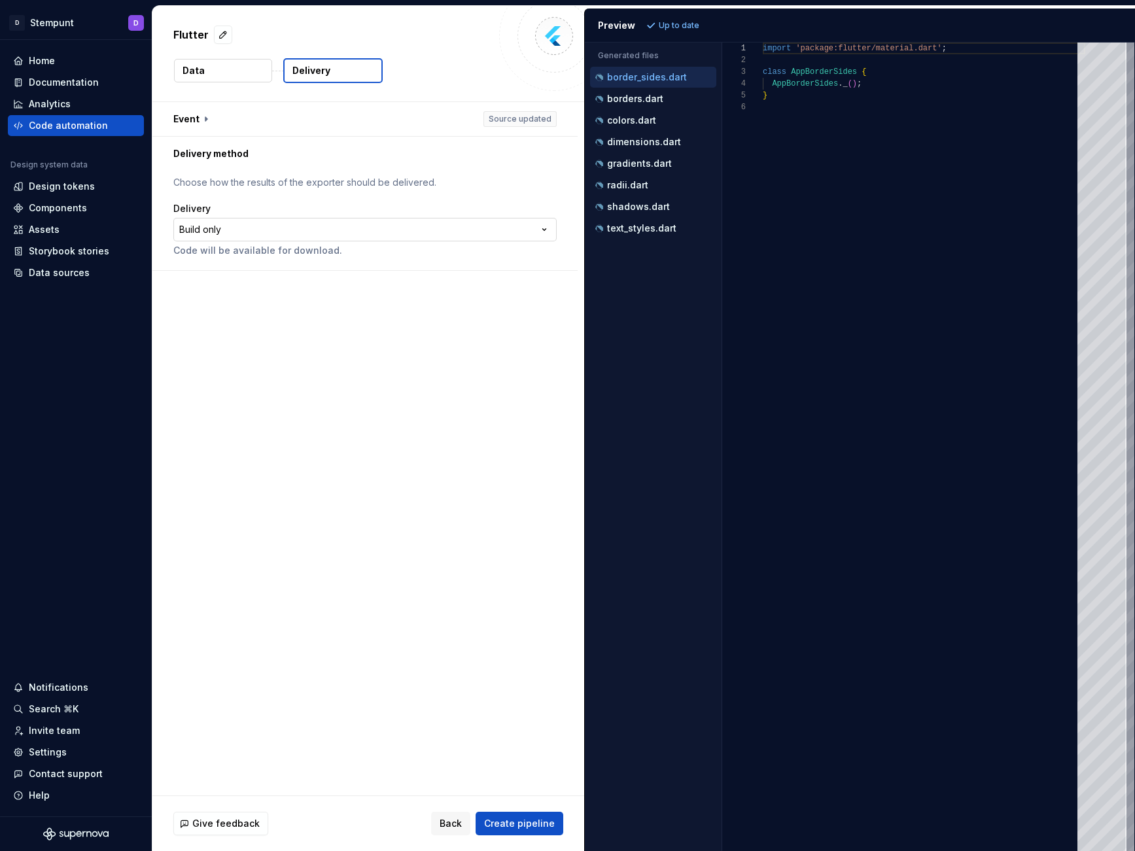
click at [275, 232] on html "**********" at bounding box center [567, 425] width 1135 height 851
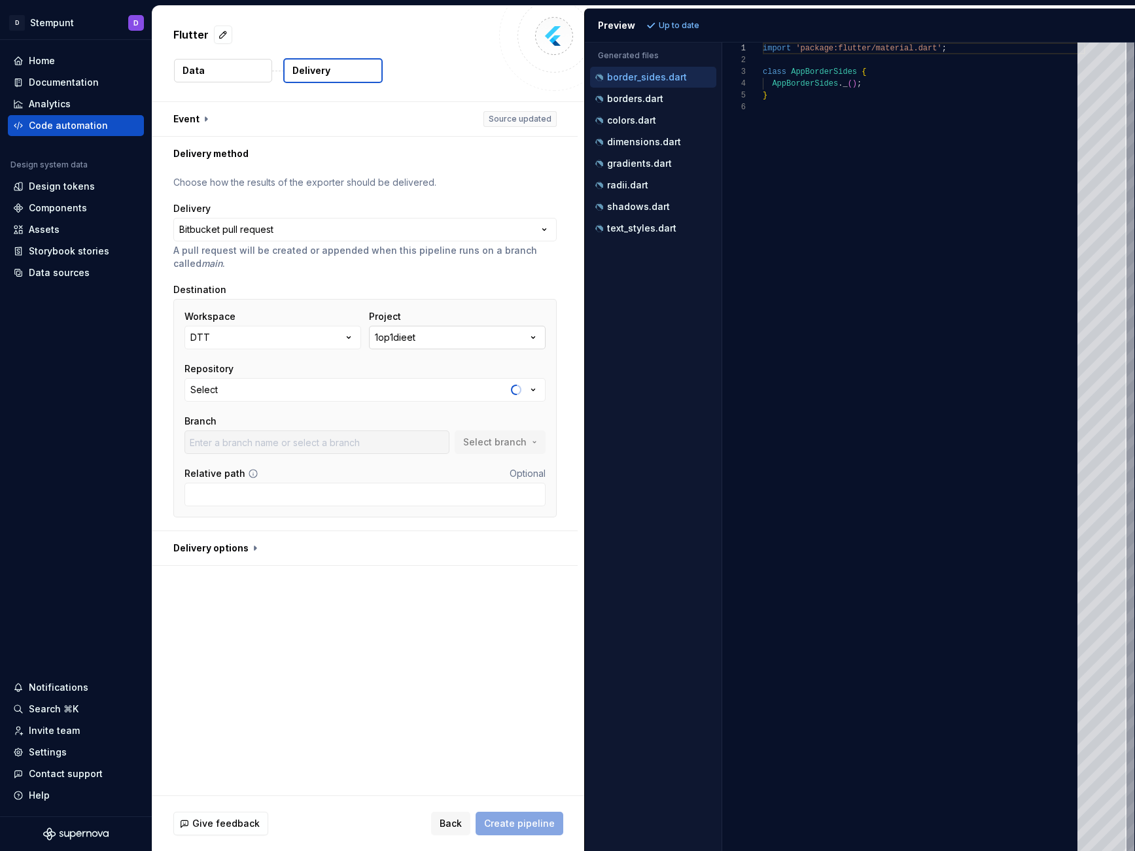
click at [426, 333] on button "1op1dieet" at bounding box center [457, 338] width 177 height 24
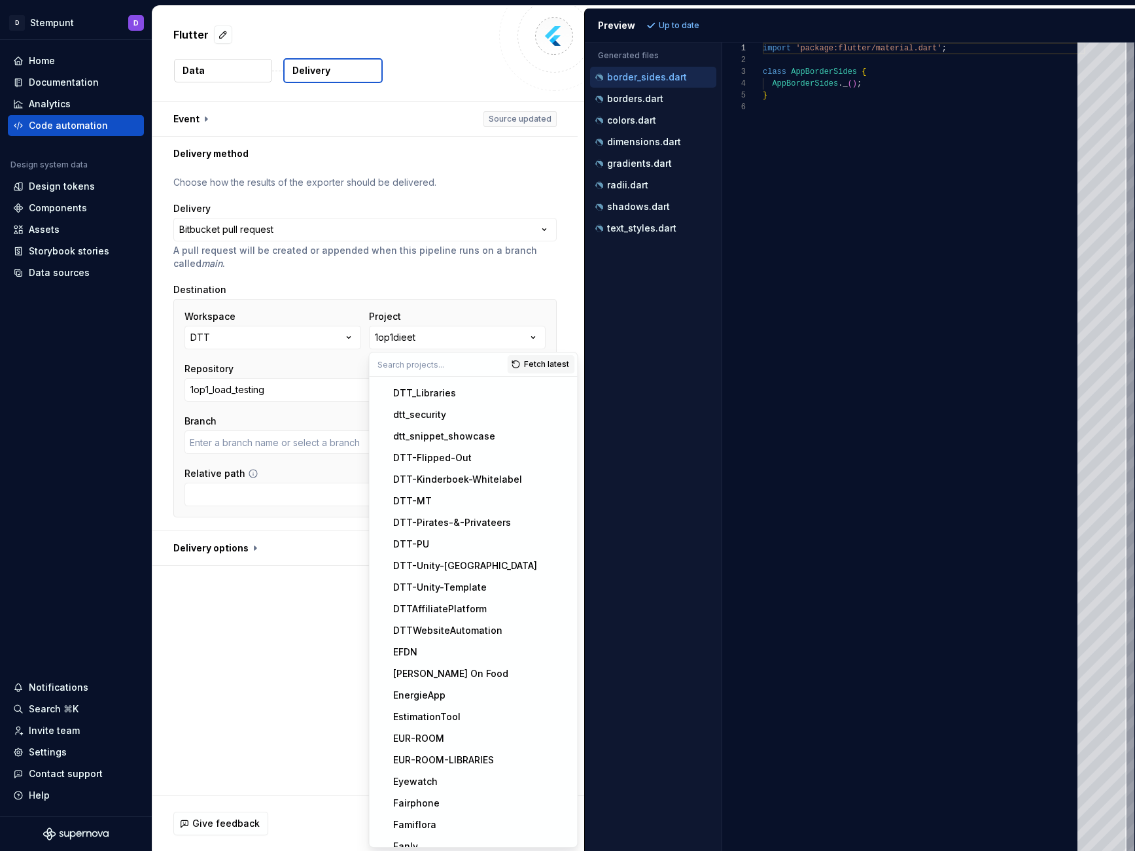
type input "bugfix/ISD-868-api-herrinering-basislijn-action"
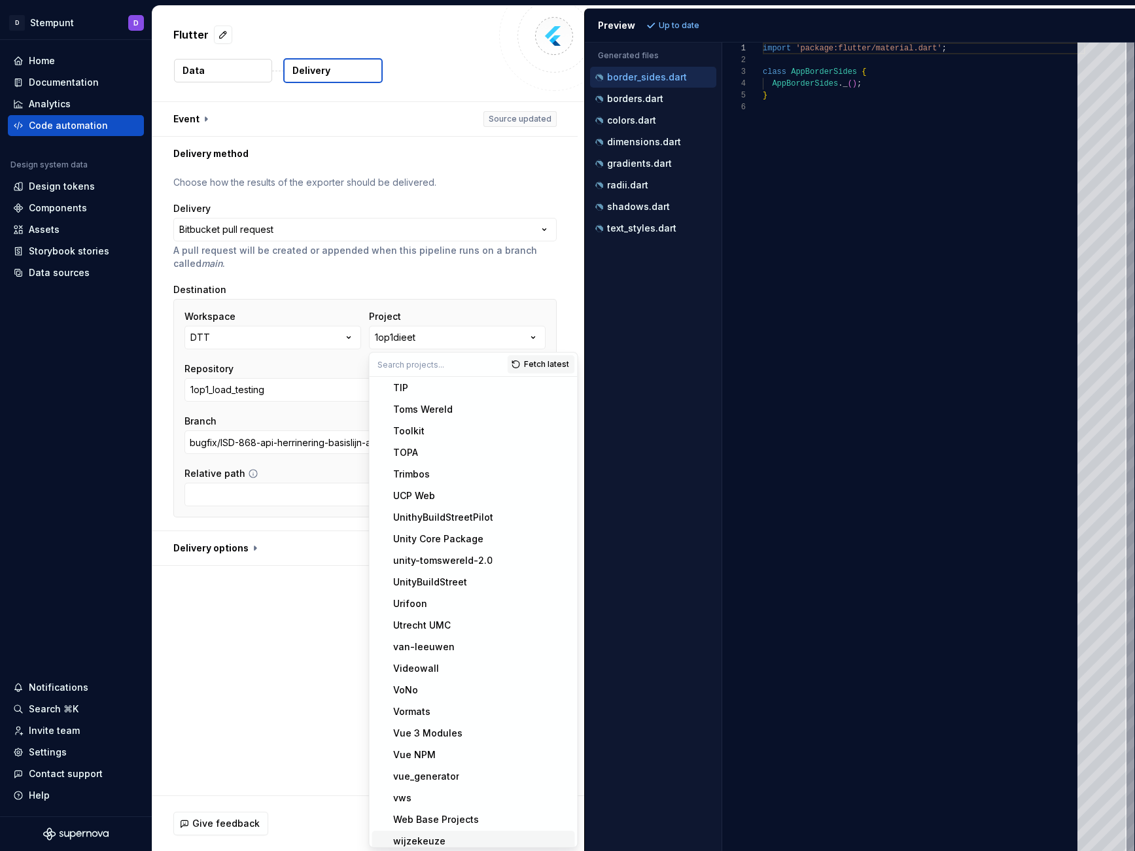
scroll to position [3902, 0]
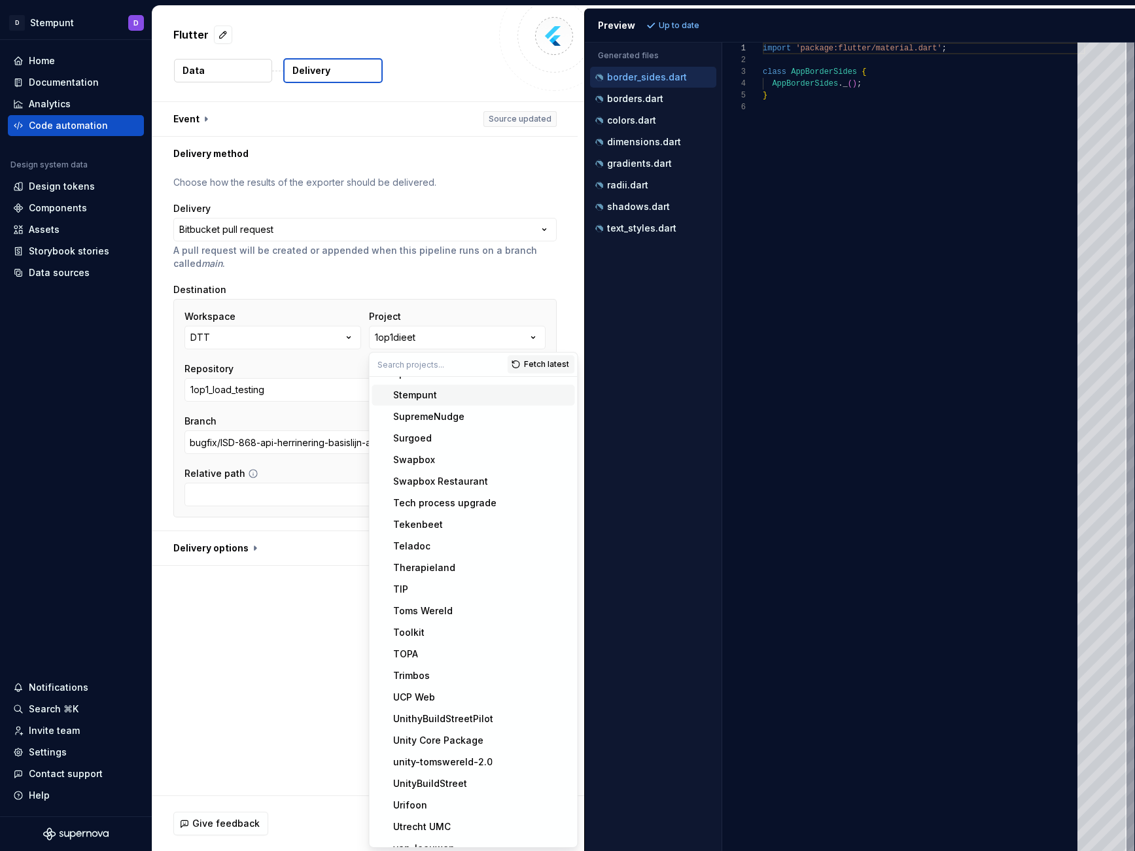
click at [448, 394] on div "Stempunt" at bounding box center [481, 395] width 177 height 13
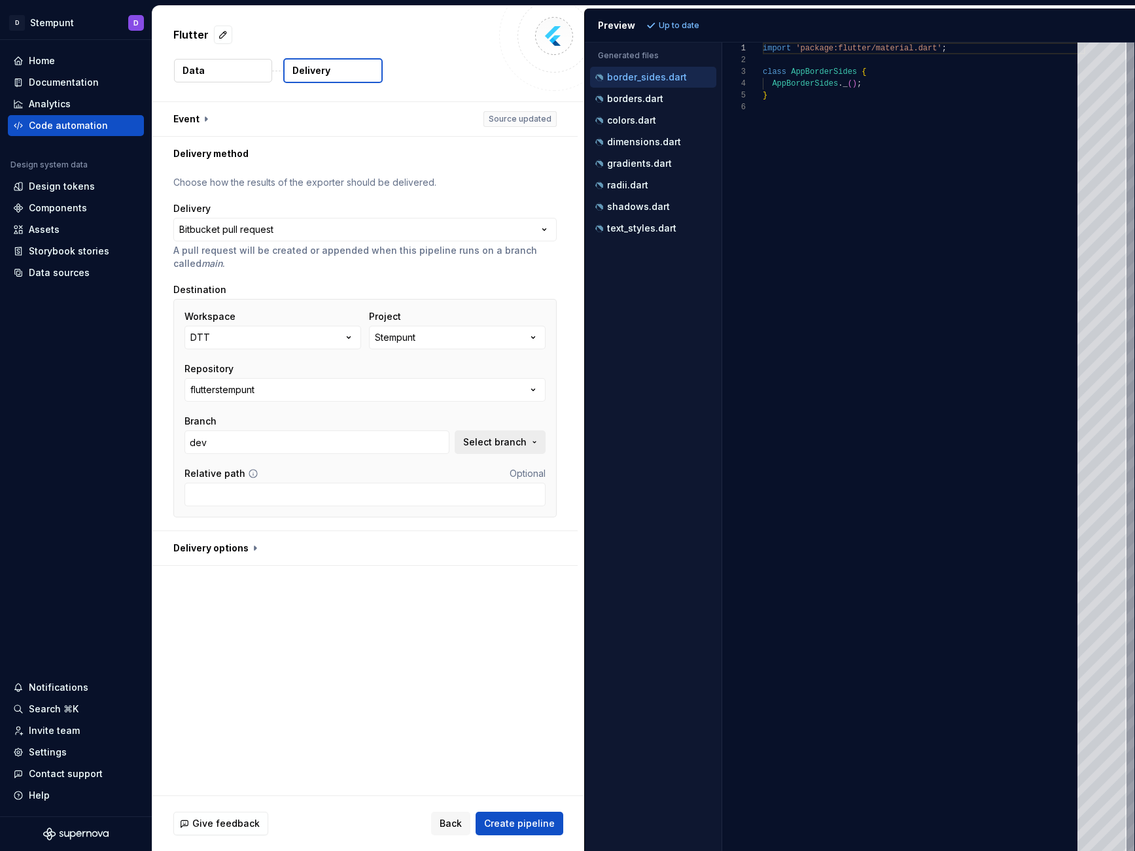
click at [494, 448] on span "Select branch" at bounding box center [494, 442] width 63 height 13
click at [456, 535] on div "supernova" at bounding box center [415, 537] width 242 height 13
type input "supernova"
click at [312, 479] on div "Relative path Optional" at bounding box center [364, 473] width 361 height 13
click at [316, 496] on input "Relative path" at bounding box center [364, 495] width 361 height 24
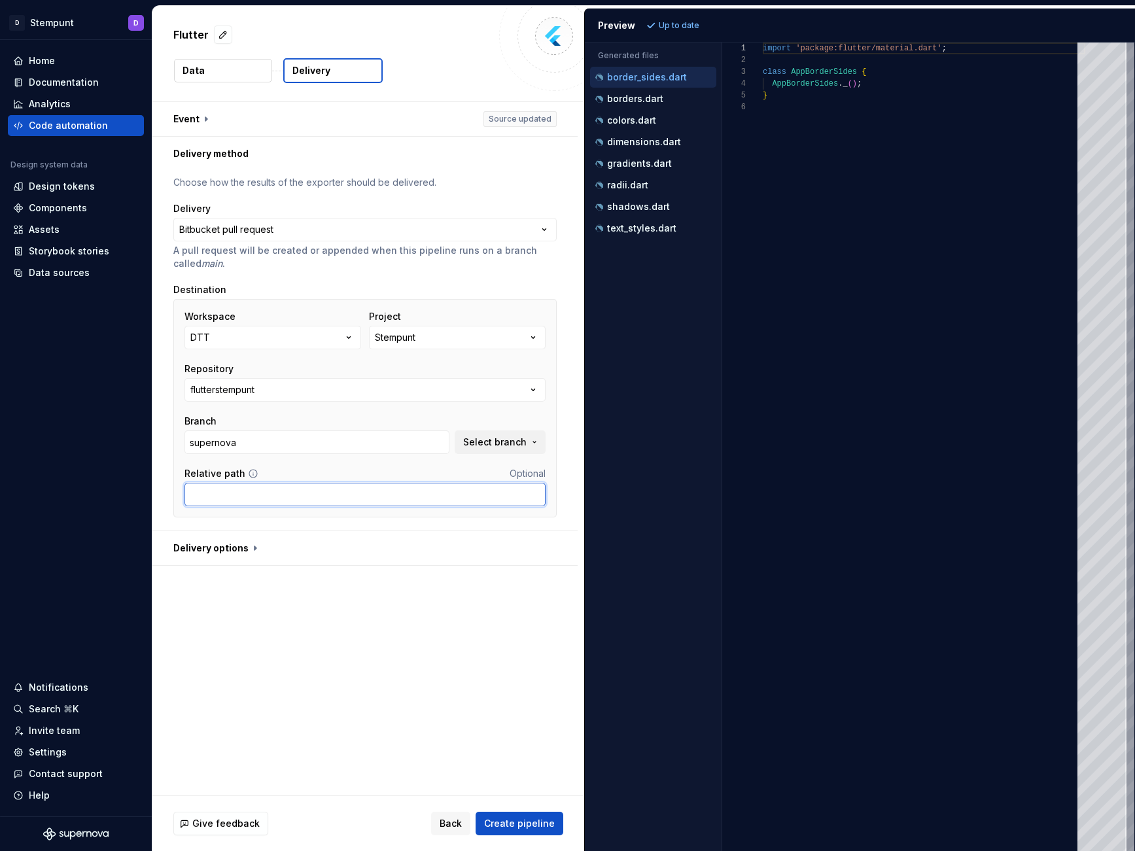
paste input "lib/figma"
type input "lib/figma"
click at [237, 553] on button "button" at bounding box center [364, 548] width 425 height 34
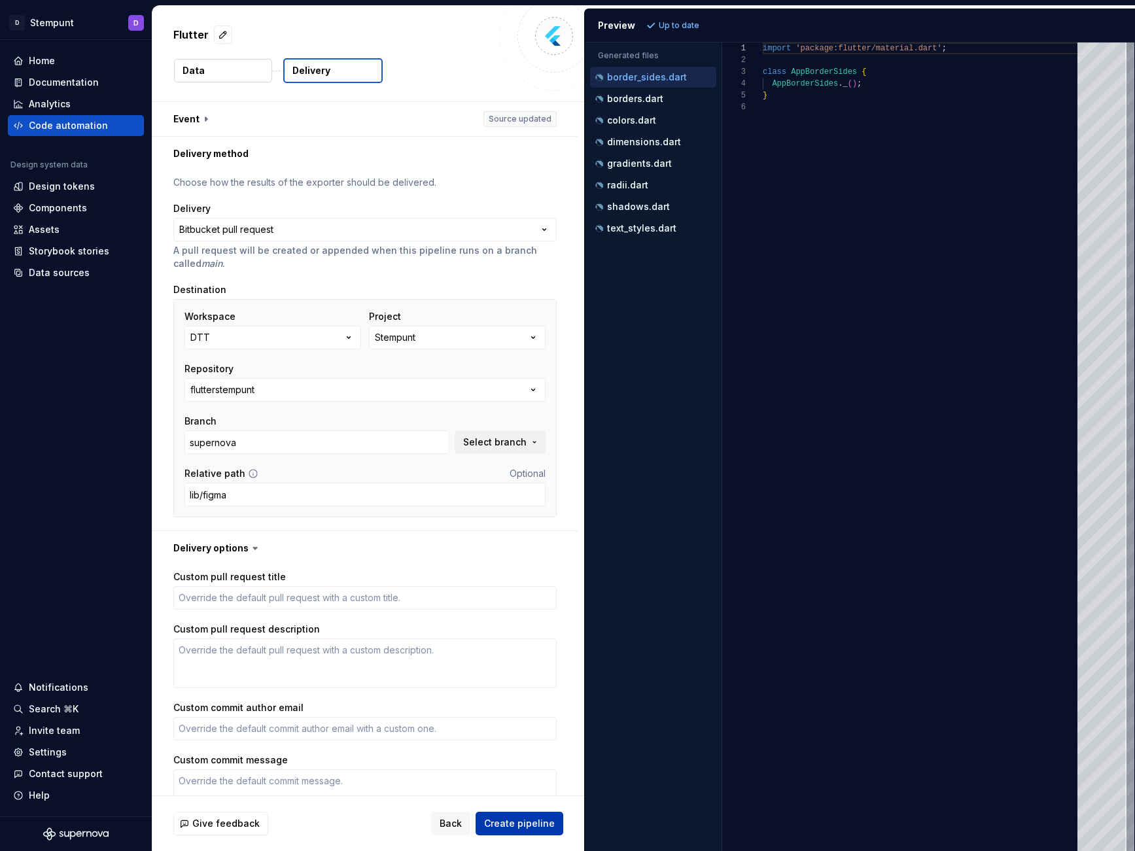
click at [535, 825] on span "Create pipeline" at bounding box center [519, 823] width 71 height 13
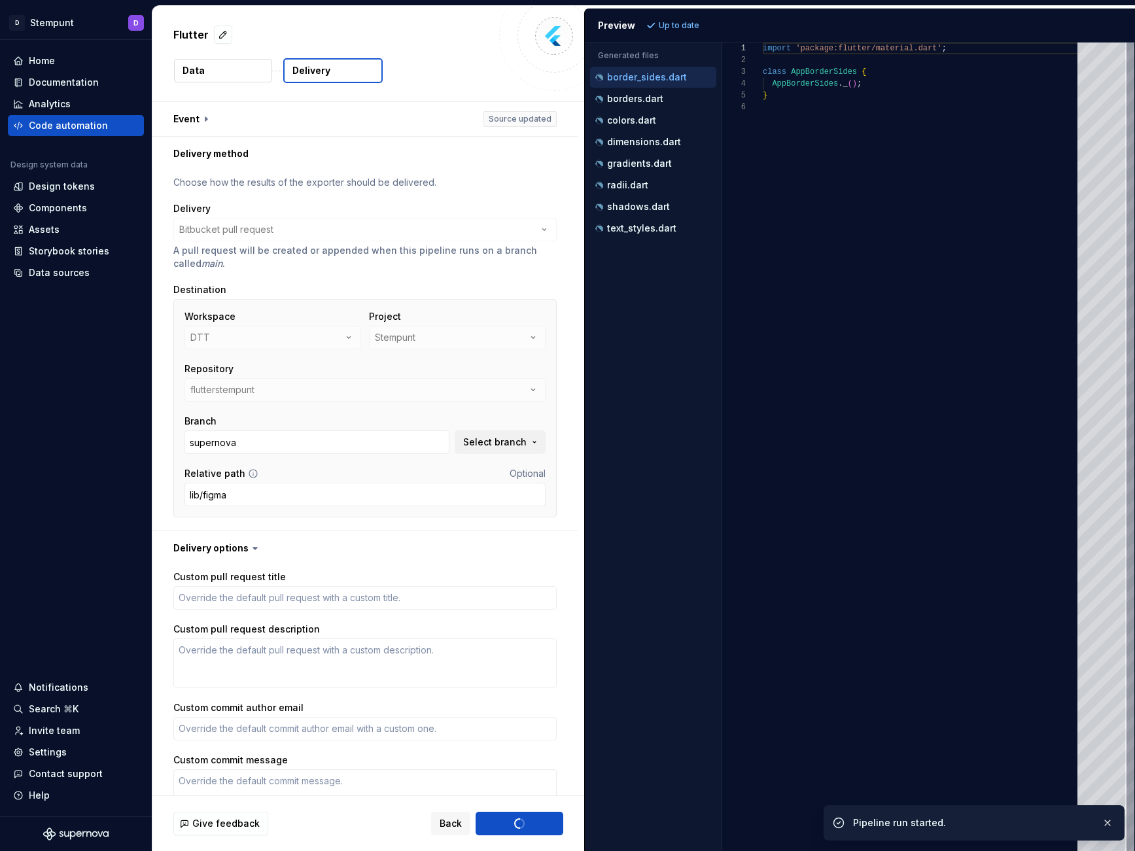
type textarea "*"
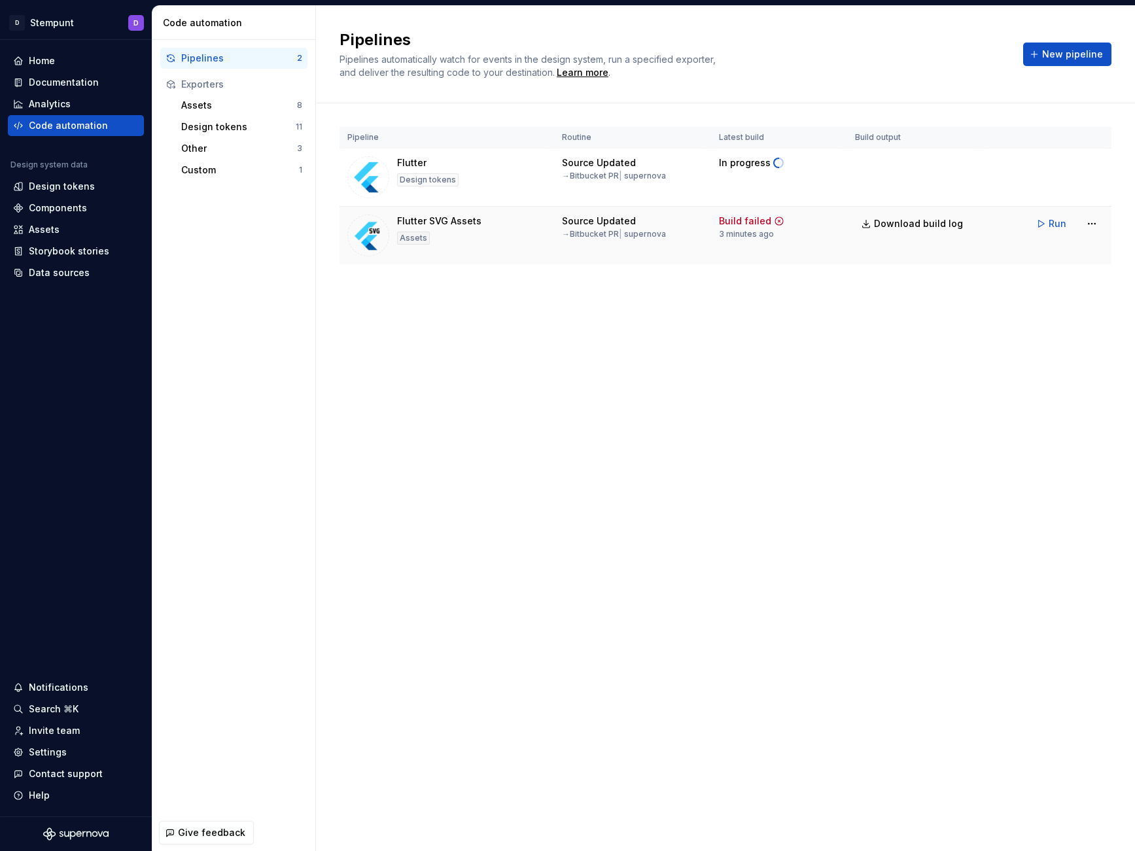
click at [736, 224] on div "Build failed" at bounding box center [745, 221] width 52 height 13
click at [755, 222] on div "Build failed" at bounding box center [745, 221] width 52 height 13
click at [1079, 226] on div "Run" at bounding box center [1067, 224] width 74 height 24
click at [1083, 226] on html "D Stempunt D Home Documentation Analytics Code automation Design system data De…" at bounding box center [567, 425] width 1135 height 851
click at [715, 344] on html "D Stempunt D Home Documentation Analytics Code automation Design system data De…" at bounding box center [567, 425] width 1135 height 851
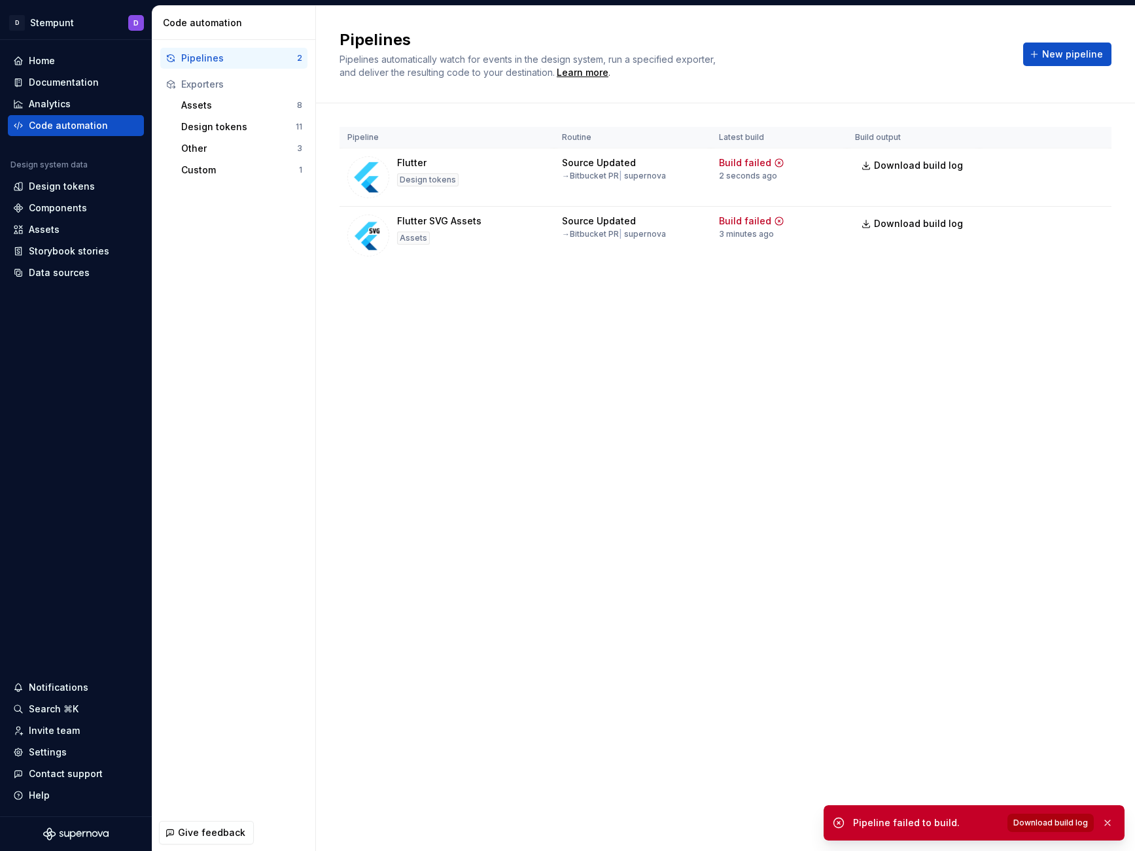
click at [1075, 823] on span "Download build log" at bounding box center [1050, 823] width 75 height 10
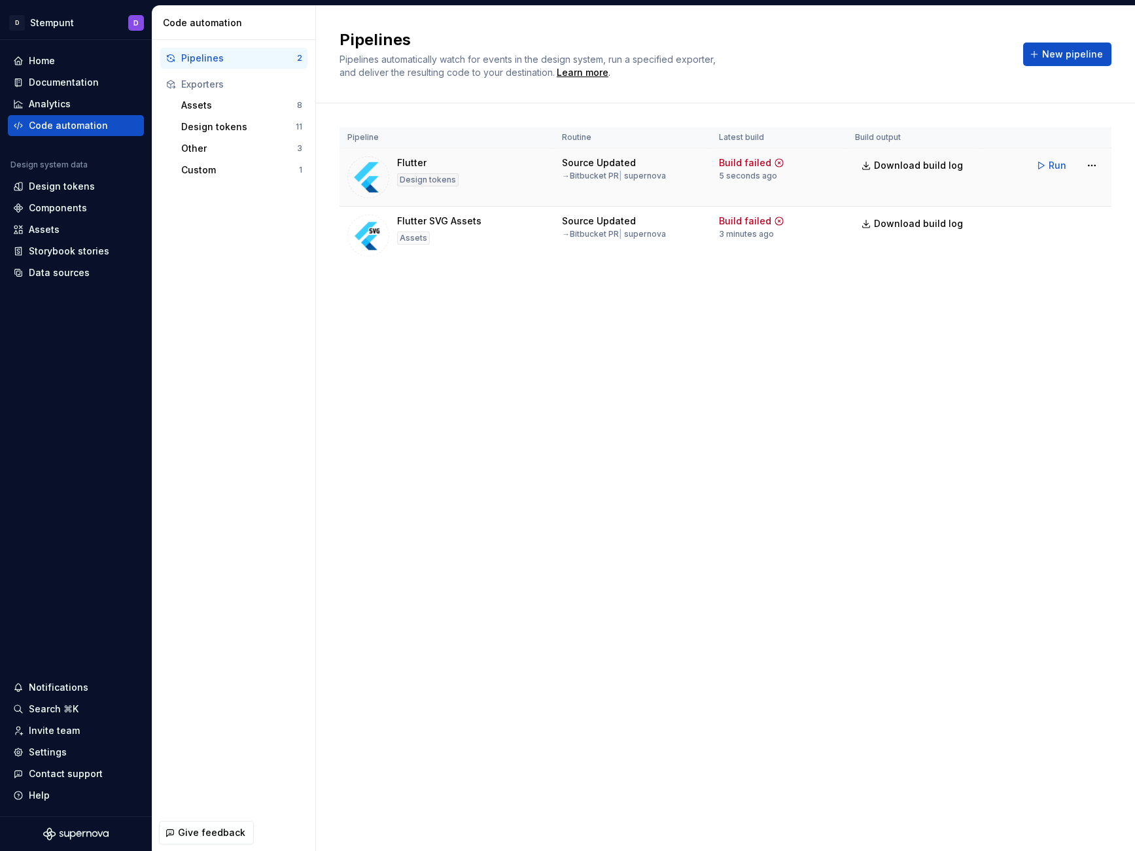
click at [376, 177] on img at bounding box center [368, 177] width 42 height 42
click at [1086, 165] on html "D Stempunt D Home Documentation Analytics Code automation Design system data De…" at bounding box center [567, 425] width 1135 height 851
click at [862, 366] on html "D Stempunt D Home Documentation Analytics Code automation Design system data De…" at bounding box center [567, 425] width 1135 height 851
click at [1107, 220] on td "Run" at bounding box center [1045, 224] width 132 height 34
click at [1098, 222] on html "D Stempunt D Home Documentation Analytics Code automation Design system data De…" at bounding box center [567, 425] width 1135 height 851
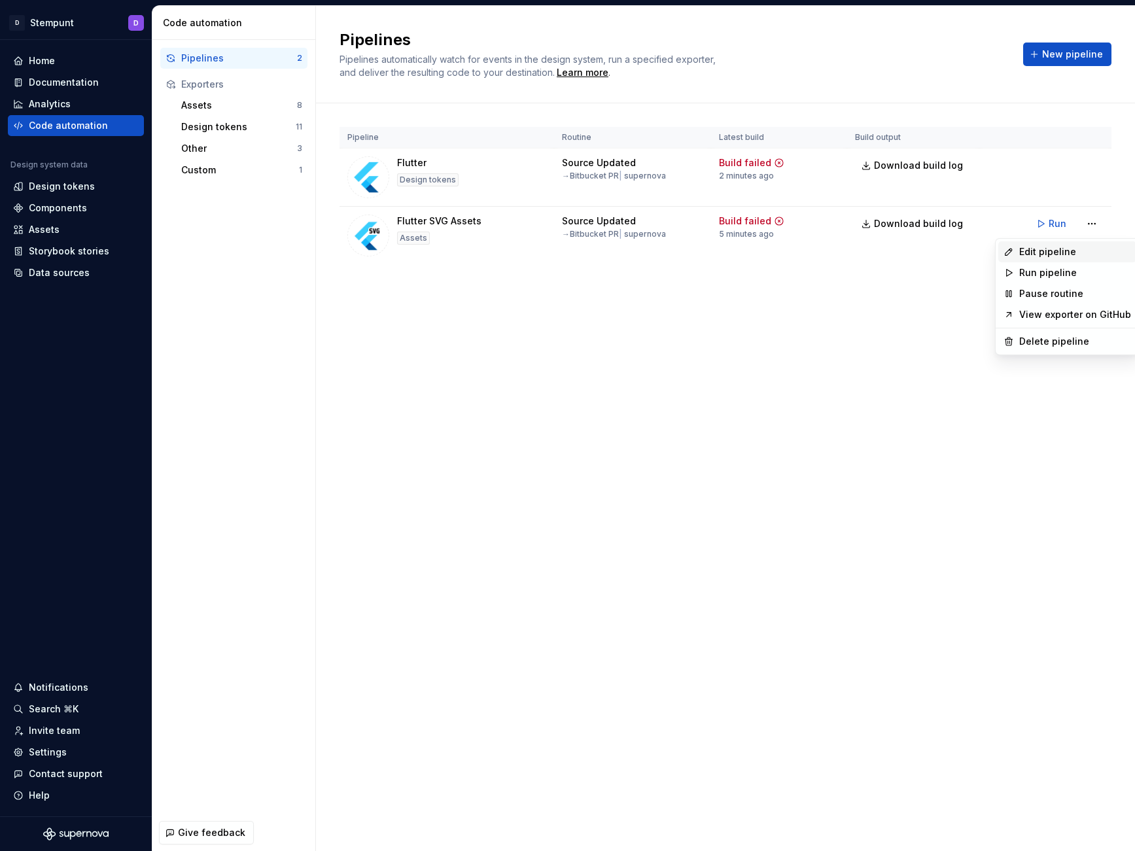
click at [1069, 255] on div "Edit pipeline" at bounding box center [1075, 251] width 112 height 13
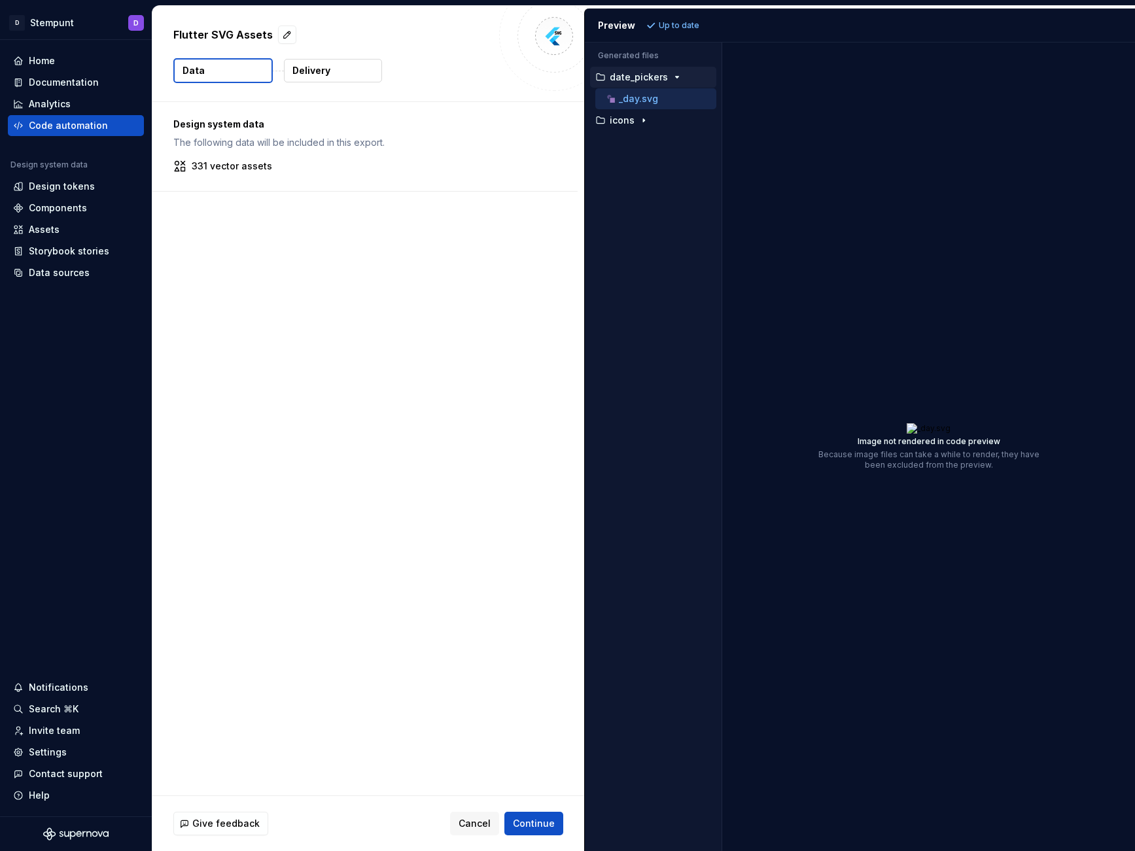
drag, startPoint x: 973, startPoint y: 252, endPoint x: 434, endPoint y: 292, distance: 541.1
click at [618, 124] on p "icons" at bounding box center [622, 120] width 25 height 10
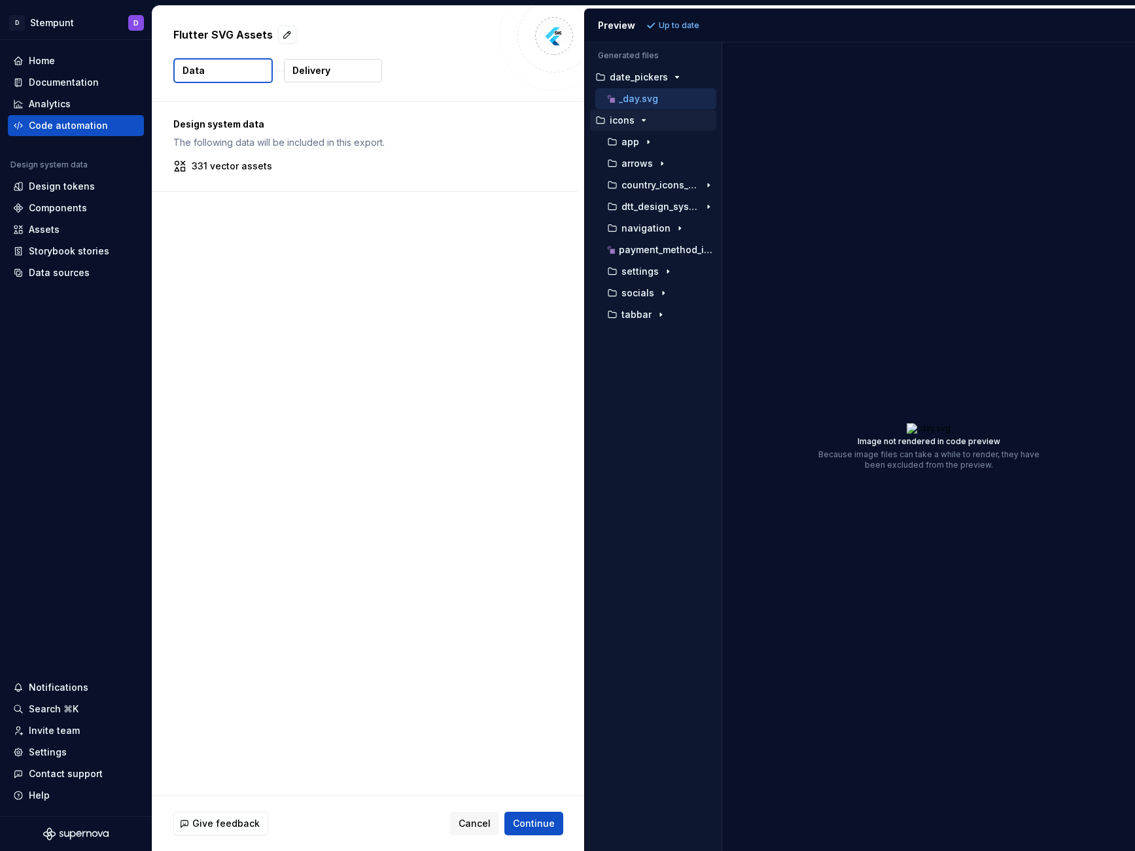
click at [619, 102] on p "_day.svg" at bounding box center [638, 99] width 39 height 10
click at [619, 82] on p "date_pickers" at bounding box center [639, 77] width 58 height 10
click at [328, 58] on div "Delivery" at bounding box center [332, 70] width 99 height 25
click at [333, 71] on button "Delivery" at bounding box center [333, 71] width 98 height 24
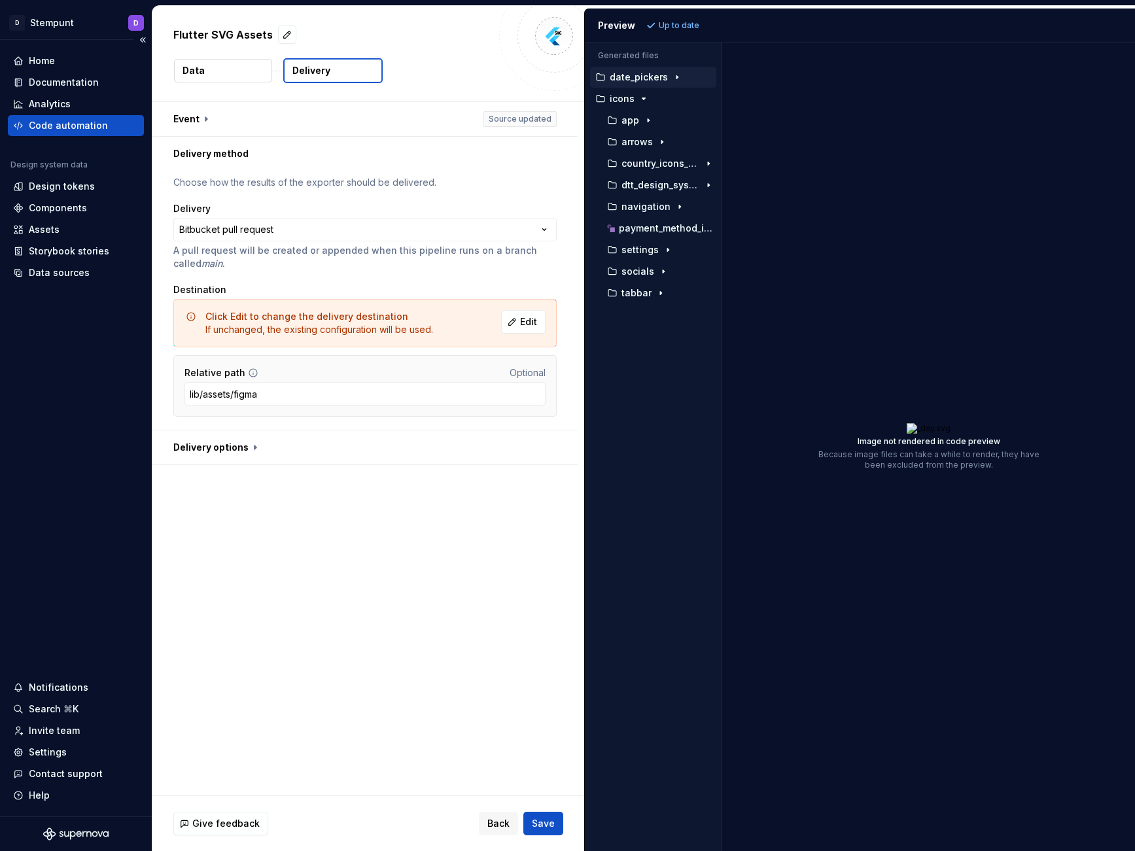
click at [64, 124] on div "Code automation" at bounding box center [68, 125] width 79 height 13
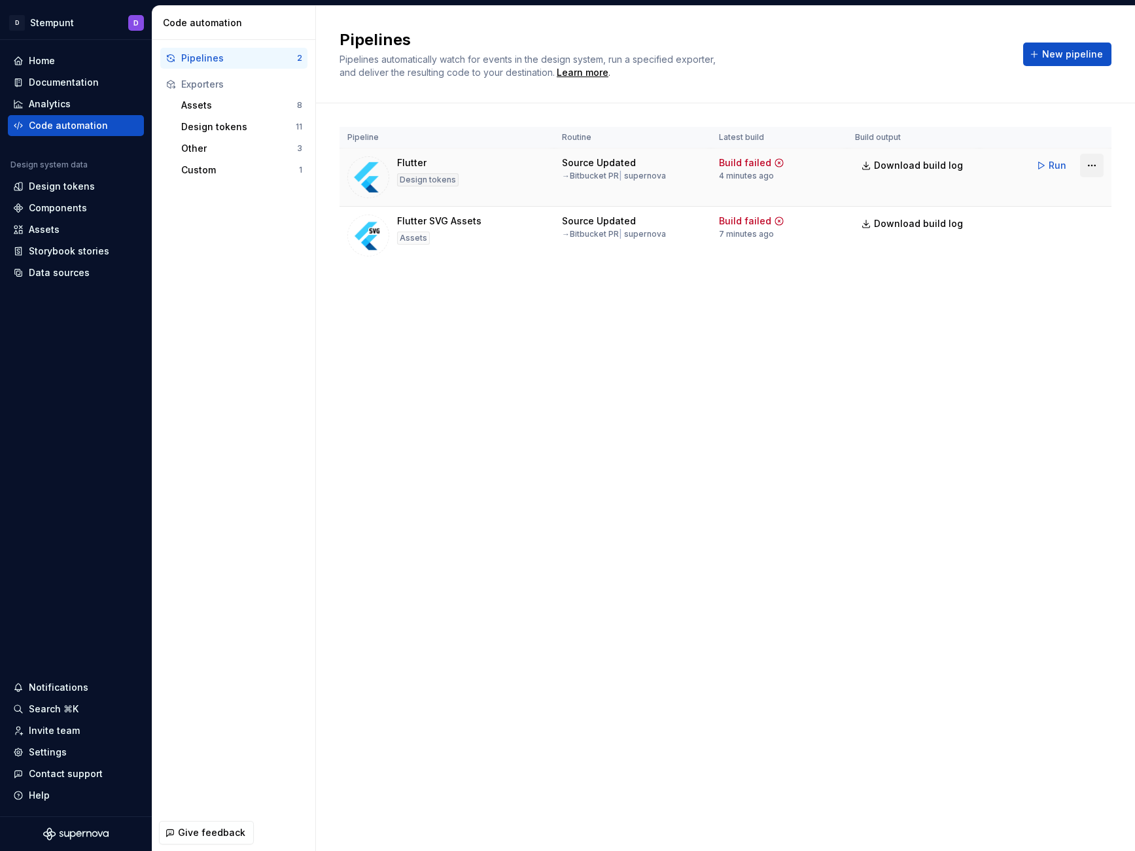
click at [1096, 164] on html "D Stempunt D Home Documentation Analytics Code automation Design system data De…" at bounding box center [567, 425] width 1135 height 851
click at [791, 408] on html "D Stempunt D Home Documentation Analytics Code automation Design system data De…" at bounding box center [567, 425] width 1135 height 851
click at [1041, 166] on button "Run" at bounding box center [1052, 166] width 45 height 24
click at [1089, 165] on html "D Stempunt D Home Documentation Analytics Code automation Design system data De…" at bounding box center [567, 425] width 1135 height 851
click at [1070, 194] on div "Edit pipeline" at bounding box center [1075, 193] width 112 height 13
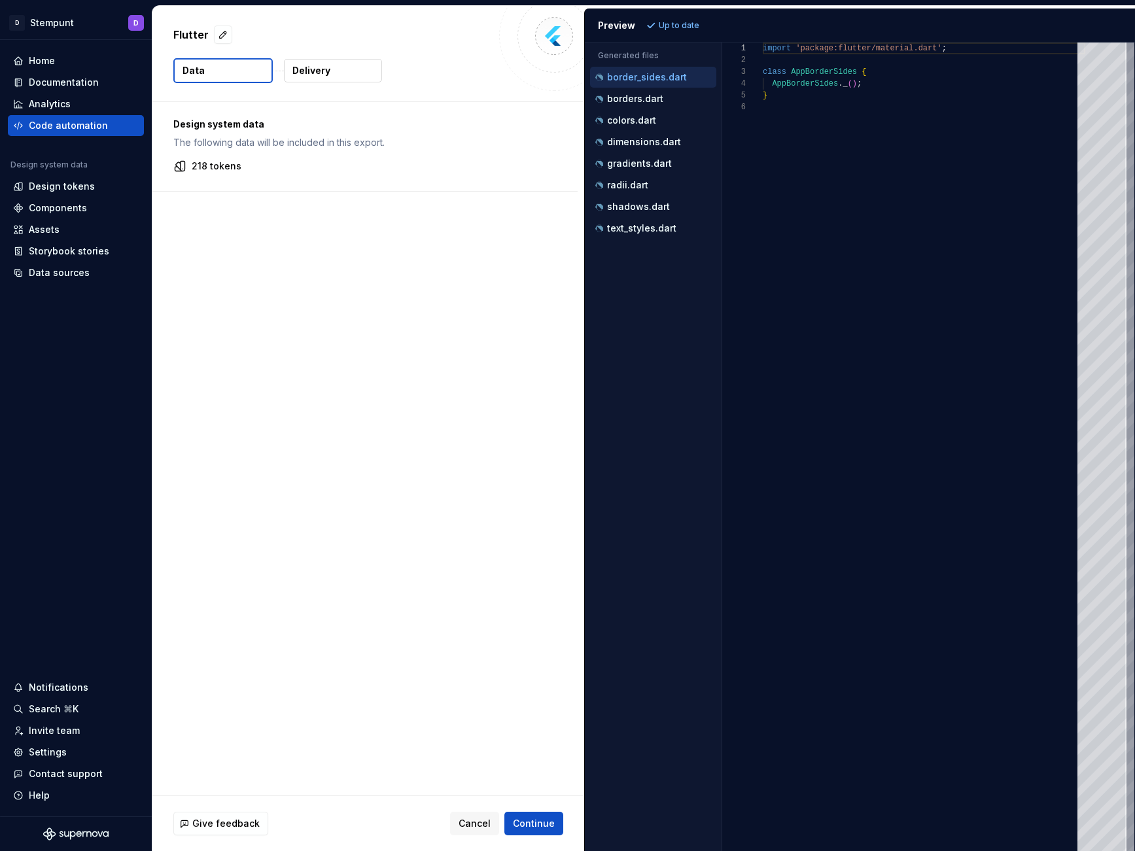
click at [347, 73] on button "Delivery" at bounding box center [333, 71] width 98 height 24
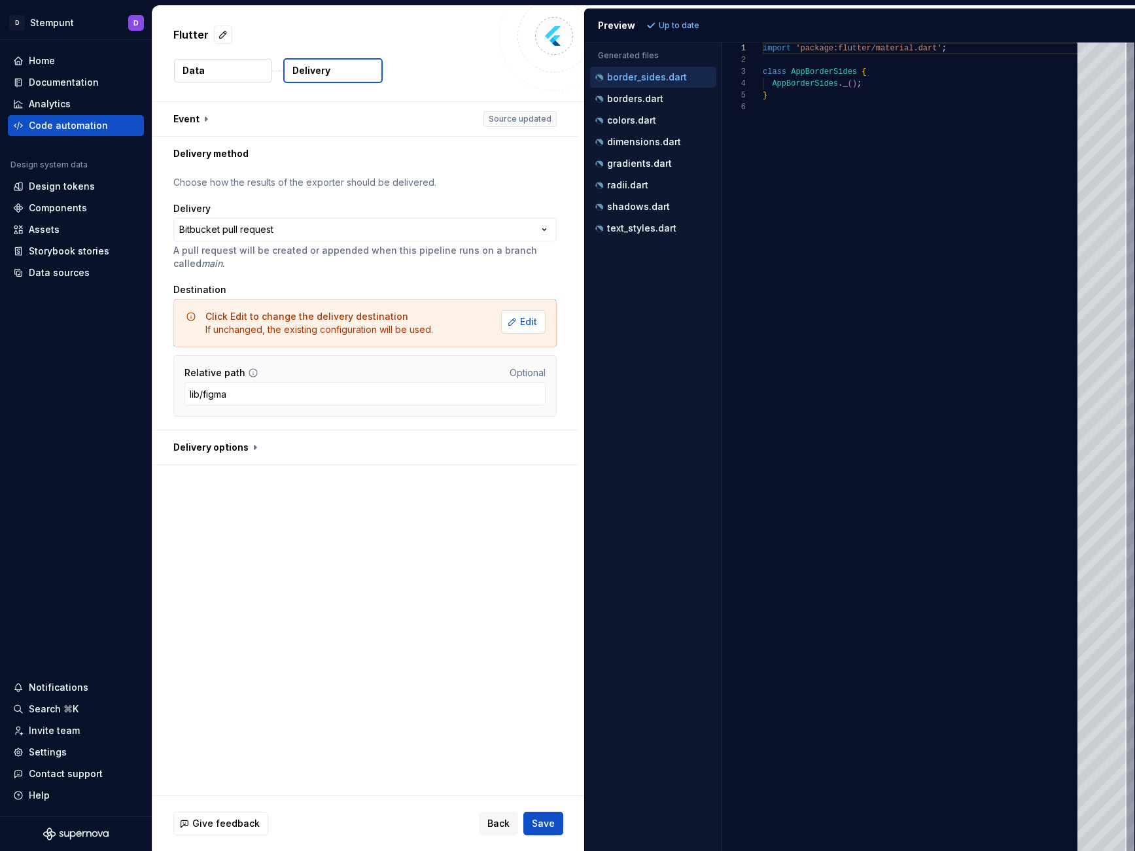
click at [539, 319] on button "Edit" at bounding box center [523, 322] width 44 height 24
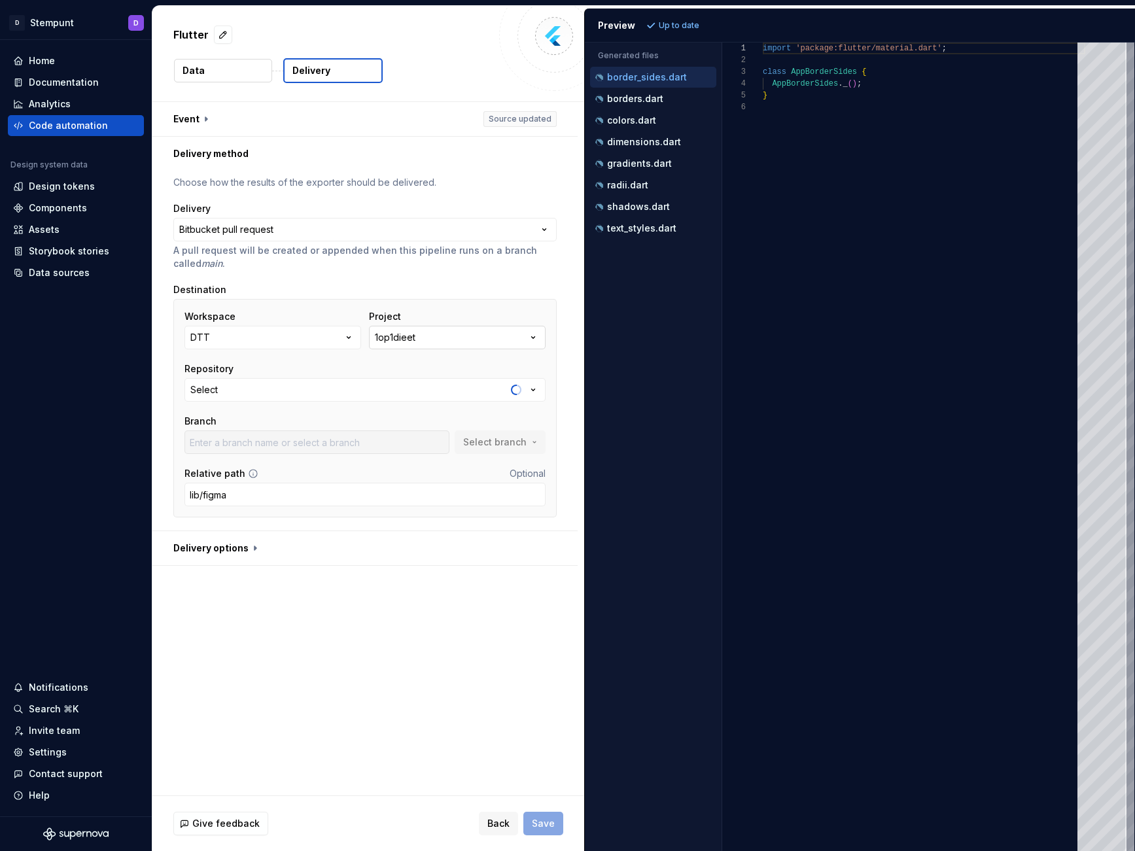
click at [449, 339] on button "1op1dieet" at bounding box center [457, 338] width 177 height 24
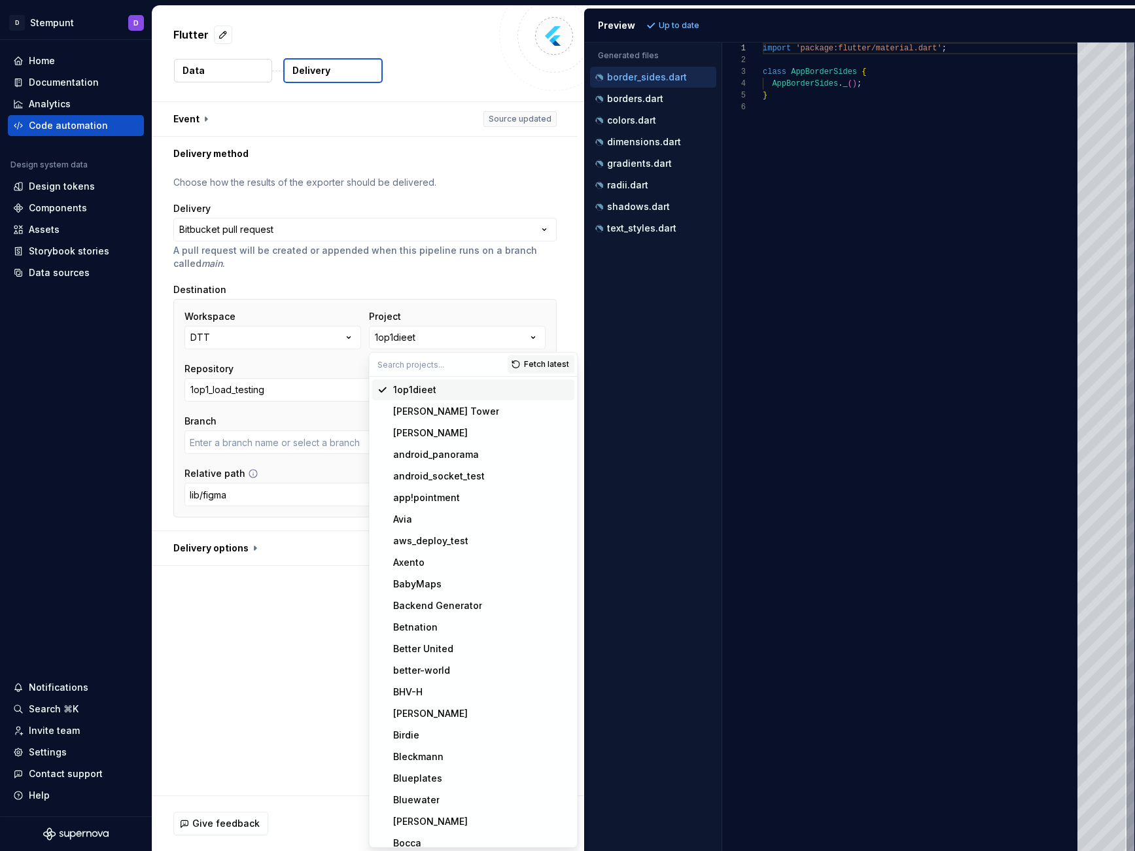
type input "bugfix/ISD-868-api-herrinering-basislijn-action"
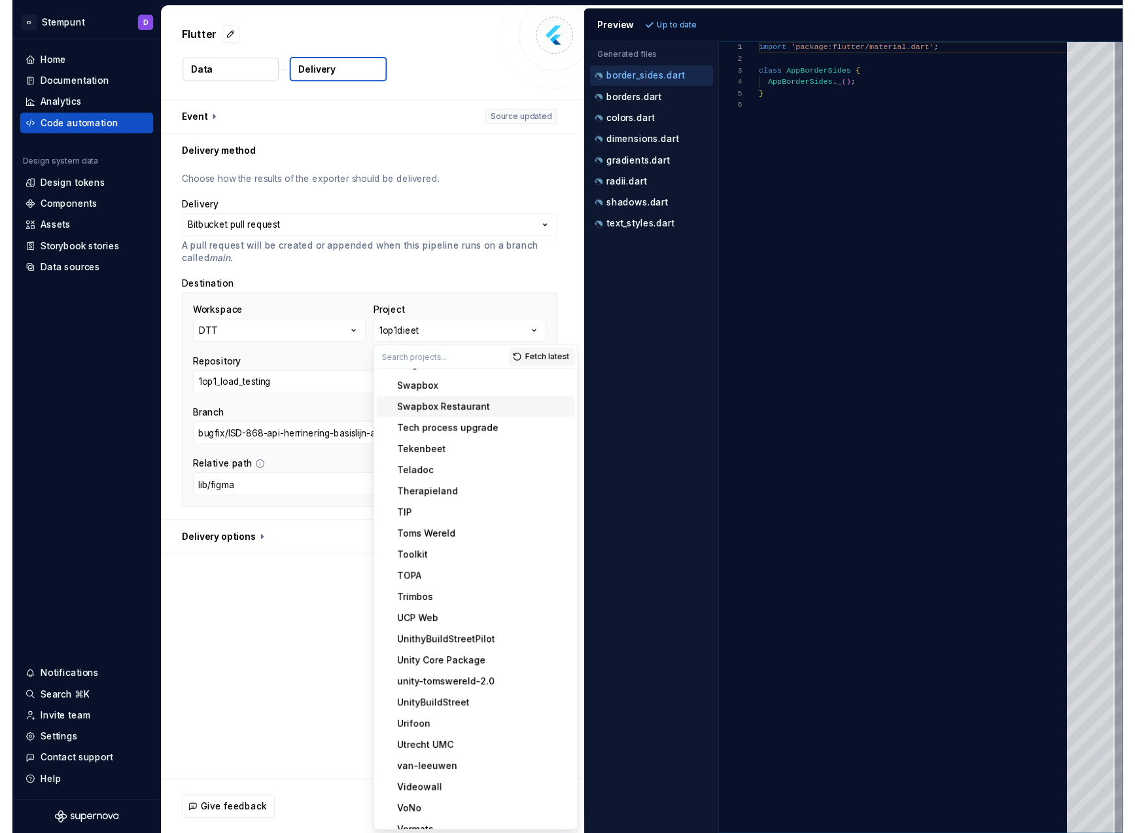
scroll to position [3849, 0]
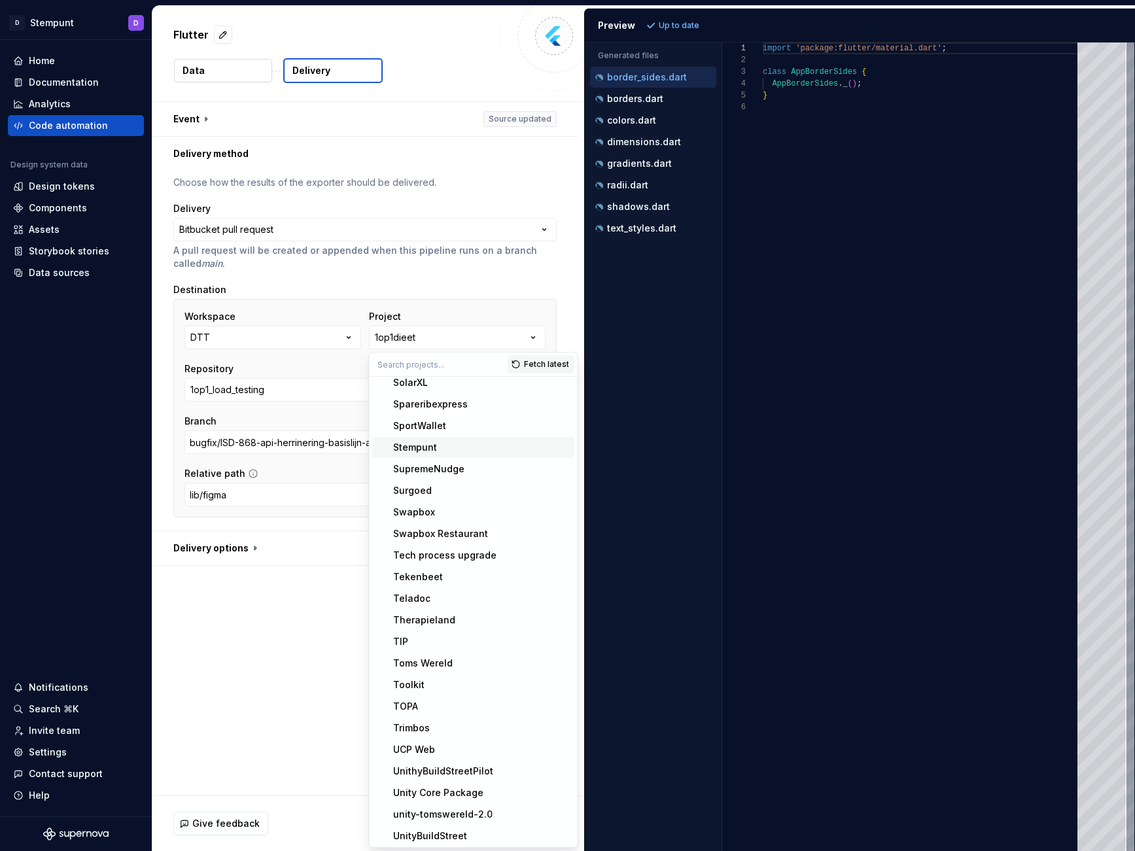
click at [434, 453] on div "Stempunt" at bounding box center [415, 447] width 44 height 13
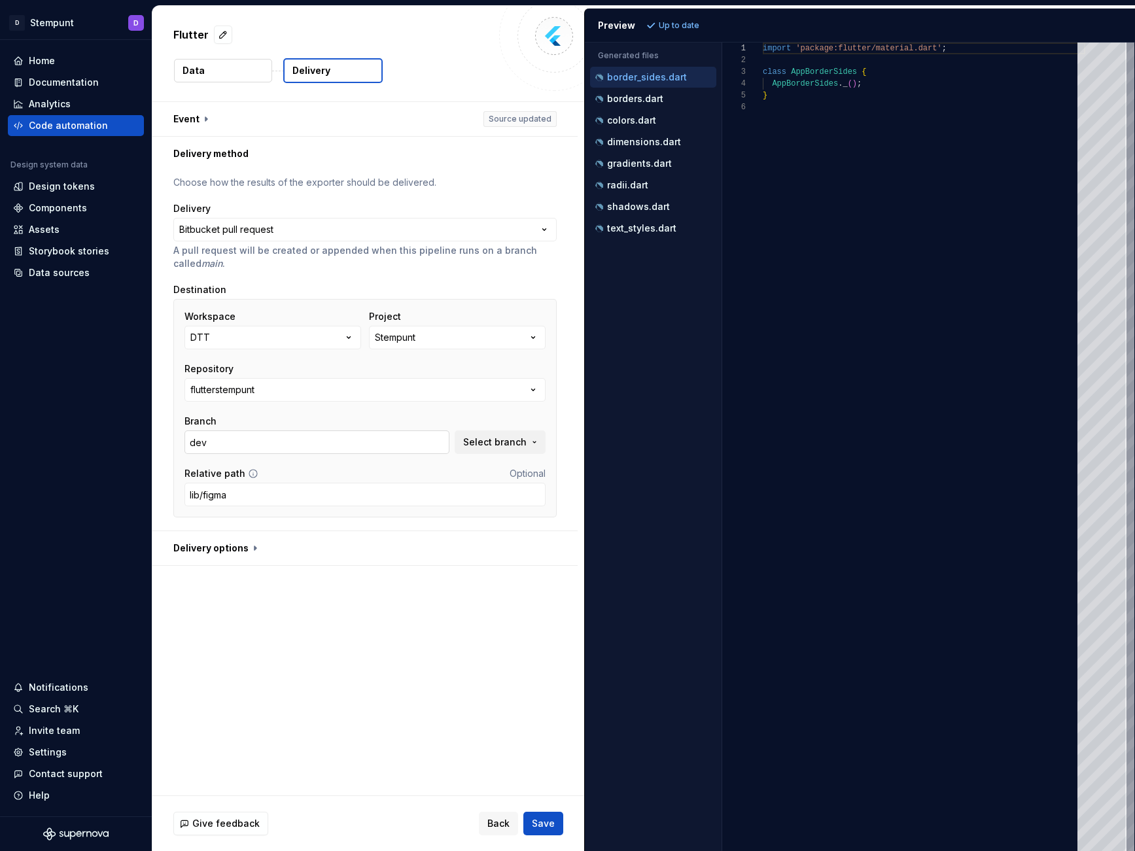
click at [409, 448] on input "dev" at bounding box center [316, 442] width 265 height 24
click at [504, 447] on span "Select branch" at bounding box center [494, 442] width 63 height 13
click at [280, 516] on div "Suggestions" at bounding box center [284, 516] width 10 height 10
type input "main"
click at [550, 829] on div "Give feedback Back Save" at bounding box center [368, 823] width 432 height 55
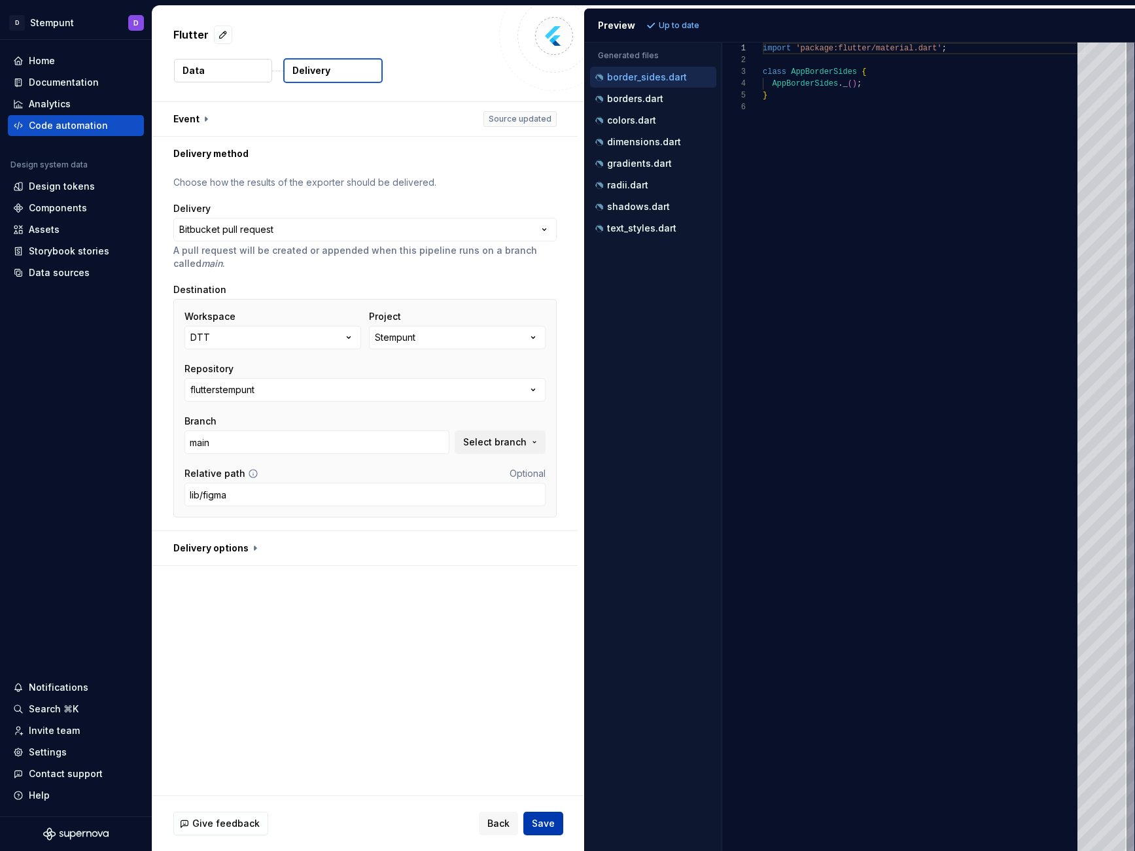
click at [550, 829] on span "Save" at bounding box center [543, 823] width 23 height 13
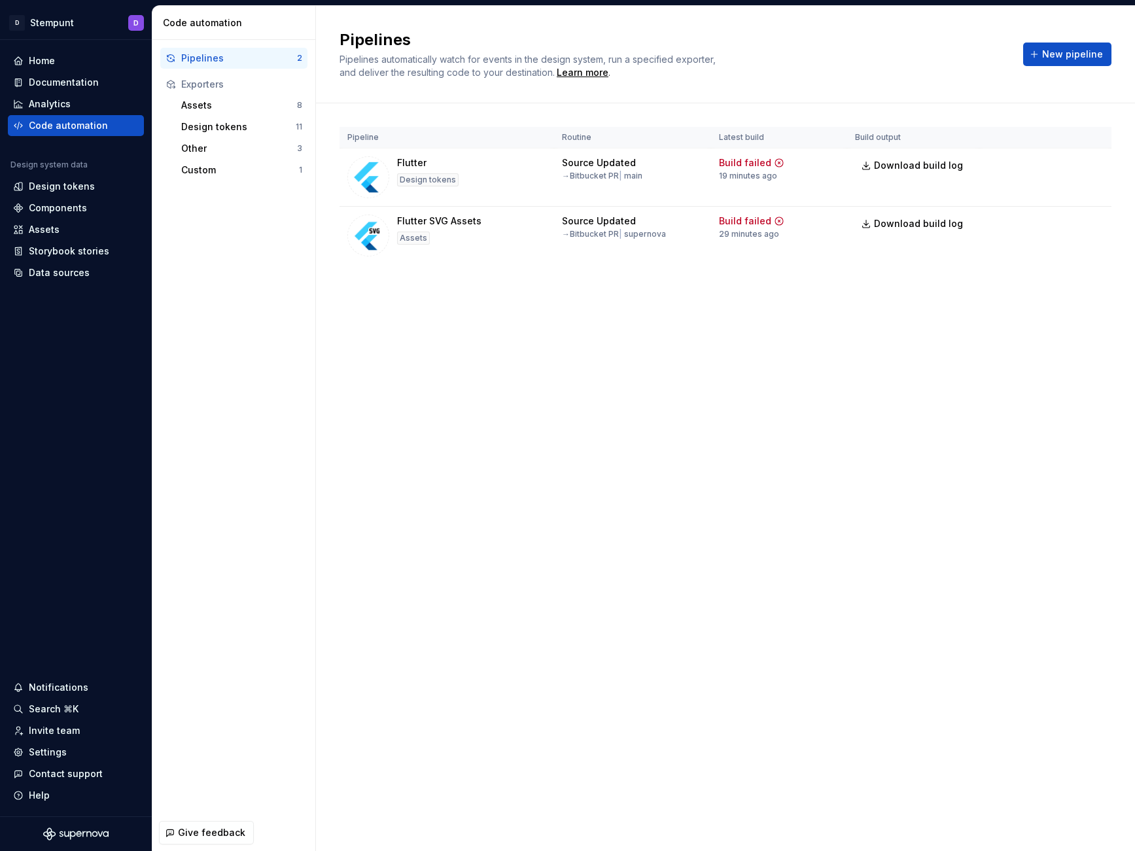
click at [886, 313] on div "Pipeline Routine Latest build Build output Flutter Design tokens Source Updated…" at bounding box center [725, 208] width 772 height 211
click at [1110, 222] on td "Run" at bounding box center [1045, 224] width 132 height 34
click at [1079, 228] on div "Run" at bounding box center [1067, 224] width 74 height 24
click at [1084, 228] on html "D Stempunt D Home Documentation Analytics Code automation Design system data De…" at bounding box center [567, 425] width 1135 height 851
click at [1093, 171] on html "D Stempunt D Home Documentation Analytics Code automation Design system data De…" at bounding box center [567, 425] width 1135 height 851
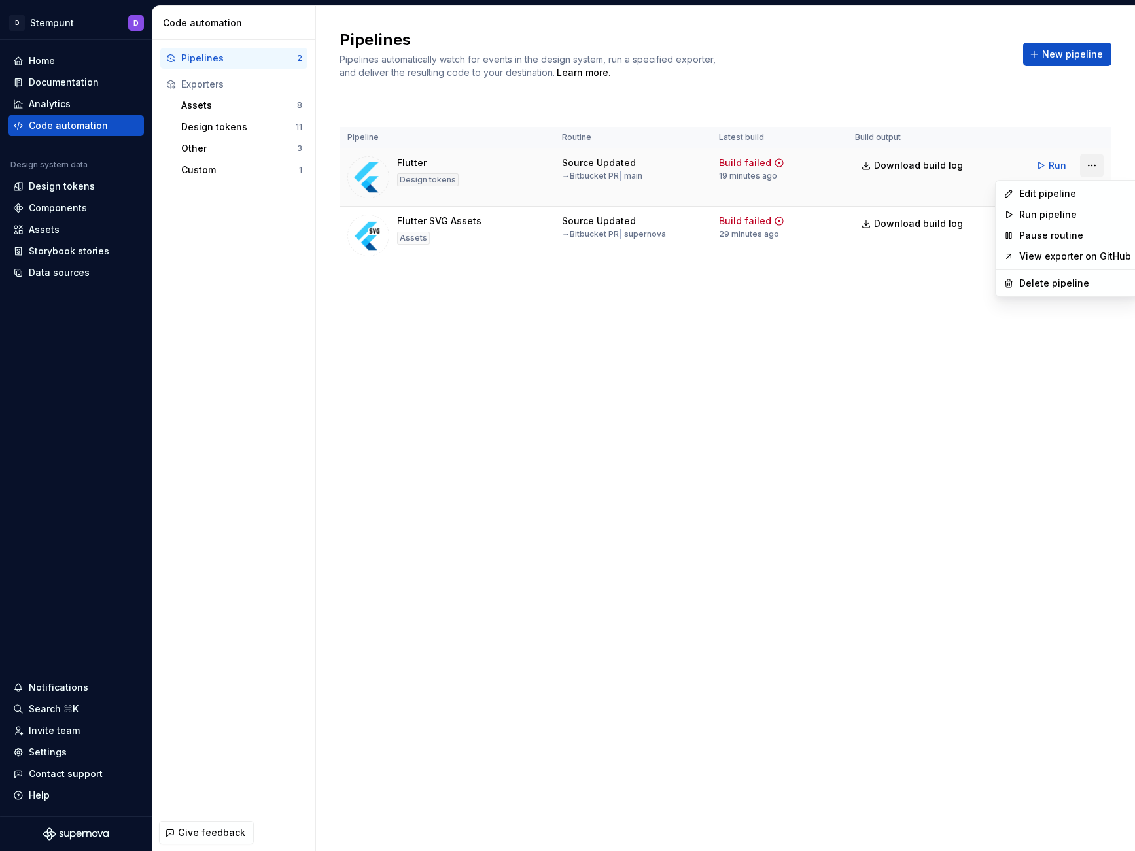
click at [1093, 172] on html "D Stempunt D Home Documentation Analytics Code automation Design system data De…" at bounding box center [567, 425] width 1135 height 851
click at [926, 178] on html "D Stempunt D Home Documentation Analytics Code automation Design system data De…" at bounding box center [567, 425] width 1135 height 851
click at [926, 165] on span "Download build log" at bounding box center [918, 165] width 89 height 13
click at [1088, 222] on button "button" at bounding box center [1092, 224] width 24 height 24
click at [1087, 224] on html "D Stempunt D Home Documentation Analytics Code automation Design system data De…" at bounding box center [567, 425] width 1135 height 851
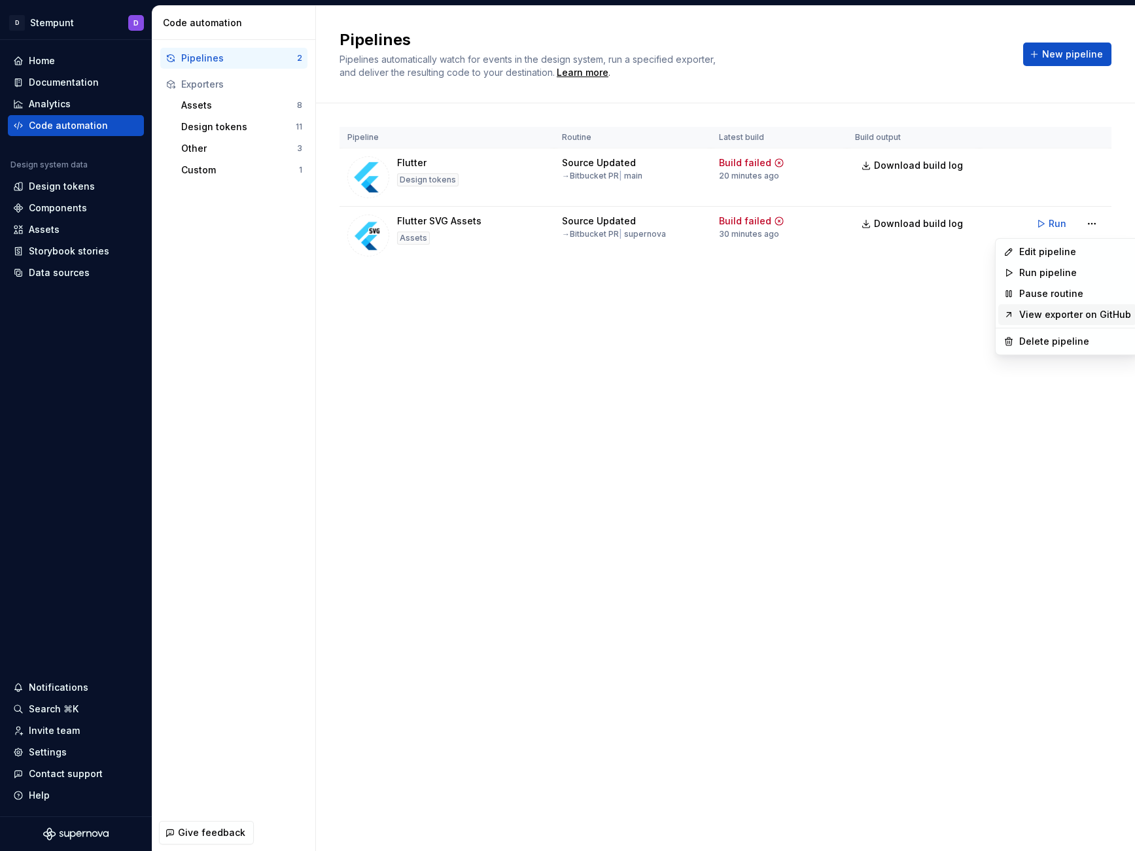
click at [1062, 312] on link "View exporter on GitHub" at bounding box center [1075, 314] width 112 height 13
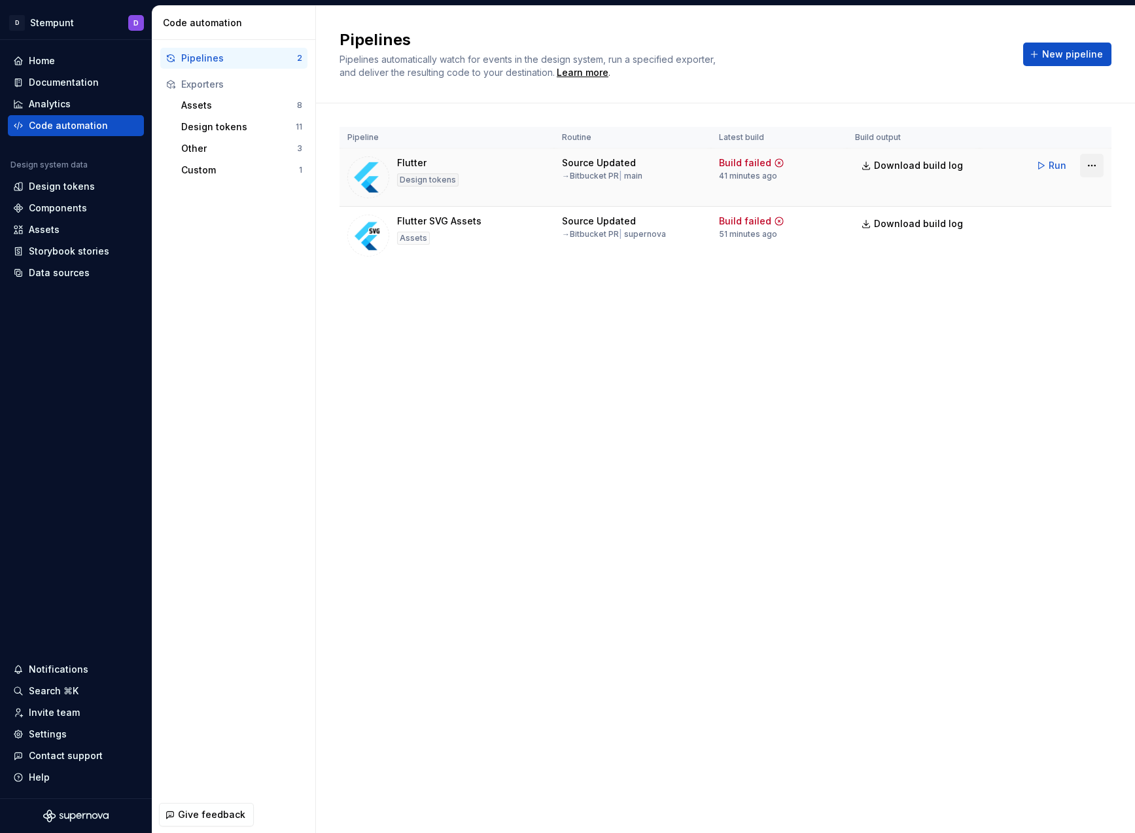
click at [1098, 165] on html "D Stempunt D Home Documentation Analytics Code automation Design system data De…" at bounding box center [567, 416] width 1135 height 833
click at [652, 320] on html "D Stempunt D Home Documentation Analytics Code automation Design system data De…" at bounding box center [567, 416] width 1135 height 833
click at [487, 173] on div "Flutter Design tokens" at bounding box center [446, 177] width 199 height 42
click at [461, 182] on div "Flutter Design tokens" at bounding box center [446, 177] width 199 height 42
click at [1091, 162] on html "D Stempunt D Home Documentation Analytics Code automation Design system data De…" at bounding box center [567, 416] width 1135 height 833
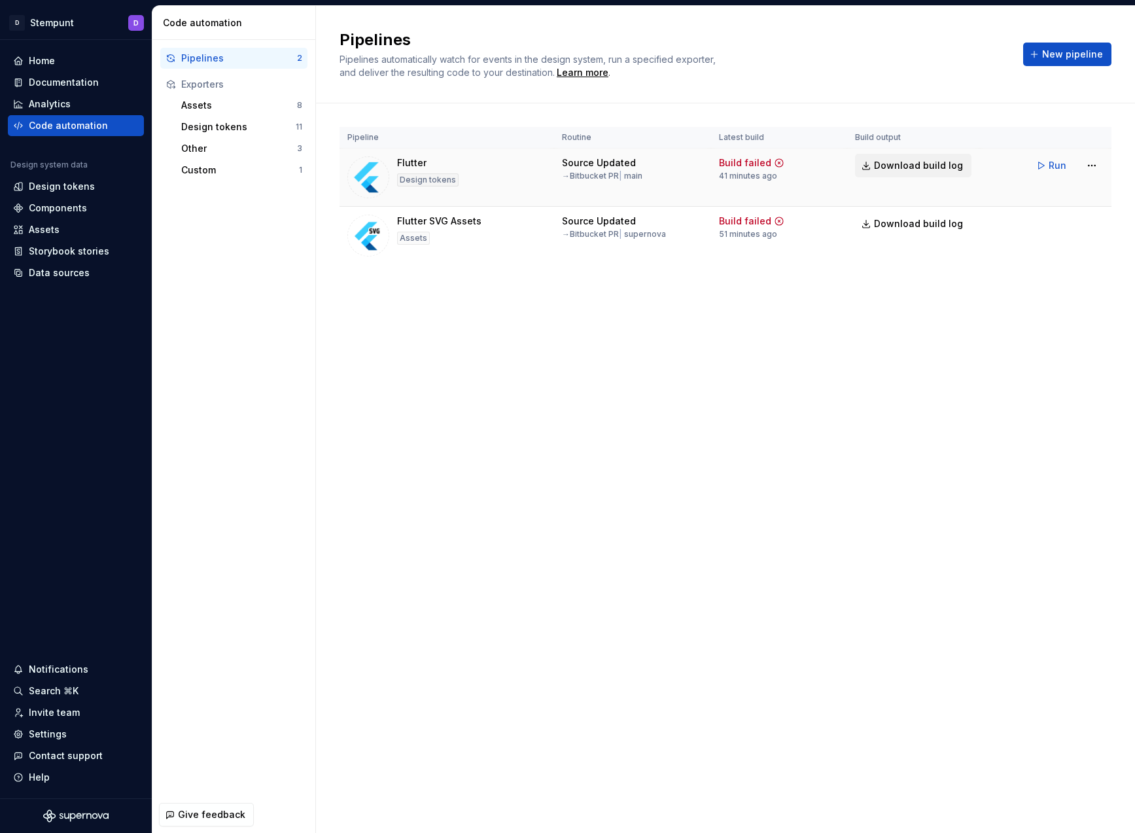
click at [877, 162] on html "D Stempunt D Home Documentation Analytics Code automation Design system data De…" at bounding box center [567, 416] width 1135 height 833
click at [1091, 164] on html "D Stempunt D Home Documentation Analytics Code automation Design system data De…" at bounding box center [567, 416] width 1135 height 833
click at [1083, 198] on div "Edit pipeline" at bounding box center [1075, 193] width 112 height 13
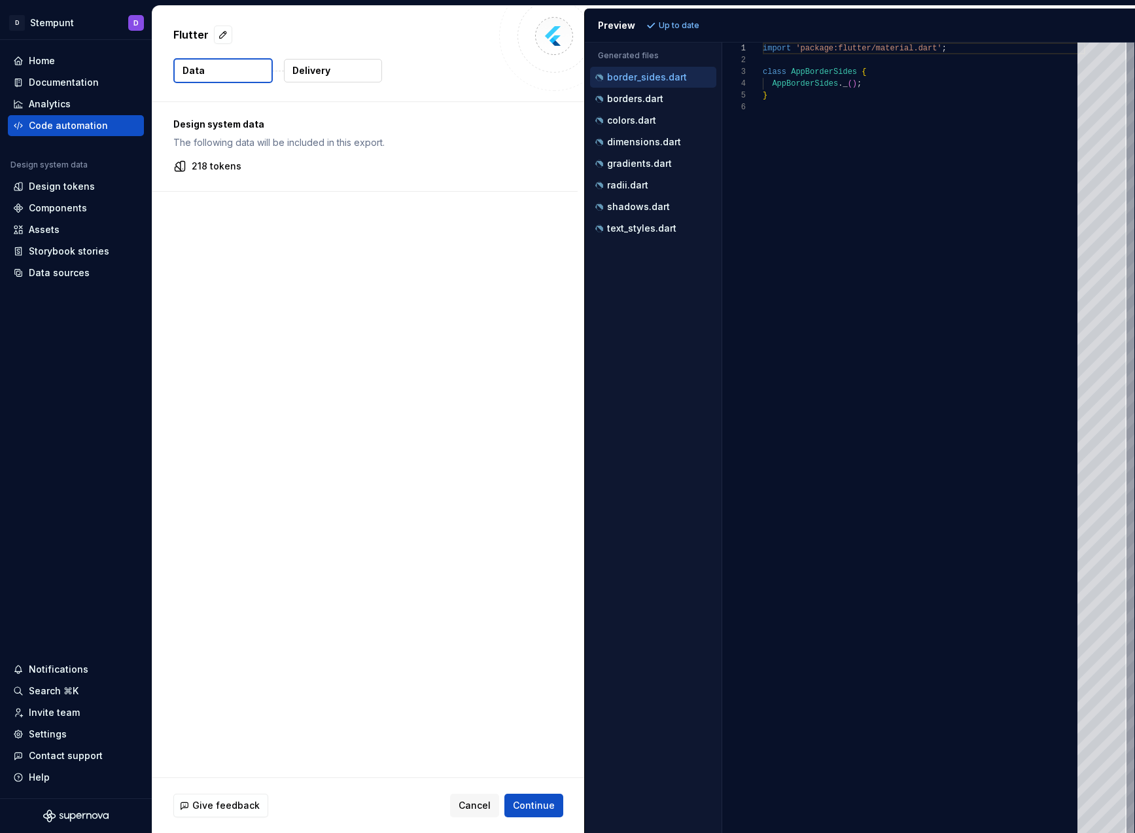
click at [296, 165] on div "218 tokens" at bounding box center [364, 166] width 383 height 13
click at [73, 126] on div "Code automation" at bounding box center [68, 125] width 79 height 13
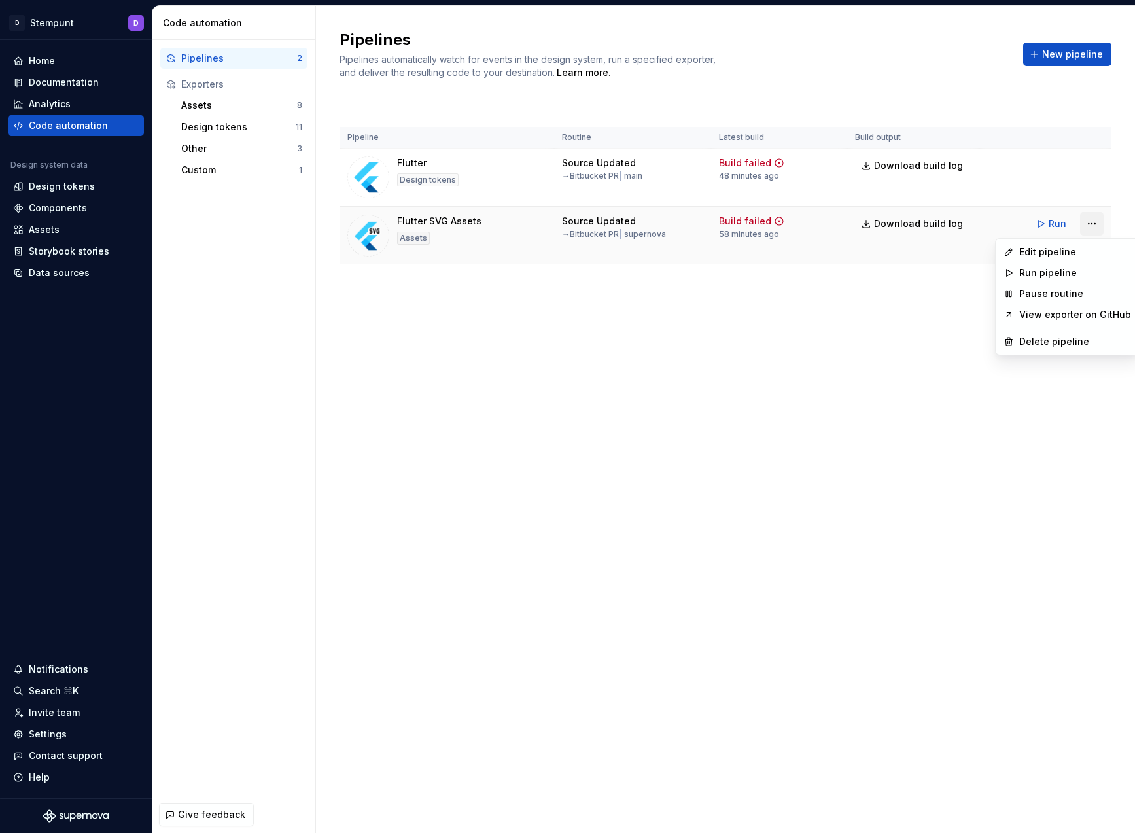
click at [1089, 224] on html "D Stempunt D Home Documentation Analytics Code automation Design system data De…" at bounding box center [567, 416] width 1135 height 833
click at [1060, 251] on div "Edit pipeline" at bounding box center [1075, 251] width 112 height 13
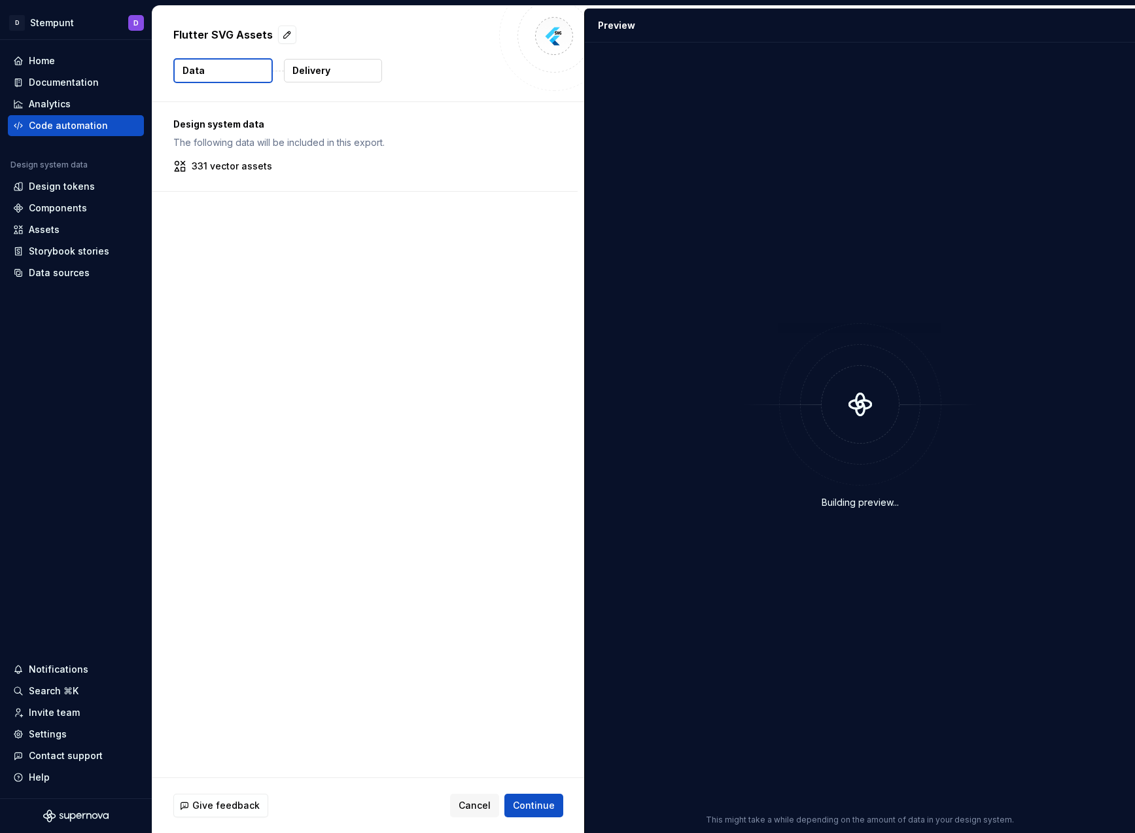
click at [326, 67] on p "Delivery" at bounding box center [311, 70] width 38 height 13
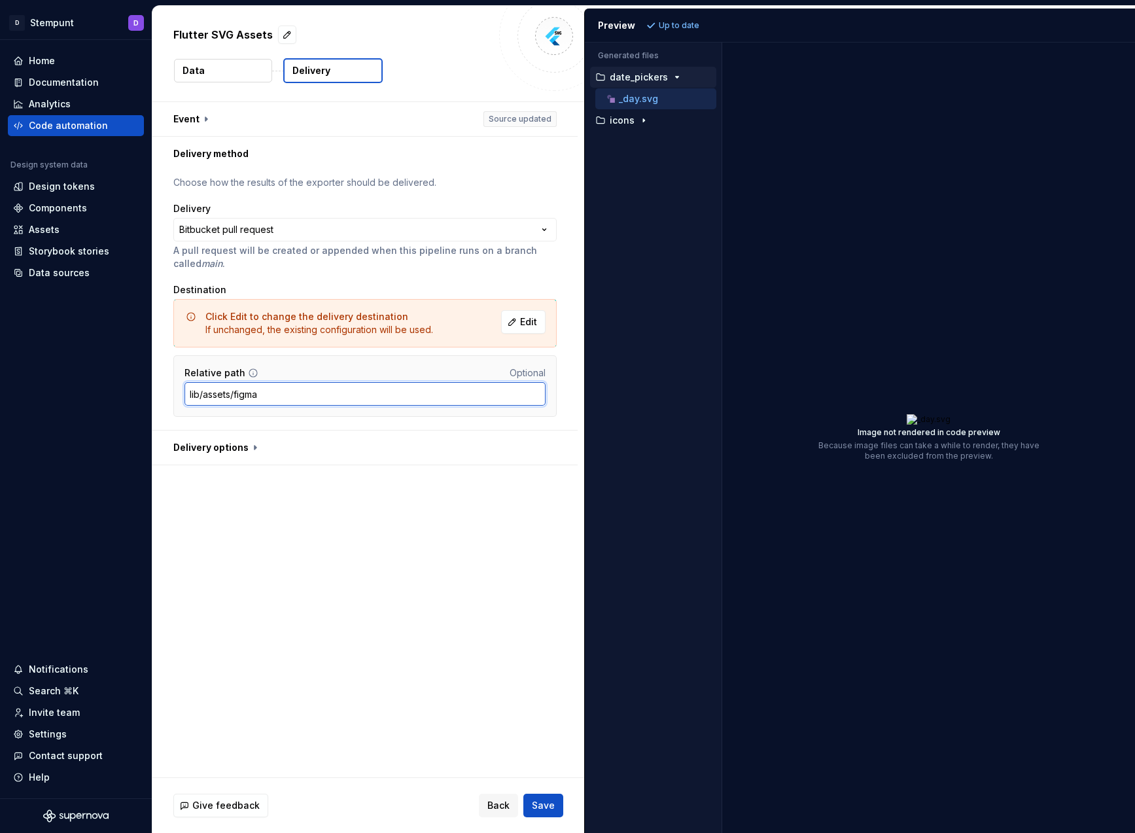
click at [285, 400] on input "lib/assets/figma" at bounding box center [364, 394] width 361 height 24
type input "src/assets/figma/"
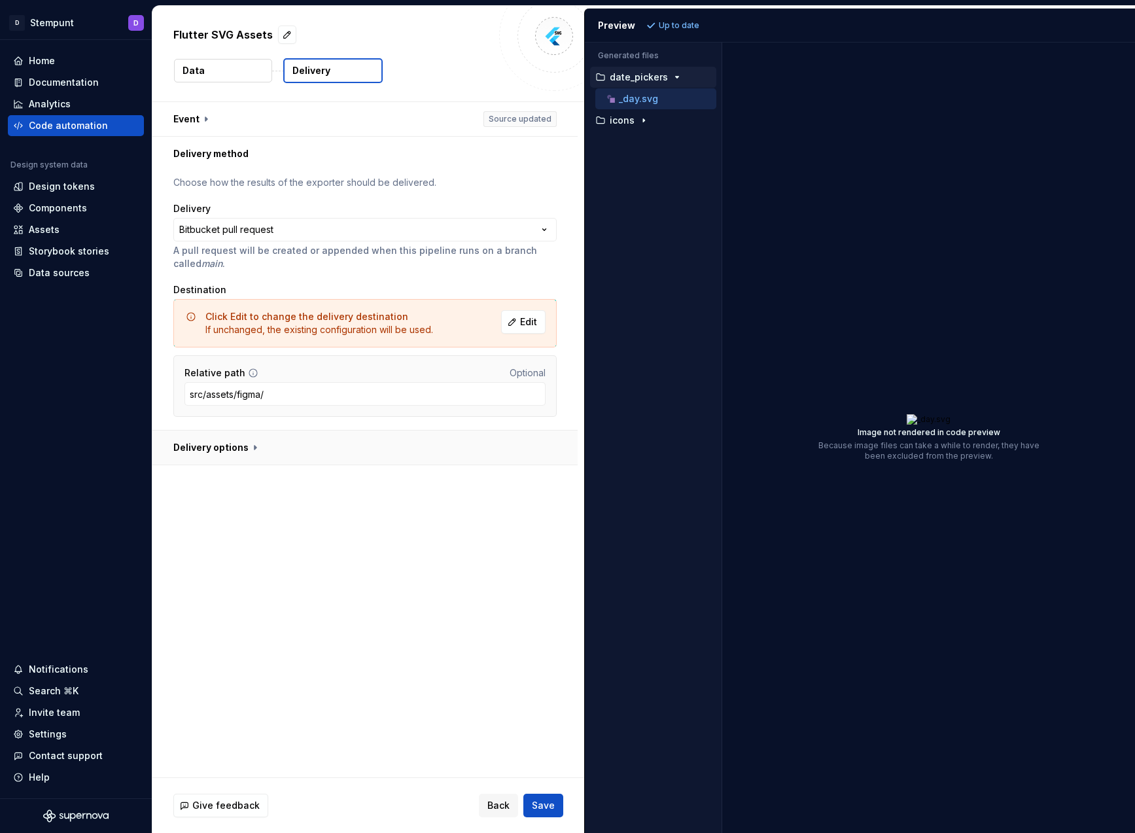
click at [228, 459] on button "button" at bounding box center [364, 447] width 425 height 34
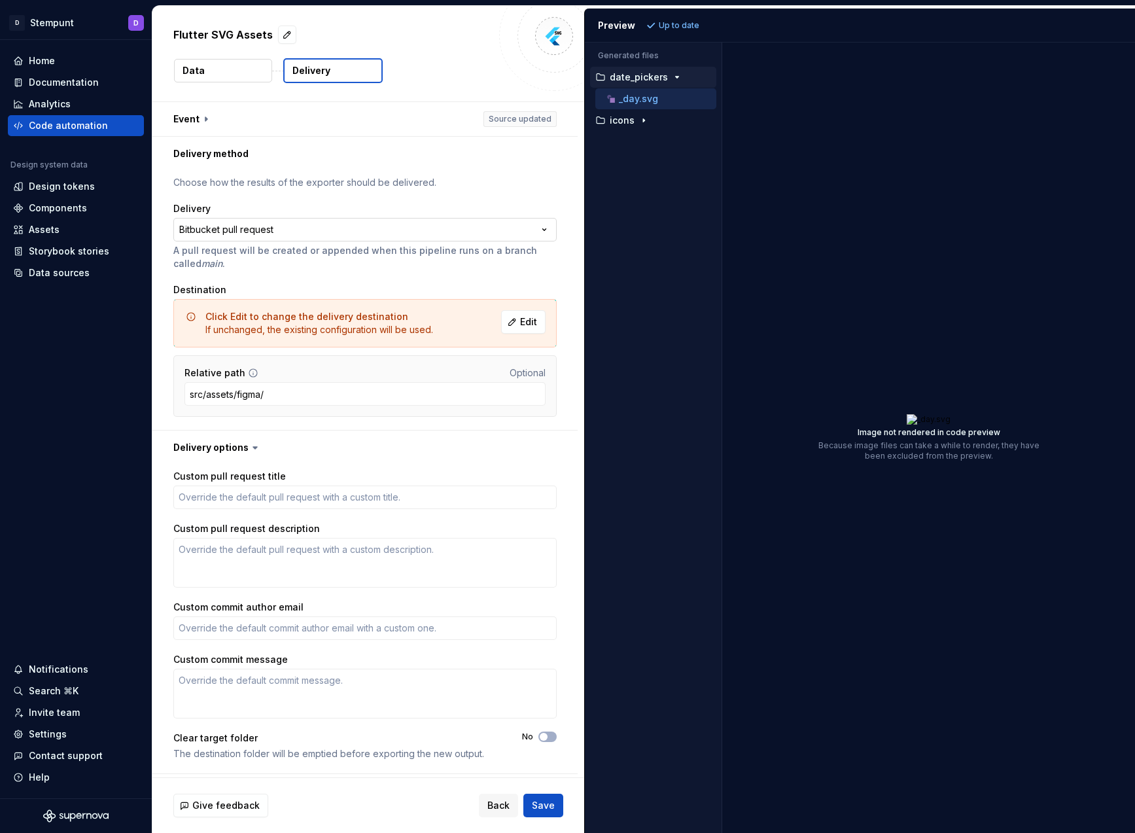
click at [258, 226] on html "**********" at bounding box center [567, 416] width 1135 height 833
click at [464, 187] on html "**********" at bounding box center [567, 416] width 1135 height 833
click at [999, 8] on div "Preview Up to date Generated files Accessibility guide for tree . Navigate the …" at bounding box center [859, 419] width 551 height 827
click at [544, 808] on span "Save" at bounding box center [543, 805] width 23 height 13
type textarea "*"
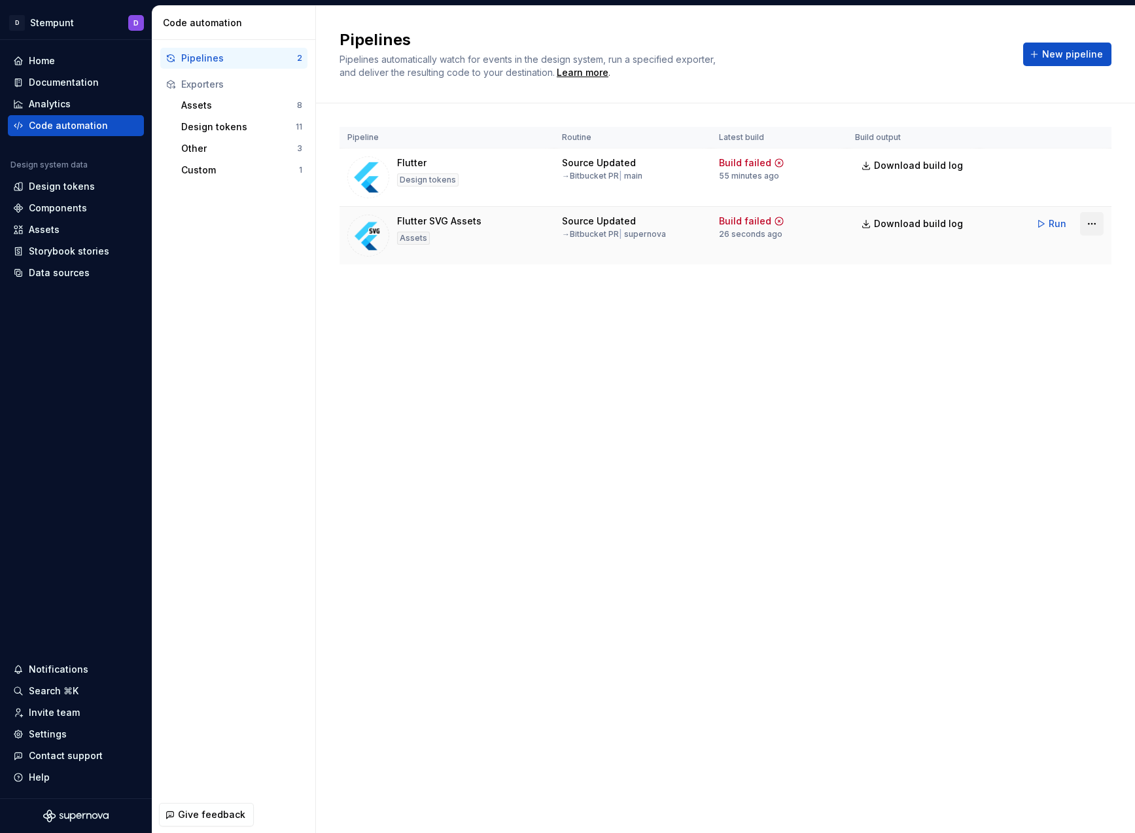
click at [1090, 227] on html "D Stempunt D Home Documentation Analytics Code automation Design system data De…" at bounding box center [567, 416] width 1135 height 833
click at [519, 231] on html "D Stempunt D Home Documentation Analytics Code automation Design system data De…" at bounding box center [567, 416] width 1135 height 833
click at [48, 269] on div "Data sources" at bounding box center [59, 272] width 61 height 13
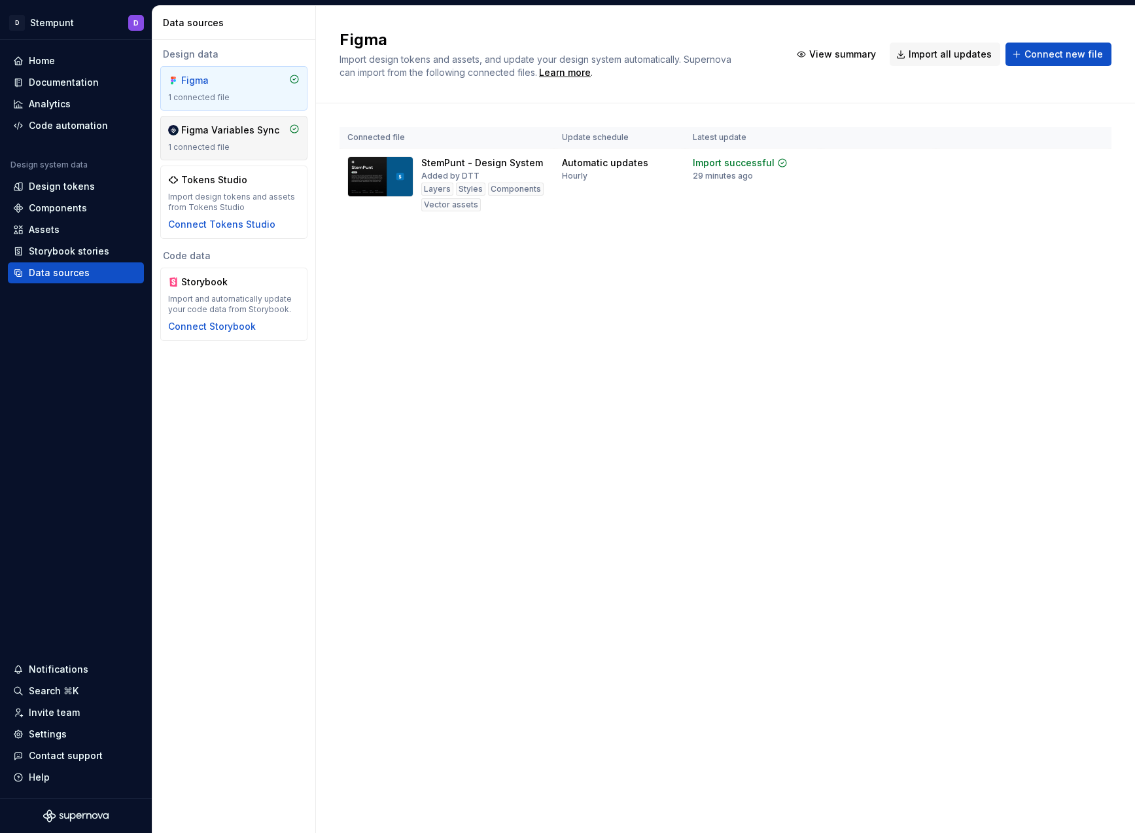
click at [231, 143] on div "1 connected file" at bounding box center [233, 147] width 131 height 10
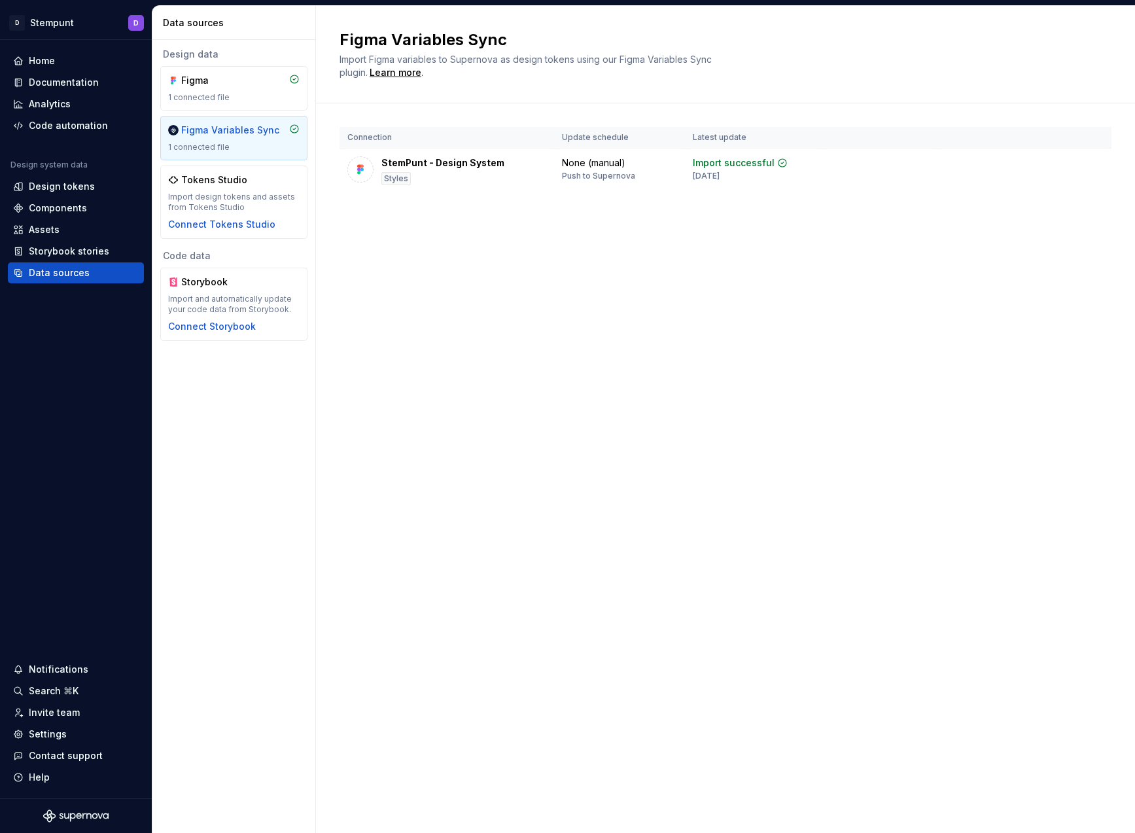
click at [592, 326] on div "Figma Variables Sync Import Figma variables to Supernova as design tokens using…" at bounding box center [725, 419] width 819 height 827
click at [261, 190] on div "Tokens Studio Import design tokens and assets from Tokens Studio Connect Tokens…" at bounding box center [233, 202] width 131 height 58
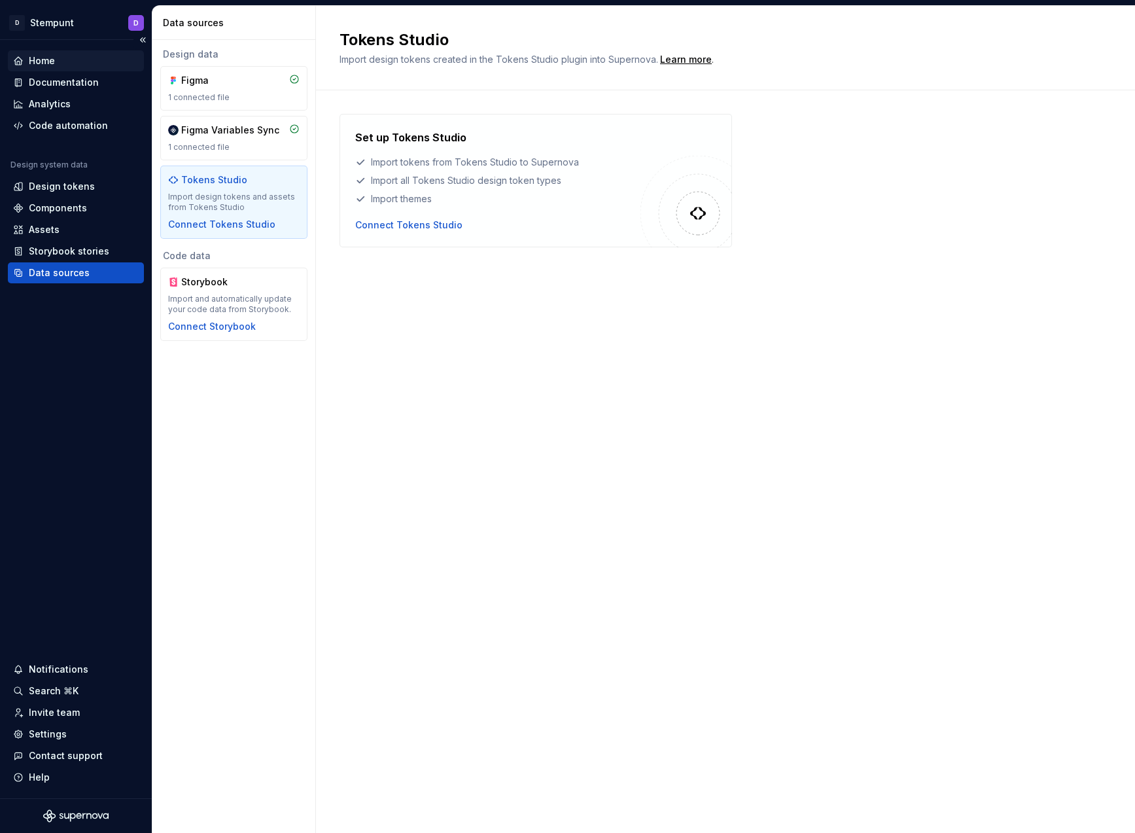
click at [52, 62] on div "Home" at bounding box center [42, 60] width 26 height 13
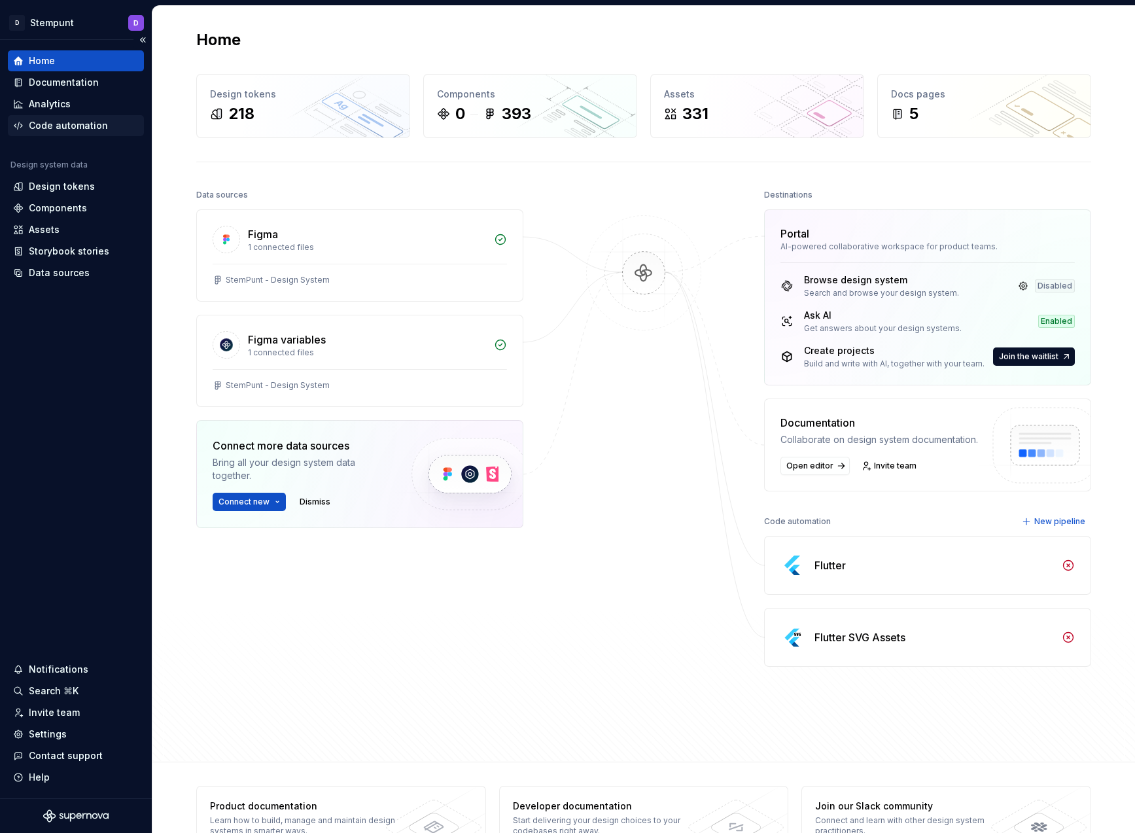
click at [96, 133] on div "Code automation" at bounding box center [76, 125] width 136 height 21
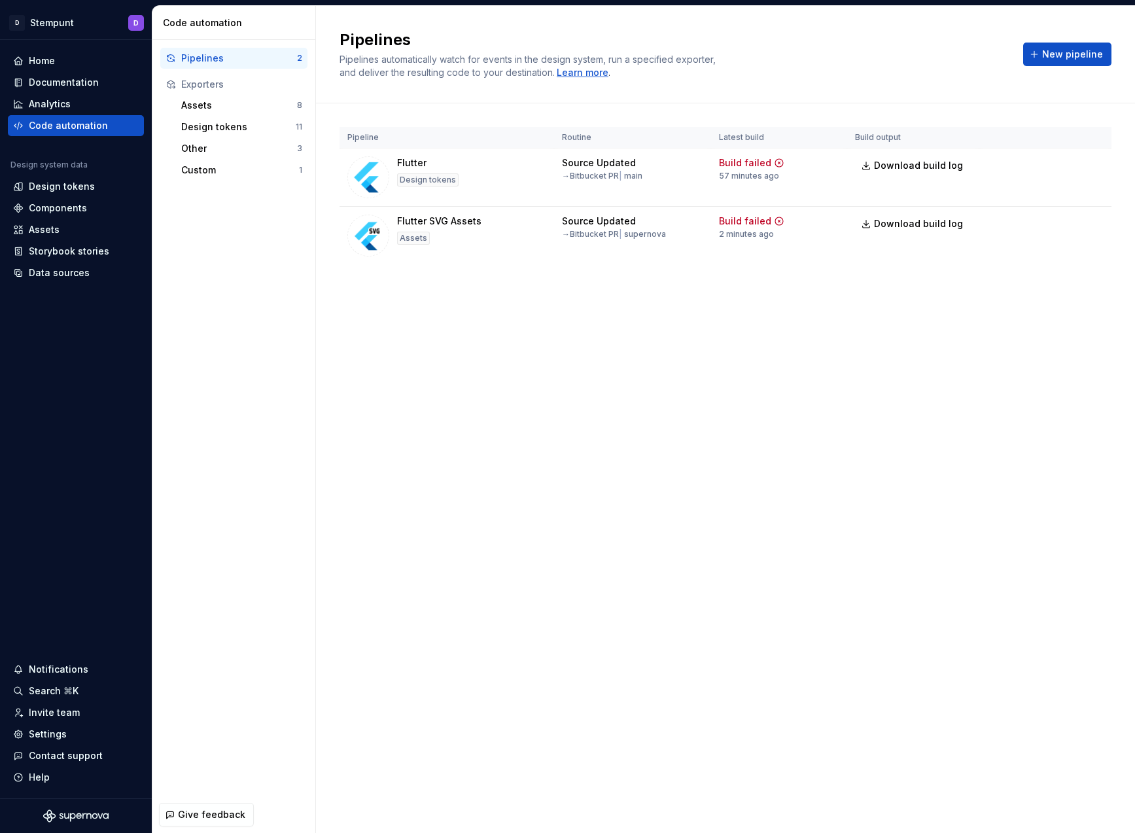
click at [604, 75] on div "Learn more" at bounding box center [583, 72] width 52 height 13
